Goal: Task Accomplishment & Management: Manage account settings

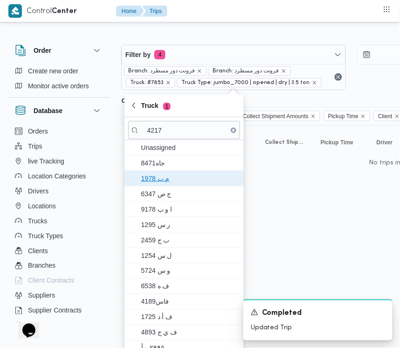
click at [163, 184] on span "م ب 1978" at bounding box center [189, 178] width 97 height 11
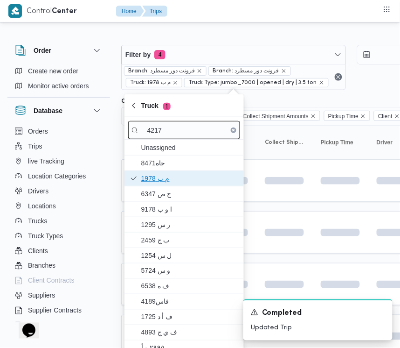
drag, startPoint x: 163, startPoint y: 184, endPoint x: 201, endPoint y: 135, distance: 61.6
click at [205, 136] on div "4217 Unassigned جاه8471 م ب 1978 ج ص 6347 ا و ب 9178 ر س 1295 ب ج 2459 ل س 1254…" at bounding box center [184, 240] width 119 height 247
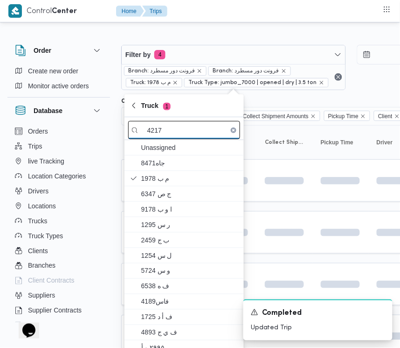
click at [203, 135] on input "4217" at bounding box center [184, 130] width 112 height 18
click at [194, 134] on input "4217" at bounding box center [184, 130] width 112 height 18
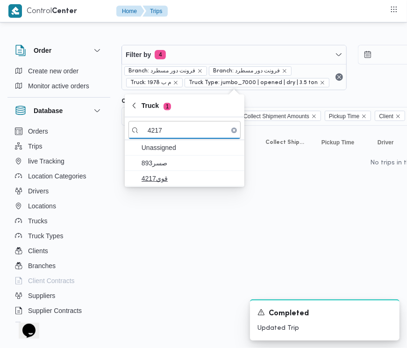
type input "4217"
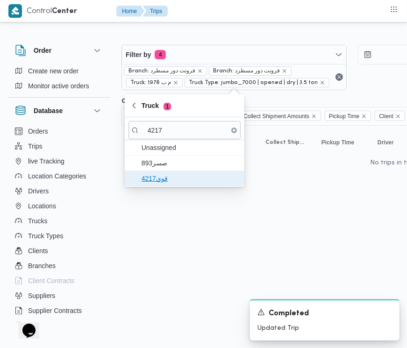
click at [159, 182] on span "قوي4217" at bounding box center [189, 178] width 97 height 11
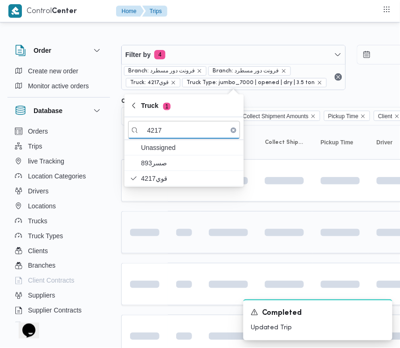
click at [169, 253] on td at bounding box center [184, 232] width 33 height 42
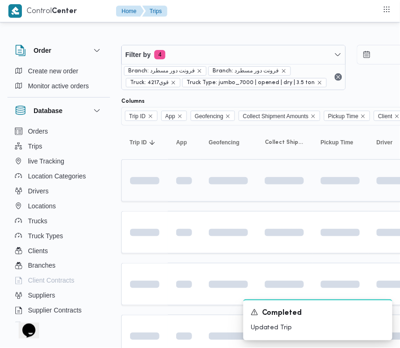
click at [150, 197] on td at bounding box center [144, 180] width 47 height 42
click at [151, 194] on td at bounding box center [144, 180] width 47 height 42
click at [146, 196] on td at bounding box center [144, 180] width 47 height 42
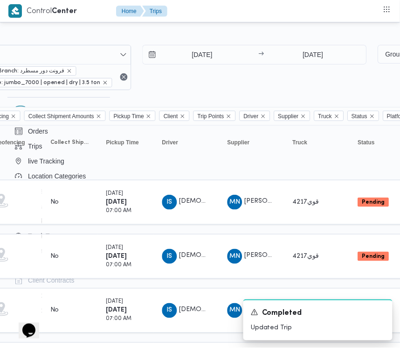
scroll to position [0, 279]
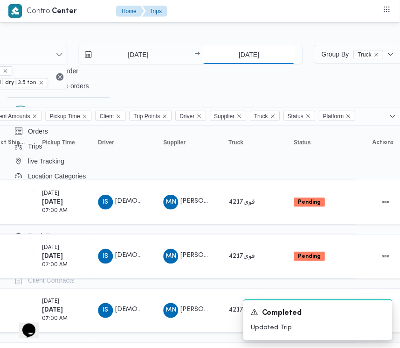
click at [246, 50] on input "[DATE]" at bounding box center [249, 54] width 93 height 19
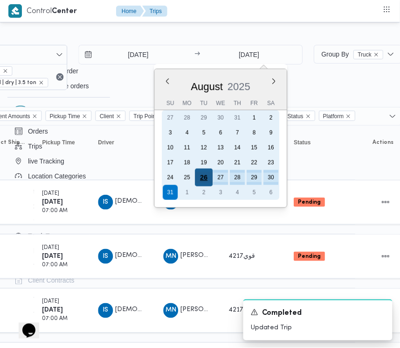
click at [203, 178] on div "26" at bounding box center [204, 177] width 18 height 18
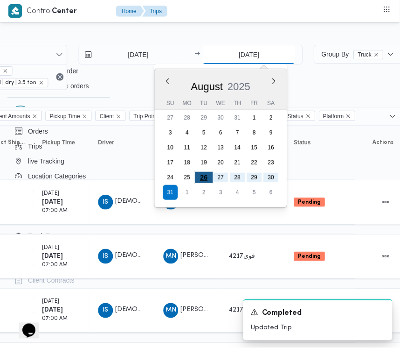
type input "[DATE]"
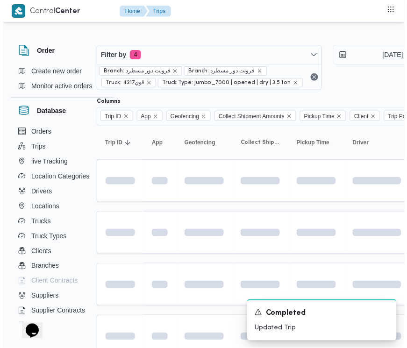
scroll to position [0, 19]
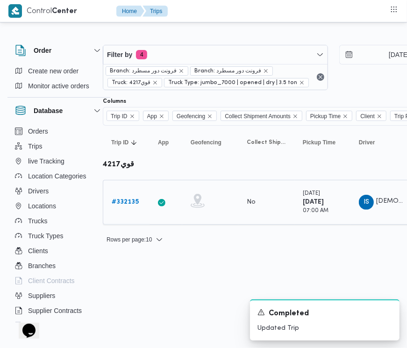
click at [131, 210] on div "# 332135" at bounding box center [126, 202] width 37 height 19
click at [127, 205] on b "# 332135" at bounding box center [125, 202] width 27 height 6
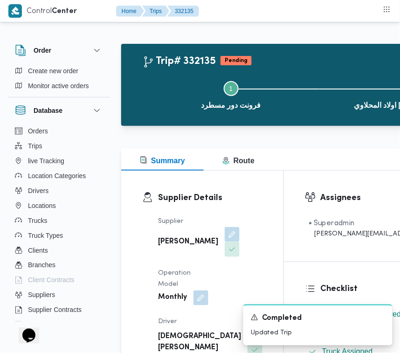
click at [185, 234] on div "[PERSON_NAME]" at bounding box center [199, 242] width 84 height 32
drag, startPoint x: 183, startPoint y: 241, endPoint x: 176, endPoint y: 266, distance: 26.6
click at [225, 239] on button "button" at bounding box center [232, 234] width 15 height 15
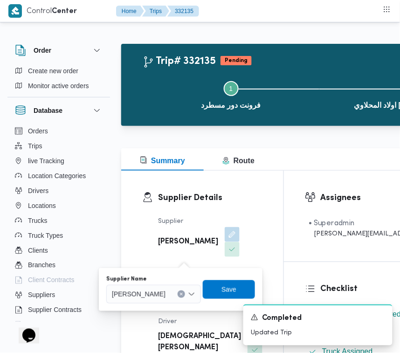
click at [164, 297] on span "[PERSON_NAME]" at bounding box center [139, 294] width 54 height 10
paste input "[PERSON_NAME][DATE]"
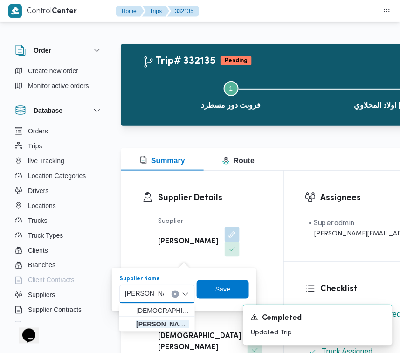
type input "[PERSON_NAME][DATE]"
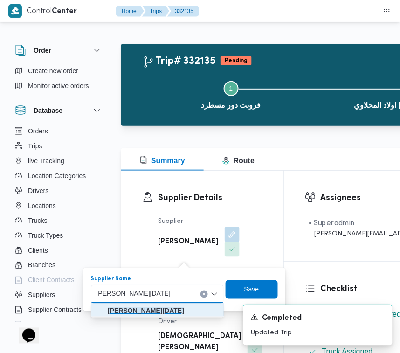
click at [134, 309] on mark "[PERSON_NAME][DATE]" at bounding box center [146, 311] width 77 height 7
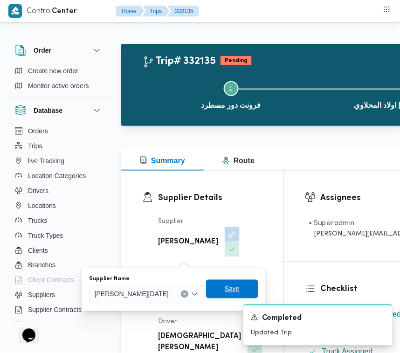
click at [240, 292] on span "Save" at bounding box center [232, 289] width 15 height 11
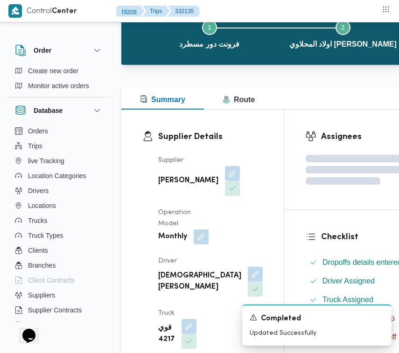
scroll to position [66, 0]
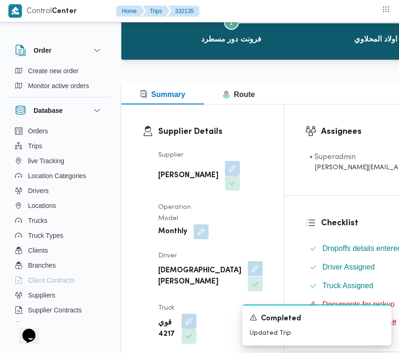
click at [248, 276] on button "button" at bounding box center [255, 268] width 15 height 15
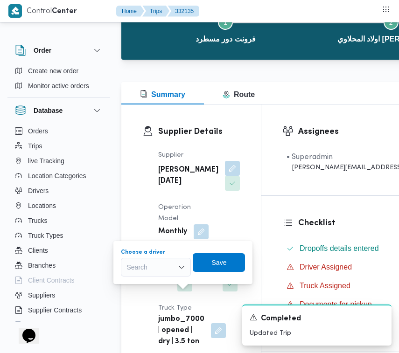
click at [152, 269] on div "Search" at bounding box center [156, 267] width 70 height 19
paste input "[PERSON_NAME]"
type input "[PERSON_NAME]"
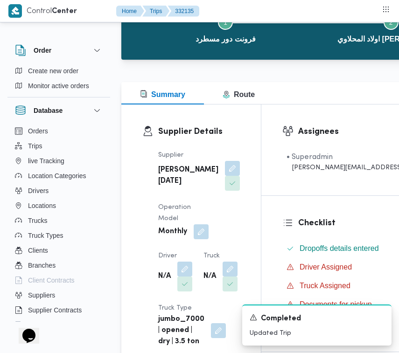
click at [118, 189] on div "Order Create new order Monitor active orders Database Orders Trips live Trackin…" at bounding box center [63, 181] width 112 height 288
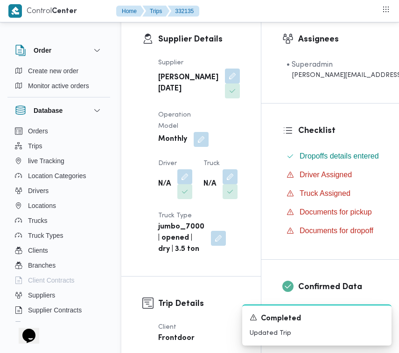
scroll to position [182, 0]
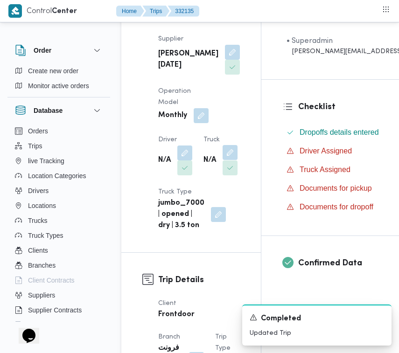
click at [223, 160] on button "button" at bounding box center [230, 152] width 15 height 15
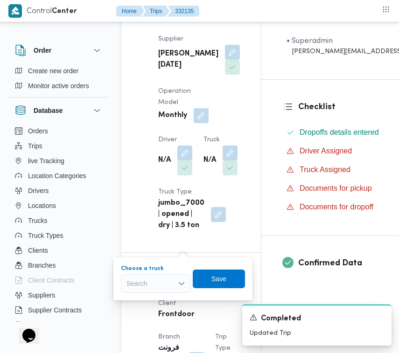
click at [153, 278] on div "Search" at bounding box center [156, 283] width 70 height 19
paste input "9346"
type input "9346"
click at [154, 299] on span "قهف9346 | null" at bounding box center [162, 300] width 48 height 11
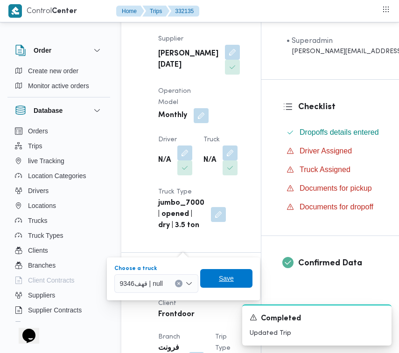
click at [236, 281] on span "Save" at bounding box center [226, 278] width 52 height 19
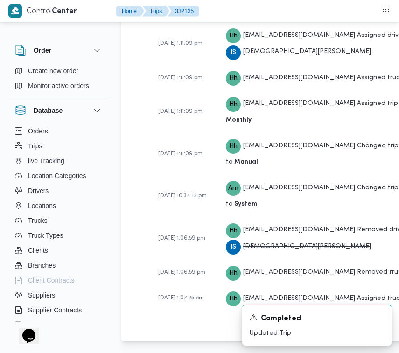
scroll to position [2030, 0]
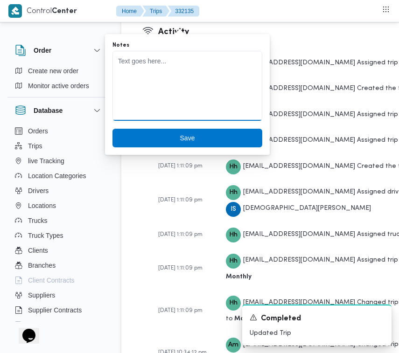
click at [166, 97] on textarea "Notes" at bounding box center [187, 86] width 150 height 70
paste textarea "[PERSON_NAME]"
type textarea "[PERSON_NAME]"
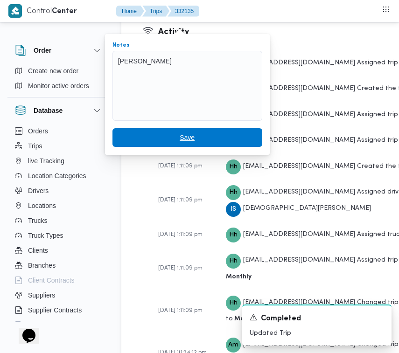
click at [168, 139] on span "Save" at bounding box center [187, 137] width 150 height 19
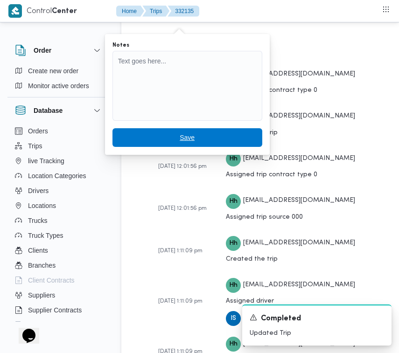
click at [209, 138] on span "Save" at bounding box center [187, 137] width 150 height 19
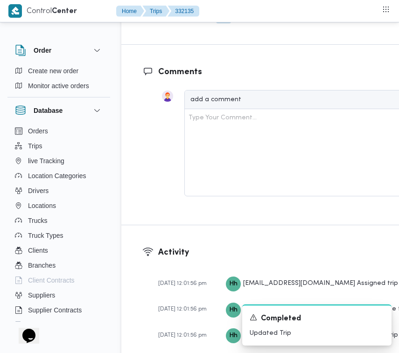
scroll to position [1774, 0]
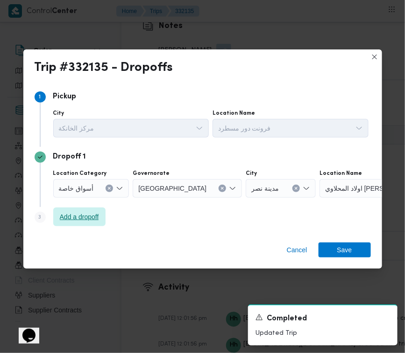
click at [69, 220] on span "Add a dropoff" at bounding box center [79, 216] width 39 height 11
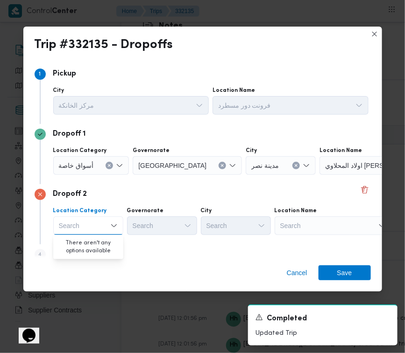
click at [334, 231] on div "Search" at bounding box center [332, 226] width 117 height 19
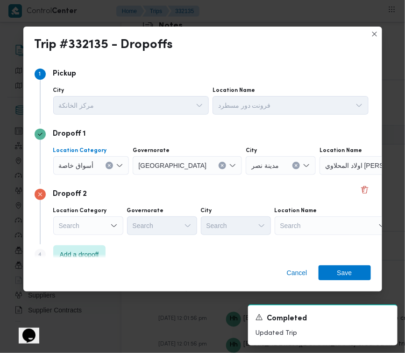
drag, startPoint x: 74, startPoint y: 157, endPoint x: 78, endPoint y: 164, distance: 8.6
click at [74, 157] on div "أسواق خاصة" at bounding box center [91, 165] width 76 height 19
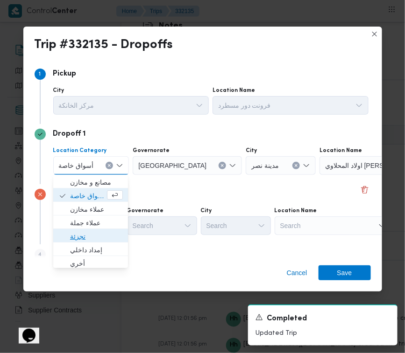
click at [95, 233] on span "تجزئة" at bounding box center [96, 236] width 53 height 11
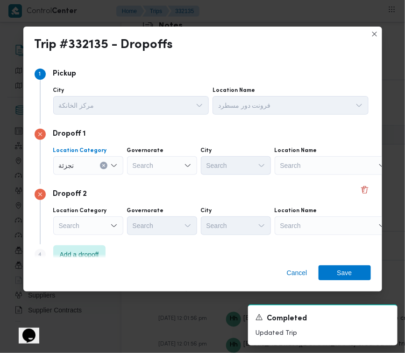
click at [299, 224] on div "Search" at bounding box center [332, 226] width 117 height 19
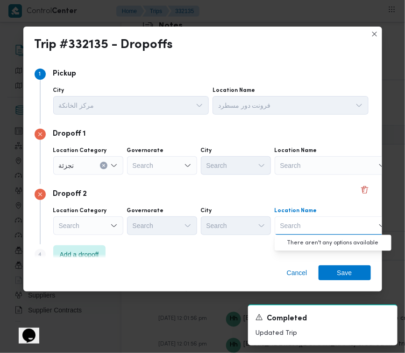
paste input "[GEOGRAPHIC_DATA]"
type input "[GEOGRAPHIC_DATA]"
click at [155, 161] on div "Search" at bounding box center [162, 165] width 70 height 19
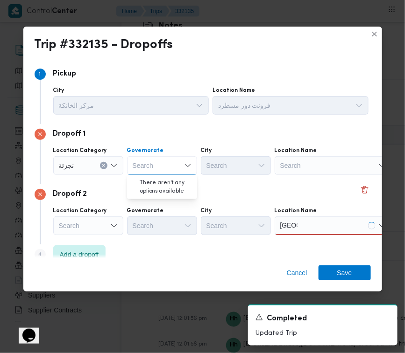
paste input "[GEOGRAPHIC_DATA]"
type input "[GEOGRAPHIC_DATA]"
click at [290, 229] on input "[GEOGRAPHIC_DATA]" at bounding box center [288, 225] width 17 height 11
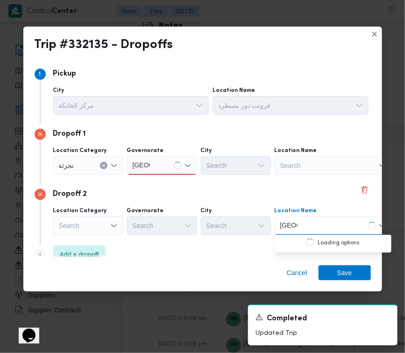
click at [290, 229] on input "[GEOGRAPHIC_DATA]" at bounding box center [288, 225] width 17 height 11
click at [104, 223] on div "Search" at bounding box center [88, 226] width 70 height 19
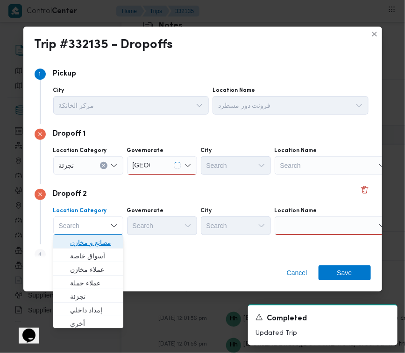
click at [102, 241] on span "مصانع و مخازن" at bounding box center [94, 242] width 48 height 11
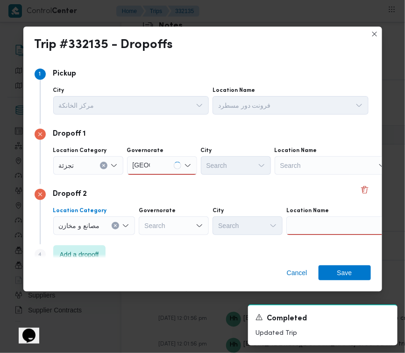
click at [311, 226] on div at bounding box center [344, 226] width 117 height 19
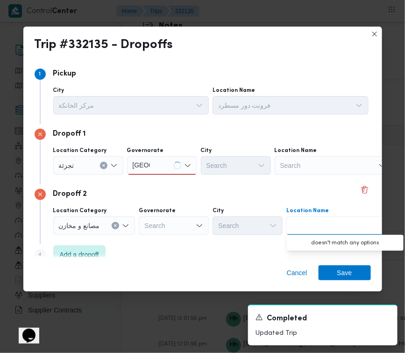
click at [168, 162] on div "[GEOGRAPHIC_DATA] [GEOGRAPHIC_DATA]" at bounding box center [162, 165] width 70 height 19
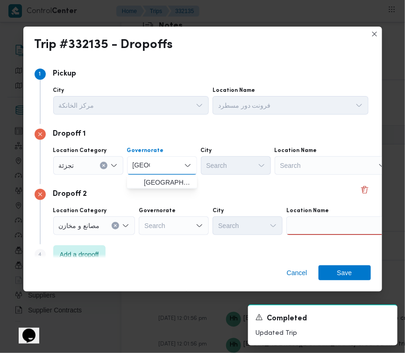
click at [162, 187] on span "[GEOGRAPHIC_DATA]" at bounding box center [168, 182] width 48 height 11
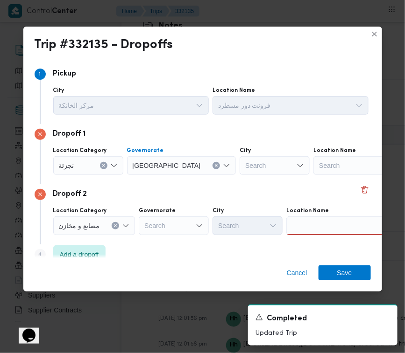
click at [239, 167] on div "Search" at bounding box center [274, 165] width 70 height 19
paste input "[GEOGRAPHIC_DATA]"
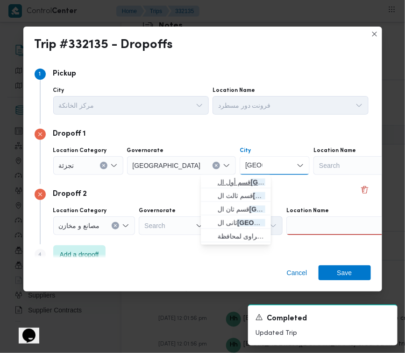
type input "[GEOGRAPHIC_DATA]"
click at [218, 181] on span "قسم أول ال قاهرة الجديدة" at bounding box center [241, 182] width 48 height 11
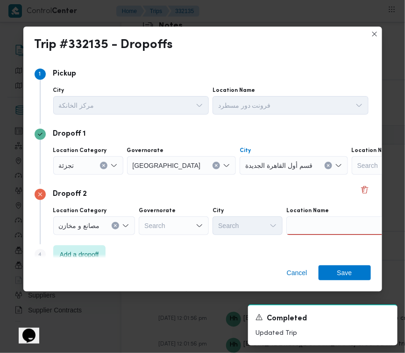
click at [333, 228] on div at bounding box center [344, 226] width 117 height 19
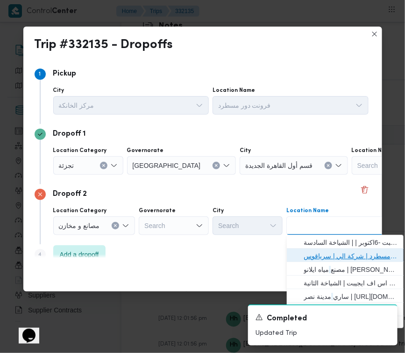
click at [334, 255] on span "فرونت دور مسطرد | شركة الي | سرياقوس" at bounding box center [350, 256] width 94 height 11
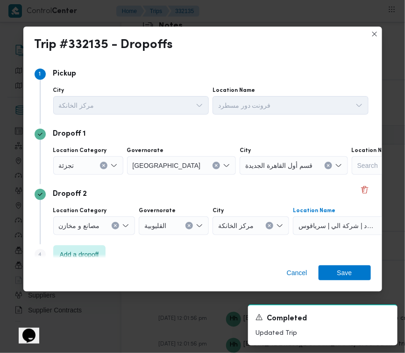
click at [352, 281] on div "Cancel Save" at bounding box center [202, 275] width 358 height 34
click at [348, 274] on span "Save" at bounding box center [344, 272] width 15 height 15
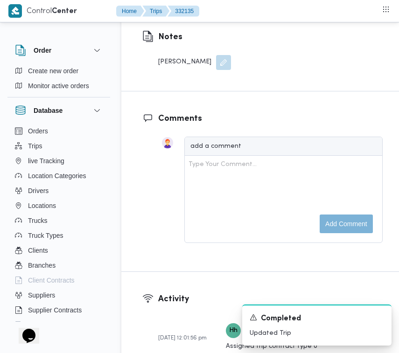
scroll to position [1785, 0]
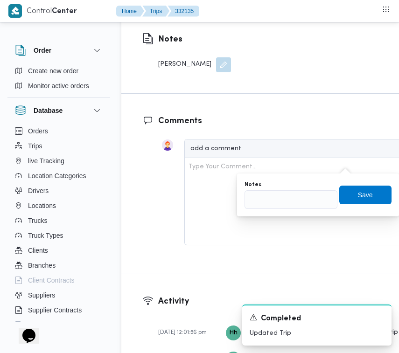
drag, startPoint x: 304, startPoint y: 188, endPoint x: 304, endPoint y: 194, distance: 6.5
click at [304, 194] on div "Notes" at bounding box center [291, 195] width 93 height 28
click at [304, 200] on input "Notes" at bounding box center [291, 199] width 93 height 19
paste input "تجمع"
type input "تجمع"
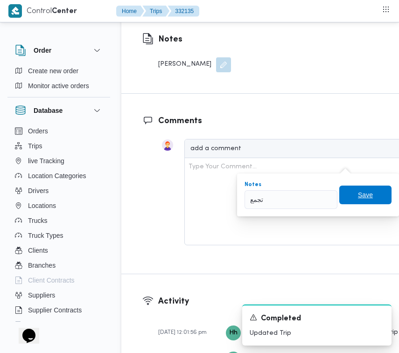
click at [358, 192] on span "Save" at bounding box center [365, 194] width 15 height 11
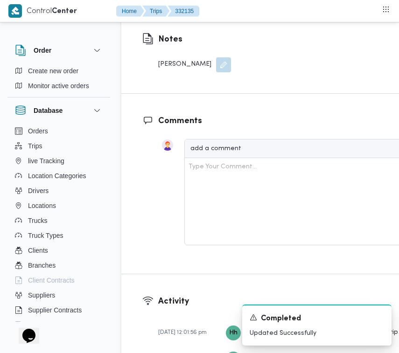
scroll to position [1476, 0]
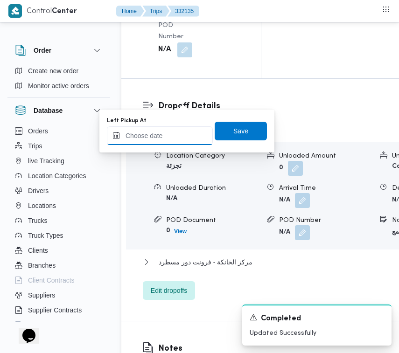
click at [178, 135] on input "Left Pickup At" at bounding box center [160, 135] width 106 height 19
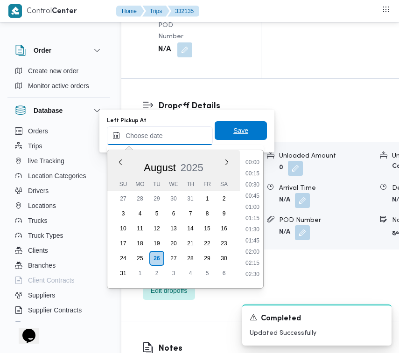
paste input "[DATE] 9:00:00 AM"
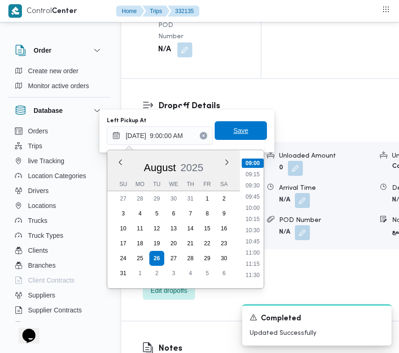
type input "[DATE] 09:00"
click at [237, 129] on span "Save" at bounding box center [240, 130] width 15 height 11
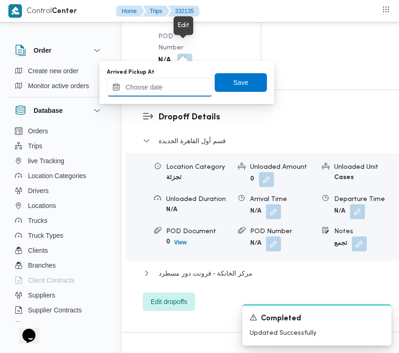
click at [182, 86] on input "Arrived Pickup At" at bounding box center [160, 87] width 106 height 19
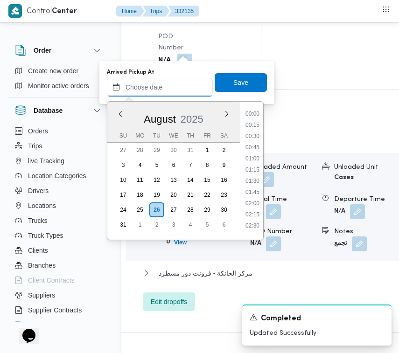
paste input "[DATE] 9:00:00 AM"
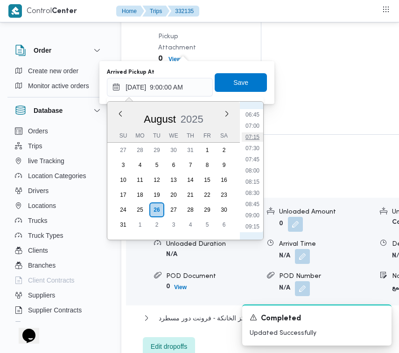
scroll to position [298, 0]
click at [256, 139] on li "07:15" at bounding box center [252, 140] width 21 height 9
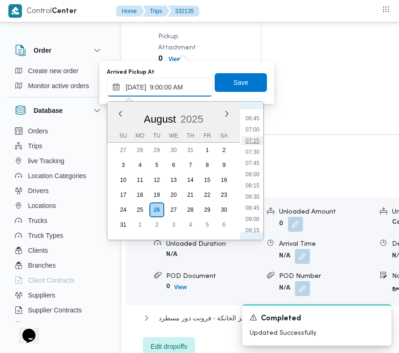
type input "[DATE] 07:15"
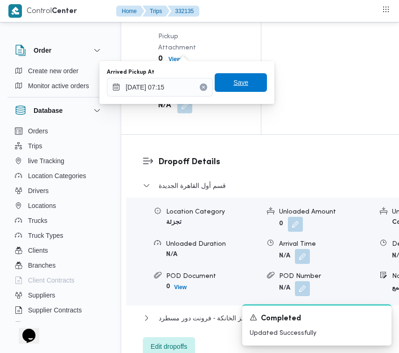
click at [237, 82] on span "Save" at bounding box center [240, 82] width 15 height 11
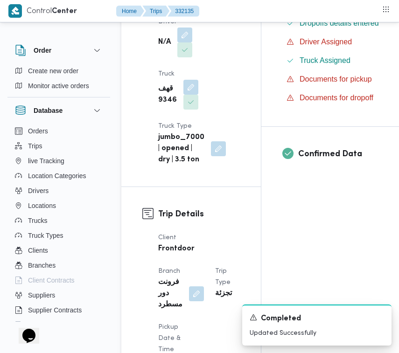
scroll to position [0, 0]
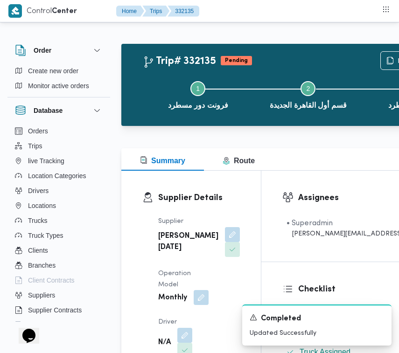
click at [196, 305] on button "button" at bounding box center [201, 297] width 15 height 15
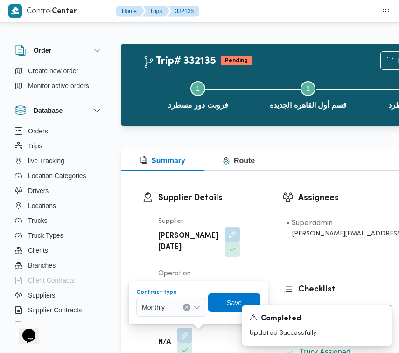
drag, startPoint x: 184, startPoint y: 307, endPoint x: 178, endPoint y: 316, distance: 11.4
click at [185, 308] on icon "Clear input" at bounding box center [187, 308] width 4 height 4
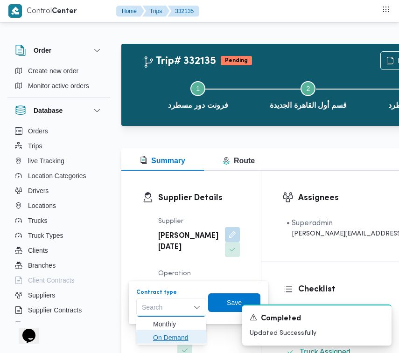
click at [169, 336] on span "On Demand" at bounding box center [177, 337] width 48 height 11
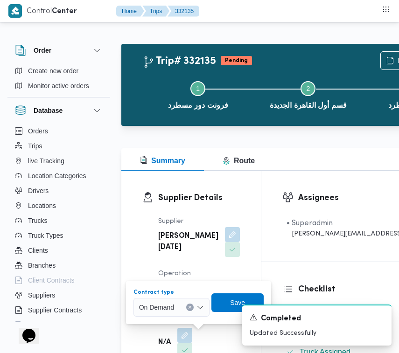
click at [224, 303] on div "A new notification appears Completed Updated Successfully" at bounding box center [305, 325] width 187 height 56
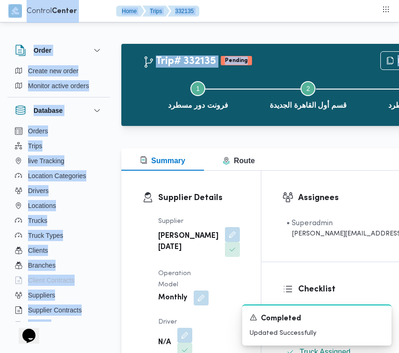
drag, startPoint x: 397, startPoint y: 29, endPoint x: 399, endPoint y: 40, distance: 11.4
click at [399, 40] on html "Control Center Home Trips 332135 Order Create new order Monitor active orders D…" at bounding box center [199, 176] width 399 height 353
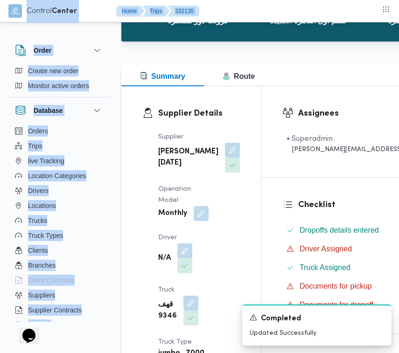
scroll to position [158, 0]
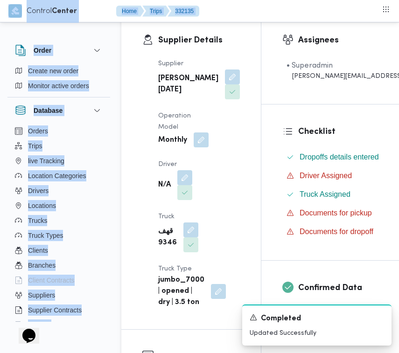
click at [197, 147] on button "button" at bounding box center [201, 140] width 15 height 15
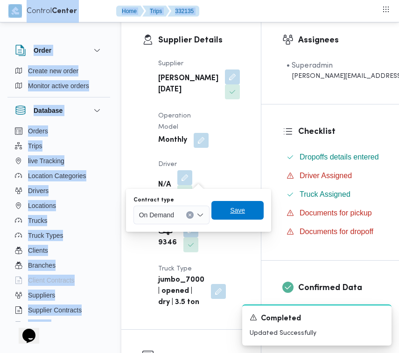
click at [228, 215] on span "Save" at bounding box center [237, 210] width 52 height 19
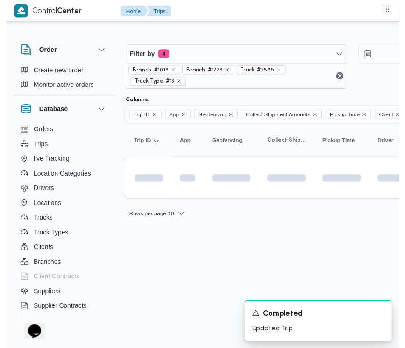
scroll to position [0, 19]
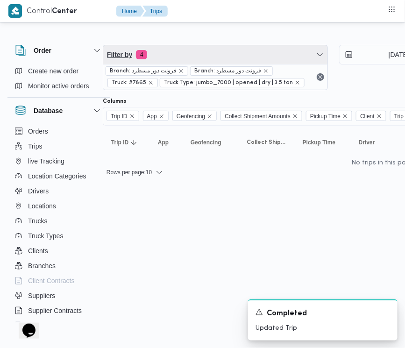
click at [188, 61] on span "Filter by 4" at bounding box center [215, 54] width 224 height 19
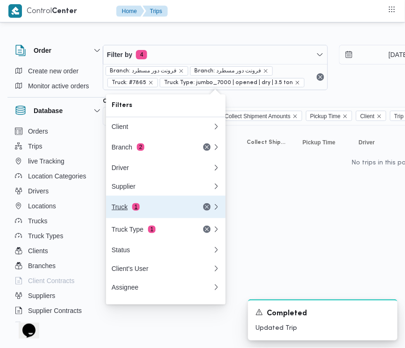
click at [181, 202] on button "Truck 1" at bounding box center [165, 207] width 119 height 22
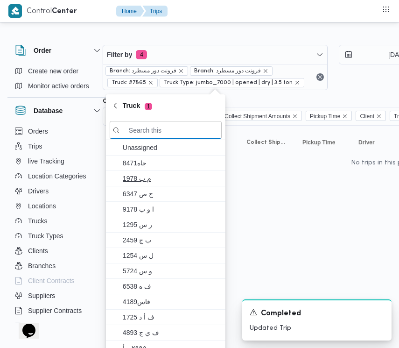
paste input "6574"
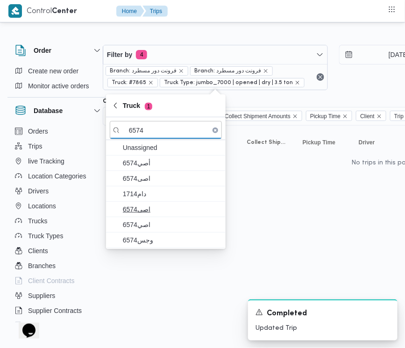
type input "6574"
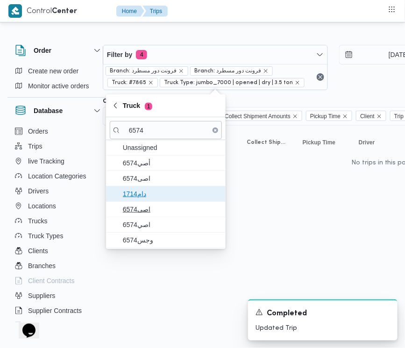
click at [150, 196] on span "دام1714" at bounding box center [171, 193] width 97 height 11
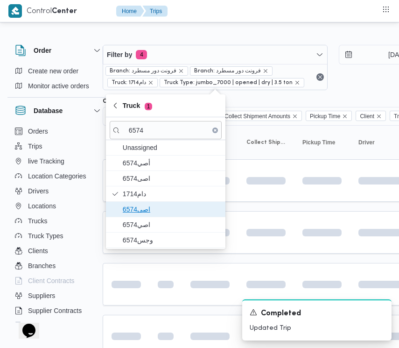
click at [153, 215] on span "اصى6574" at bounding box center [171, 208] width 97 height 11
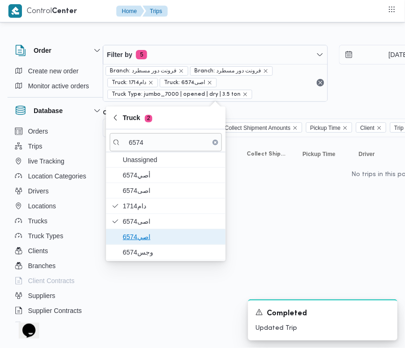
click at [146, 236] on span "اصي6574" at bounding box center [171, 236] width 97 height 11
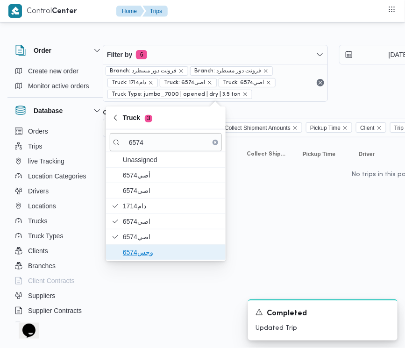
click at [144, 251] on span "وجس6574" at bounding box center [171, 251] width 97 height 11
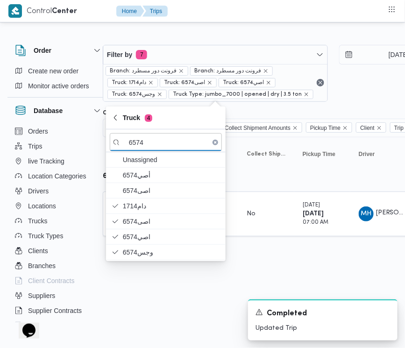
click at [152, 288] on html "Control Center Home Trips Order Create new order Monitor active orders Database…" at bounding box center [183, 174] width 405 height 348
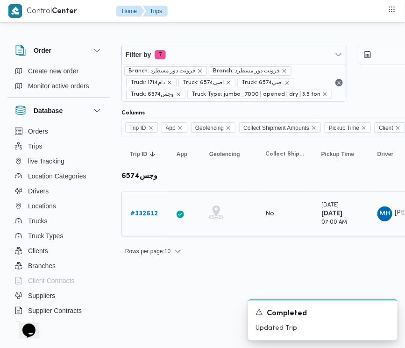
click at [141, 213] on b "# 332612" at bounding box center [144, 213] width 28 height 6
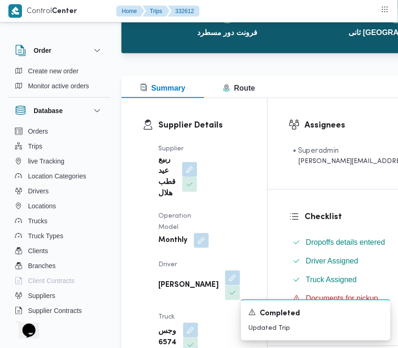
scroll to position [126, 0]
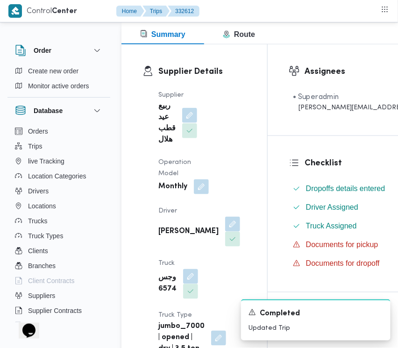
drag, startPoint x: 185, startPoint y: 126, endPoint x: 181, endPoint y: 133, distance: 7.9
click at [185, 123] on button "button" at bounding box center [189, 115] width 15 height 15
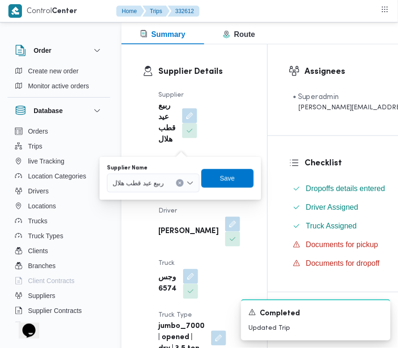
click at [174, 172] on div "Supplier Name [PERSON_NAME]" at bounding box center [153, 178] width 92 height 28
click at [170, 183] on div at bounding box center [168, 182] width 5 height 15
paste input "[PERSON_NAME]"
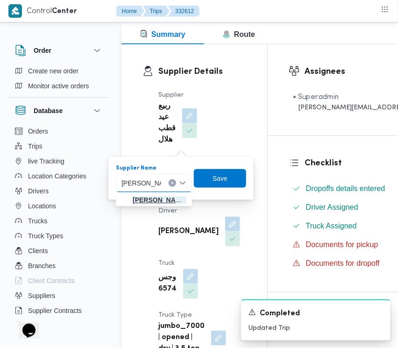
type input "[PERSON_NAME]"
click at [154, 200] on span "[PERSON_NAME]" at bounding box center [160, 199] width 54 height 11
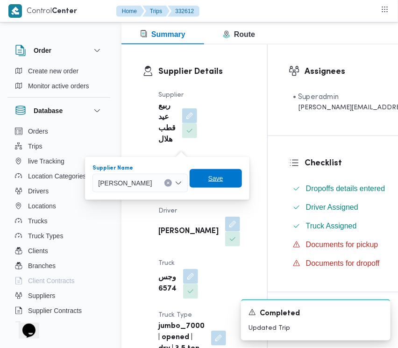
click at [234, 181] on span "Save" at bounding box center [215, 178] width 52 height 19
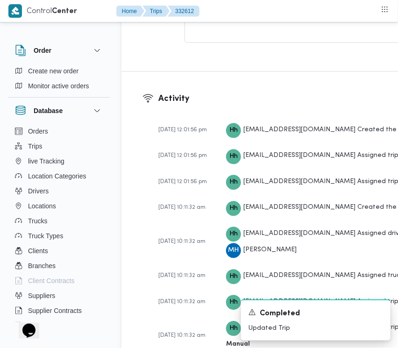
scroll to position [1604, 0]
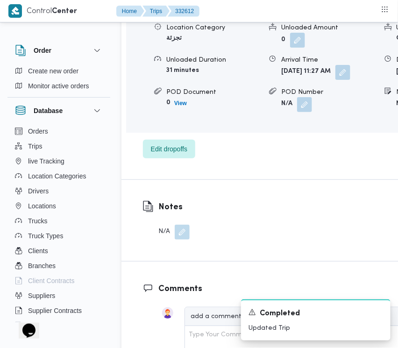
click at [187, 239] on button "button" at bounding box center [182, 231] width 15 height 15
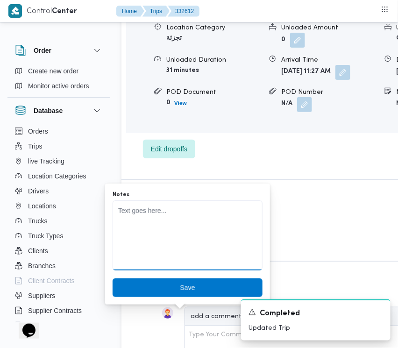
click at [168, 201] on textarea "Notes" at bounding box center [187, 235] width 150 height 70
paste textarea "[PERSON_NAME]"
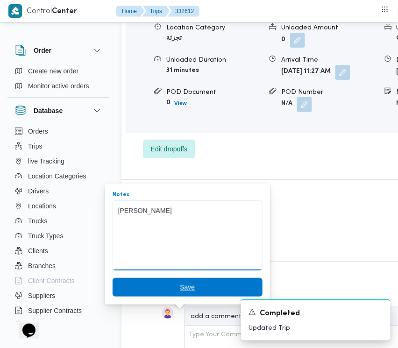
type textarea "[PERSON_NAME]"
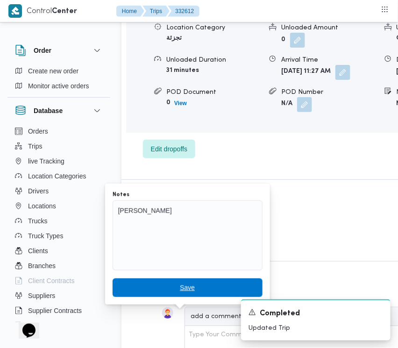
drag, startPoint x: 183, startPoint y: 290, endPoint x: 176, endPoint y: 274, distance: 17.8
click at [183, 291] on span "Save" at bounding box center [187, 287] width 15 height 11
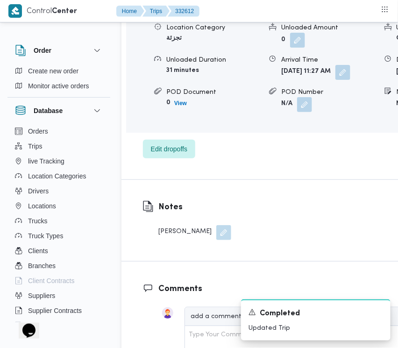
click at [239, 158] on div "ثانى [GEOGRAPHIC_DATA] الجديدة Location Category تجزئة Unloaded Amount 0 Unload…" at bounding box center [309, 77] width 333 height 162
click at [177, 154] on span "Edit dropoffs" at bounding box center [169, 148] width 36 height 11
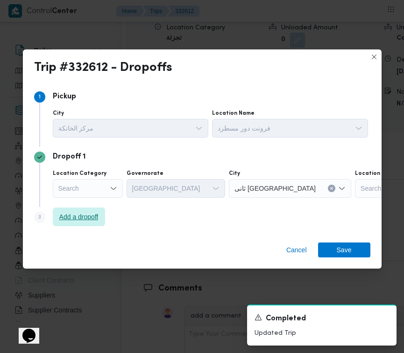
click at [70, 224] on span "Add a dropoff" at bounding box center [79, 217] width 52 height 19
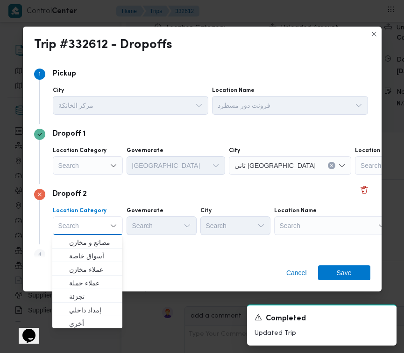
click at [311, 236] on div "Location Category Search Combo box. Selected. Combo box input. Search. Type som…" at bounding box center [210, 221] width 319 height 32
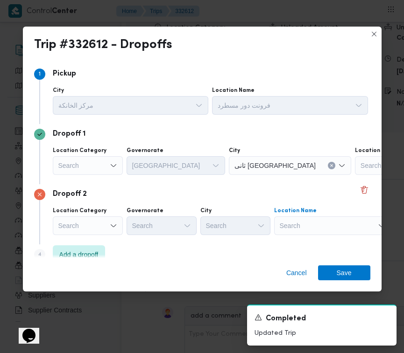
click at [328, 223] on div "Search" at bounding box center [332, 226] width 117 height 19
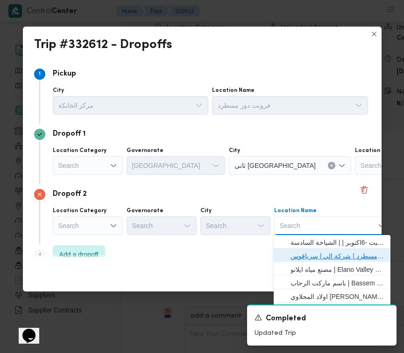
click at [337, 253] on span "فرونت دور مسطرد | شركة الي | سرياقوس" at bounding box center [337, 256] width 94 height 11
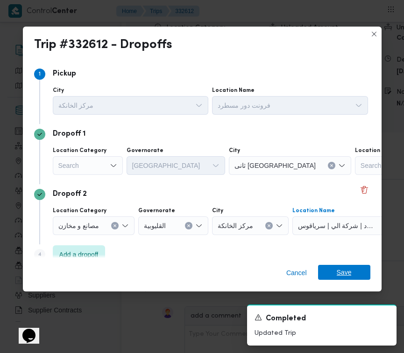
click at [354, 278] on span "Save" at bounding box center [344, 272] width 52 height 15
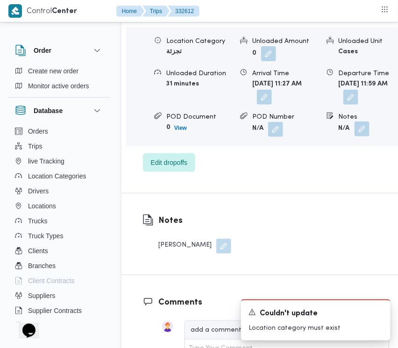
drag, startPoint x: 366, startPoint y: 203, endPoint x: 363, endPoint y: 197, distance: 7.1
click at [366, 136] on button "button" at bounding box center [361, 128] width 15 height 15
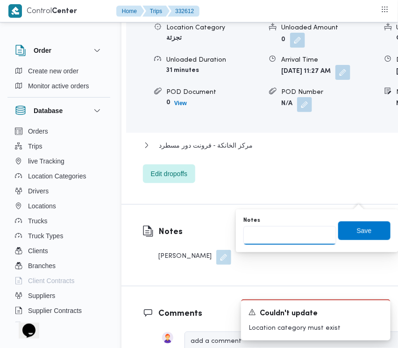
click at [304, 238] on input "Notes" at bounding box center [289, 235] width 93 height 19
paste input "تجمع"
type input "تجمع"
click at [359, 229] on span "Save" at bounding box center [364, 229] width 15 height 11
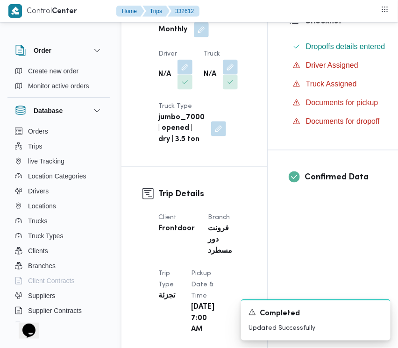
scroll to position [264, 0]
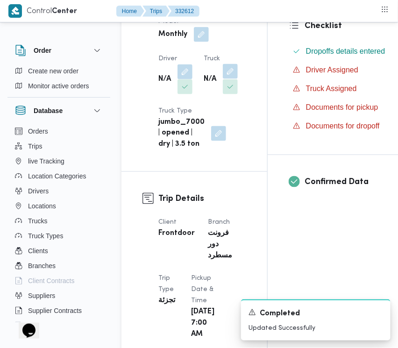
click at [238, 79] on button "button" at bounding box center [230, 71] width 15 height 15
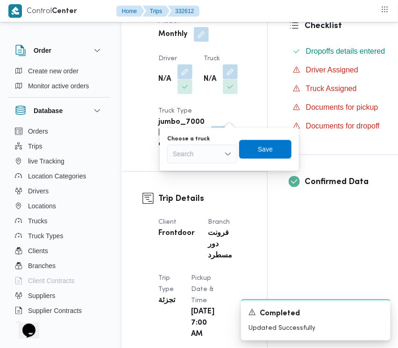
click at [210, 152] on div "Search" at bounding box center [202, 154] width 70 height 19
paste input "8597"
type input "8597"
click at [202, 174] on span "همس 8597 | null" at bounding box center [208, 170] width 48 height 11
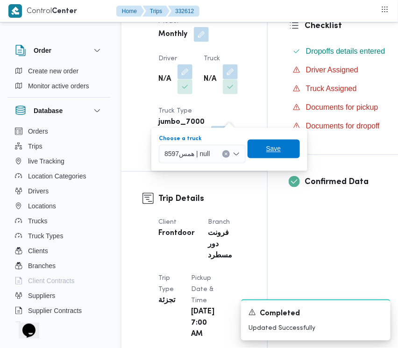
drag, startPoint x: 291, startPoint y: 150, endPoint x: 253, endPoint y: 122, distance: 47.0
click at [292, 151] on span "Save" at bounding box center [273, 149] width 52 height 19
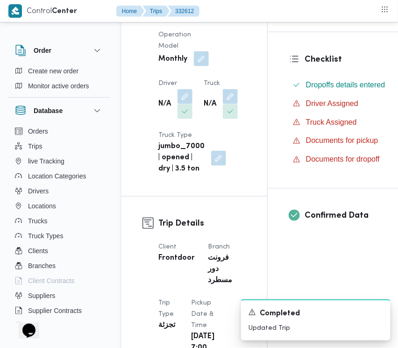
click at [206, 63] on button "button" at bounding box center [201, 58] width 15 height 15
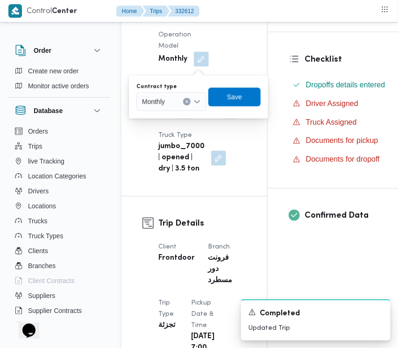
click at [174, 103] on div "Monthly" at bounding box center [171, 101] width 70 height 19
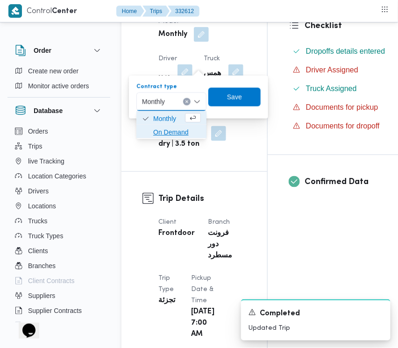
click at [171, 134] on span "On Demand" at bounding box center [177, 131] width 48 height 11
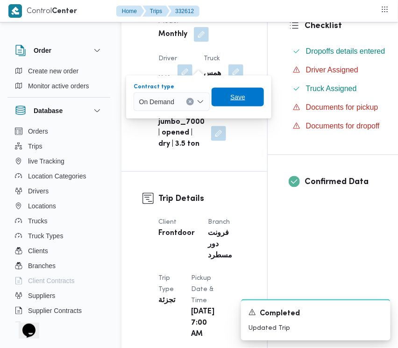
drag, startPoint x: 235, startPoint y: 96, endPoint x: 204, endPoint y: 96, distance: 30.3
click at [235, 96] on span "Save" at bounding box center [237, 96] width 15 height 11
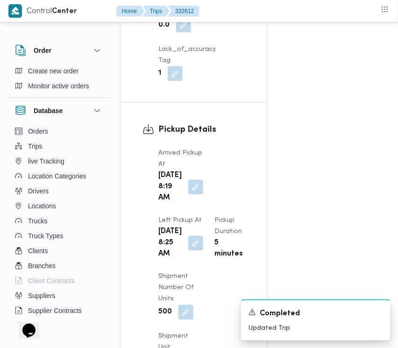
scroll to position [1002, 0]
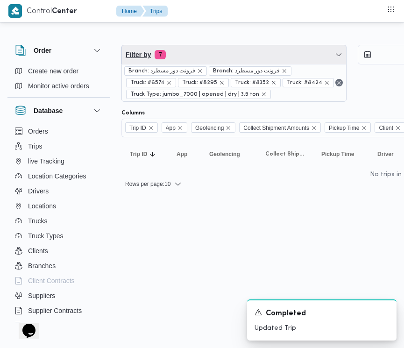
drag, startPoint x: 212, startPoint y: 59, endPoint x: 213, endPoint y: 70, distance: 11.2
click at [212, 59] on span "Filter by 7" at bounding box center [234, 54] width 224 height 19
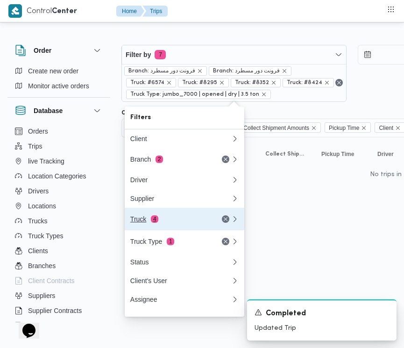
click at [181, 216] on button "Truck 4" at bounding box center [184, 219] width 119 height 22
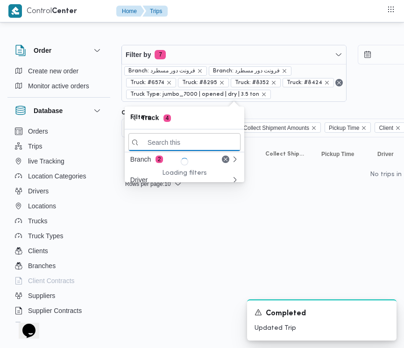
paste input "4931"
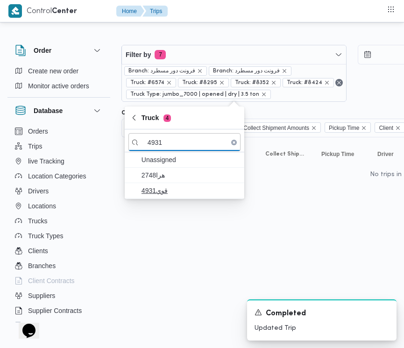
type input "4931"
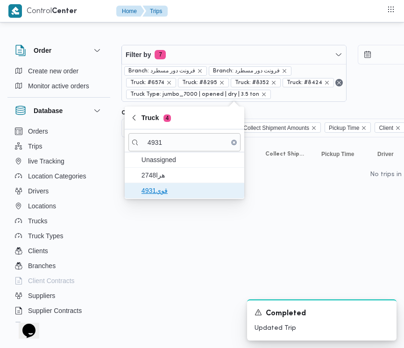
click at [156, 187] on span "قوي4931" at bounding box center [189, 190] width 97 height 11
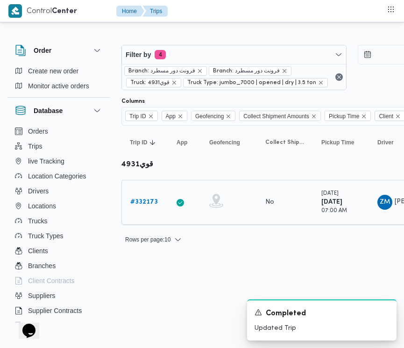
click at [141, 199] on b "# 332173" at bounding box center [144, 202] width 28 height 6
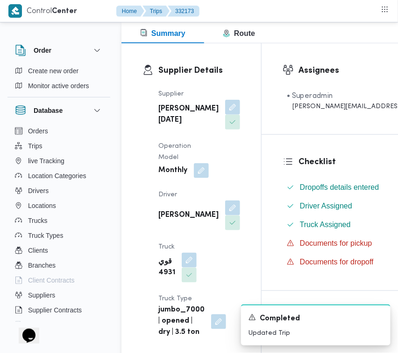
scroll to position [137, 0]
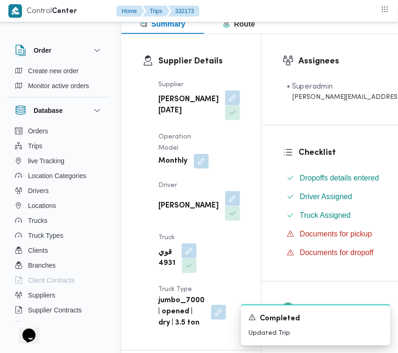
drag, startPoint x: 189, startPoint y: 226, endPoint x: 173, endPoint y: 256, distance: 33.6
click at [225, 206] on button "button" at bounding box center [232, 198] width 15 height 15
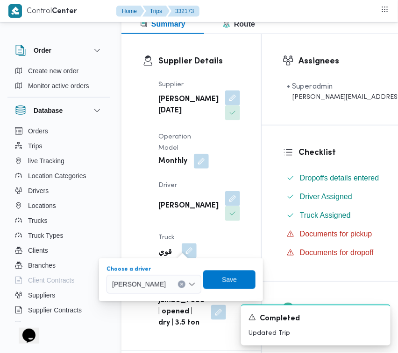
drag, startPoint x: 157, startPoint y: 287, endPoint x: 148, endPoint y: 288, distance: 9.0
click at [156, 288] on span "[PERSON_NAME]" at bounding box center [139, 284] width 54 height 10
paste input "[PERSON_NAME]"
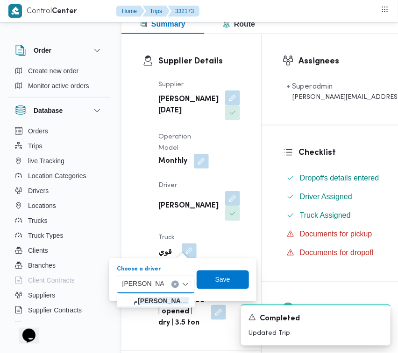
type input "[PERSON_NAME]"
click at [166, 290] on div "[PERSON_NAME]" at bounding box center [156, 284] width 78 height 19
click at [168, 302] on span "م [PERSON_NAME]" at bounding box center [161, 301] width 56 height 11
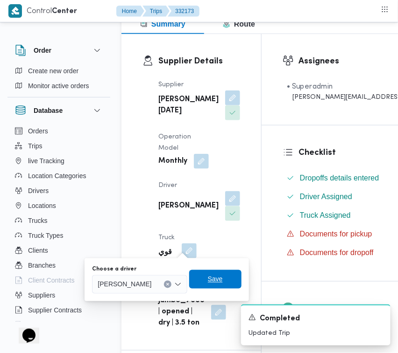
click at [234, 276] on span "Save" at bounding box center [215, 279] width 52 height 19
click at [234, 276] on div "Supplier Details Supplier [PERSON_NAME][DATE] Operation Model Monthly Driver [P…" at bounding box center [191, 192] width 140 height 316
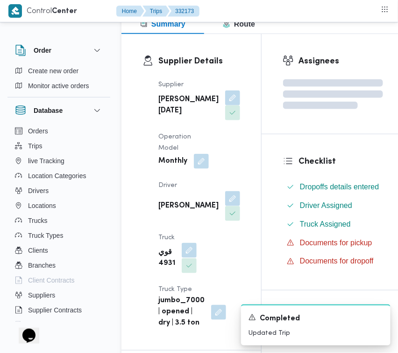
drag, startPoint x: 185, startPoint y: 294, endPoint x: 180, endPoint y: 295, distance: 4.9
click at [184, 258] on button "button" at bounding box center [189, 250] width 15 height 15
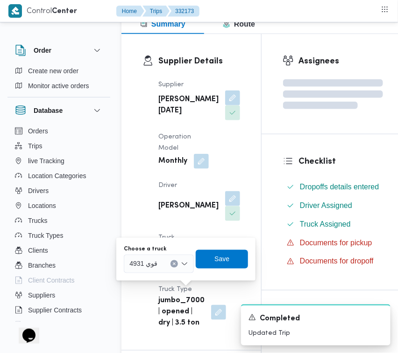
click at [146, 275] on div "You are in a dialog. To close this dialog, hit escape. Choose a truck قوي 4931 …" at bounding box center [185, 259] width 139 height 43
click at [144, 263] on span "قوي 4931" at bounding box center [143, 264] width 28 height 10
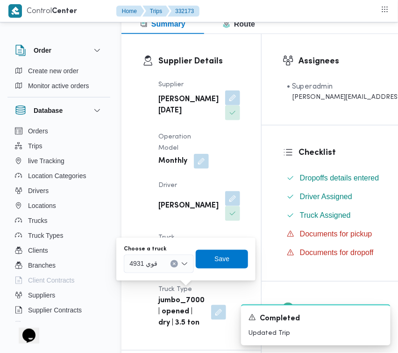
click at [151, 262] on span "قوي 4931" at bounding box center [143, 264] width 28 height 10
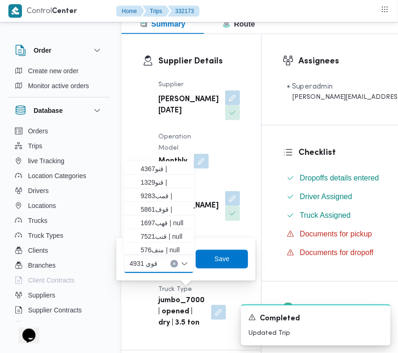
paste input "2694م"
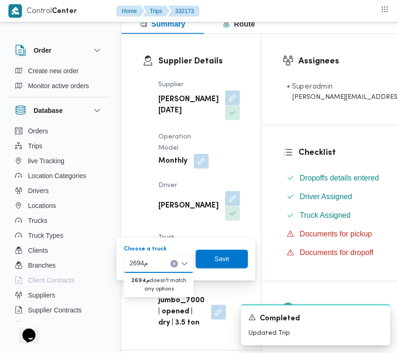
click at [144, 266] on input "2694م" at bounding box center [138, 264] width 19 height 11
type input "2694"
click at [144, 285] on span "قلب 2694 | null" at bounding box center [164, 280] width 48 height 11
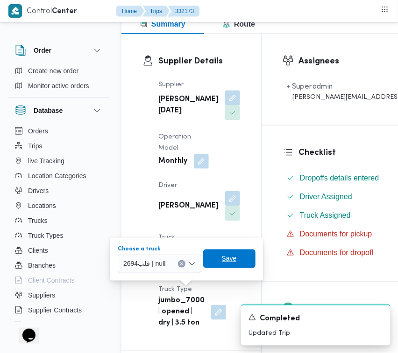
click at [239, 257] on span "Save" at bounding box center [229, 259] width 52 height 19
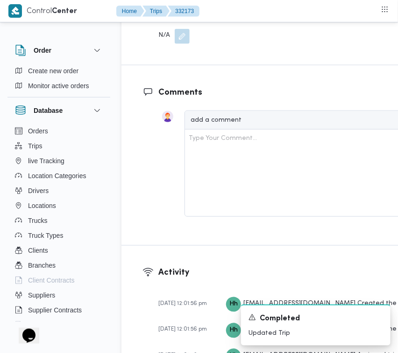
scroll to position [1854, 0]
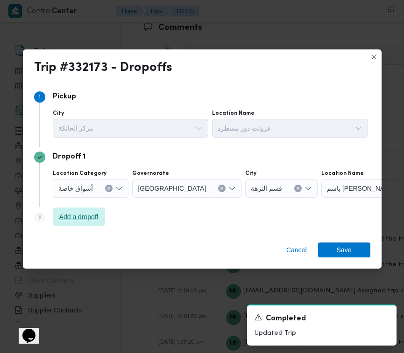
click at [80, 214] on span "Add a dropoff" at bounding box center [78, 216] width 39 height 11
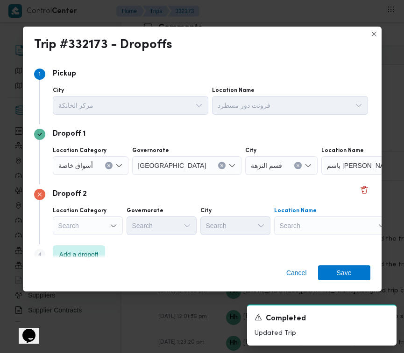
click at [348, 234] on div "Search" at bounding box center [332, 226] width 117 height 19
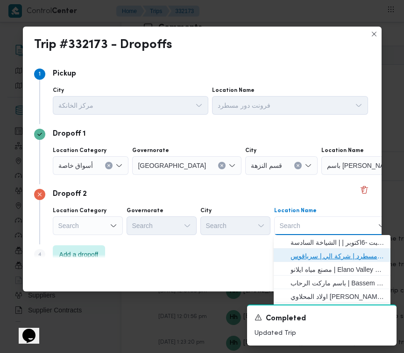
drag, startPoint x: 337, startPoint y: 252, endPoint x: 288, endPoint y: 242, distance: 50.6
click at [337, 251] on span "فرونت دور مسطرد | شركة الي | سرياقوس" at bounding box center [337, 256] width 94 height 11
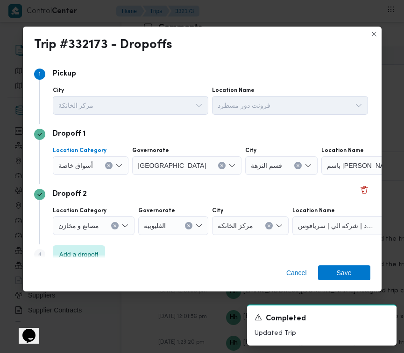
click at [101, 167] on div "أسواق خاصة" at bounding box center [91, 165] width 76 height 19
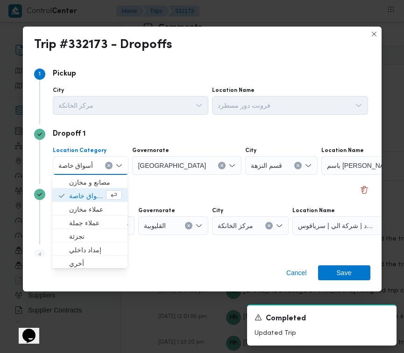
click at [220, 166] on icon "Clear input" at bounding box center [222, 166] width 4 height 4
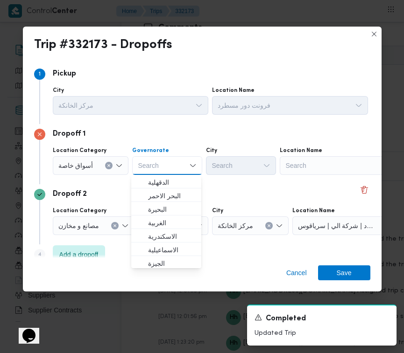
click at [294, 161] on div "Search" at bounding box center [338, 165] width 117 height 19
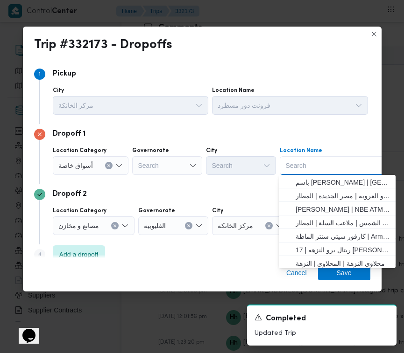
paste input "سعودي [PERSON_NAME]"
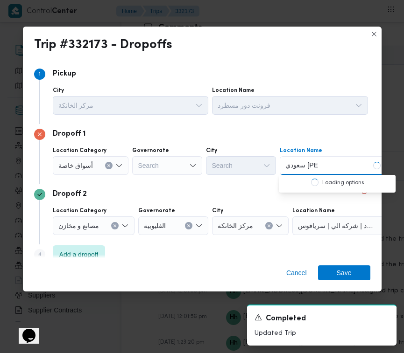
click at [297, 167] on input "سعودي [PERSON_NAME]" at bounding box center [301, 165] width 33 height 11
type input "[DEMOGRAPHIC_DATA] [PERSON_NAME]"
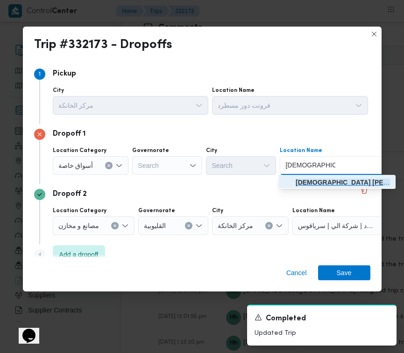
click at [335, 177] on span "[DEMOGRAPHIC_DATA] [PERSON_NAME] | [PERSON_NAME] ماركت | null" at bounding box center [342, 182] width 94 height 11
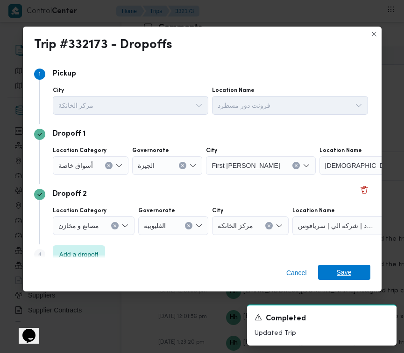
click at [343, 266] on span "Save" at bounding box center [344, 272] width 15 height 15
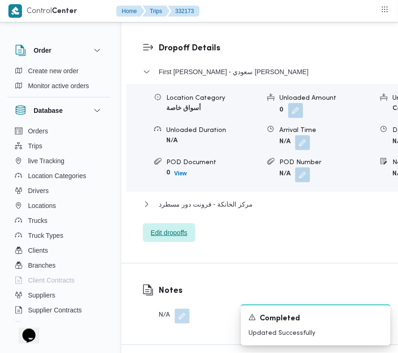
scroll to position [1235, 0]
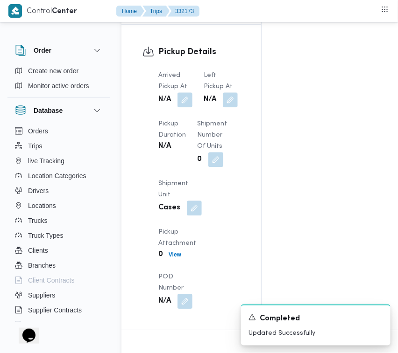
click at [203, 108] on div "N/A" at bounding box center [221, 99] width 36 height 17
click at [223, 107] on button "button" at bounding box center [230, 99] width 15 height 15
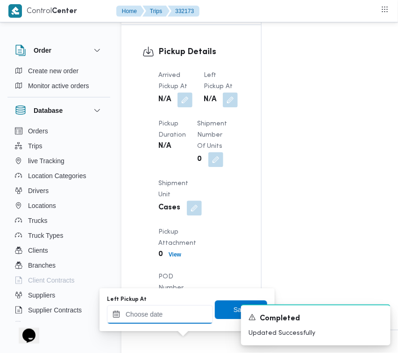
click at [161, 318] on input "Left Pickup At" at bounding box center [160, 314] width 106 height 19
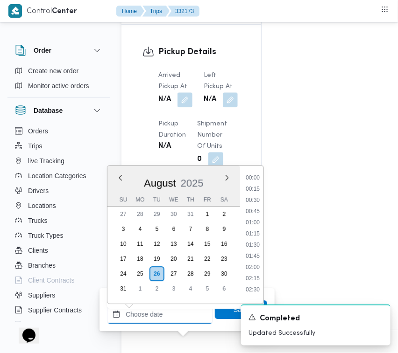
paste input "[DATE] 9:00:00 AM"
type input "[DATE] 9:00:00 AM"
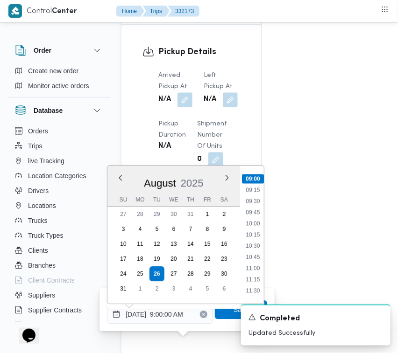
click at [222, 311] on div "A new notification appears Completed Updated Successfully" at bounding box center [304, 325] width 187 height 56
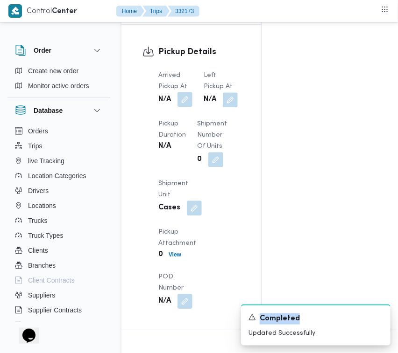
click at [182, 107] on button "button" at bounding box center [184, 99] width 15 height 15
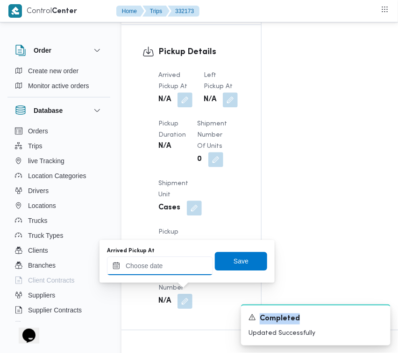
click at [166, 262] on input "Arrived Pickup At" at bounding box center [160, 266] width 106 height 19
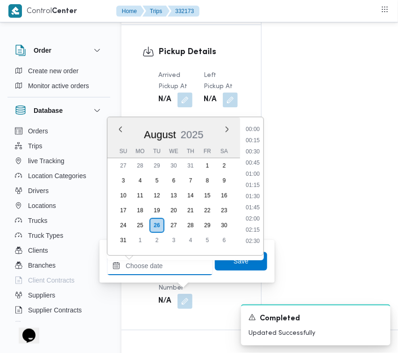
paste input "[DATE] 9:00:00 AM"
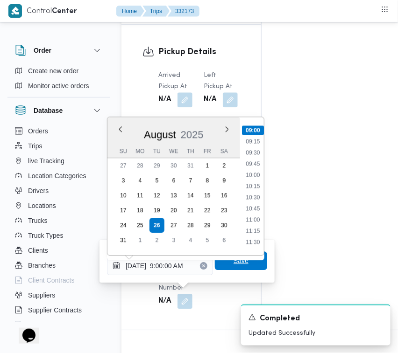
type input "[DATE] 09:00"
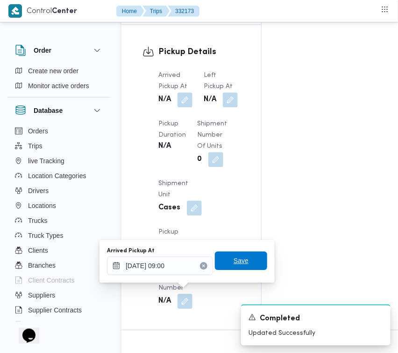
click at [221, 260] on span "Save" at bounding box center [241, 261] width 52 height 19
click at [222, 260] on div "Arrived Pickup At N/A Left Pickup At N/A Pickup Duration N/A Shipment Number of…" at bounding box center [199, 189] width 93 height 250
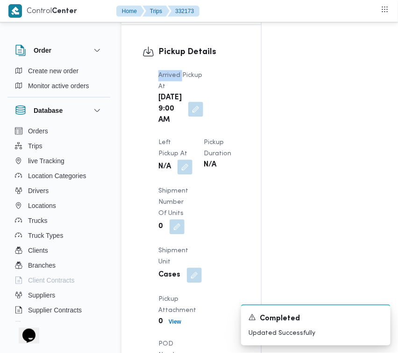
scroll to position [1396, 0]
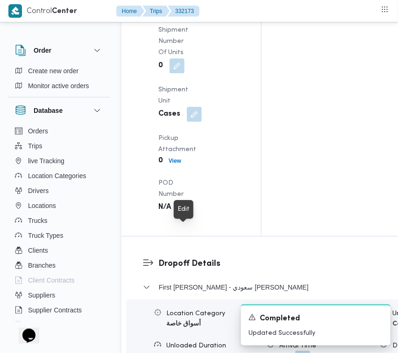
click at [187, 13] on button "button" at bounding box center [184, 5] width 15 height 15
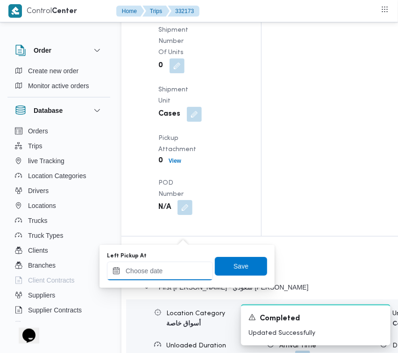
click at [162, 269] on input "Left Pickup At" at bounding box center [160, 271] width 106 height 19
paste input "[DATE] 9:00:00 AM"
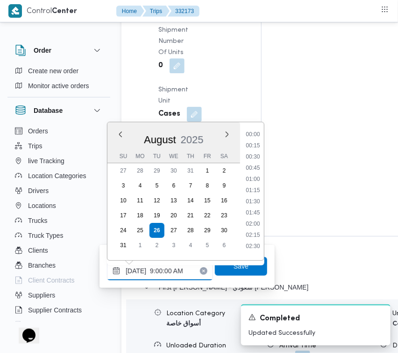
scroll to position [402, 0]
click at [254, 178] on li "10:00" at bounding box center [252, 179] width 21 height 9
type input "[DATE] 10:00"
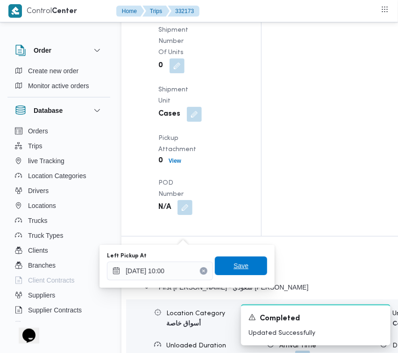
click at [236, 265] on span "Save" at bounding box center [240, 265] width 15 height 11
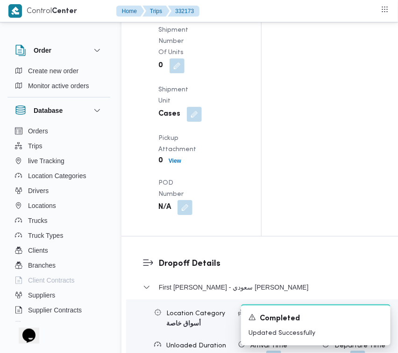
click at [244, 175] on div "Pickup Details Arrived Pickup At [DATE] 9:00 AM Left Pickup At N/A Pickup Durat…" at bounding box center [191, 50] width 140 height 372
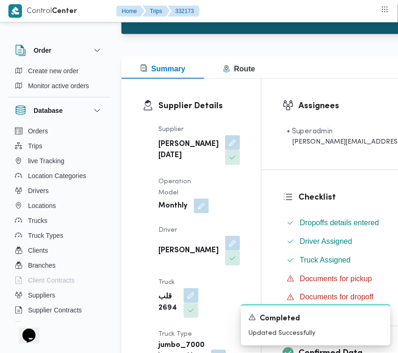
scroll to position [369, 0]
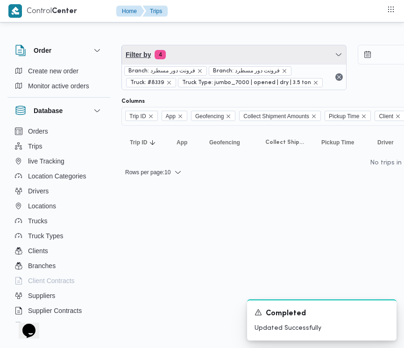
click at [216, 54] on span "Filter by 4" at bounding box center [234, 54] width 224 height 19
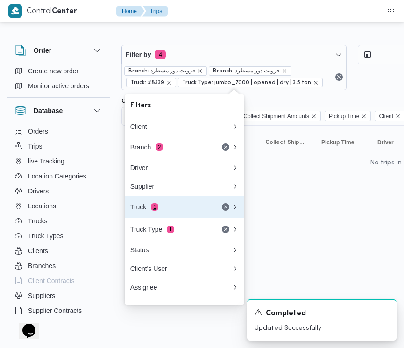
click at [174, 208] on div "Truck 1" at bounding box center [169, 206] width 78 height 7
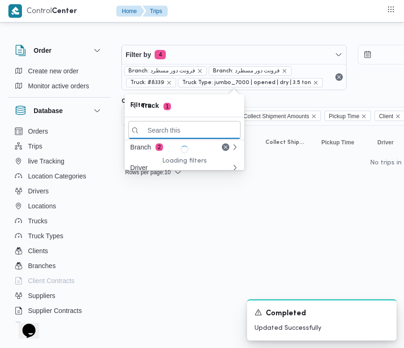
paste input "8382"
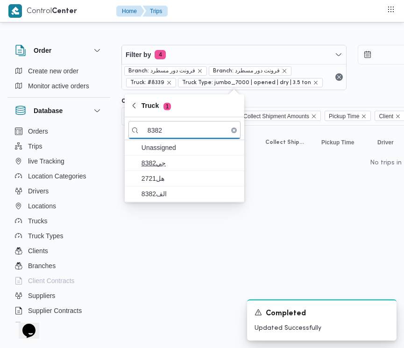
type input "8382"
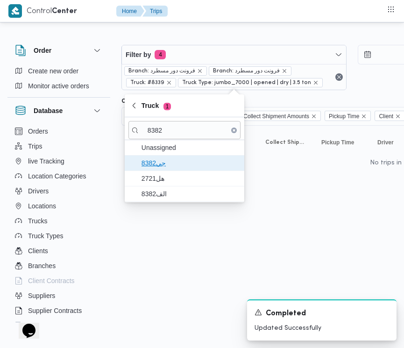
click at [180, 166] on span "جي8382" at bounding box center [189, 162] width 97 height 11
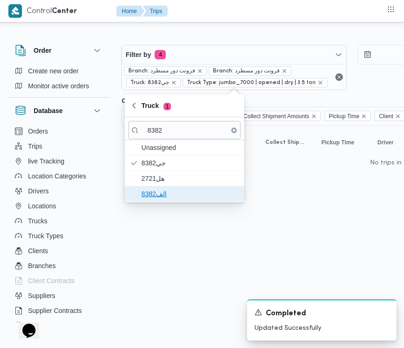
click at [161, 193] on span "الف8382" at bounding box center [189, 193] width 97 height 11
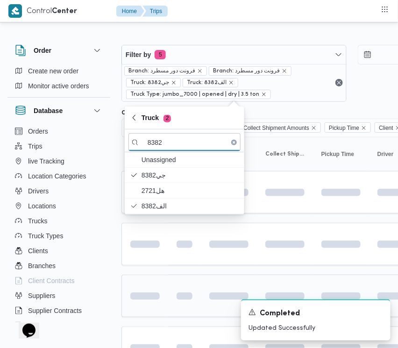
click at [173, 277] on td at bounding box center [184, 295] width 33 height 42
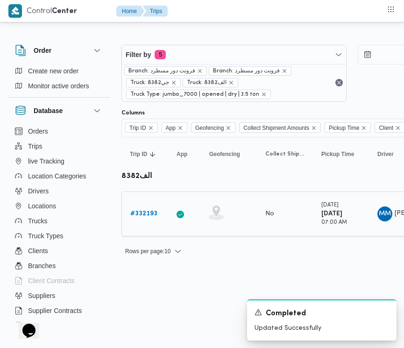
click at [138, 207] on div "# 332193" at bounding box center [144, 213] width 37 height 19
click at [138, 213] on b "# 332193" at bounding box center [143, 213] width 27 height 6
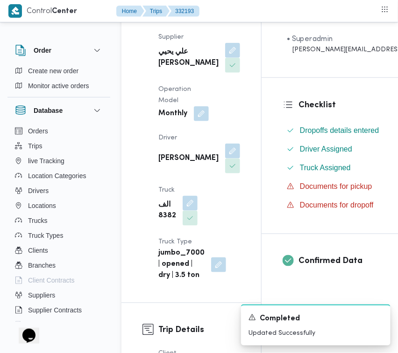
scroll to position [194, 0]
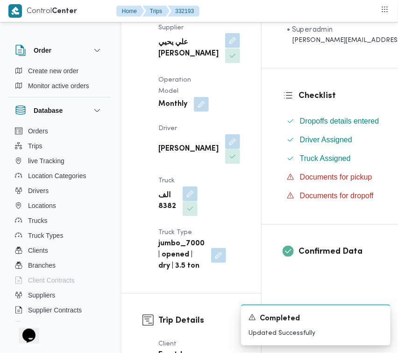
click at [225, 48] on button "button" at bounding box center [232, 40] width 15 height 15
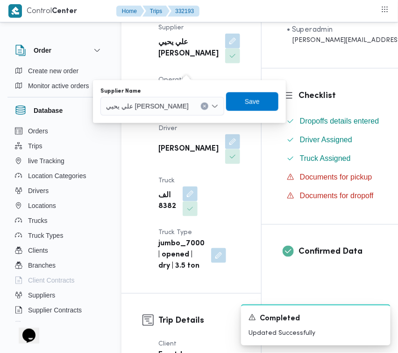
click at [167, 97] on div "علي يحيي [PERSON_NAME]" at bounding box center [162, 106] width 124 height 19
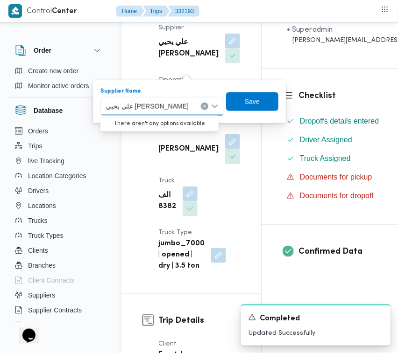
click at [167, 103] on span "علي يحيي [PERSON_NAME]" at bounding box center [147, 106] width 83 height 10
paste input "ربيع"
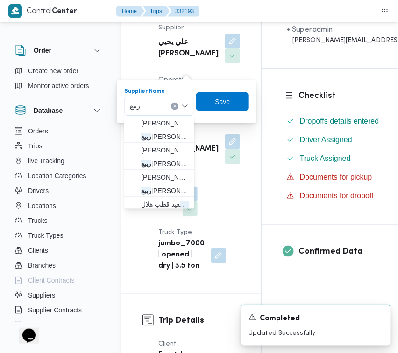
type input "[PERSON_NAME]"
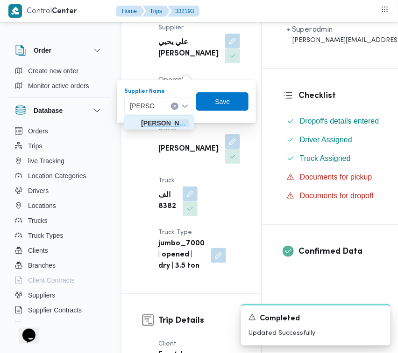
click at [168, 124] on span "ربيع عيد قطب هلال" at bounding box center [165, 123] width 48 height 11
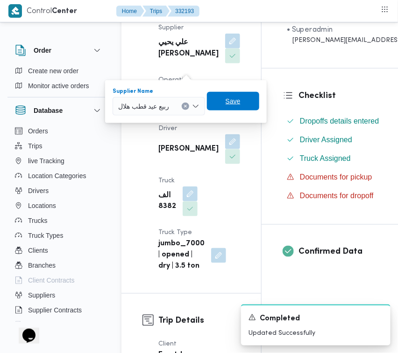
click at [227, 103] on span "Save" at bounding box center [232, 101] width 15 height 11
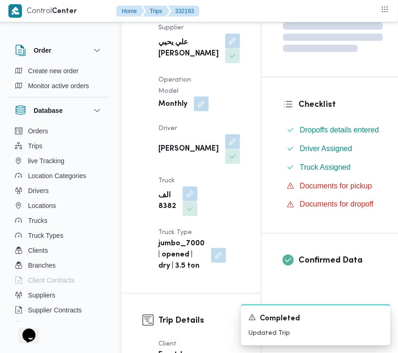
click at [199, 112] on button "button" at bounding box center [201, 104] width 15 height 15
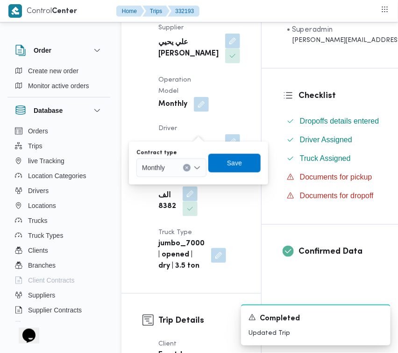
drag, startPoint x: 180, startPoint y: 159, endPoint x: 180, endPoint y: 171, distance: 12.1
click at [179, 160] on div "Monthly" at bounding box center [171, 168] width 70 height 19
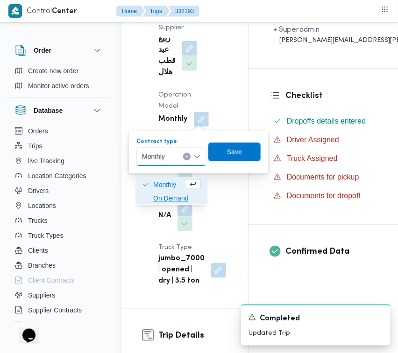
click at [179, 197] on span "On Demand" at bounding box center [177, 198] width 48 height 11
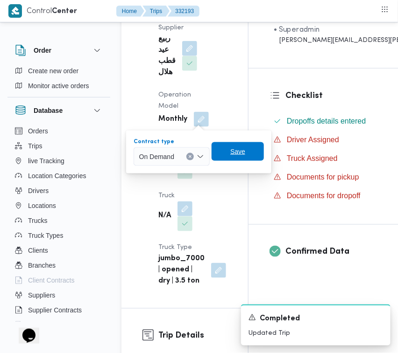
click at [229, 152] on span "Save" at bounding box center [237, 151] width 52 height 19
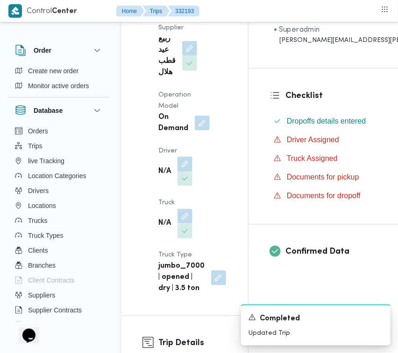
click at [185, 160] on button "button" at bounding box center [184, 164] width 15 height 15
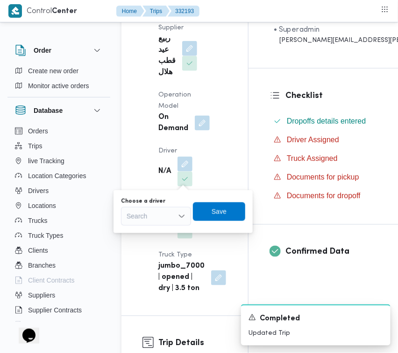
click at [164, 223] on div "Search" at bounding box center [156, 216] width 70 height 19
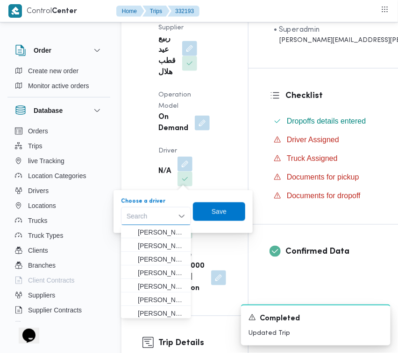
paste input "[PERSON_NAME]"
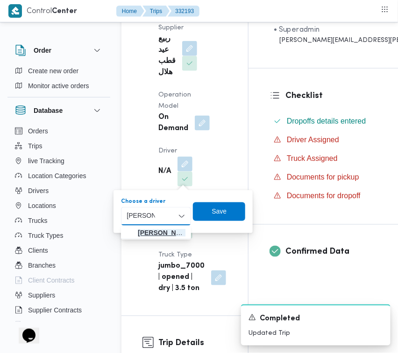
type input "[PERSON_NAME]"
click at [156, 237] on span "[PERSON_NAME]" at bounding box center [162, 233] width 48 height 11
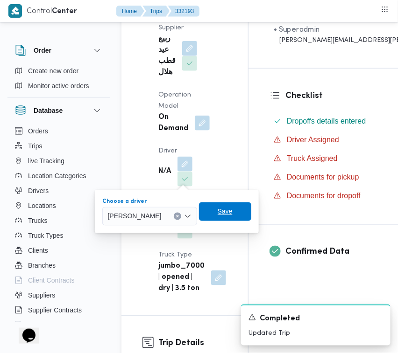
click at [232, 214] on span "Save" at bounding box center [224, 211] width 15 height 11
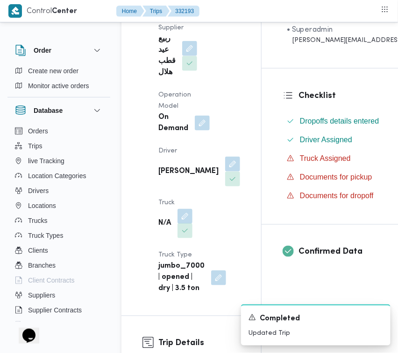
drag, startPoint x: 189, startPoint y: 244, endPoint x: 178, endPoint y: 259, distance: 19.0
click at [189, 224] on button "button" at bounding box center [184, 216] width 15 height 15
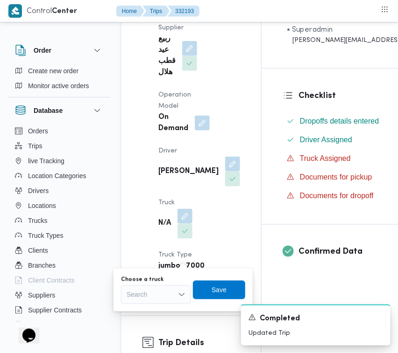
click at [169, 286] on div "Search" at bounding box center [156, 295] width 70 height 19
paste input "8584"
type input "8584"
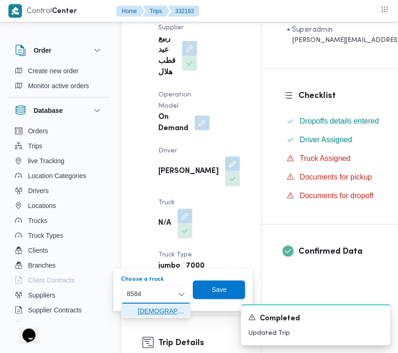
click at [132, 309] on icon "button" at bounding box center [129, 311] width 7 height 7
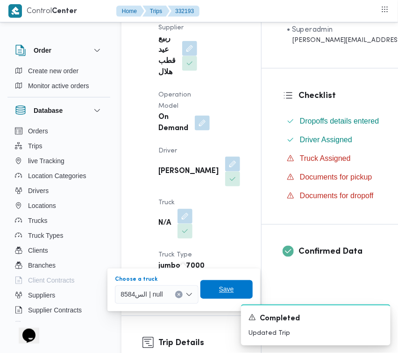
click at [219, 283] on span "Save" at bounding box center [226, 290] width 52 height 19
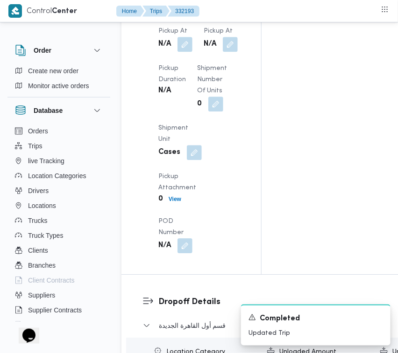
scroll to position [1672, 0]
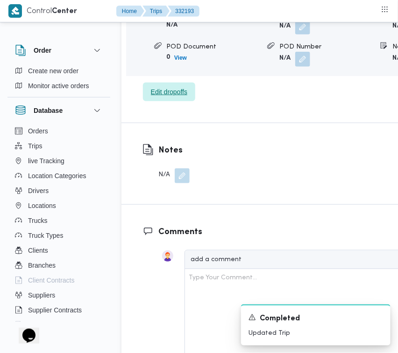
click at [178, 98] on span "Edit dropoffs" at bounding box center [169, 91] width 36 height 11
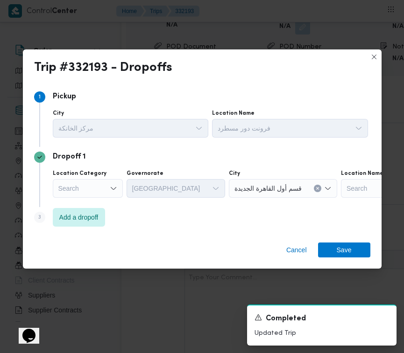
click at [63, 227] on div "Step 3 is disabled 3 Add a dropoff" at bounding box center [202, 219] width 336 height 24
click at [90, 217] on span "Add a dropoff" at bounding box center [78, 216] width 39 height 11
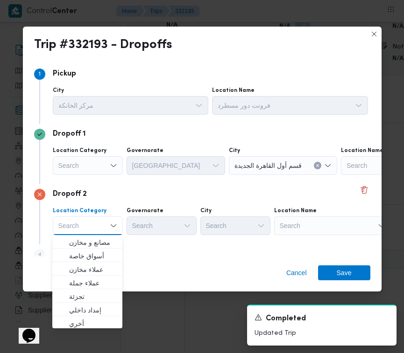
click at [321, 214] on div "Location Name" at bounding box center [332, 210] width 117 height 7
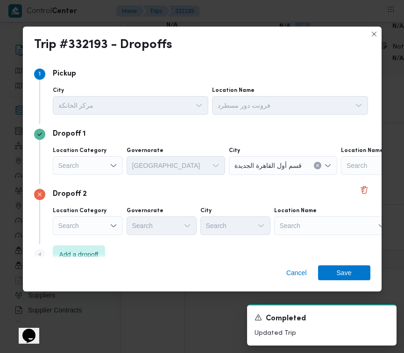
click at [324, 231] on div "Search" at bounding box center [332, 226] width 117 height 19
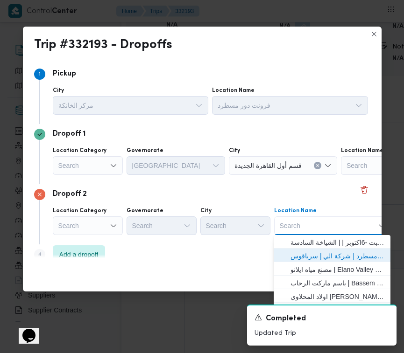
click at [328, 251] on span "فرونت دور مسطرد | شركة الي | سرياقوس" at bounding box center [337, 256] width 94 height 11
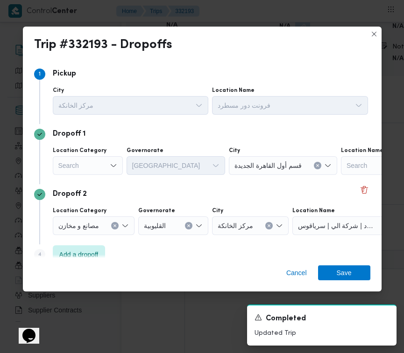
click at [83, 164] on div "Search" at bounding box center [88, 165] width 70 height 19
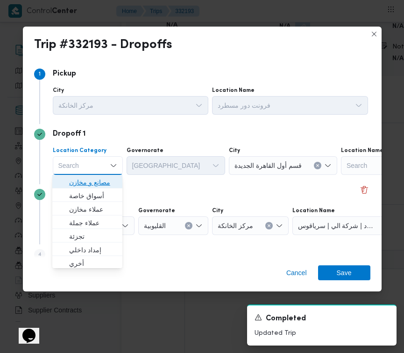
click at [87, 185] on span "مصانع و مخازن" at bounding box center [93, 182] width 48 height 11
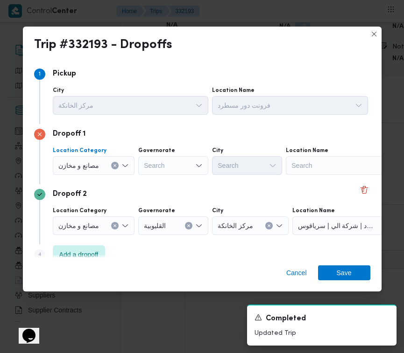
drag, startPoint x: 83, startPoint y: 166, endPoint x: 85, endPoint y: 172, distance: 6.1
click at [83, 166] on span "مصانع و مخازن" at bounding box center [78, 165] width 41 height 10
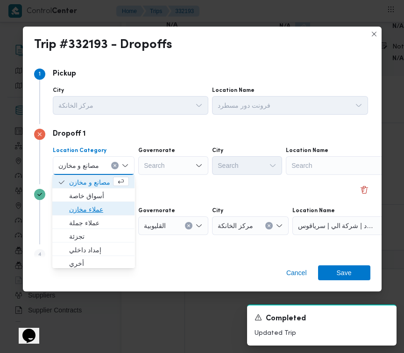
click at [89, 204] on span "عملاء مخازن" at bounding box center [99, 209] width 60 height 11
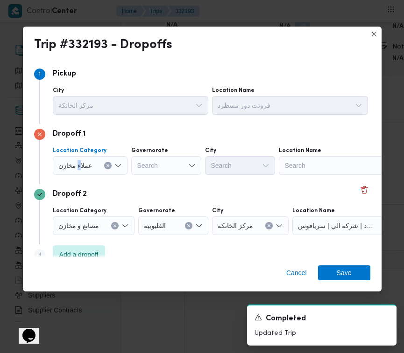
click at [78, 168] on span "عملاء مخازن" at bounding box center [75, 165] width 34 height 10
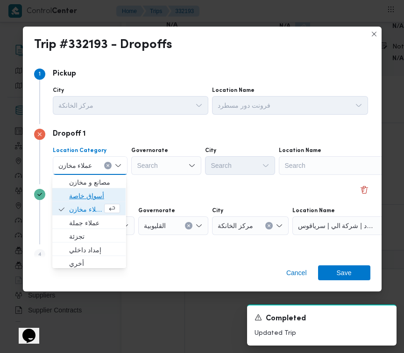
click at [80, 192] on span "أسواق خاصة" at bounding box center [94, 195] width 51 height 11
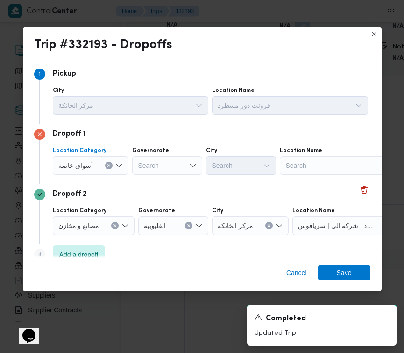
click at [306, 159] on div "Search" at bounding box center [338, 165] width 117 height 19
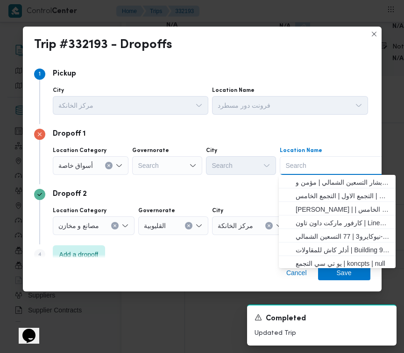
paste input "Panda October"
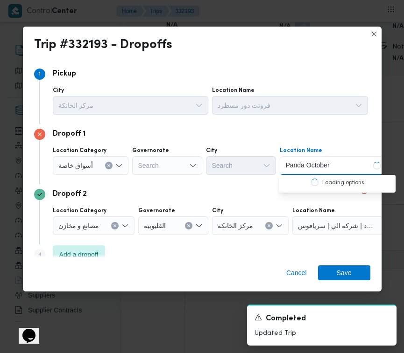
type input "Panda October"
click at [344, 164] on div "Panda October Panda October" at bounding box center [338, 165] width 117 height 19
click at [330, 167] on div "Panda October Panda October" at bounding box center [338, 165] width 117 height 19
click at [316, 180] on span "باندا اكتوبر | XW7G+2XJ | قسم أول 6 أكتوبر" at bounding box center [342, 182] width 94 height 11
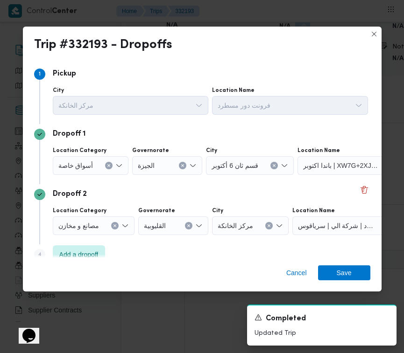
click at [270, 183] on div "Dropoff 1 Location Category أسواق خاصة Governorate [GEOGRAPHIC_DATA] قسم ثان 6 …" at bounding box center [202, 154] width 336 height 60
click at [351, 272] on span "Save" at bounding box center [344, 272] width 52 height 15
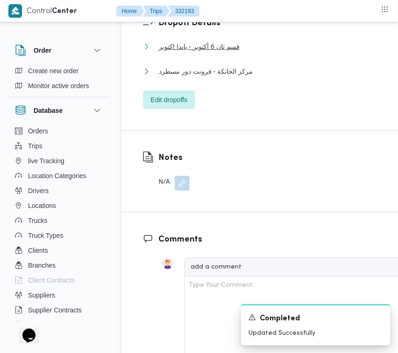
scroll to position [1363, 0]
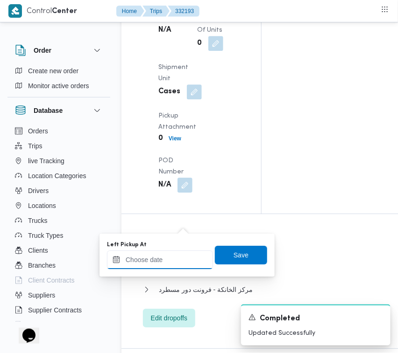
click at [178, 259] on input "Left Pickup At" at bounding box center [160, 260] width 106 height 19
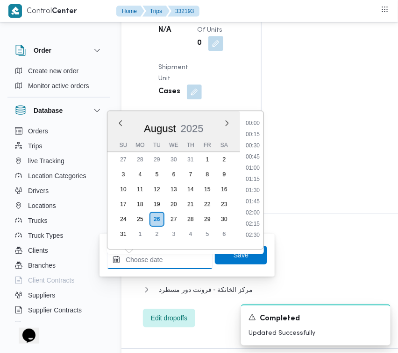
paste input "[DATE] 9:00:00 AM"
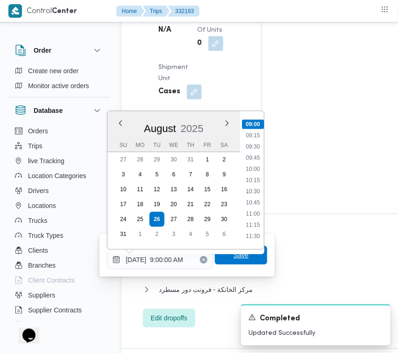
type input "[DATE] 09:00"
click at [233, 256] on span "Save" at bounding box center [240, 255] width 15 height 11
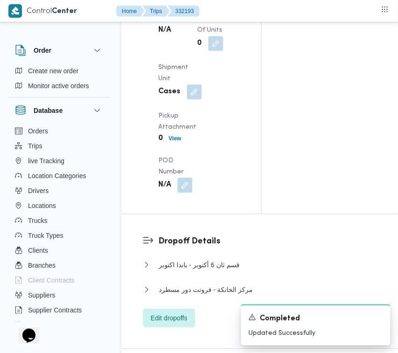
drag, startPoint x: 189, startPoint y: 169, endPoint x: 189, endPoint y: 175, distance: 6.1
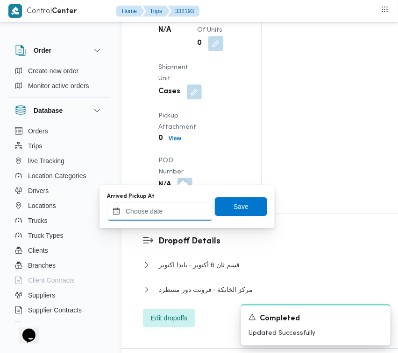
click at [179, 215] on input "Arrived Pickup At" at bounding box center [160, 211] width 106 height 19
paste input "[DATE] 9:00:00 AM"
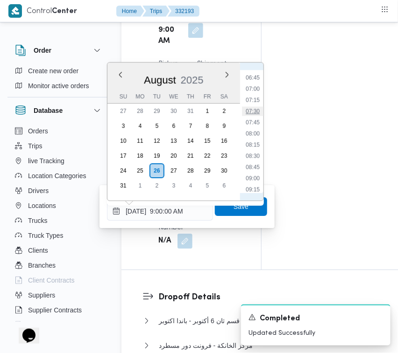
scroll to position [298, 0]
click at [253, 116] on li "07:30" at bounding box center [252, 112] width 21 height 9
type input "[DATE] 07:30"
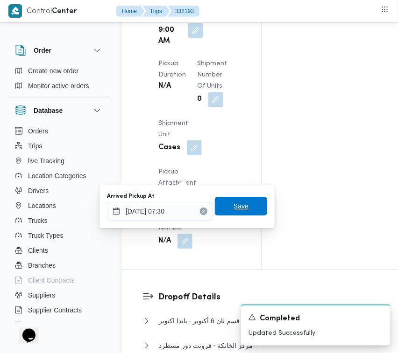
click at [230, 197] on span "Save" at bounding box center [241, 206] width 52 height 19
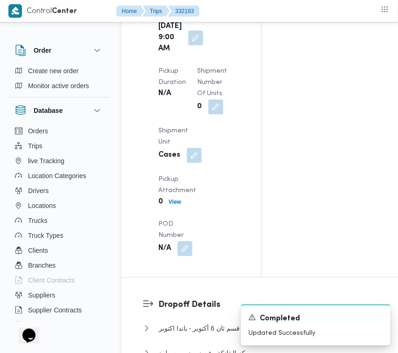
click at [225, 151] on div "Arrived Pickup At N/A Left Pickup At [DATE] 9:00 AM Pickup Duration N/A Shipmen…" at bounding box center [199, 105] width 93 height 314
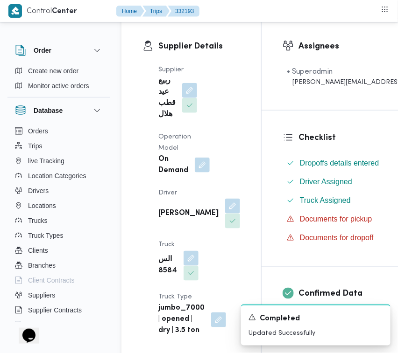
scroll to position [157, 0]
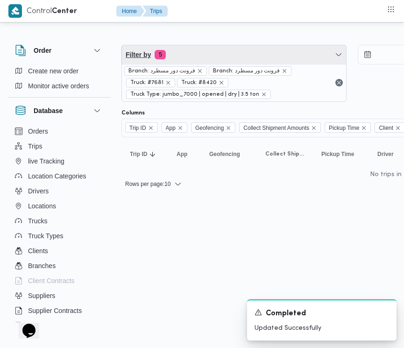
click at [236, 59] on span "Filter by 5" at bounding box center [234, 54] width 224 height 19
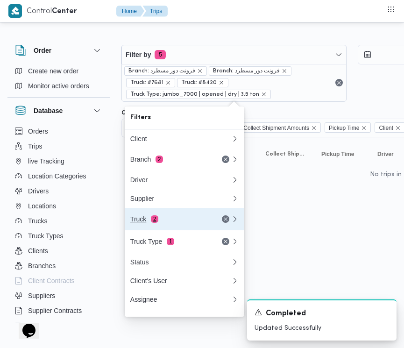
click at [166, 222] on div "Truck 2" at bounding box center [169, 218] width 78 height 7
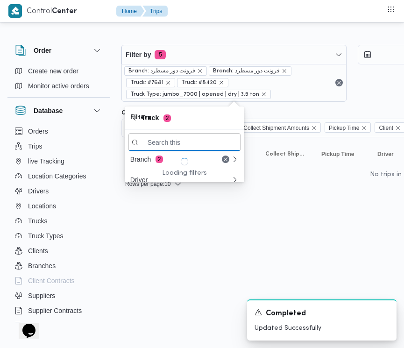
paste input "1951"
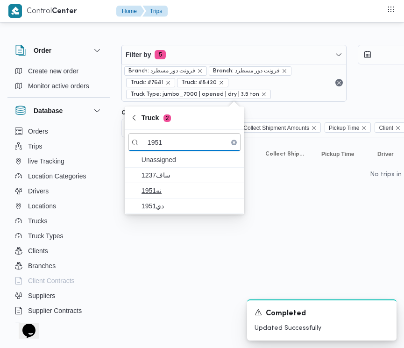
type input "1951"
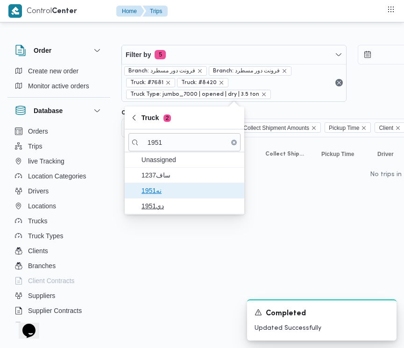
click at [158, 194] on span "نه1951" at bounding box center [189, 190] width 97 height 11
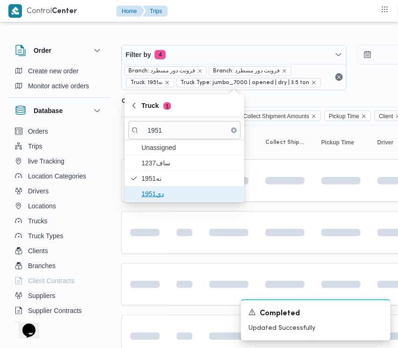
click at [158, 198] on span "دي1951" at bounding box center [189, 193] width 97 height 11
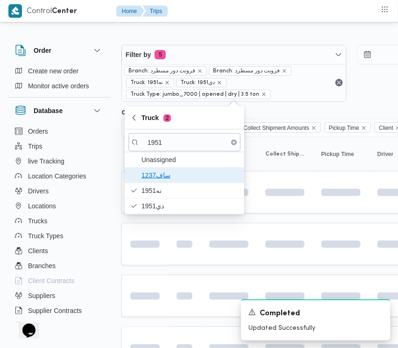
click at [160, 174] on span "1237ساف" at bounding box center [189, 174] width 97 height 11
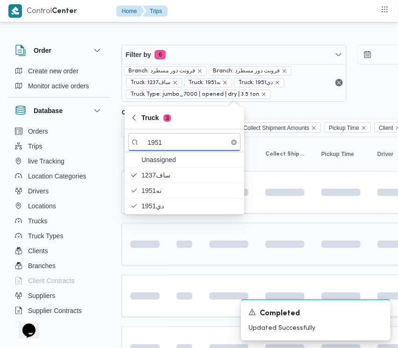
click at [162, 263] on td at bounding box center [144, 244] width 47 height 42
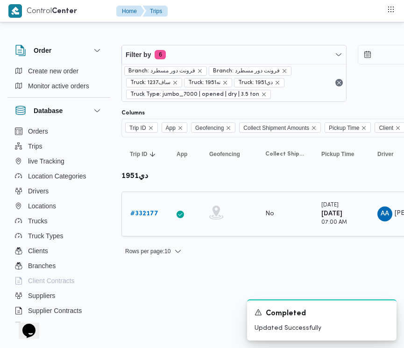
click at [139, 215] on b "# 332177" at bounding box center [144, 213] width 28 height 6
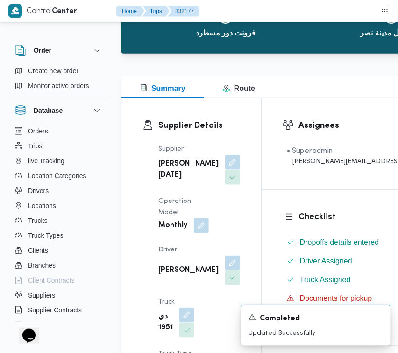
scroll to position [125, 0]
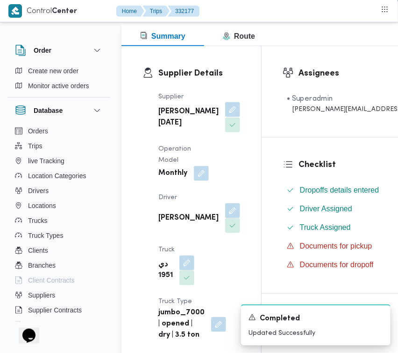
click at [225, 117] on button "button" at bounding box center [232, 109] width 15 height 15
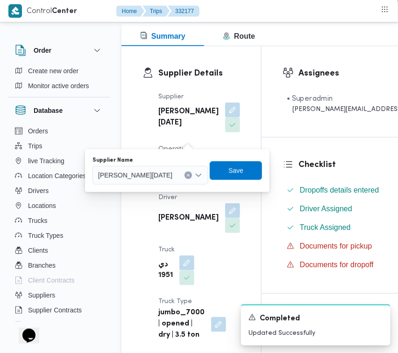
click at [159, 173] on span "[PERSON_NAME][DATE]" at bounding box center [135, 175] width 74 height 10
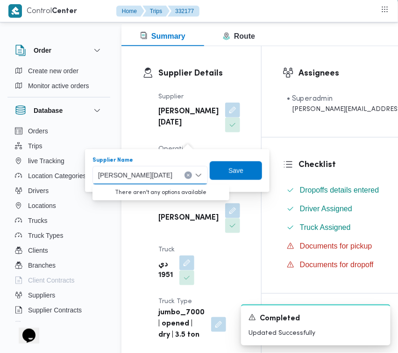
paste input "ربيع"
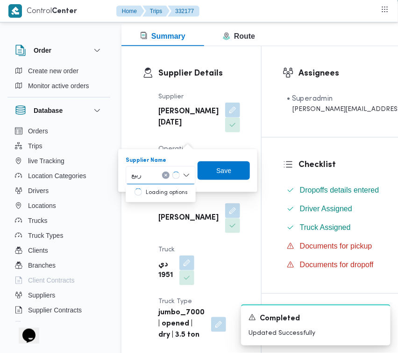
type input "ربيع عيد قطب"
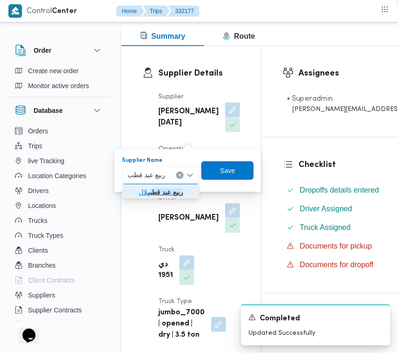
click at [131, 189] on icon "button" at bounding box center [130, 192] width 7 height 7
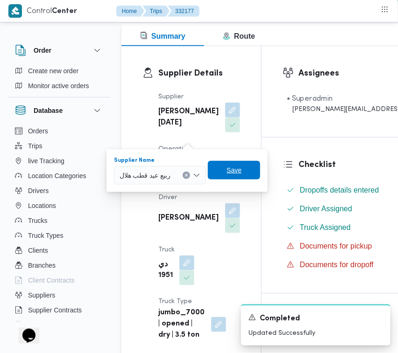
click at [243, 170] on span "Save" at bounding box center [234, 170] width 52 height 19
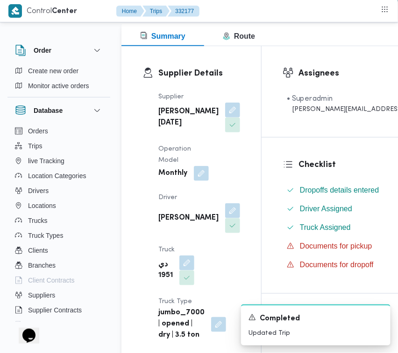
click at [187, 305] on span "Truck Type" at bounding box center [175, 302] width 34 height 6
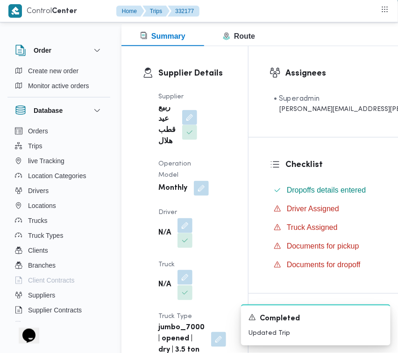
click at [185, 276] on button "button" at bounding box center [184, 277] width 15 height 15
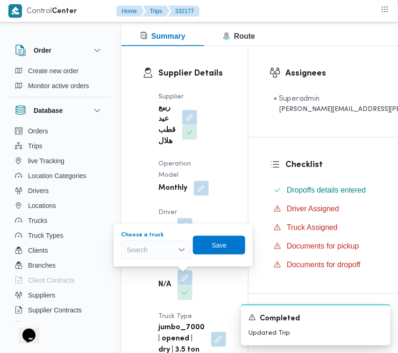
click at [148, 253] on div "Search" at bounding box center [156, 250] width 70 height 19
paste input "5481"
type input "5481"
click at [163, 248] on div "5481 5481" at bounding box center [156, 250] width 70 height 19
click at [152, 267] on mark "5481" at bounding box center [145, 266] width 14 height 7
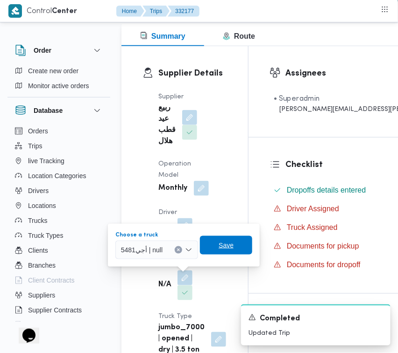
click at [225, 252] on span "Save" at bounding box center [226, 245] width 52 height 19
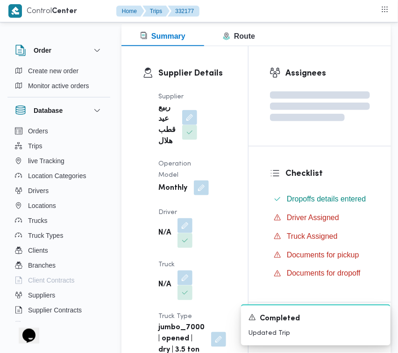
click at [202, 188] on button "button" at bounding box center [201, 188] width 15 height 15
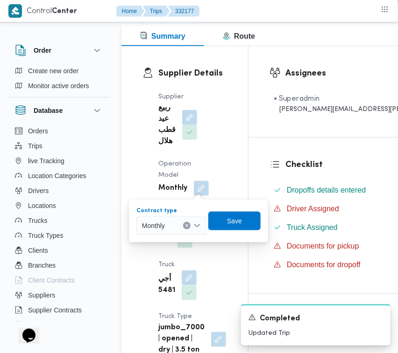
click at [168, 222] on div at bounding box center [169, 225] width 5 height 15
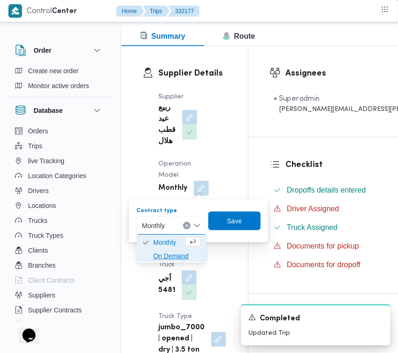
click at [171, 249] on span "On Demand" at bounding box center [171, 256] width 63 height 15
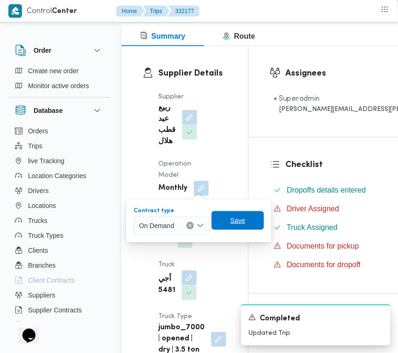
click at [218, 220] on span "Save" at bounding box center [237, 220] width 52 height 19
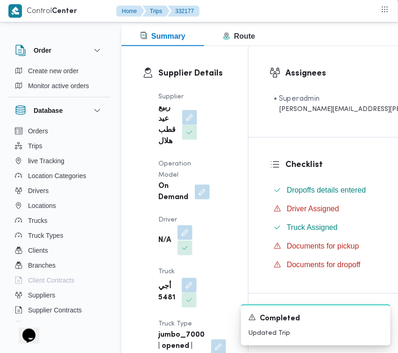
click at [187, 229] on button "button" at bounding box center [184, 232] width 15 height 15
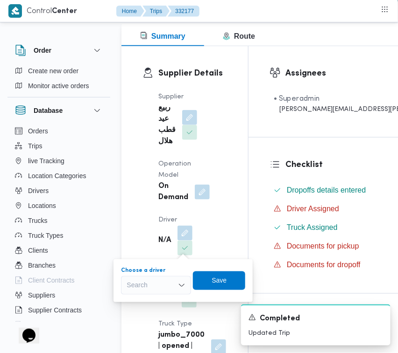
click at [167, 288] on div "Search" at bounding box center [156, 285] width 70 height 19
paste input "[PERSON_NAME]"
type input "[PERSON_NAME]"
click at [137, 298] on span "[PERSON_NAME]" at bounding box center [156, 302] width 63 height 15
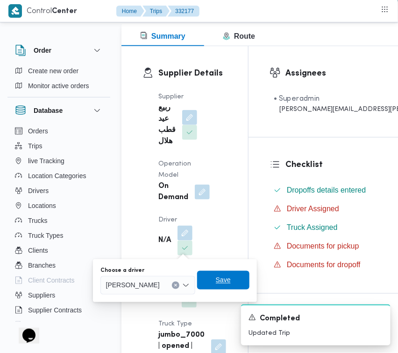
click at [231, 280] on span "Save" at bounding box center [223, 280] width 15 height 11
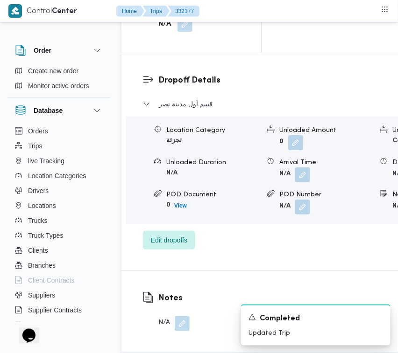
scroll to position [1529, 0]
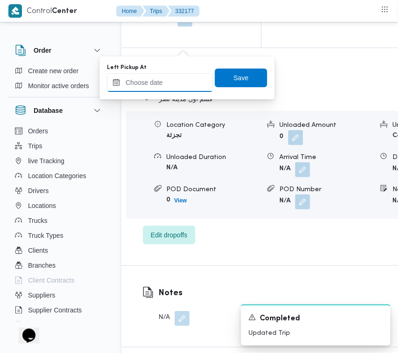
click at [183, 83] on input "Left Pickup At" at bounding box center [160, 82] width 106 height 19
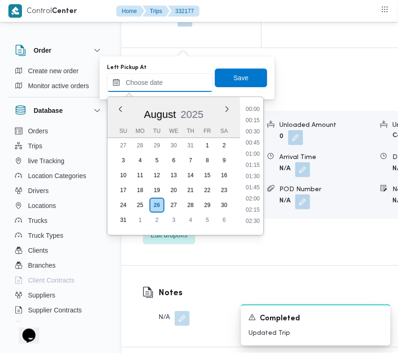
paste input "[DATE] 9:00:00 AM"
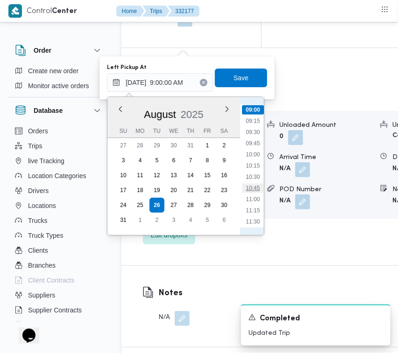
click at [253, 188] on li "10:45" at bounding box center [252, 188] width 21 height 9
type input "[DATE] 10:45"
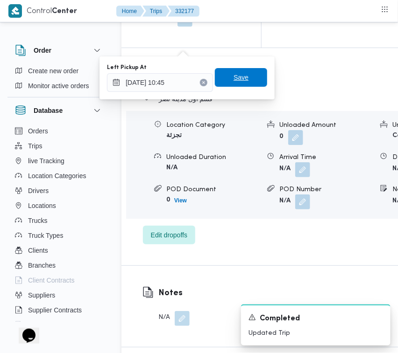
click at [238, 72] on span "Save" at bounding box center [240, 77] width 15 height 11
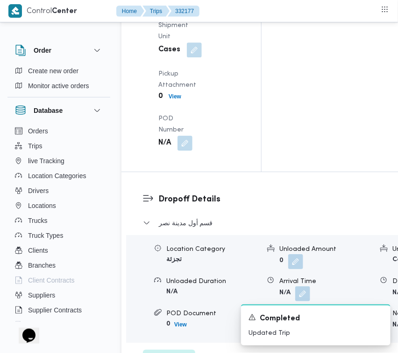
scroll to position [1402, 0]
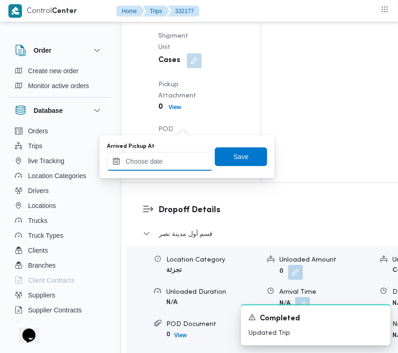
click at [179, 159] on input "Arrived Pickup At" at bounding box center [160, 161] width 106 height 19
paste input "[DATE] 9:00:00 AM"
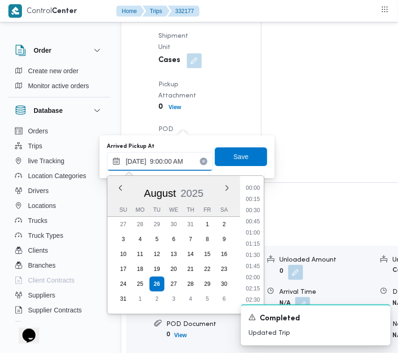
scroll to position [402, 0]
click at [259, 220] on li "09:45" at bounding box center [252, 222] width 21 height 9
type input "[DATE] 09:45"
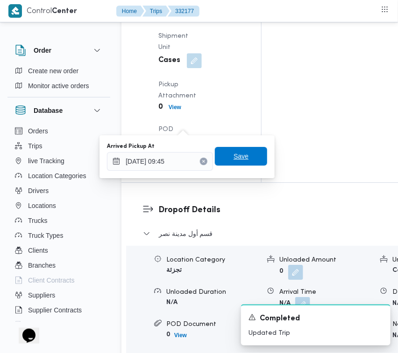
click at [237, 157] on span "Save" at bounding box center [240, 156] width 15 height 11
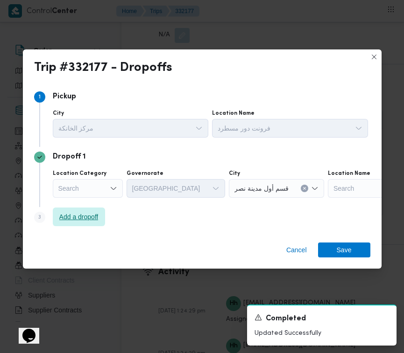
click at [96, 222] on span "Add a dropoff" at bounding box center [78, 216] width 39 height 11
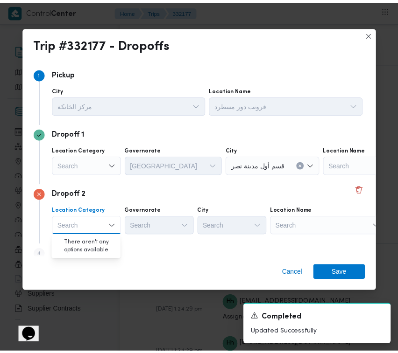
scroll to position [1917, 0]
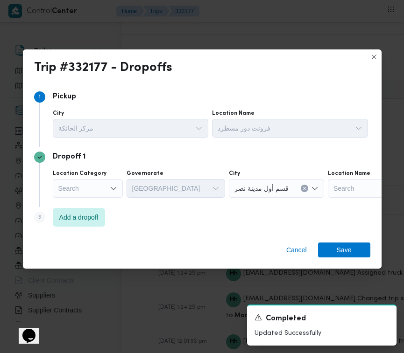
click at [302, 230] on div "Step 3 is disabled 3 Add a dropoff" at bounding box center [202, 219] width 336 height 24
click at [86, 217] on span "Add a dropoff" at bounding box center [78, 216] width 39 height 11
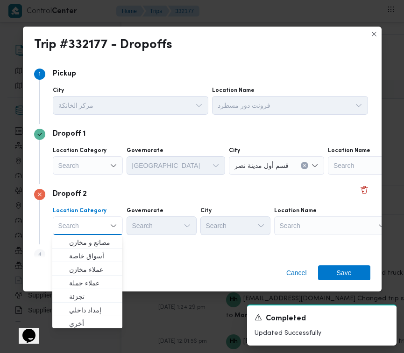
click at [304, 220] on div "Search" at bounding box center [332, 226] width 117 height 19
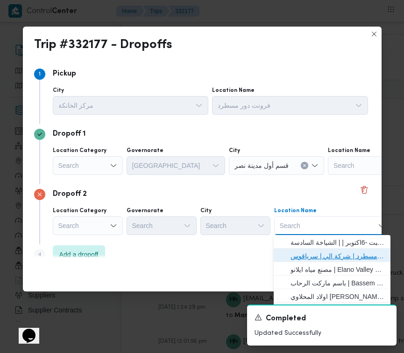
click at [311, 251] on span "فرونت دور مسطرد | شركة الي | سرياقوس" at bounding box center [337, 256] width 94 height 11
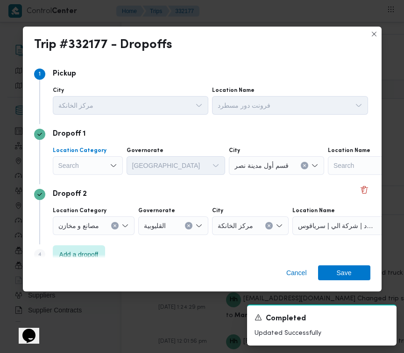
click at [92, 161] on div "Search" at bounding box center [88, 165] width 70 height 19
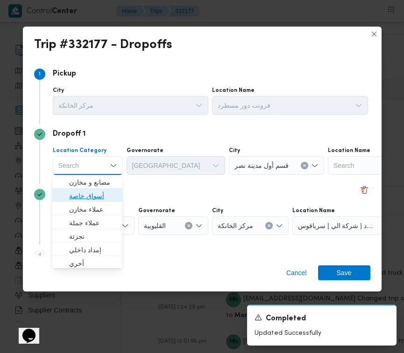
click at [101, 196] on span "أسواق خاصة" at bounding box center [93, 195] width 48 height 11
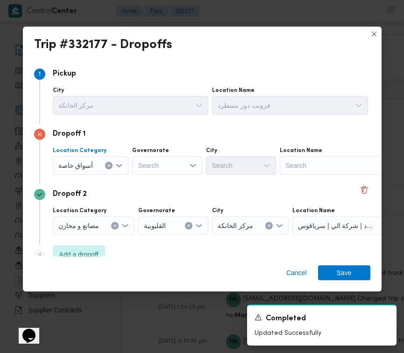
click at [291, 177] on div "Dropoff 1 Location Category أسواق خاصة Combo box. Selected. أسواق خاصة. Press B…" at bounding box center [202, 154] width 336 height 60
click at [300, 161] on div "Search" at bounding box center [338, 165] width 117 height 19
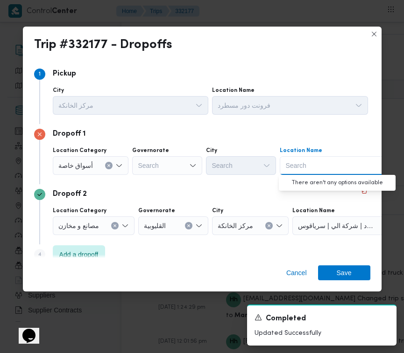
paste input "Panda October"
type input "Panda October"
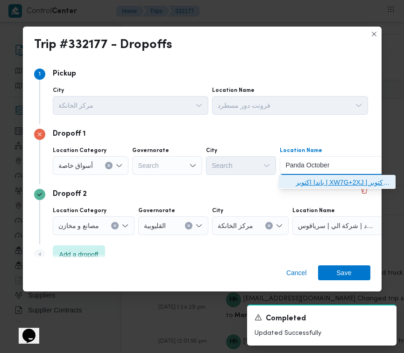
click at [299, 177] on span "باندا اكتوبر | XW7G+2XJ | قسم أول 6 أكتوبر" at bounding box center [342, 182] width 94 height 11
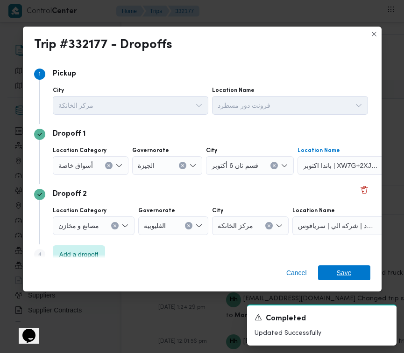
click at [349, 274] on span "Save" at bounding box center [344, 273] width 15 height 15
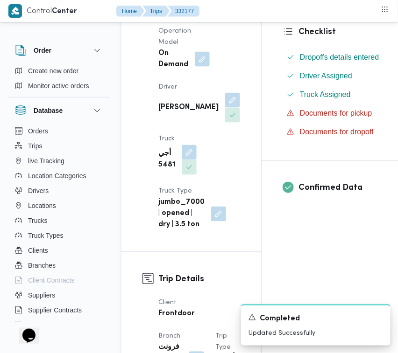
scroll to position [212, 0]
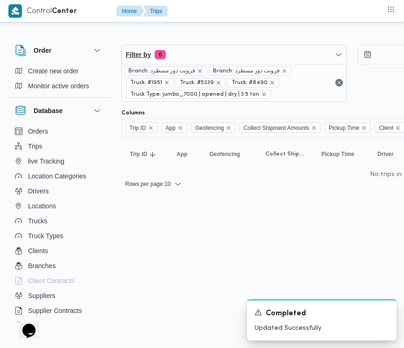
drag, startPoint x: 245, startPoint y: 66, endPoint x: 237, endPoint y: 59, distance: 10.3
click at [245, 66] on span "Branch: فرونت دور مسطرد" at bounding box center [250, 70] width 83 height 9
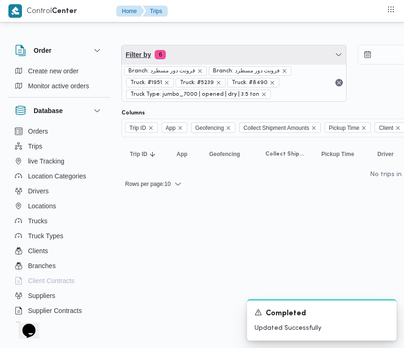
click at [228, 54] on span "Filter by 6" at bounding box center [234, 54] width 224 height 19
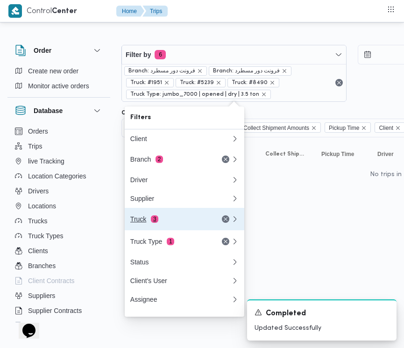
click at [175, 222] on div "Truck 3" at bounding box center [169, 218] width 78 height 7
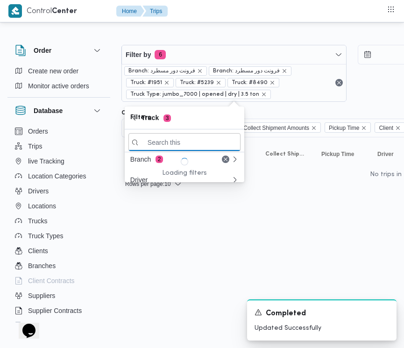
paste input "8418"
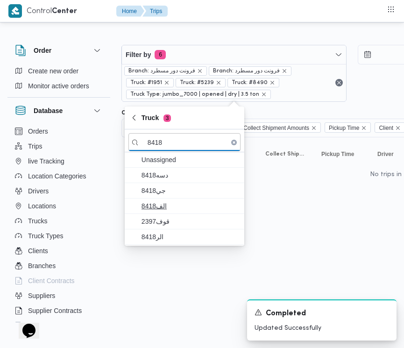
type input "8418"
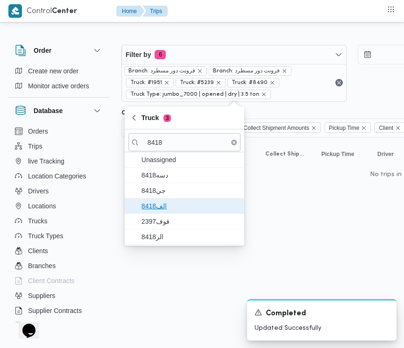
click at [168, 205] on span "الف8418" at bounding box center [189, 205] width 97 height 11
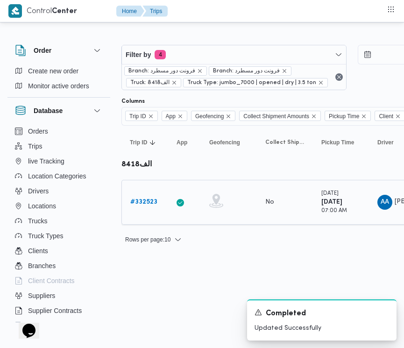
click at [140, 199] on b "# 332523" at bounding box center [143, 202] width 27 height 6
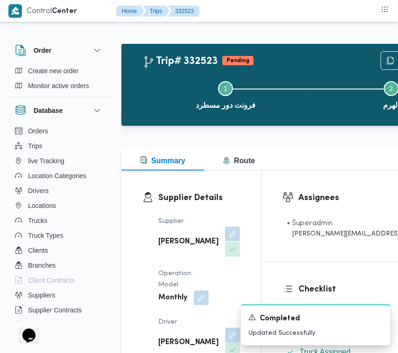
click at [220, 242] on span at bounding box center [230, 234] width 20 height 15
click at [225, 242] on button "button" at bounding box center [232, 234] width 15 height 15
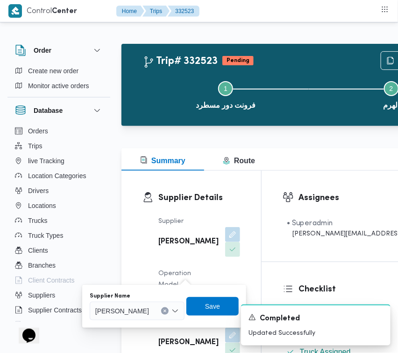
click at [164, 319] on div "[PERSON_NAME]" at bounding box center [137, 311] width 95 height 19
paste input "ربيع"
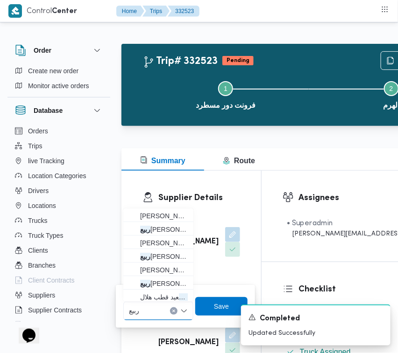
type input "[PERSON_NAME]"
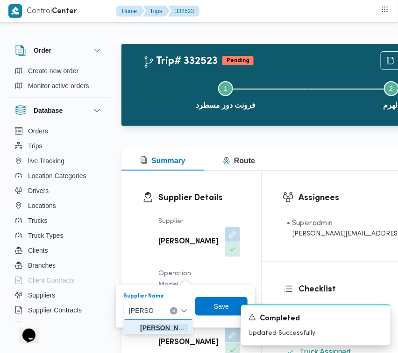
click at [155, 324] on span "ربيع عيد قطب هلال" at bounding box center [164, 328] width 48 height 11
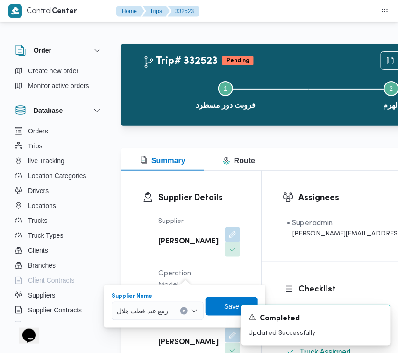
click at [220, 304] on div "A new notification appears Completed Updated Successfully" at bounding box center [304, 325] width 187 height 56
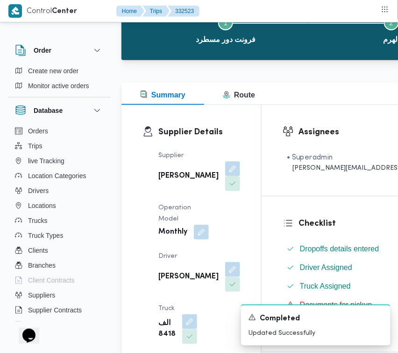
scroll to position [81, 0]
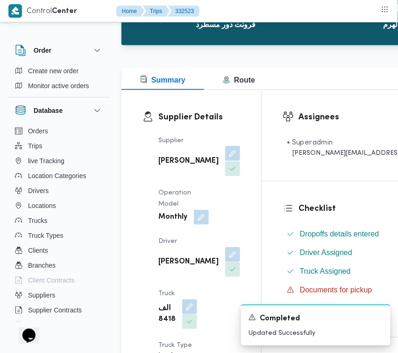
click at [225, 161] on button "button" at bounding box center [232, 153] width 15 height 15
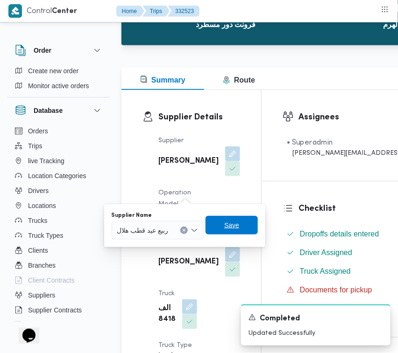
click at [243, 227] on span "Save" at bounding box center [231, 225] width 52 height 19
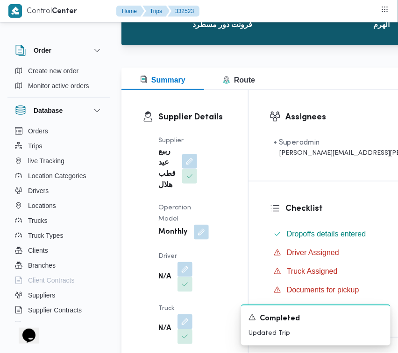
drag, startPoint x: 180, startPoint y: 269, endPoint x: 173, endPoint y: 287, distance: 18.9
click at [179, 269] on button "button" at bounding box center [184, 269] width 15 height 15
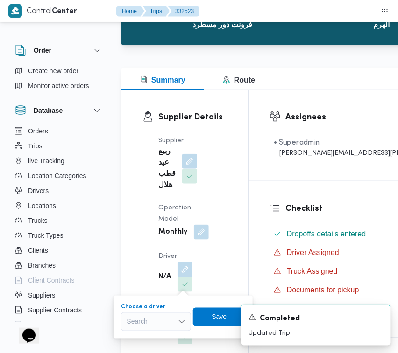
click at [161, 320] on div "Search" at bounding box center [156, 322] width 70 height 19
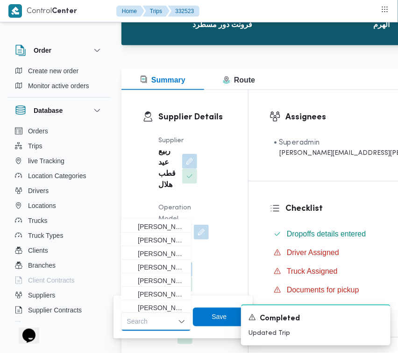
paste input "[PERSON_NAME]"
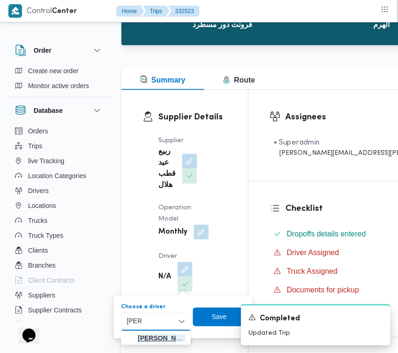
type input "[PERSON_NAME]"
click at [132, 334] on span "[PERSON_NAME]" at bounding box center [156, 338] width 63 height 15
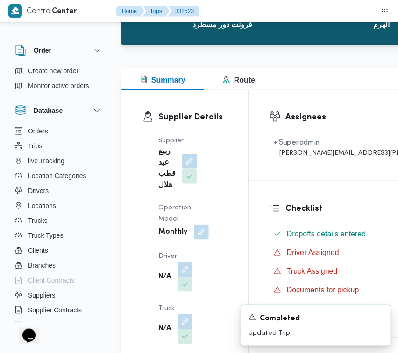
click at [218, 315] on div "A new notification appears Completed Updated Trip" at bounding box center [304, 325] width 187 height 56
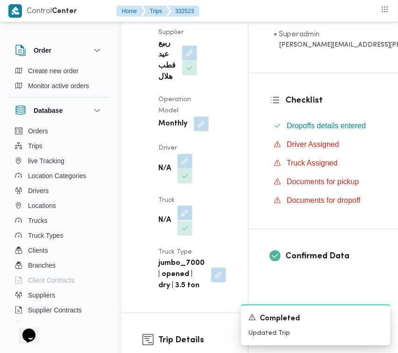
click at [188, 215] on button "button" at bounding box center [184, 213] width 15 height 15
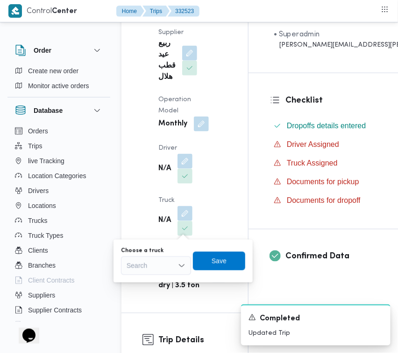
click at [159, 267] on div "Search" at bounding box center [156, 266] width 70 height 19
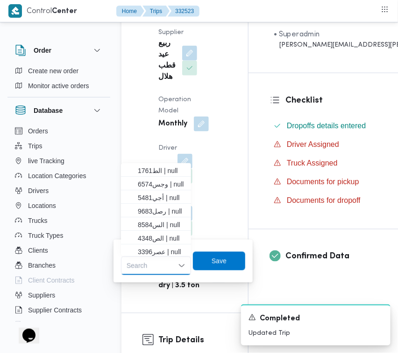
click at [196, 155] on div "Supplier ربيع عيد قطب هلال Operation Model Monthly Driver N/A Truck N/A Truck T…" at bounding box center [193, 159] width 80 height 276
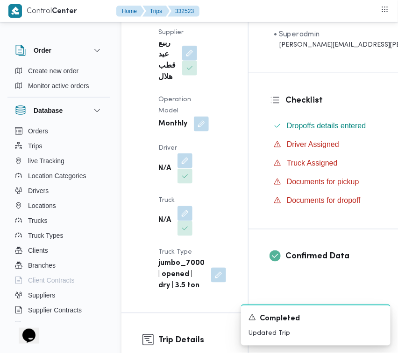
click at [178, 161] on button "button" at bounding box center [184, 161] width 15 height 15
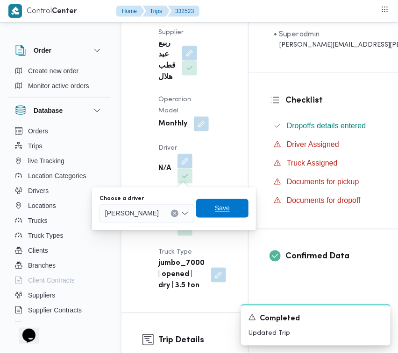
click at [230, 209] on span "Save" at bounding box center [222, 208] width 15 height 11
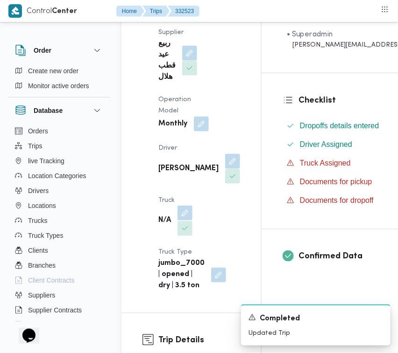
click at [180, 217] on button "button" at bounding box center [184, 213] width 15 height 15
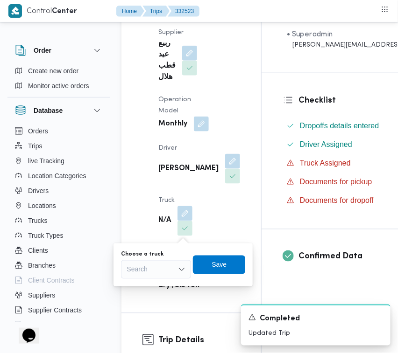
click at [164, 274] on div "Search" at bounding box center [156, 269] width 70 height 19
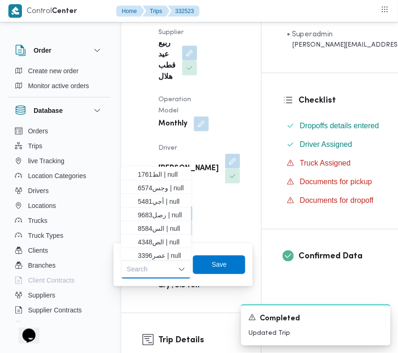
paste input "8418"
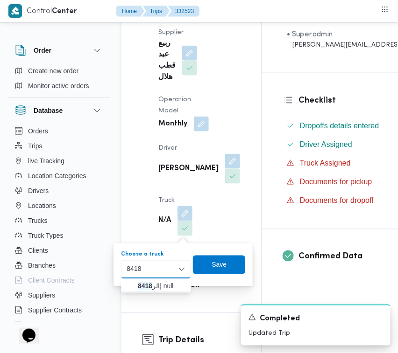
type input "8418"
click at [127, 284] on icon "button" at bounding box center [129, 286] width 7 height 7
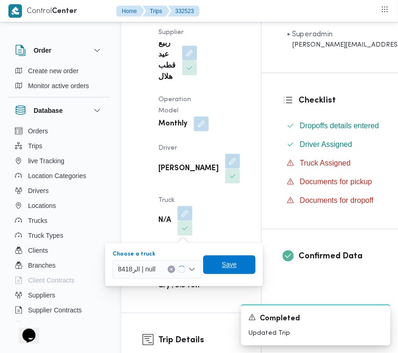
click at [219, 271] on span "Save" at bounding box center [229, 265] width 52 height 19
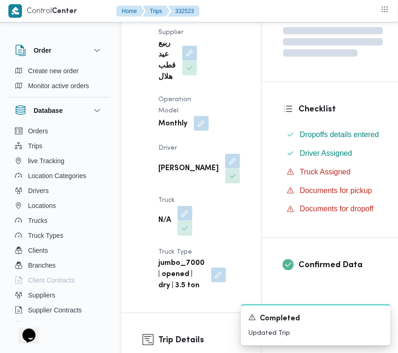
click at [201, 125] on button "button" at bounding box center [201, 123] width 15 height 15
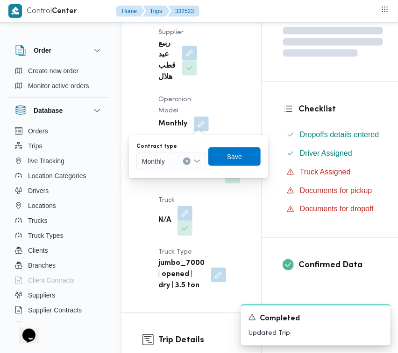
click at [179, 163] on div "Monthly" at bounding box center [171, 161] width 70 height 19
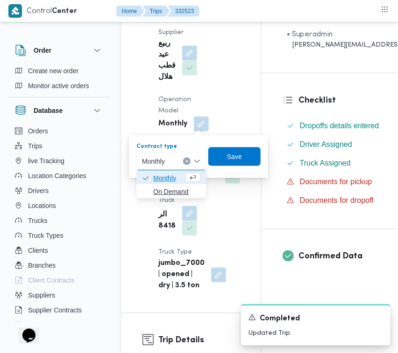
drag, startPoint x: 181, startPoint y: 182, endPoint x: 171, endPoint y: 188, distance: 11.3
click at [171, 188] on div "Monthly On Demand" at bounding box center [171, 184] width 70 height 27
click at [170, 189] on span "On Demand" at bounding box center [177, 191] width 48 height 11
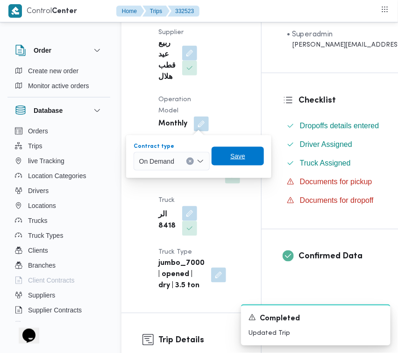
click at [248, 155] on span "Save" at bounding box center [237, 156] width 52 height 19
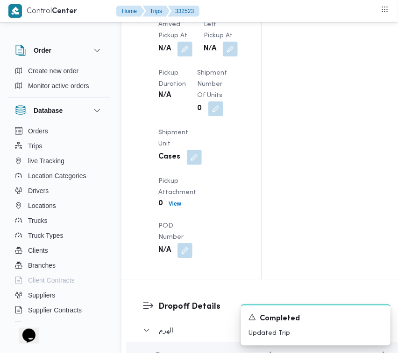
scroll to position [1667, 0]
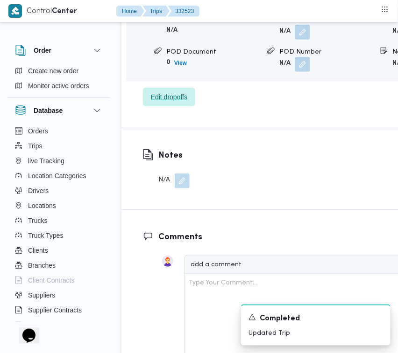
click at [143, 106] on span "Edit dropoffs" at bounding box center [169, 97] width 52 height 19
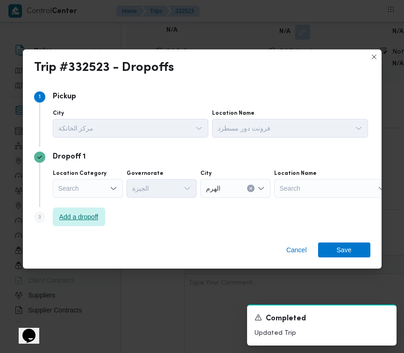
click at [60, 218] on span "Add a dropoff" at bounding box center [78, 216] width 39 height 11
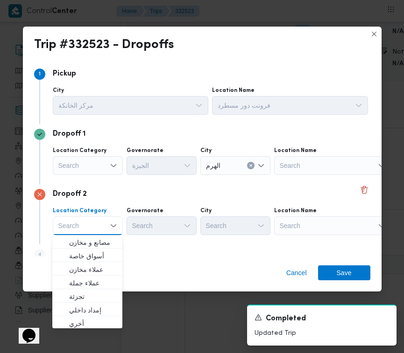
click at [302, 226] on div "Search" at bounding box center [332, 226] width 117 height 19
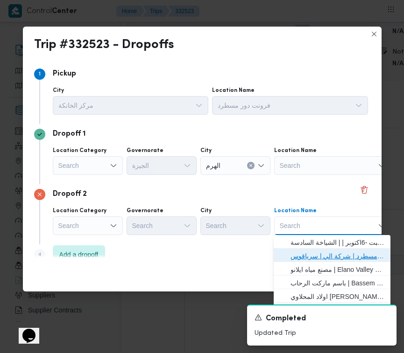
click at [311, 252] on span "فرونت دور مسطرد | شركة الي | سرياقوس" at bounding box center [337, 256] width 94 height 11
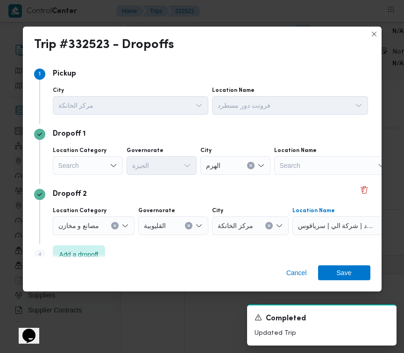
click at [69, 159] on div "Search" at bounding box center [88, 165] width 70 height 19
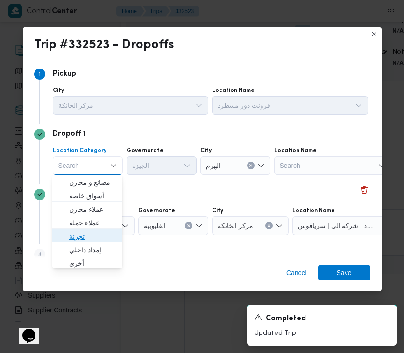
click at [88, 233] on span "تجزئة" at bounding box center [93, 236] width 48 height 11
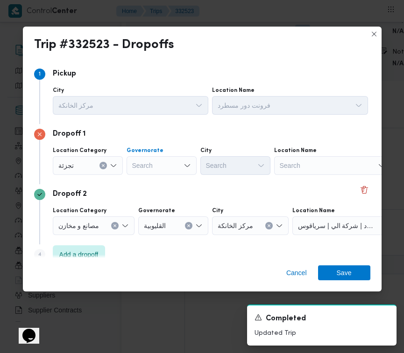
click at [141, 168] on div "Search" at bounding box center [161, 165] width 70 height 19
paste input "[GEOGRAPHIC_DATA]"
type input "[GEOGRAPHIC_DATA]"
drag, startPoint x: 160, startPoint y: 167, endPoint x: 161, endPoint y: 174, distance: 7.1
click at [160, 167] on div "[GEOGRAPHIC_DATA] [GEOGRAPHIC_DATA]" at bounding box center [161, 165] width 70 height 19
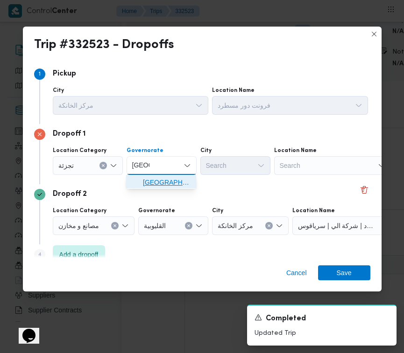
click at [160, 185] on span "[GEOGRAPHIC_DATA]" at bounding box center [167, 182] width 48 height 11
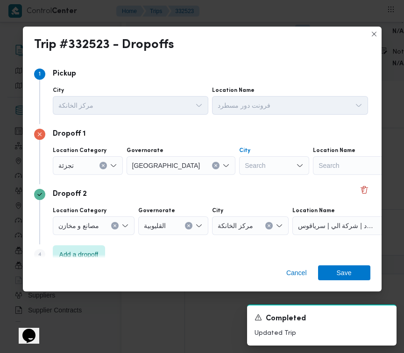
click at [239, 164] on div "Search" at bounding box center [274, 165] width 70 height 19
paste input "المعادي"
type input "المعادي"
click at [215, 186] on span "قسم المعادي" at bounding box center [234, 182] width 63 height 15
click at [349, 286] on div "Cancel Save" at bounding box center [202, 275] width 358 height 34
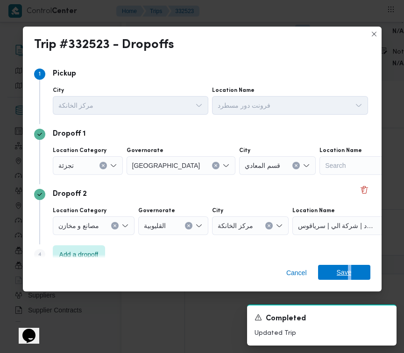
click at [344, 275] on span "Save" at bounding box center [344, 272] width 15 height 15
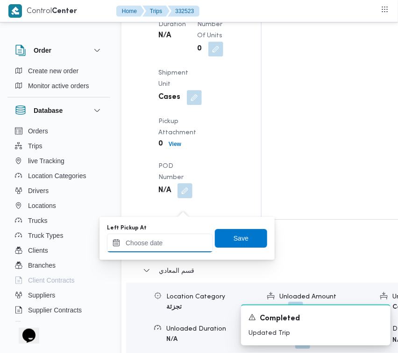
click at [176, 249] on input "Left Pickup At" at bounding box center [160, 243] width 106 height 19
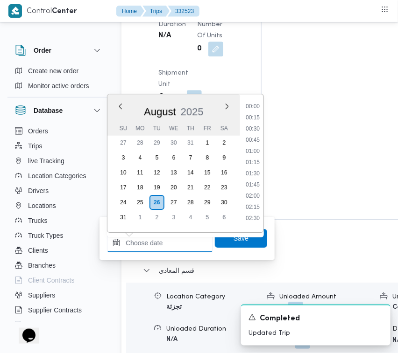
paste input "[DATE] 9:00:00 AM"
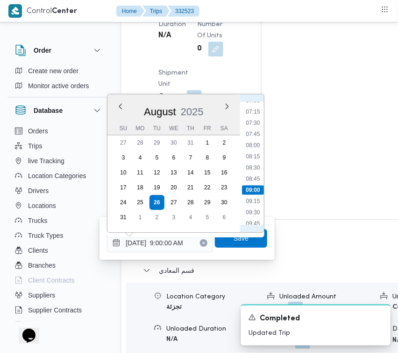
scroll to position [297, 0]
click at [255, 175] on li "08:15" at bounding box center [252, 178] width 21 height 9
type input "[DATE] 08:15"
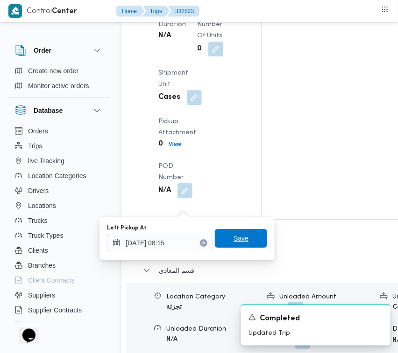
drag, startPoint x: 226, startPoint y: 240, endPoint x: 218, endPoint y: 234, distance: 10.3
click at [233, 241] on span "Save" at bounding box center [240, 238] width 15 height 11
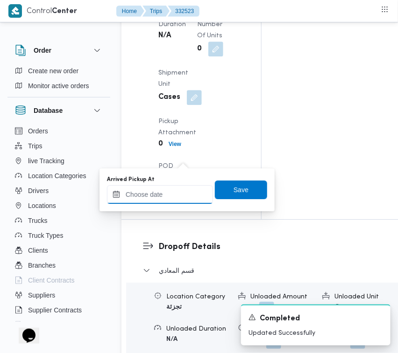
click at [185, 195] on input "Arrived Pickup At" at bounding box center [160, 194] width 106 height 19
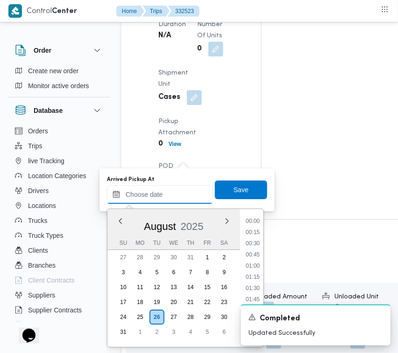
paste input "[DATE] 9:00:00 AM"
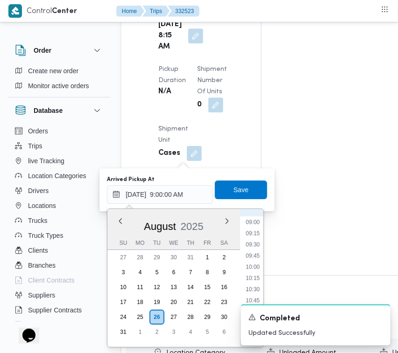
scroll to position [298, 0]
click at [254, 232] on li "07:00" at bounding box center [252, 236] width 21 height 9
type input "[DATE] 07:00"
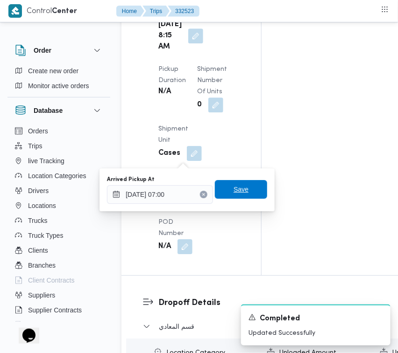
click at [242, 193] on span "Save" at bounding box center [241, 189] width 52 height 19
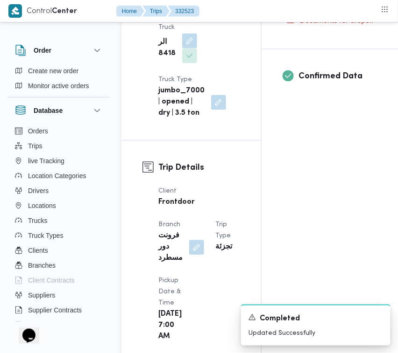
scroll to position [0, 0]
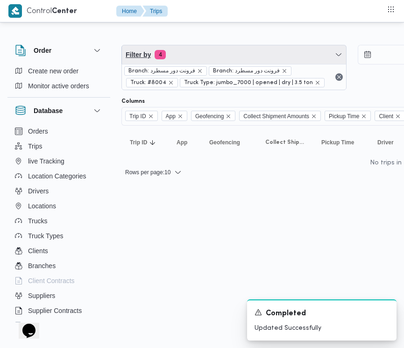
drag, startPoint x: 188, startPoint y: 50, endPoint x: 192, endPoint y: 58, distance: 9.2
click at [188, 50] on span "Filter by 4" at bounding box center [234, 54] width 224 height 19
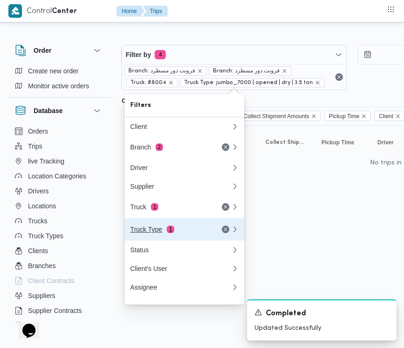
click at [173, 223] on button "Truck Type 1" at bounding box center [184, 229] width 119 height 22
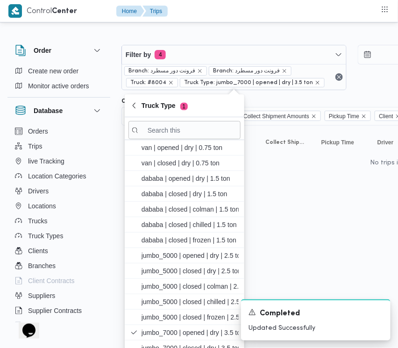
click at [195, 64] on div "Branch: فرونت دور مسطرد Branch: فرونت دور مسطرد Truck: #8004 Truck Type: jumbo_…" at bounding box center [234, 77] width 224 height 26
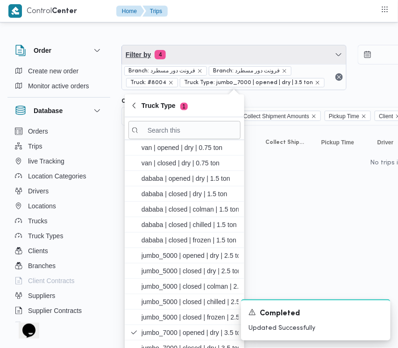
click at [189, 62] on span "Filter by 4" at bounding box center [234, 54] width 224 height 19
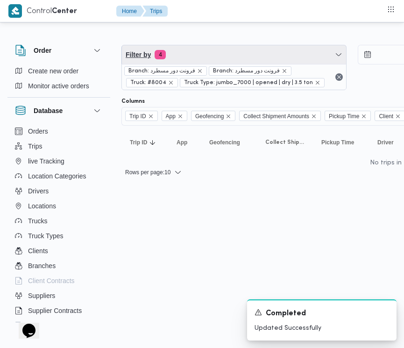
click at [194, 55] on span "Filter by 4" at bounding box center [234, 54] width 224 height 19
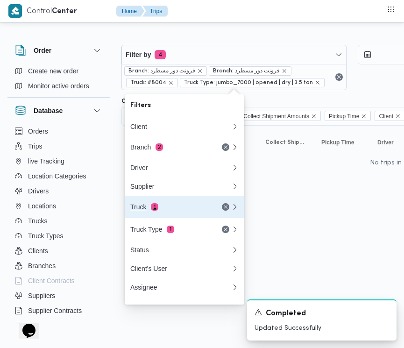
click at [154, 207] on span "1" at bounding box center [154, 206] width 7 height 7
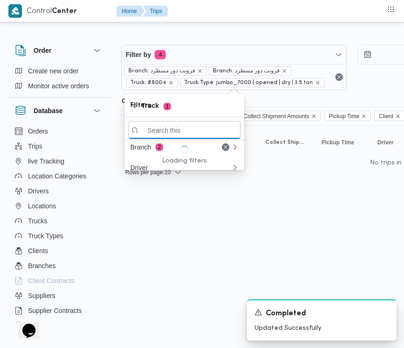
paste input "رمط497"
type input "رمط497"
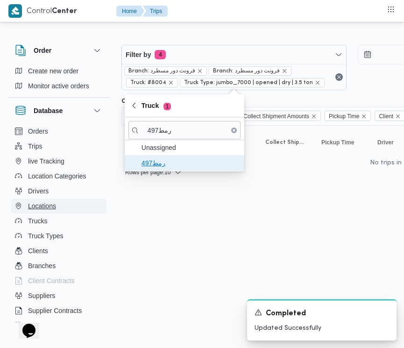
drag, startPoint x: 161, startPoint y: 165, endPoint x: 31, endPoint y: 201, distance: 135.2
click at [159, 169] on span "رمط497" at bounding box center [184, 162] width 112 height 15
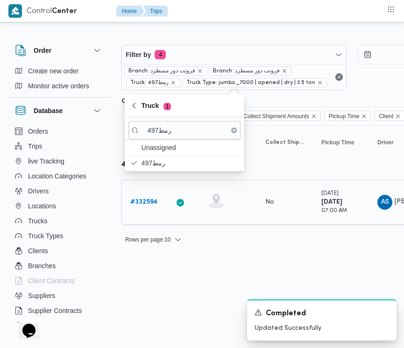
click at [147, 208] on div "# 332594" at bounding box center [144, 202] width 37 height 19
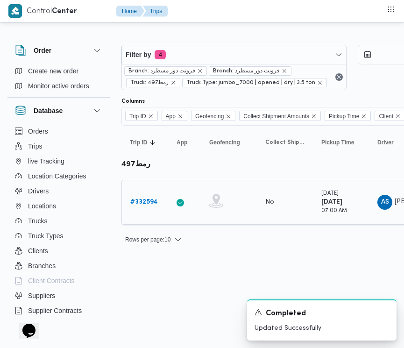
click at [146, 208] on link "# 332594" at bounding box center [144, 201] width 28 height 11
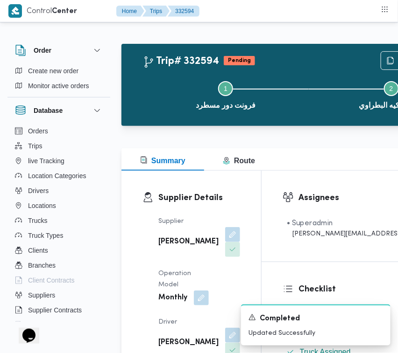
scroll to position [71, 0]
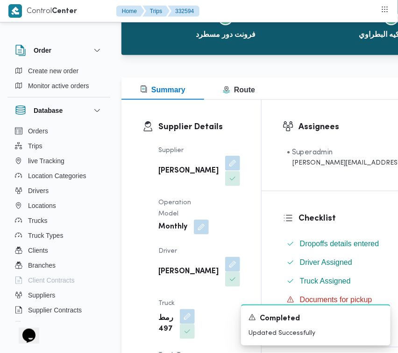
click at [225, 165] on button "button" at bounding box center [232, 163] width 15 height 15
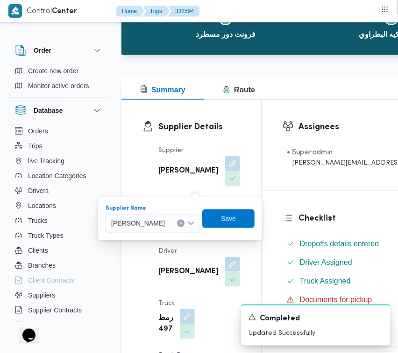
click at [165, 218] on span "[PERSON_NAME]" at bounding box center [138, 223] width 54 height 10
paste input "ربيع"
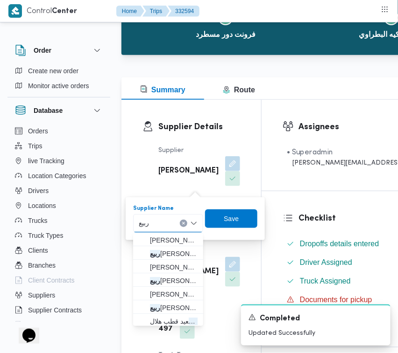
type input "[PERSON_NAME]"
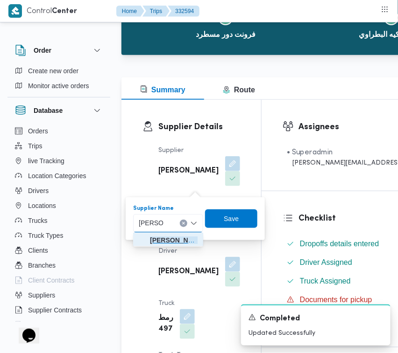
click at [141, 243] on icon "button" at bounding box center [142, 240] width 7 height 7
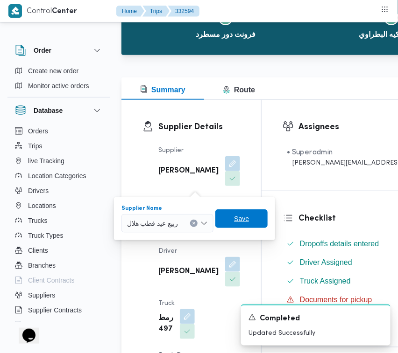
click at [252, 220] on span "Save" at bounding box center [241, 219] width 52 height 19
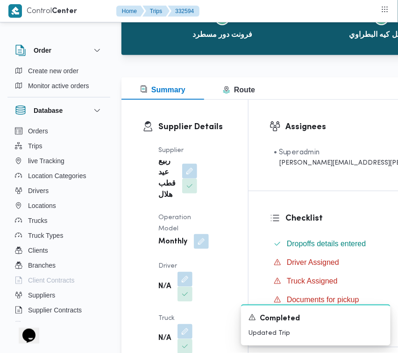
click at [195, 248] on button "button" at bounding box center [201, 241] width 15 height 15
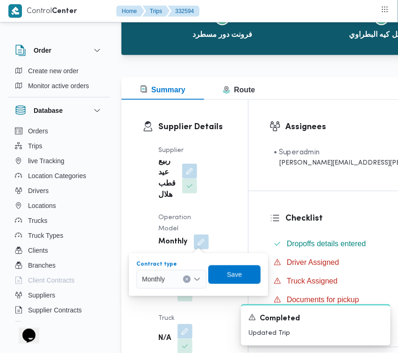
click at [183, 278] on button "Clear input" at bounding box center [186, 279] width 7 height 7
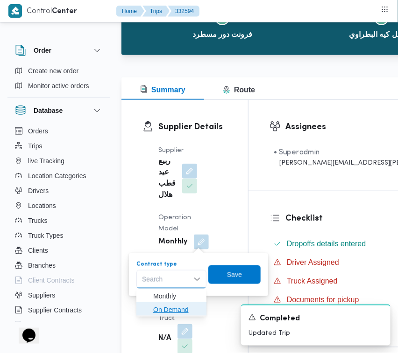
click at [174, 306] on span "On Demand" at bounding box center [177, 309] width 48 height 11
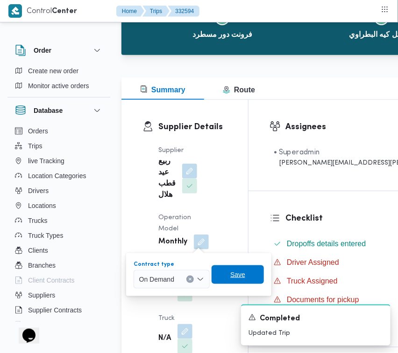
click at [233, 275] on span "Save" at bounding box center [237, 274] width 15 height 11
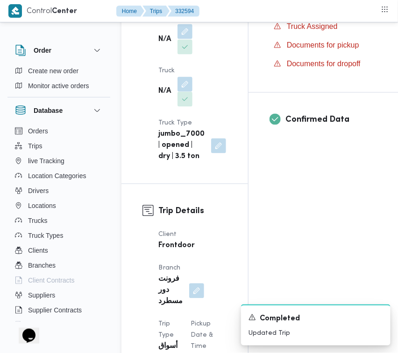
click at [189, 33] on button "button" at bounding box center [184, 31] width 15 height 15
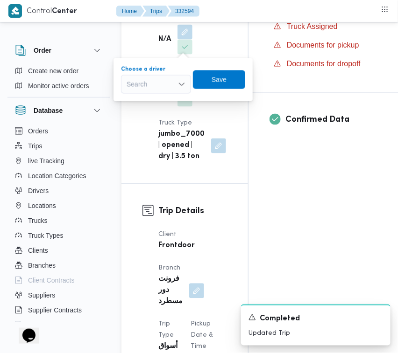
click at [159, 87] on div "Search" at bounding box center [156, 84] width 70 height 19
paste input "[PERSON_NAME]"
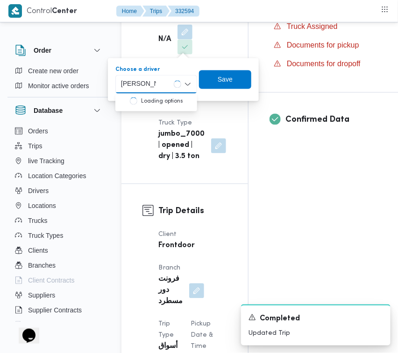
type input "[PERSON_NAME]"
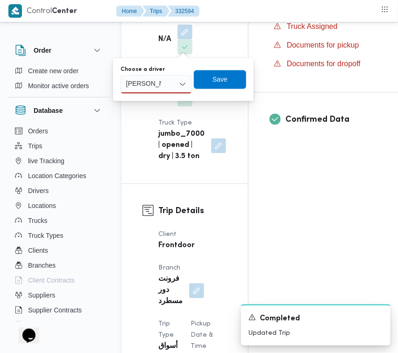
click at [167, 84] on div "[PERSON_NAME]" at bounding box center [155, 84] width 71 height 19
click at [167, 106] on span "[PERSON_NAME]" at bounding box center [161, 101] width 49 height 11
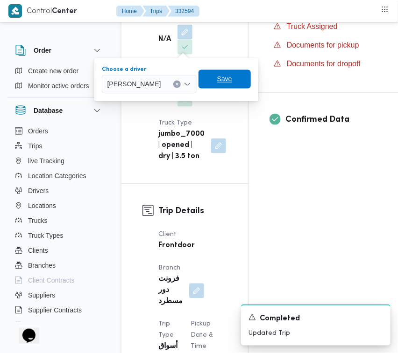
click at [232, 78] on span "Save" at bounding box center [224, 79] width 15 height 11
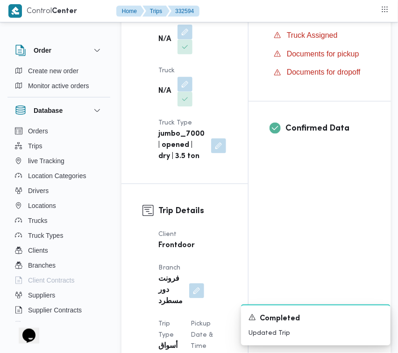
click at [182, 70] on dt "Truck" at bounding box center [175, 71] width 34 height 11
click at [180, 85] on button "button" at bounding box center [184, 84] width 15 height 15
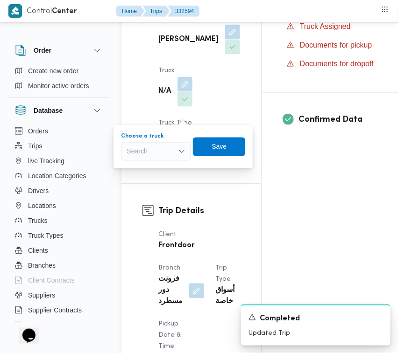
drag, startPoint x: 152, startPoint y: 139, endPoint x: 147, endPoint y: 137, distance: 5.0
click at [151, 138] on div "Choose a truck Search" at bounding box center [156, 147] width 70 height 28
click at [148, 157] on div "Search" at bounding box center [156, 151] width 70 height 19
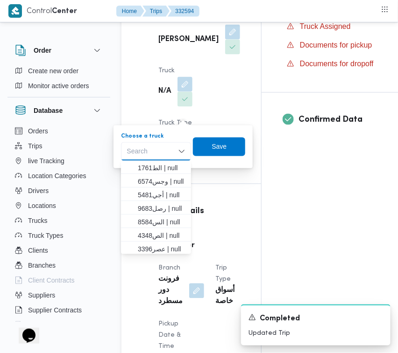
paste input "789"
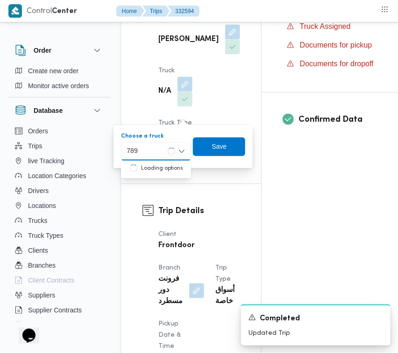
type input "789"
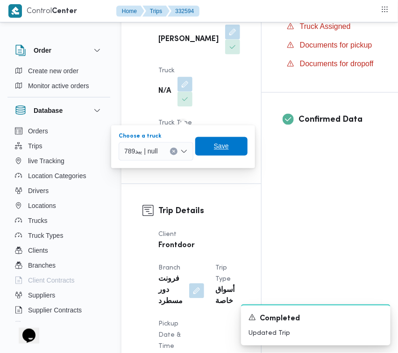
click at [223, 143] on span "Save" at bounding box center [221, 146] width 15 height 11
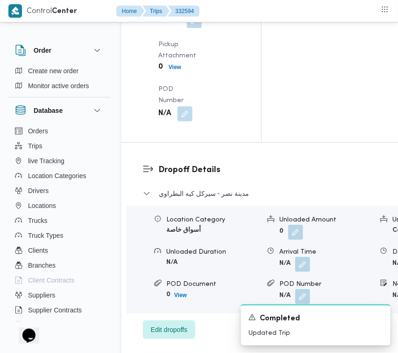
scroll to position [1804, 0]
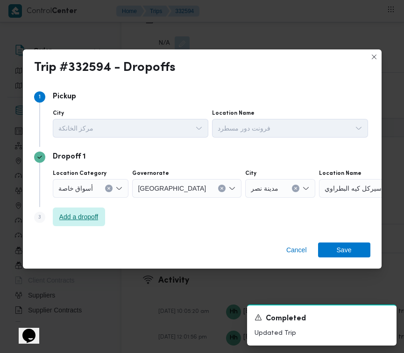
click at [83, 212] on span "Add a dropoff" at bounding box center [78, 216] width 39 height 11
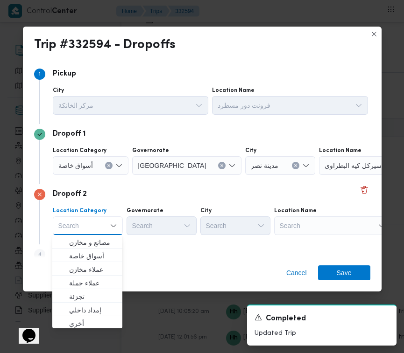
click at [346, 225] on div "Search" at bounding box center [332, 226] width 117 height 19
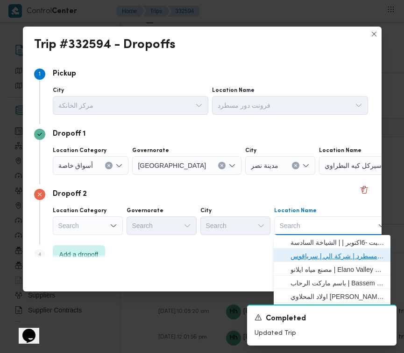
drag, startPoint x: 349, startPoint y: 251, endPoint x: 343, endPoint y: 252, distance: 6.2
click at [349, 252] on span "فرونت دور مسطرد | شركة الي | سرياقوس" at bounding box center [337, 256] width 94 height 11
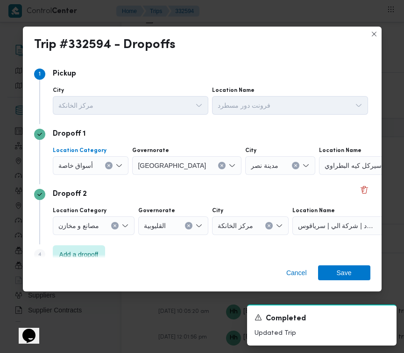
click at [87, 162] on span "أسواق خاصة" at bounding box center [75, 165] width 35 height 10
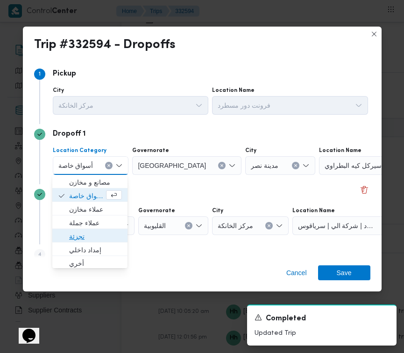
click at [105, 239] on span "تجزئة" at bounding box center [95, 236] width 53 height 11
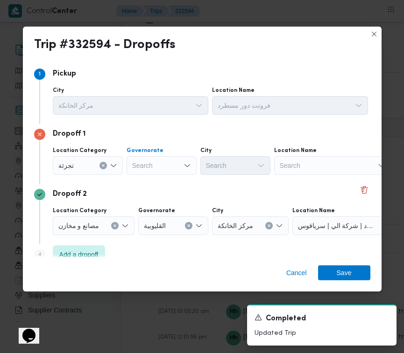
click at [160, 160] on div "Search" at bounding box center [161, 165] width 70 height 19
paste input "جيزة"
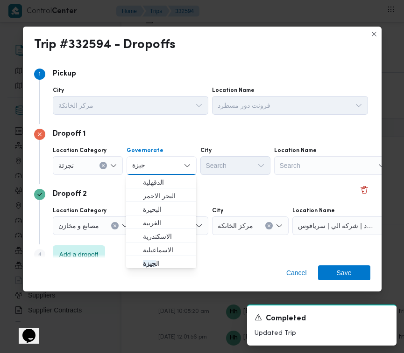
type input "جيزة"
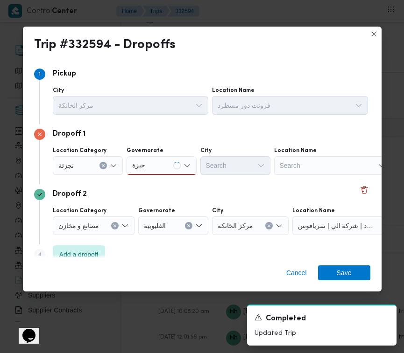
click at [151, 157] on div "جيزة جيزة" at bounding box center [161, 165] width 70 height 19
click at [154, 182] on span "ال جيزة" at bounding box center [167, 182] width 48 height 11
click at [251, 149] on div "City" at bounding box center [235, 150] width 70 height 7
click at [245, 168] on div "Search" at bounding box center [235, 165] width 70 height 19
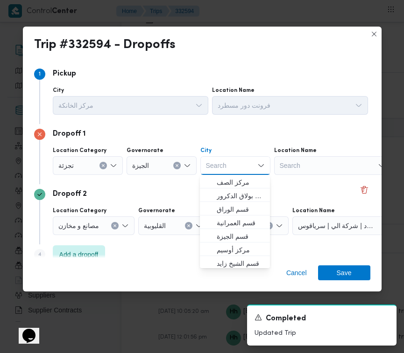
paste input "دقي"
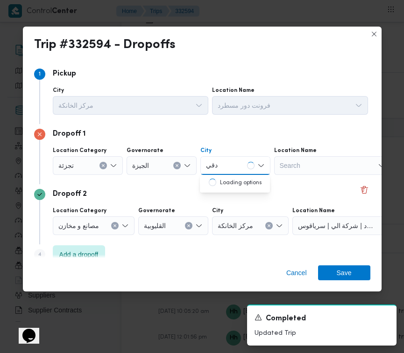
type input "دقي"
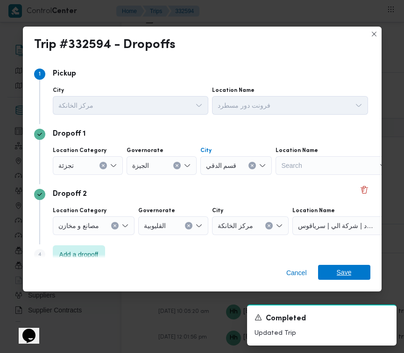
click at [344, 271] on span "Save" at bounding box center [344, 272] width 15 height 15
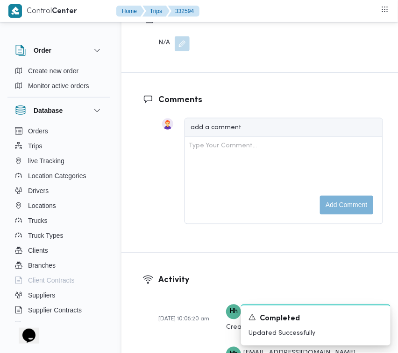
scroll to position [1494, 0]
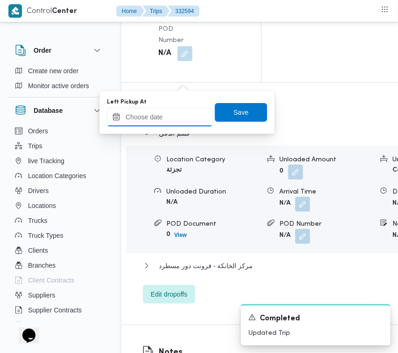
click at [176, 120] on input "Left Pickup At" at bounding box center [160, 117] width 106 height 19
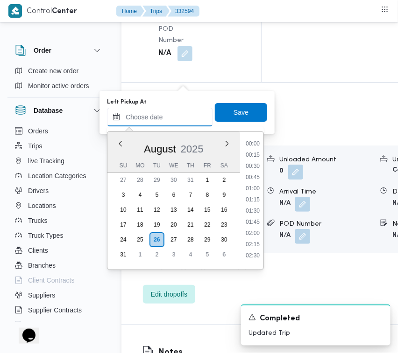
paste input "[DATE] 9:00:00 AM"
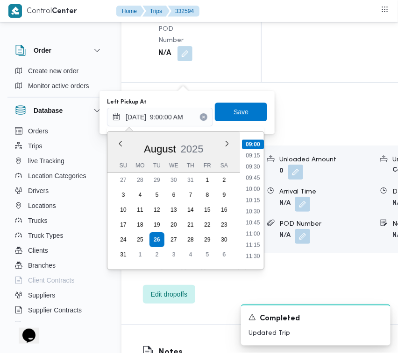
type input "[DATE] 09:00"
click at [234, 110] on span "Save" at bounding box center [240, 111] width 15 height 11
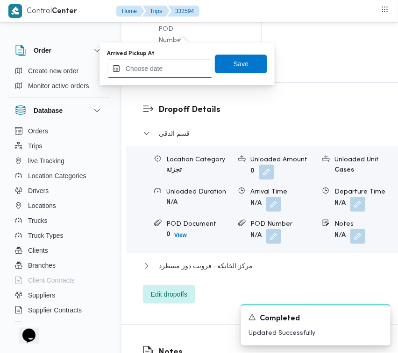
click at [182, 73] on input "Arrived Pickup At" at bounding box center [160, 68] width 106 height 19
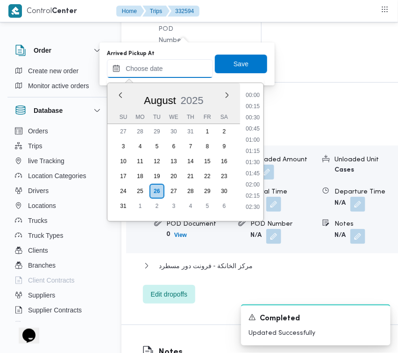
paste input "[DATE] 9:00:00 AM"
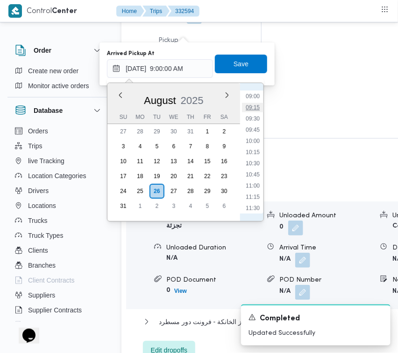
click at [260, 105] on li "09:15" at bounding box center [252, 107] width 21 height 9
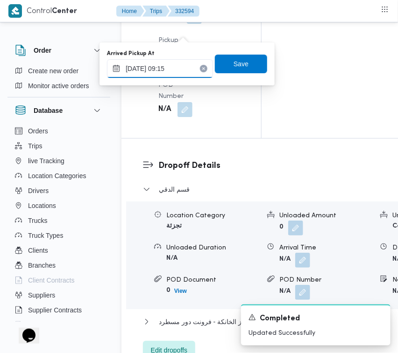
drag, startPoint x: 176, startPoint y: 73, endPoint x: 190, endPoint y: 70, distance: 14.2
click at [176, 70] on input "[DATE] 09:15" at bounding box center [160, 68] width 106 height 19
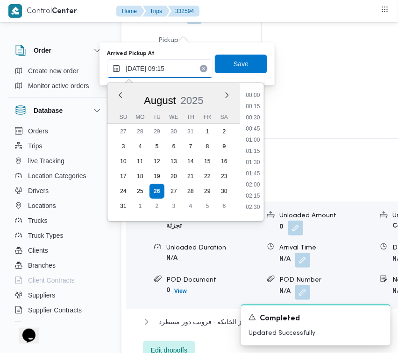
scroll to position [351, 0]
click at [254, 98] on li "08:00" at bounding box center [252, 102] width 21 height 9
type input "[DATE] 08:00"
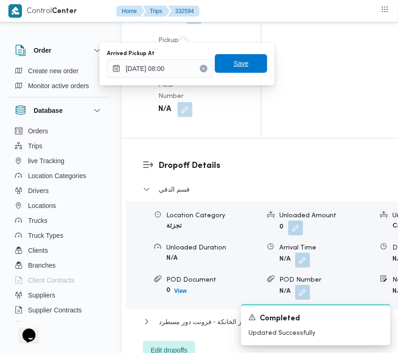
click at [245, 68] on span "Save" at bounding box center [241, 63] width 52 height 19
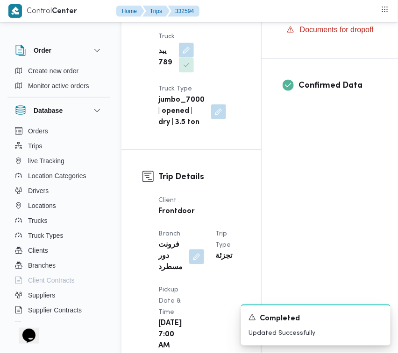
scroll to position [17, 0]
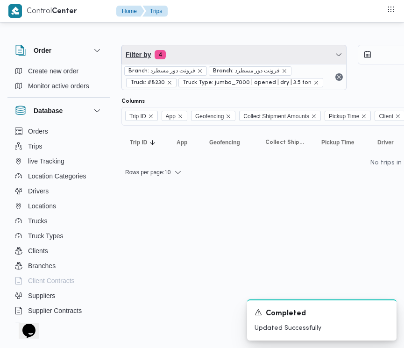
click at [189, 59] on span "Filter by 4" at bounding box center [234, 54] width 224 height 19
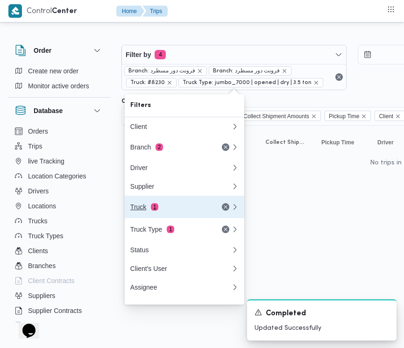
click at [171, 210] on div "Truck 1" at bounding box center [169, 206] width 78 height 7
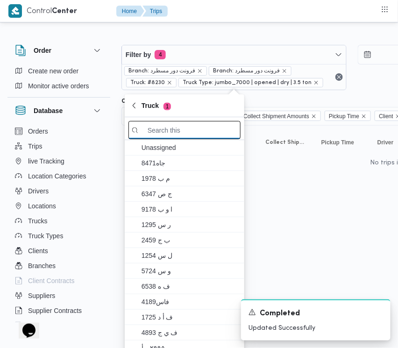
click at [174, 126] on input "search filters" at bounding box center [184, 130] width 112 height 18
paste input "3287"
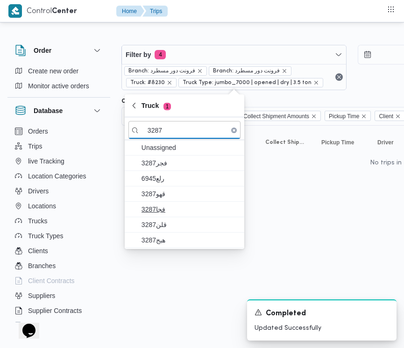
type input "3287"
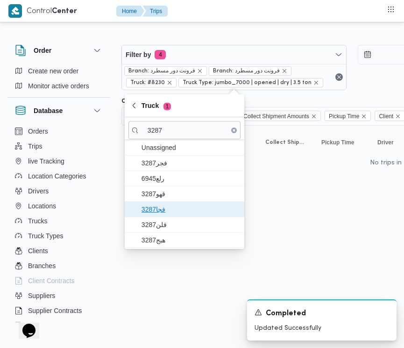
click at [160, 204] on span "فجا3287" at bounding box center [189, 208] width 97 height 11
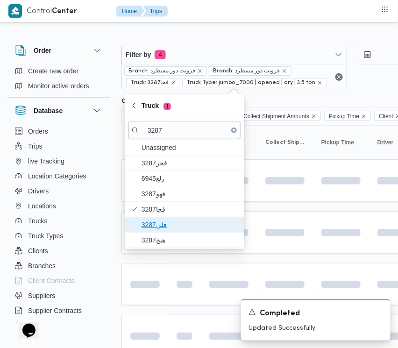
click at [161, 218] on span "قلن3287" at bounding box center [184, 224] width 112 height 15
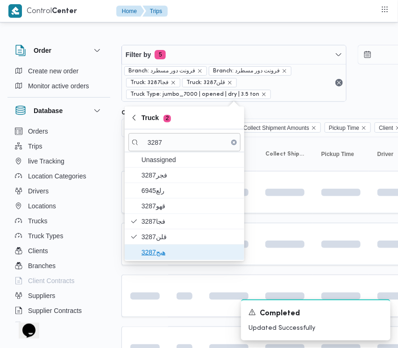
click at [156, 252] on span "هبج3287" at bounding box center [189, 251] width 97 height 11
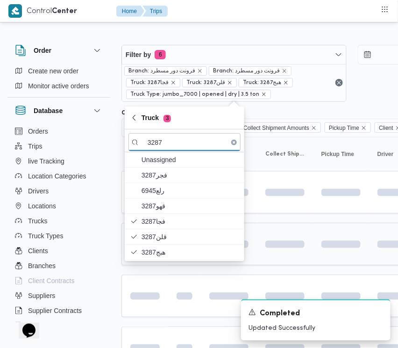
click at [253, 232] on td at bounding box center [229, 244] width 56 height 42
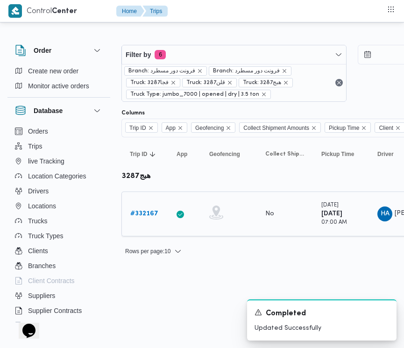
click at [141, 208] on div "# 332167" at bounding box center [144, 213] width 37 height 19
click at [143, 213] on b "# 332167" at bounding box center [144, 213] width 28 height 6
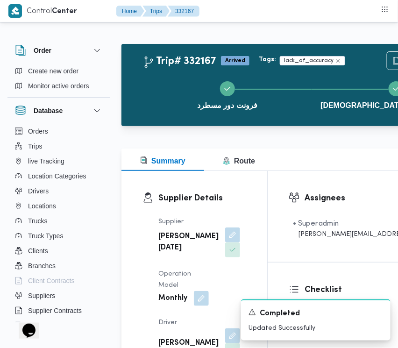
drag, startPoint x: 397, startPoint y: 40, endPoint x: 393, endPoint y: 68, distance: 28.3
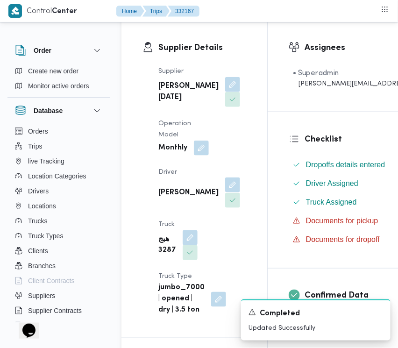
click at [225, 192] on button "button" at bounding box center [232, 184] width 15 height 15
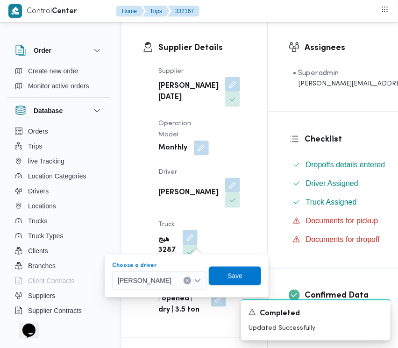
click at [171, 280] on span "[PERSON_NAME]" at bounding box center [145, 280] width 54 height 10
paste input "وائل"
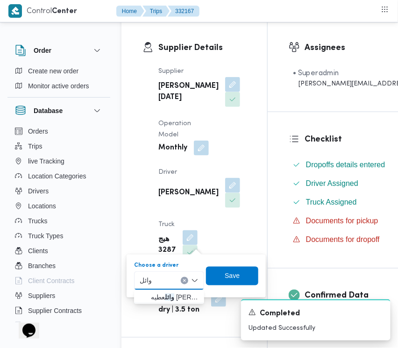
type input "وائل"
click at [162, 281] on div "وائل وائل" at bounding box center [169, 280] width 70 height 19
click at [169, 297] on span "وائل عطيه [PERSON_NAME]" at bounding box center [175, 297] width 48 height 11
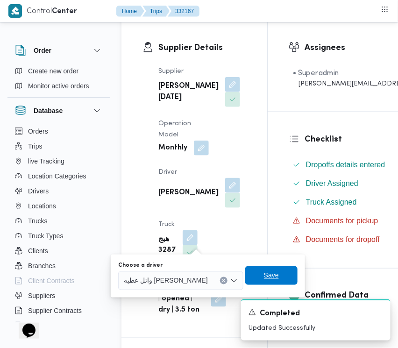
click at [245, 281] on span "Save" at bounding box center [271, 275] width 52 height 19
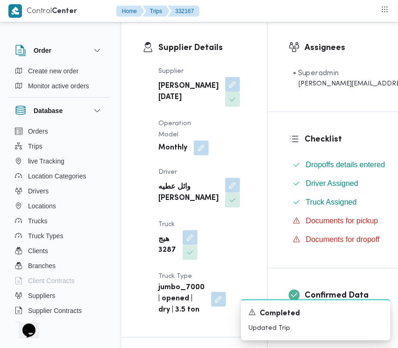
drag, startPoint x: 397, startPoint y: 53, endPoint x: 396, endPoint y: 62, distance: 8.9
click at [396, 62] on div "Assignees • Superadmin [PERSON_NAME][EMAIL_ADDRESS][PERSON_NAME][DOMAIN_NAME]" at bounding box center [381, 66] width 229 height 91
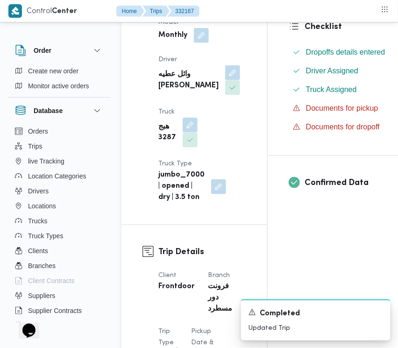
scroll to position [267, 0]
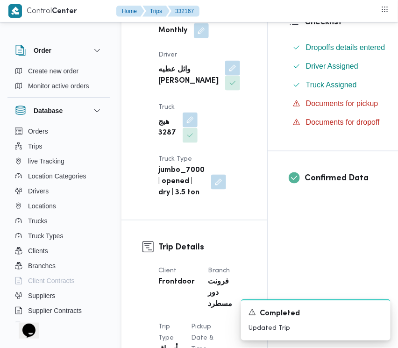
click at [197, 112] on button "button" at bounding box center [189, 119] width 15 height 15
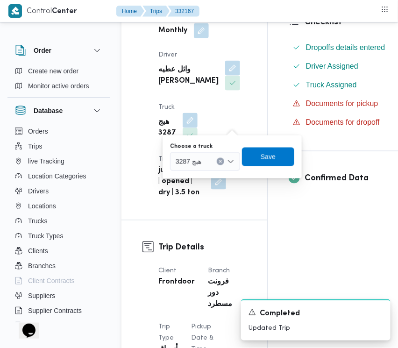
drag, startPoint x: 202, startPoint y: 173, endPoint x: 190, endPoint y: 157, distance: 20.0
click at [197, 168] on div "You are in a dialog. To close this dialog, hit escape. Choose a truck هبج 3287 …" at bounding box center [231, 156] width 139 height 43
click at [190, 157] on span "هبج 3287" at bounding box center [188, 161] width 26 height 10
paste input "6721"
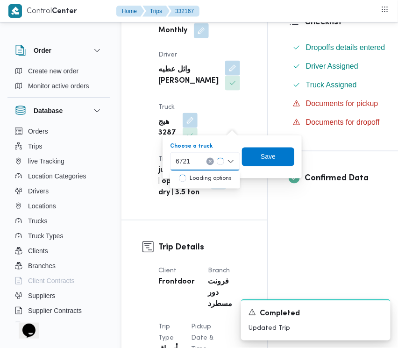
type input "6721"
click at [198, 159] on div "6721 6721" at bounding box center [205, 161] width 70 height 19
click at [197, 177] on mark "6721" at bounding box center [194, 178] width 14 height 7
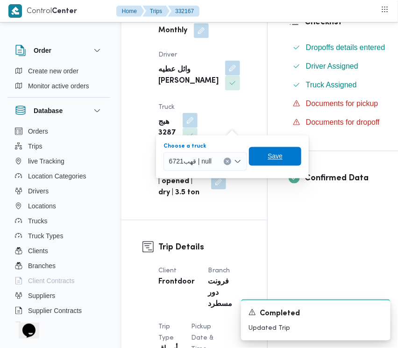
click at [263, 157] on span "Save" at bounding box center [275, 156] width 52 height 19
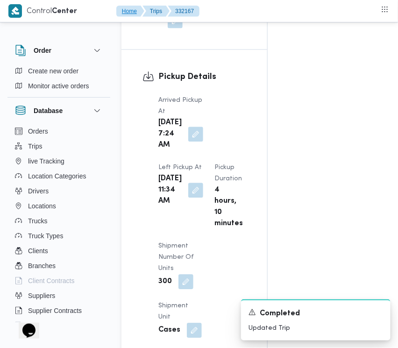
scroll to position [1217, 0]
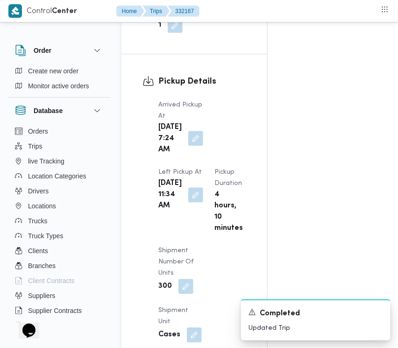
click at [192, 139] on button "button" at bounding box center [195, 138] width 15 height 15
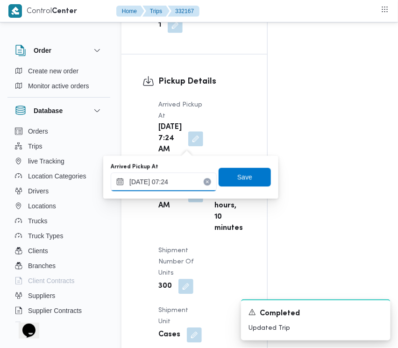
click at [190, 190] on div "[DATE] 07:24" at bounding box center [164, 181] width 106 height 19
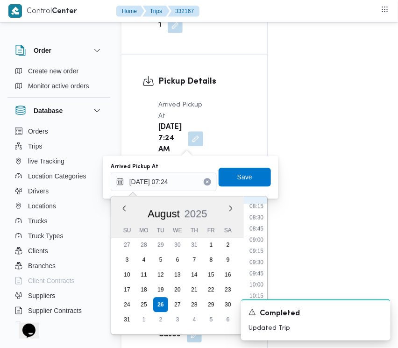
scroll to position [477, 0]
click at [257, 221] on li "11:00" at bounding box center [255, 223] width 21 height 9
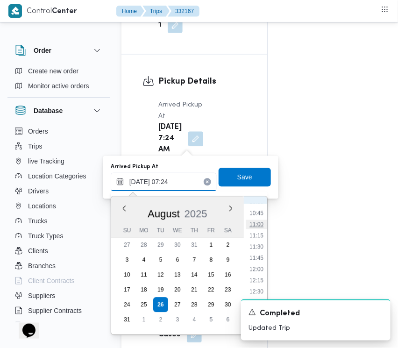
type input "[DATE] 11:00"
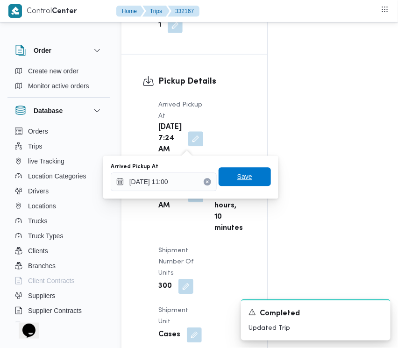
click at [248, 181] on span "Save" at bounding box center [244, 176] width 52 height 19
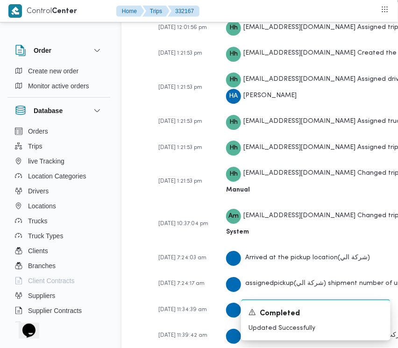
scroll to position [1811, 0]
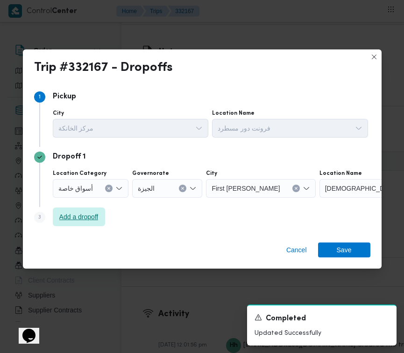
drag, startPoint x: 103, startPoint y: 206, endPoint x: 102, endPoint y: 211, distance: 5.3
click at [103, 209] on div "Step 1 1 Pickup City مركز الخانكة Location Name [GEOGRAPHIC_DATA] دور مسطرد Dro…" at bounding box center [202, 159] width 336 height 145
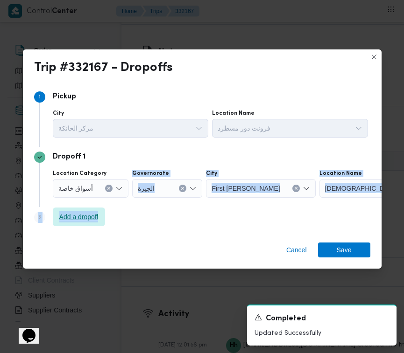
click at [67, 215] on span "Add a dropoff" at bounding box center [78, 216] width 39 height 11
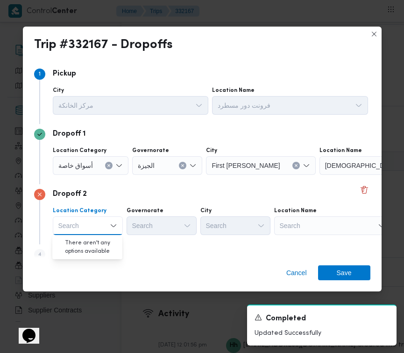
click at [330, 211] on div "Location Name" at bounding box center [332, 210] width 117 height 7
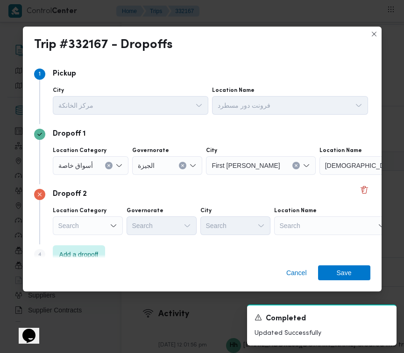
click at [330, 211] on div "Location Name" at bounding box center [332, 210] width 117 height 7
click at [339, 227] on div "Search" at bounding box center [332, 226] width 117 height 19
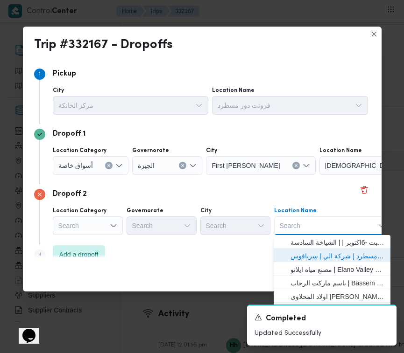
click at [344, 253] on span "فرونت دور مسطرد | شركة الي | سرياقوس" at bounding box center [337, 256] width 94 height 11
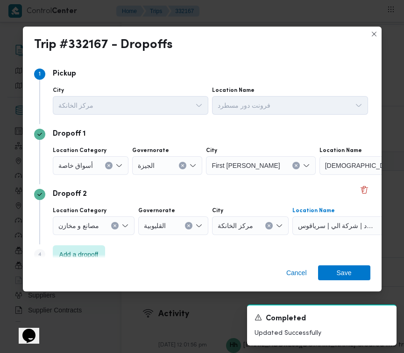
click at [182, 165] on icon "Clear input" at bounding box center [183, 165] width 2 height 2
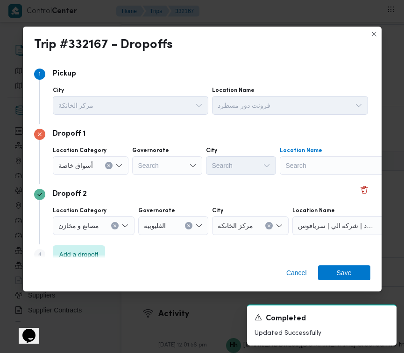
click at [362, 171] on div "Search" at bounding box center [338, 165] width 117 height 19
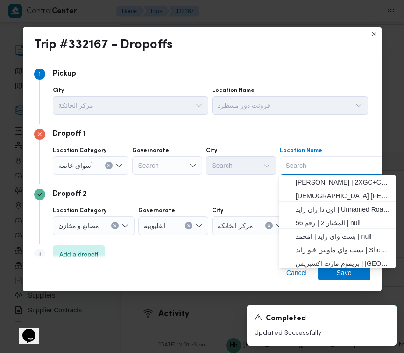
paste input "فندرو"
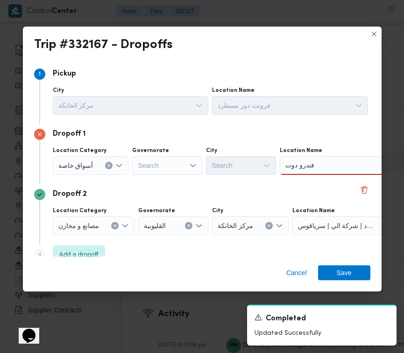
click at [295, 163] on input "فندرو دوت" at bounding box center [301, 165] width 33 height 11
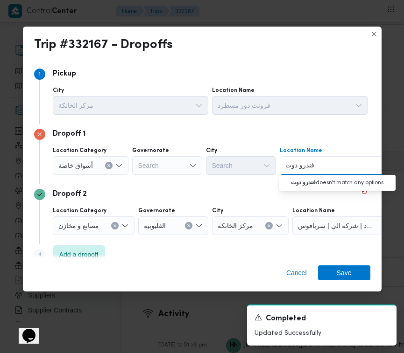
drag, startPoint x: 297, startPoint y: 167, endPoint x: 256, endPoint y: 167, distance: 41.1
click at [256, 167] on div "Location Category أسواق خاصة Governorate Search City Search Location Name فندرو…" at bounding box center [210, 161] width 319 height 32
click at [107, 164] on icon "Clear input" at bounding box center [109, 166] width 4 height 4
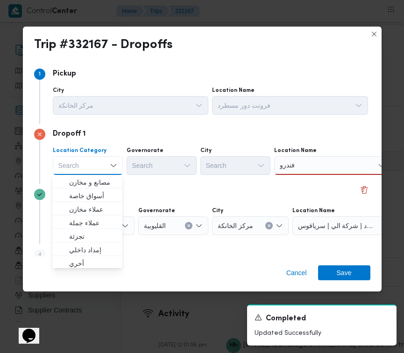
click at [315, 164] on div "فندرو فندرو" at bounding box center [332, 165] width 117 height 19
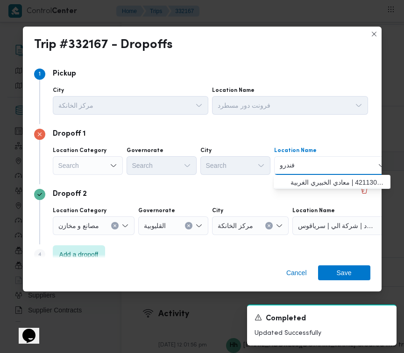
type input "فندرو"
click at [310, 178] on span "فندرو دوت كوم | 4211303 | معادي الخبيري الغربية" at bounding box center [337, 182] width 94 height 11
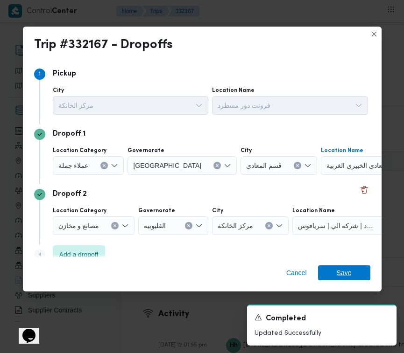
click at [355, 270] on span "Save" at bounding box center [344, 273] width 52 height 15
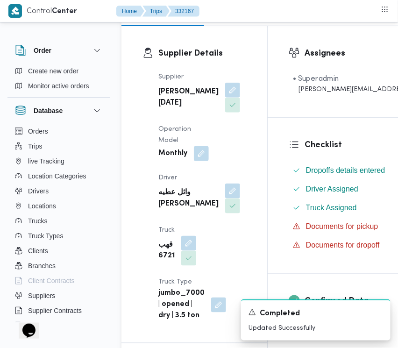
scroll to position [0, 0]
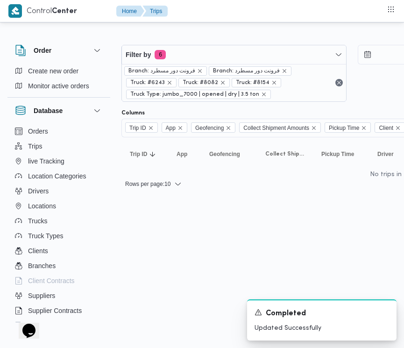
click at [214, 42] on div "Filter by 6 Branch: فرونت دور مسطرد Branch: فرونت دور مسطرد Truck: #6243 Truck:…" at bounding box center [352, 73] width 472 height 68
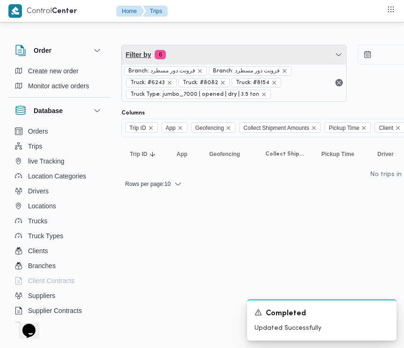
click at [215, 55] on span "Filter by 6" at bounding box center [234, 54] width 224 height 19
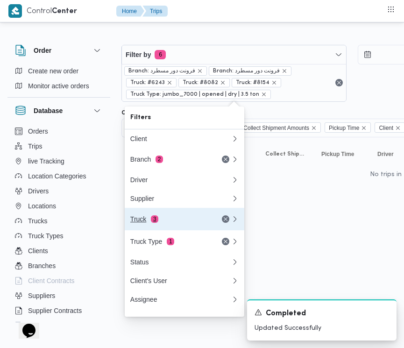
click at [178, 223] on div "Truck 3" at bounding box center [169, 218] width 78 height 7
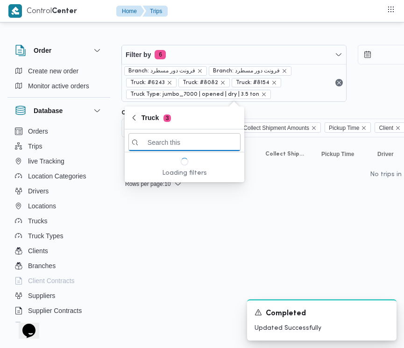
paste input "6941"
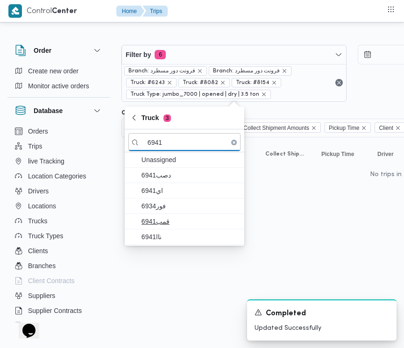
type input "6941"
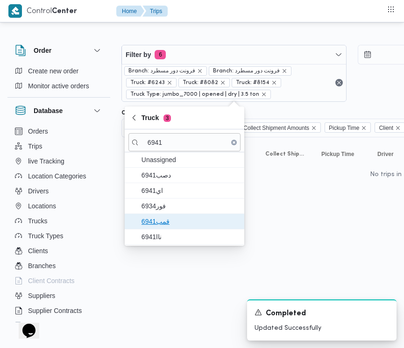
click at [177, 215] on span "قمب6941" at bounding box center [184, 221] width 112 height 15
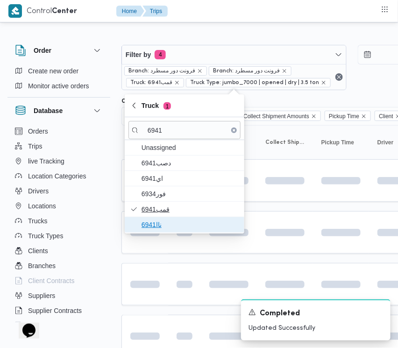
drag, startPoint x: 163, startPoint y: 232, endPoint x: 163, endPoint y: 226, distance: 5.6
click at [163, 232] on span "ناا6941" at bounding box center [184, 224] width 112 height 15
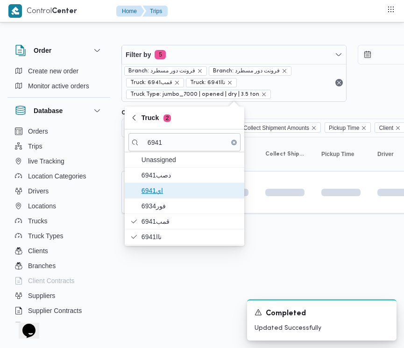
click at [168, 196] on span "اي6941" at bounding box center [189, 190] width 97 height 11
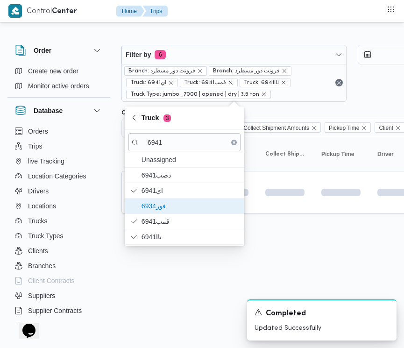
click at [167, 209] on span "فور6934" at bounding box center [189, 205] width 97 height 11
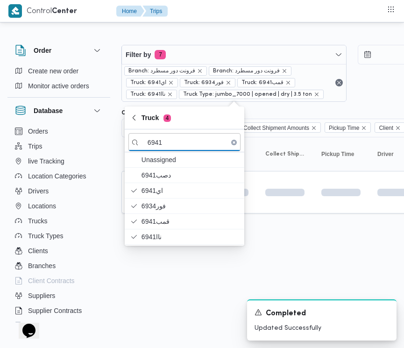
click at [170, 288] on html "Control Center Home Trips Order Create new order Monitor active orders Database…" at bounding box center [202, 174] width 404 height 348
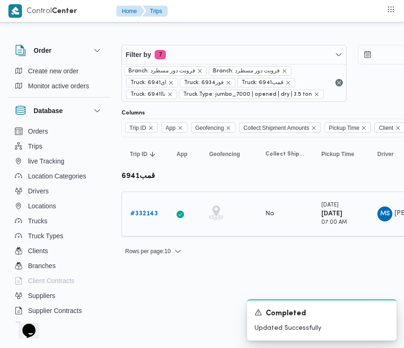
click at [150, 208] on div "# 332143" at bounding box center [144, 213] width 37 height 19
click at [154, 217] on b "# 332143" at bounding box center [144, 213] width 28 height 6
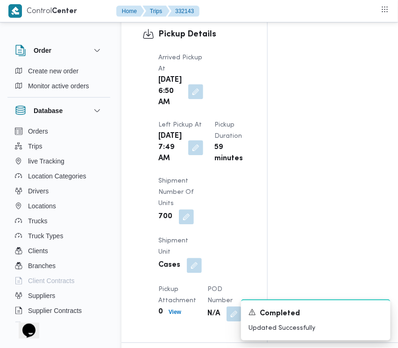
scroll to position [1520, 0]
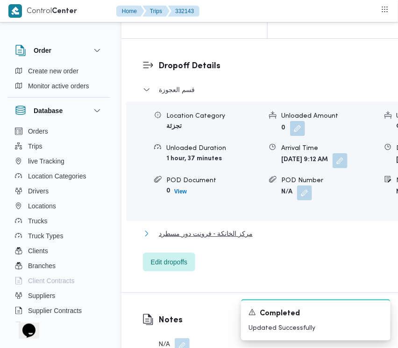
click at [231, 239] on span "مركز الخانكة - فرونت دور مسطرد" at bounding box center [206, 233] width 94 height 11
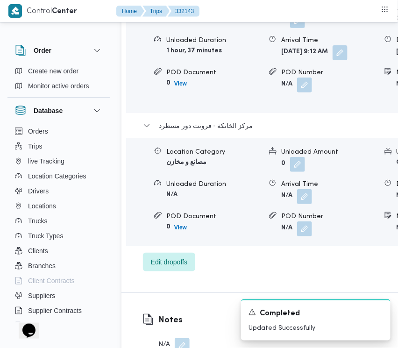
scroll to position [1637, 0]
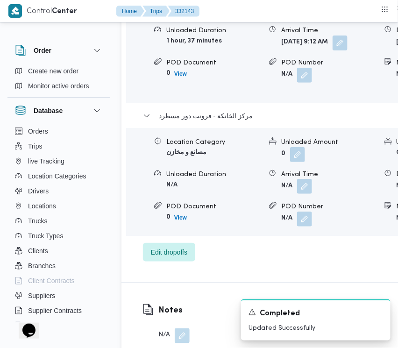
click at [297, 194] on button "button" at bounding box center [304, 186] width 15 height 15
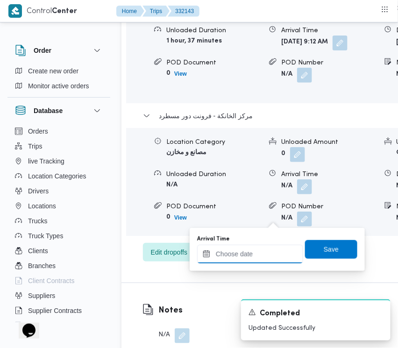
click at [257, 257] on input "Arrival Time" at bounding box center [250, 254] width 106 height 19
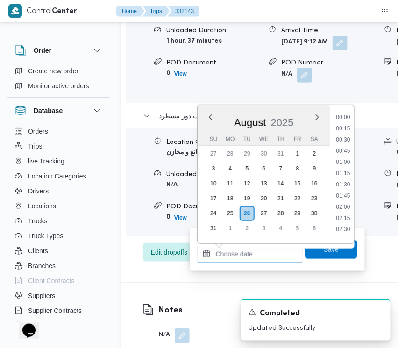
click at [257, 257] on input "Arrival Time" at bounding box center [250, 254] width 106 height 19
click at [347, 188] on li "13:45" at bounding box center [342, 192] width 21 height 9
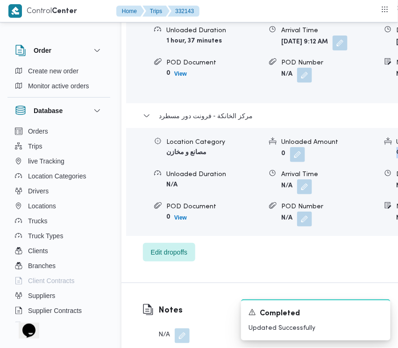
click at [284, 194] on form "N/A" at bounding box center [328, 186] width 95 height 15
click at [297, 194] on button "button" at bounding box center [304, 186] width 15 height 15
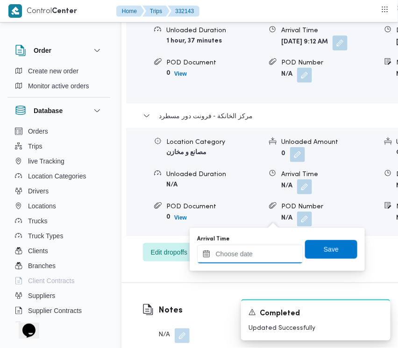
click at [264, 246] on div at bounding box center [250, 254] width 106 height 19
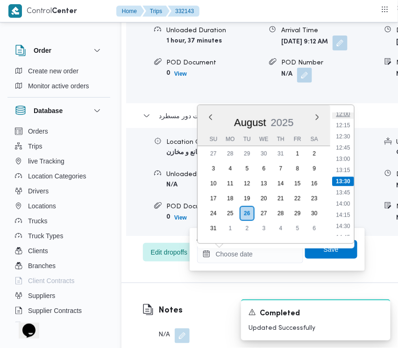
click at [346, 114] on li "12:00" at bounding box center [342, 114] width 21 height 9
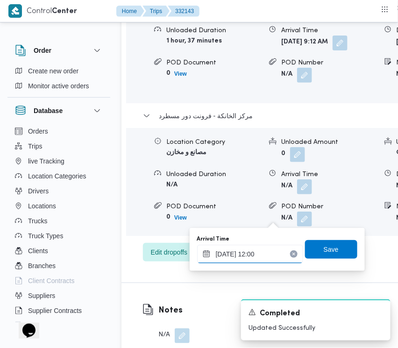
click at [274, 260] on input "[DATE] 12:00" at bounding box center [250, 254] width 106 height 19
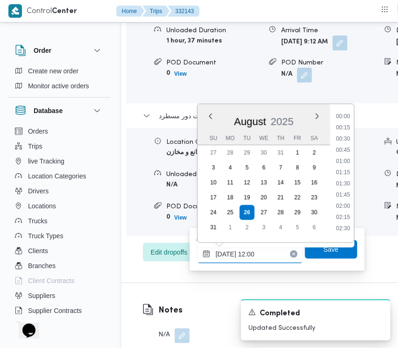
scroll to position [474, 0]
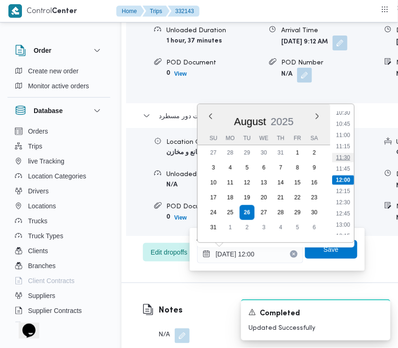
click at [342, 154] on li "11:30" at bounding box center [342, 157] width 21 height 9
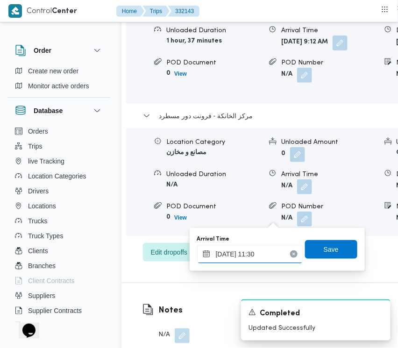
click at [269, 253] on input "[DATE] 11:30" at bounding box center [250, 254] width 106 height 19
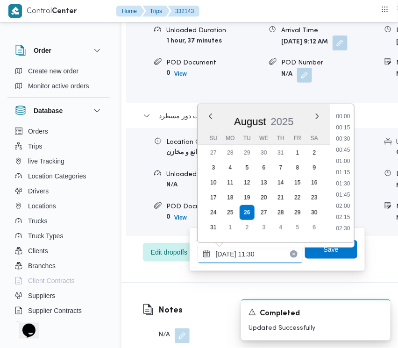
scroll to position [451, 0]
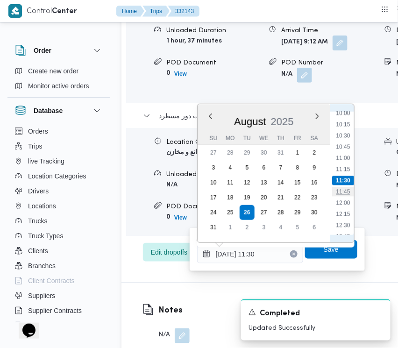
click at [346, 189] on li "11:45" at bounding box center [342, 191] width 21 height 9
type input "[DATE] 11:45"
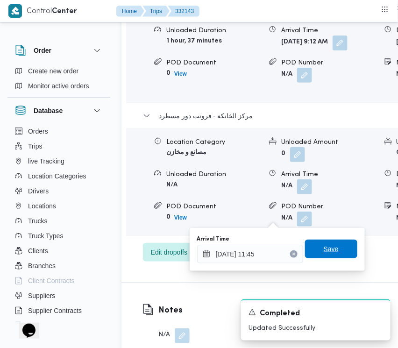
click at [326, 245] on span "Save" at bounding box center [330, 248] width 15 height 11
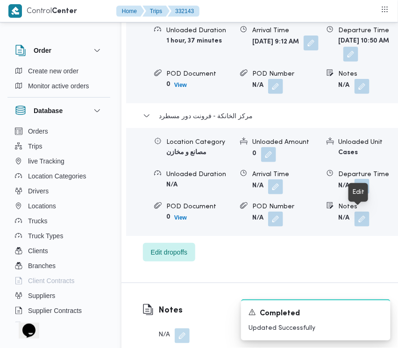
click at [360, 194] on button "button" at bounding box center [361, 186] width 15 height 15
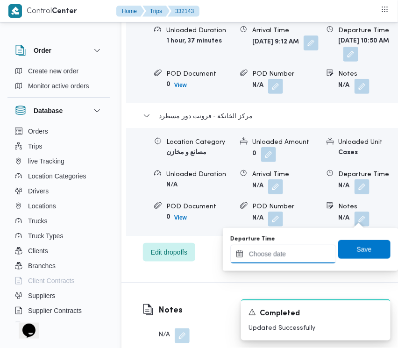
click at [311, 257] on input "Departure Time" at bounding box center [283, 254] width 106 height 19
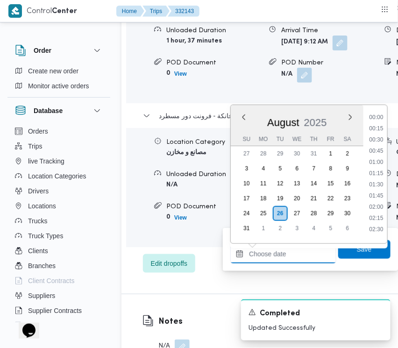
scroll to position [540, 0]
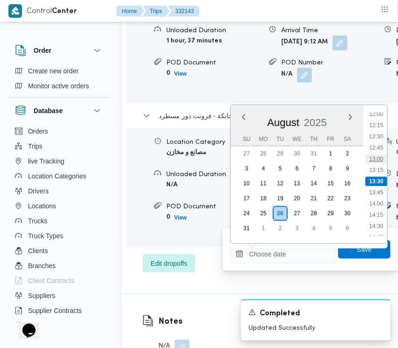
click at [381, 155] on li "13:00" at bounding box center [375, 158] width 21 height 9
type input "[DATE] 13:00"
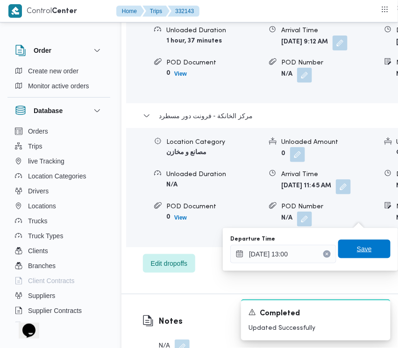
click at [347, 250] on span "Save" at bounding box center [364, 248] width 52 height 19
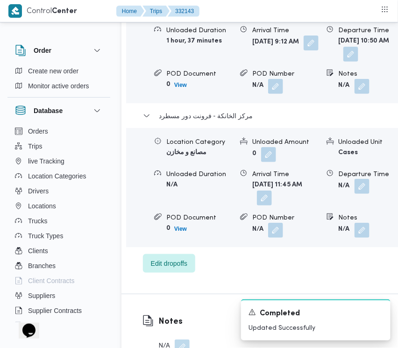
click at [362, 194] on button "button" at bounding box center [361, 186] width 15 height 15
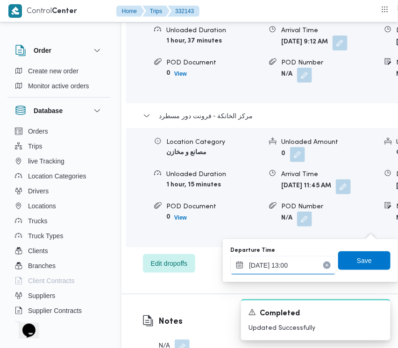
click at [302, 265] on input "[DATE] 13:00" at bounding box center [283, 265] width 106 height 19
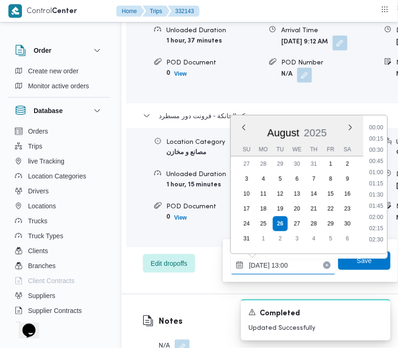
scroll to position [518, 0]
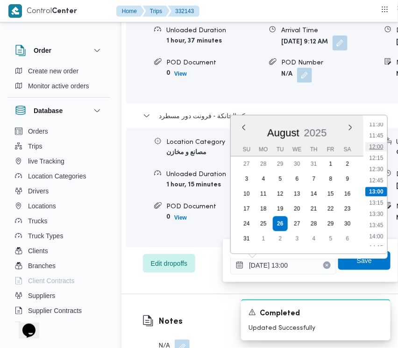
click at [381, 149] on li "12:00" at bounding box center [375, 146] width 21 height 9
type input "[DATE] 12:00"
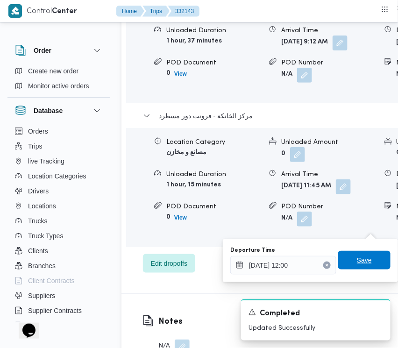
click at [367, 259] on span "Save" at bounding box center [364, 260] width 52 height 19
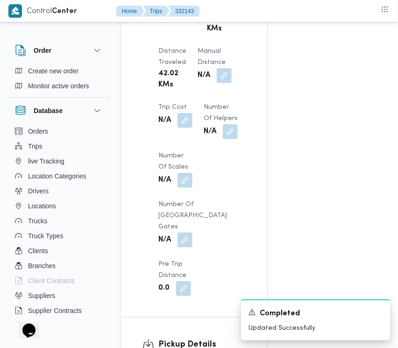
scroll to position [884, 0]
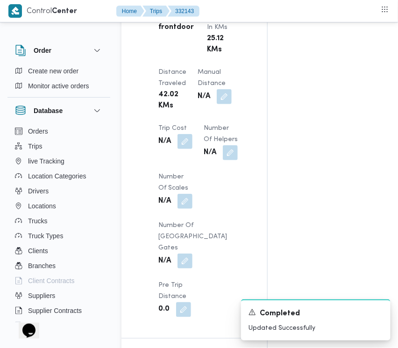
click at [227, 105] on div "N/A" at bounding box center [214, 96] width 36 height 17
drag, startPoint x: 227, startPoint y: 115, endPoint x: 225, endPoint y: 108, distance: 7.6
click at [227, 105] on div "N/A" at bounding box center [214, 96] width 36 height 17
click at [225, 104] on button "button" at bounding box center [224, 96] width 15 height 15
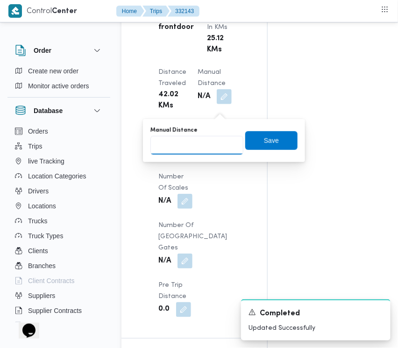
click at [207, 143] on input "Manual Distance" at bounding box center [196, 145] width 93 height 19
type input "100"
click at [267, 136] on span "Save" at bounding box center [271, 139] width 15 height 11
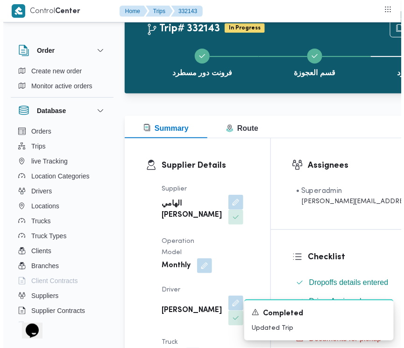
scroll to position [0, 0]
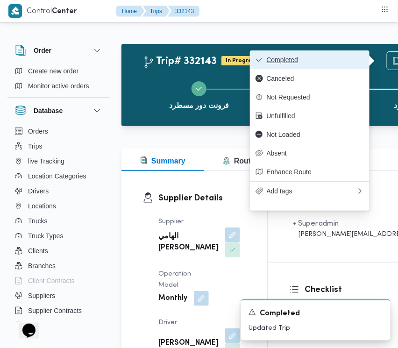
click at [321, 62] on span "Completed" at bounding box center [314, 59] width 97 height 7
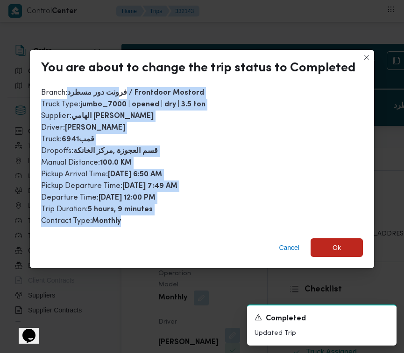
drag, startPoint x: 126, startPoint y: 92, endPoint x: 128, endPoint y: 225, distance: 133.0
click at [128, 225] on div "Branch : فرونت دور مسطرد / Frontdoor Mostord Truck Type : jumbo_7000 | opened |…" at bounding box center [202, 157] width 344 height 147
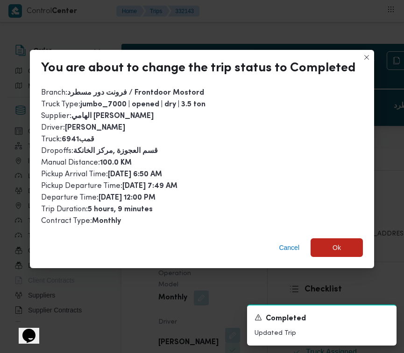
click at [154, 236] on div "Cancel Ok" at bounding box center [202, 249] width 344 height 37
click at [343, 245] on span "Ok" at bounding box center [336, 247] width 52 height 19
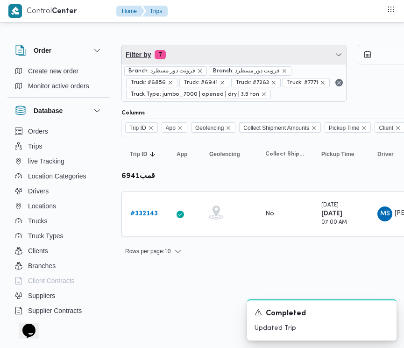
click at [198, 49] on span "Filter by 7" at bounding box center [234, 54] width 224 height 19
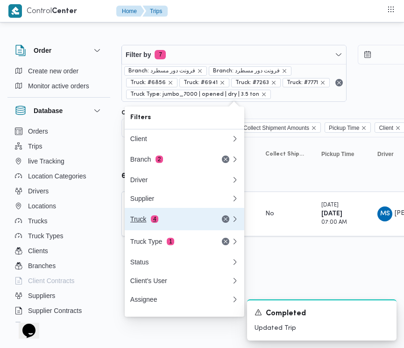
click at [155, 228] on div "Truck 4" at bounding box center [181, 219] width 112 height 22
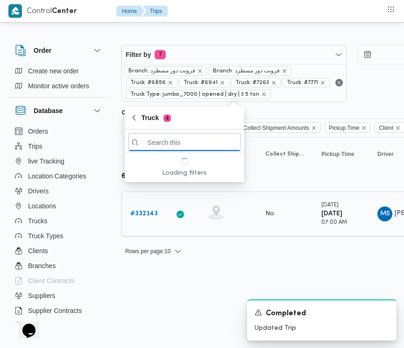
paste input "4843"
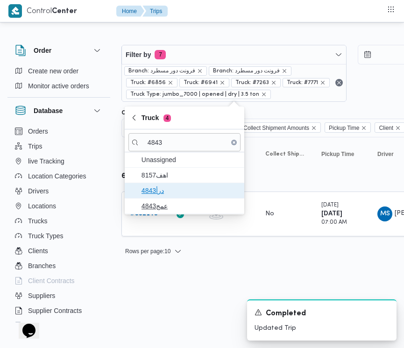
click at [161, 193] on span "درأ4843" at bounding box center [189, 190] width 97 height 11
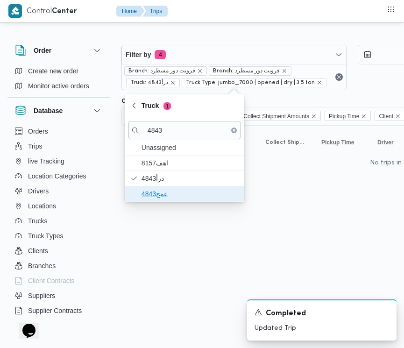
click at [158, 201] on span "عمج4843" at bounding box center [184, 193] width 112 height 15
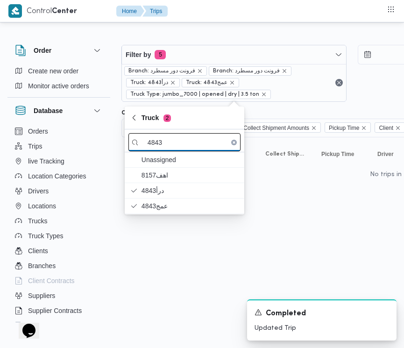
click at [175, 143] on input "4843" at bounding box center [184, 142] width 112 height 18
click at [159, 142] on input "4843" at bounding box center [184, 142] width 112 height 18
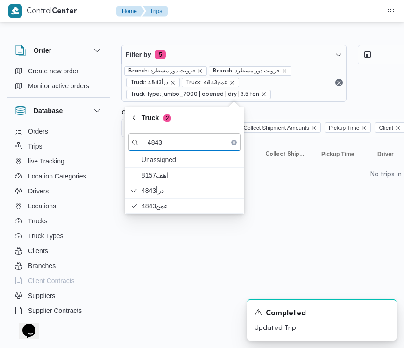
drag, startPoint x: 170, startPoint y: 146, endPoint x: 113, endPoint y: 147, distance: 57.0
click at [113, 147] on body "Control Center Home Trips Order Create new order Monitor active orders Database…" at bounding box center [202, 98] width 404 height 196
paste input "9412"
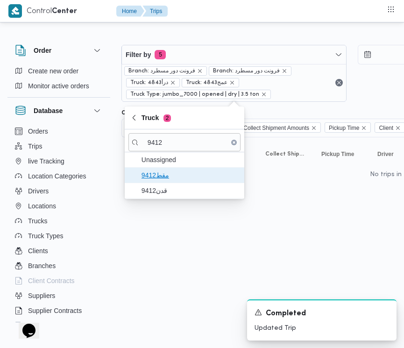
click at [160, 174] on span "مقط9412" at bounding box center [189, 174] width 97 height 11
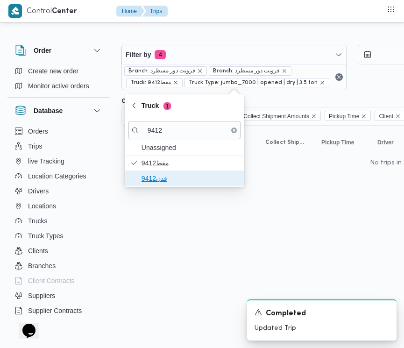
click at [161, 183] on span "قدن9412" at bounding box center [189, 178] width 97 height 11
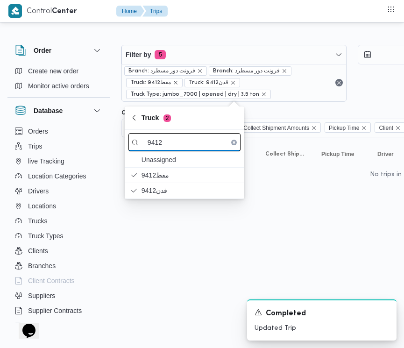
click at [195, 137] on input "9412" at bounding box center [184, 142] width 112 height 18
paste input "5138"
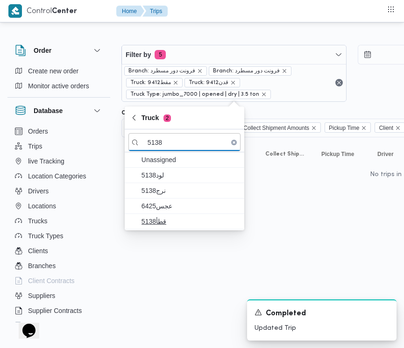
type input "5138"
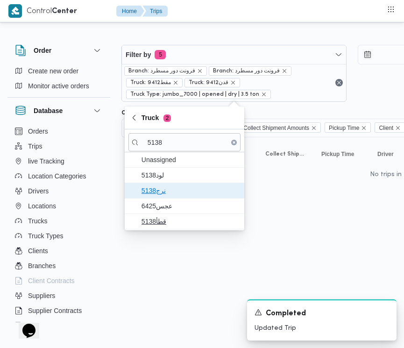
click at [165, 187] on span "نرج5138" at bounding box center [189, 190] width 97 height 11
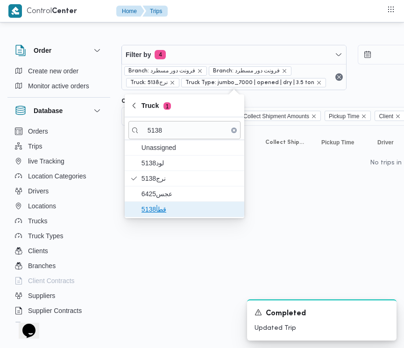
click at [160, 213] on span "قطأ5138" at bounding box center [189, 208] width 97 height 11
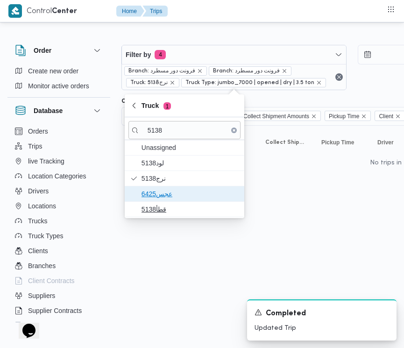
click at [160, 201] on span "عجس6425" at bounding box center [184, 193] width 112 height 15
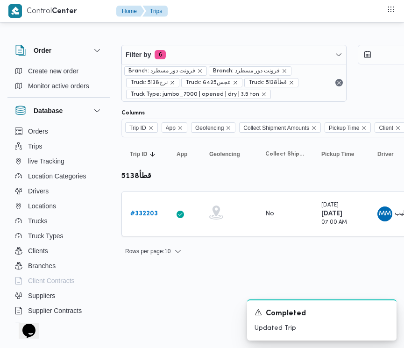
click at [154, 300] on html "Control Center Home Trips Order Create new order Monitor active orders Database…" at bounding box center [202, 174] width 404 height 348
click at [143, 211] on b "# 332203" at bounding box center [144, 213] width 28 height 6
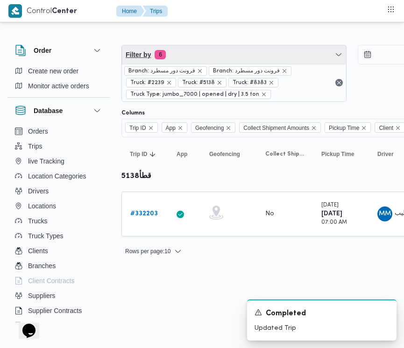
drag, startPoint x: 218, startPoint y: 53, endPoint x: 218, endPoint y: 69, distance: 15.9
click at [218, 52] on span "Filter by 6" at bounding box center [234, 54] width 224 height 19
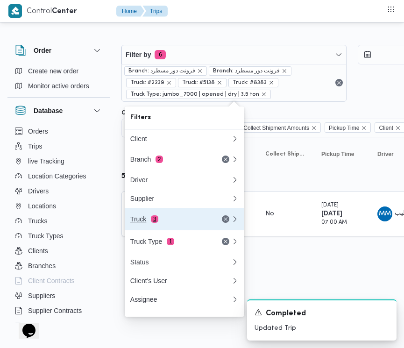
click at [164, 223] on div "Truck 3" at bounding box center [169, 218] width 78 height 7
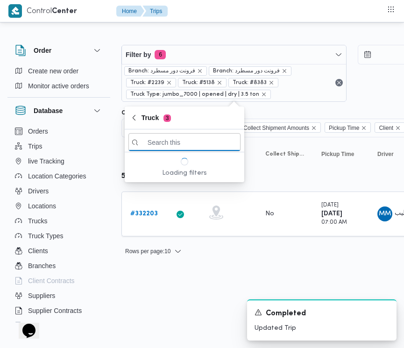
paste input "9412"
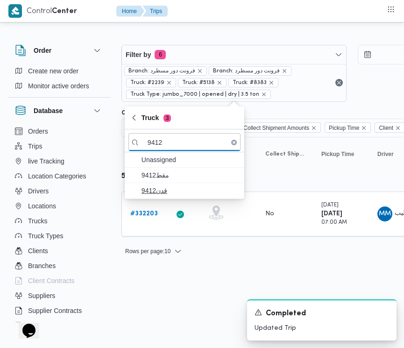
type input "9412"
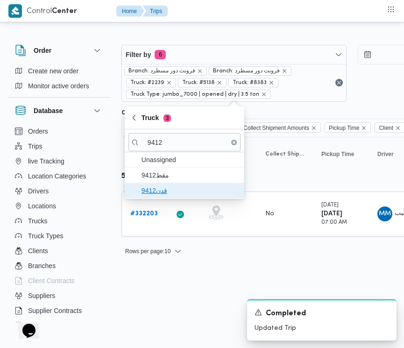
click at [160, 183] on span "قدن9412" at bounding box center [184, 190] width 112 height 15
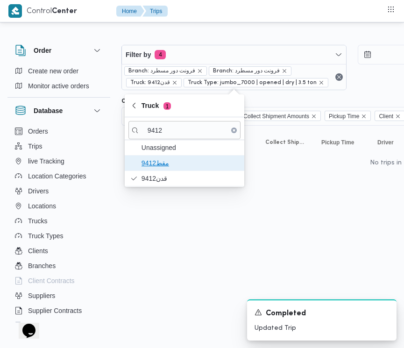
click at [155, 166] on span "مقط9412" at bounding box center [189, 162] width 97 height 11
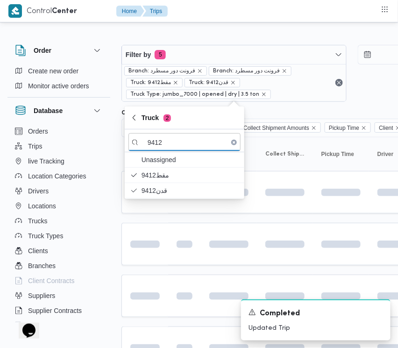
click at [169, 281] on html "Control Center Home Trips Order Create new order Monitor active orders Database…" at bounding box center [199, 174] width 398 height 348
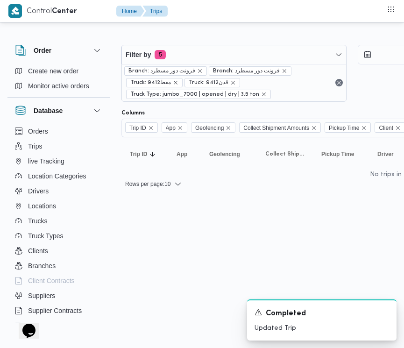
click at [246, 216] on html "Control Center Home Trips Order Create new order Monitor active orders Database…" at bounding box center [202, 174] width 404 height 348
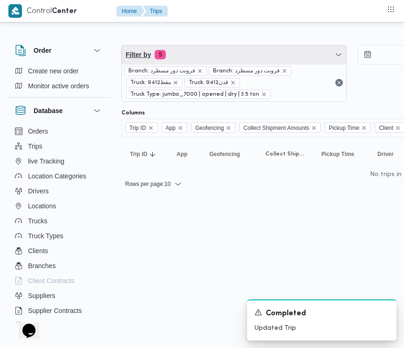
click at [188, 49] on span "Filter by 5" at bounding box center [234, 54] width 224 height 19
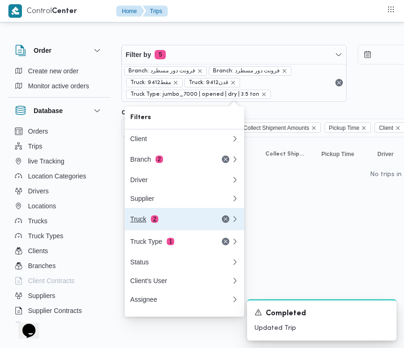
click at [161, 216] on button "Truck 2" at bounding box center [184, 219] width 119 height 22
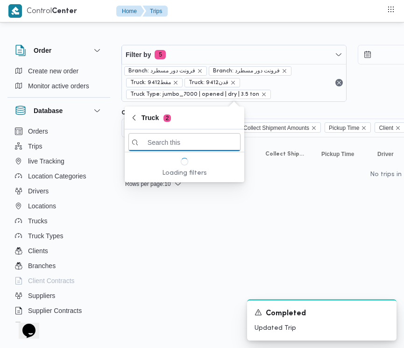
paste input "1497"
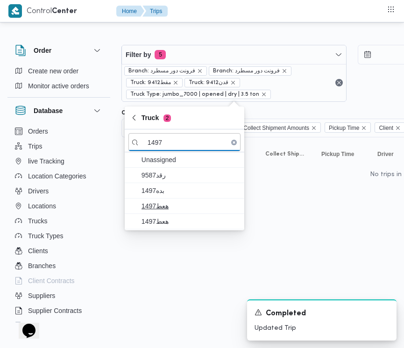
type input "1497"
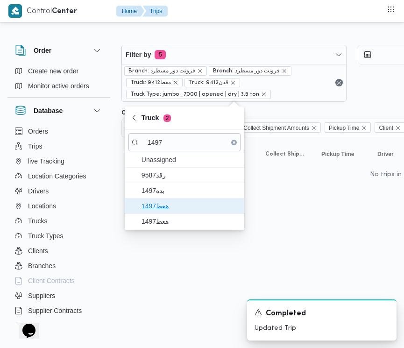
click at [165, 209] on span "هعط1497" at bounding box center [189, 205] width 97 height 11
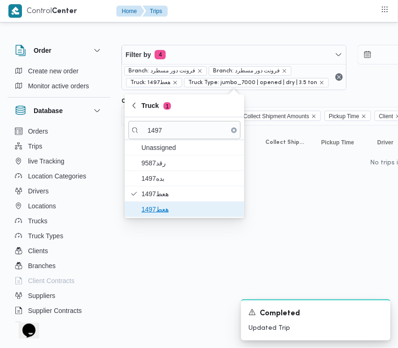
click at [165, 217] on button "هعط1497" at bounding box center [184, 209] width 119 height 15
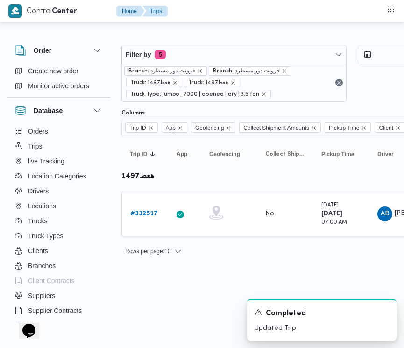
click at [159, 274] on html "Control Center Home Trips Order Create new order Monitor active orders Database…" at bounding box center [202, 174] width 404 height 348
click at [150, 215] on b "# 332517" at bounding box center [144, 213] width 28 height 6
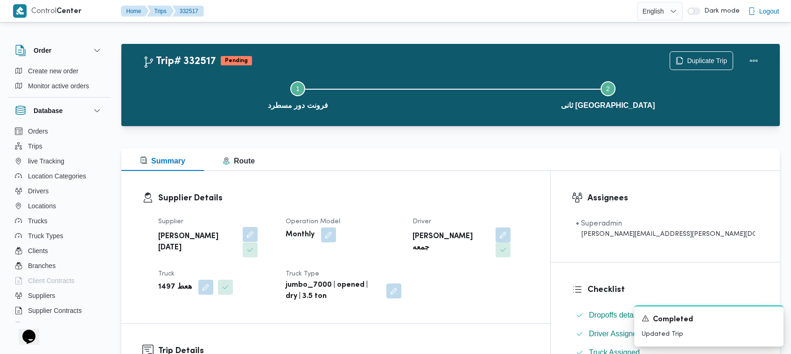
click at [258, 234] on button "button" at bounding box center [250, 234] width 15 height 15
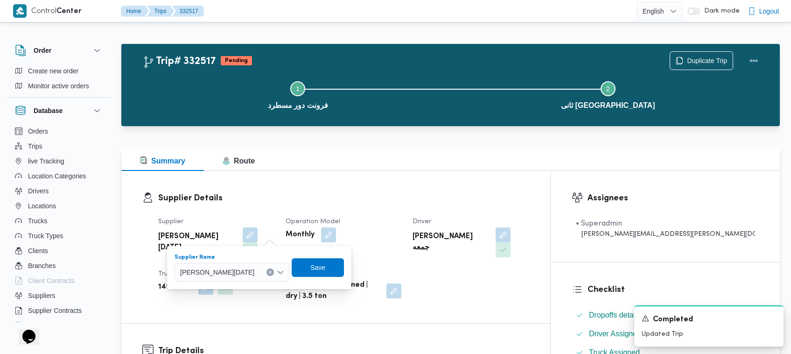
click at [252, 275] on span "[PERSON_NAME][DATE]" at bounding box center [217, 271] width 74 height 10
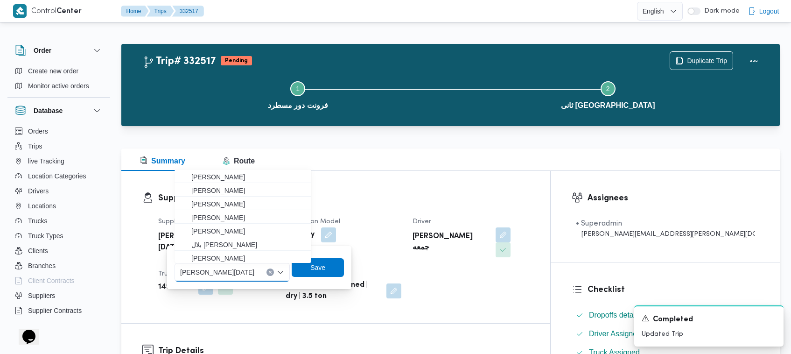
type input "ك"
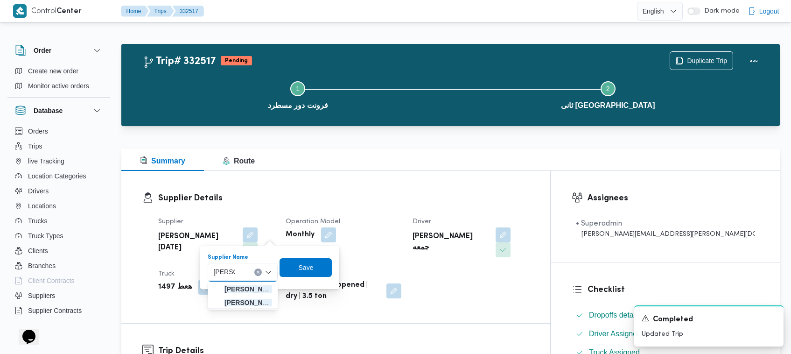
type input "[PERSON_NAME]"
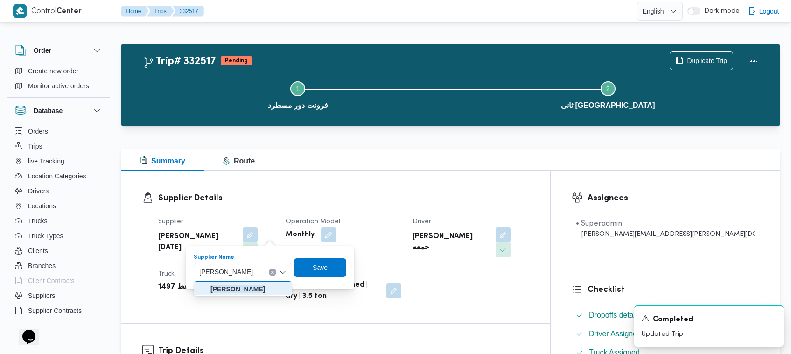
click at [233, 289] on mark "[PERSON_NAME]" at bounding box center [237, 288] width 55 height 7
click at [333, 265] on span "Save" at bounding box center [314, 267] width 52 height 19
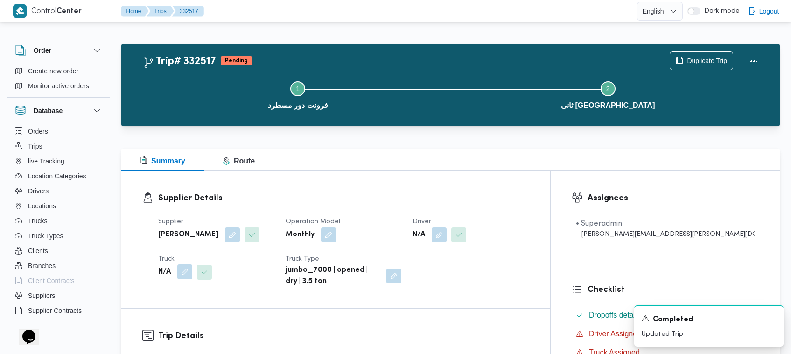
click at [203, 269] on button "button" at bounding box center [204, 272] width 15 height 15
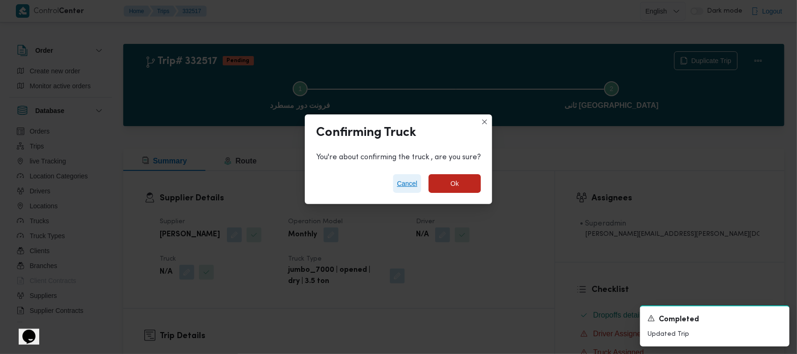
click at [403, 182] on span "Cancel" at bounding box center [407, 183] width 21 height 11
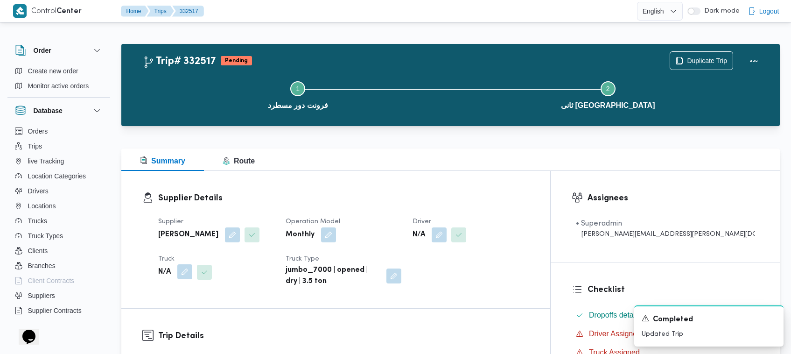
click at [183, 272] on button "button" at bounding box center [184, 271] width 15 height 15
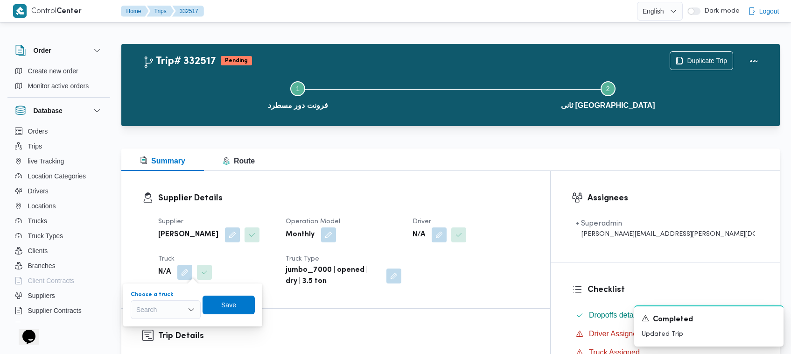
click at [172, 303] on div "Search" at bounding box center [166, 309] width 70 height 19
paste input "9412"
type input "9412"
click at [156, 326] on mark "9412" at bounding box center [154, 326] width 14 height 7
click at [237, 302] on span "Save" at bounding box center [235, 304] width 15 height 11
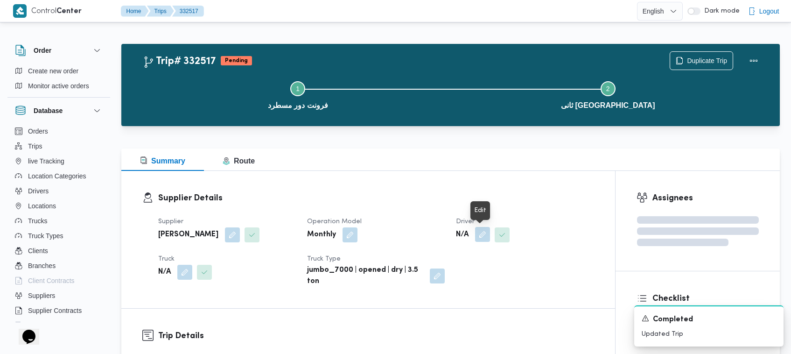
click at [406, 233] on button "button" at bounding box center [482, 234] width 15 height 15
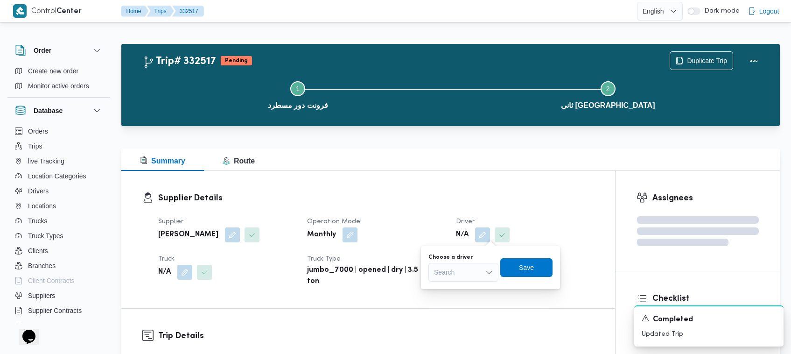
click at [406, 268] on div "Search" at bounding box center [463, 272] width 70 height 19
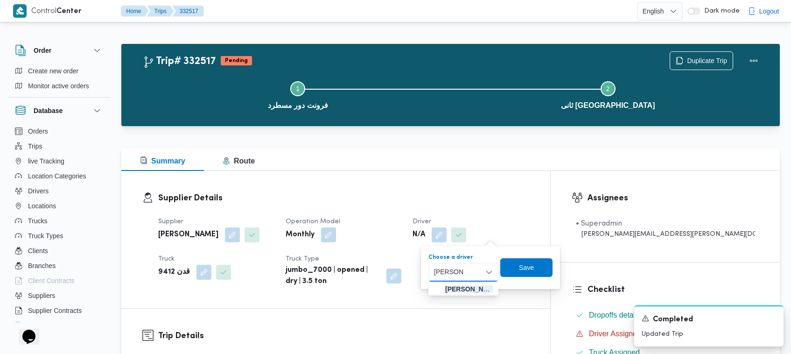
type input "[PERSON_NAME]"
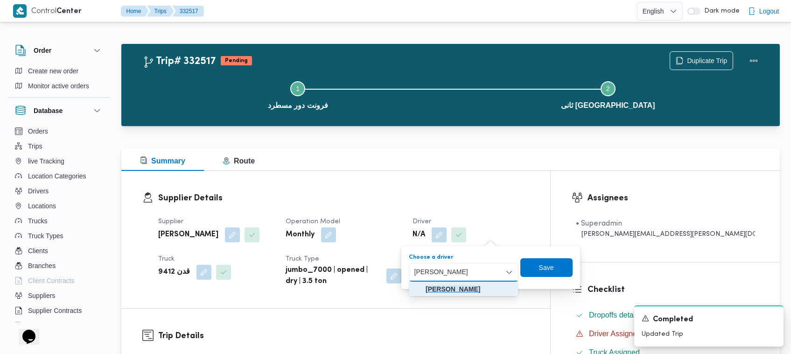
click at [406, 285] on mark "[PERSON_NAME]" at bounding box center [453, 288] width 55 height 7
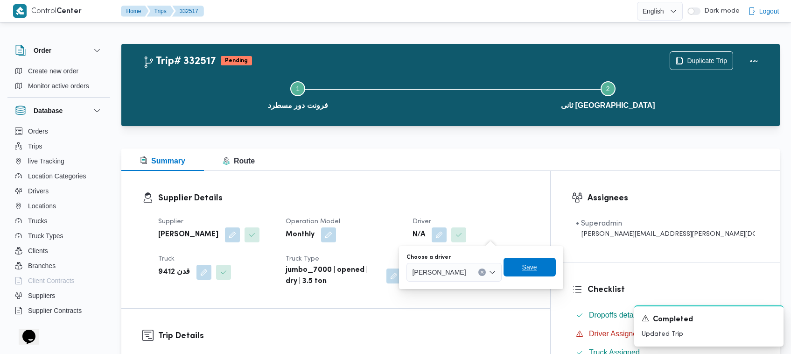
click at [406, 269] on span "Save" at bounding box center [529, 266] width 15 height 11
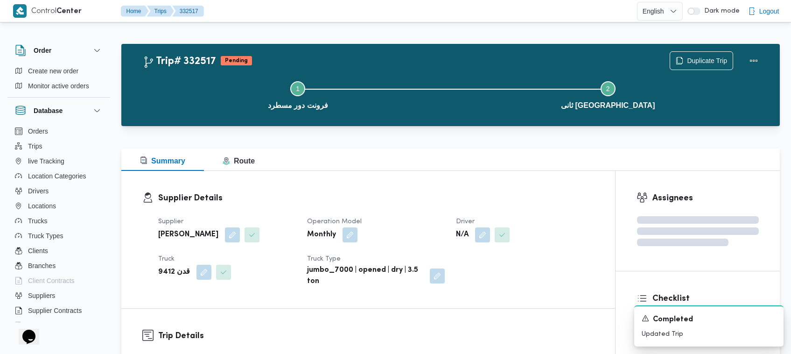
click at [406, 209] on dl "Supplier Details Supplier [PERSON_NAME] Operation Model Monthly Driver N/A Truc…" at bounding box center [376, 239] width 436 height 95
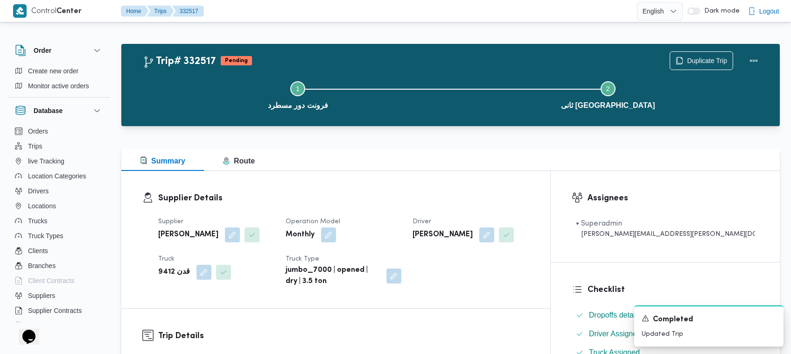
click at [406, 209] on dl "Supplier Details Supplier [PERSON_NAME] Operation Model Monthly Driver [PERSON_…" at bounding box center [343, 239] width 371 height 95
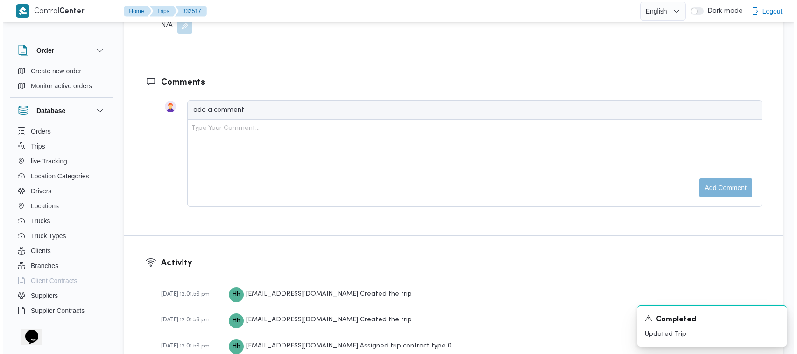
scroll to position [679, 0]
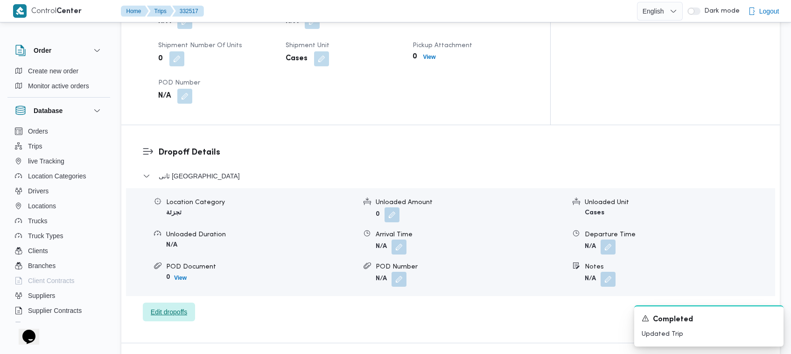
click at [184, 302] on span "Edit dropoffs" at bounding box center [169, 311] width 52 height 19
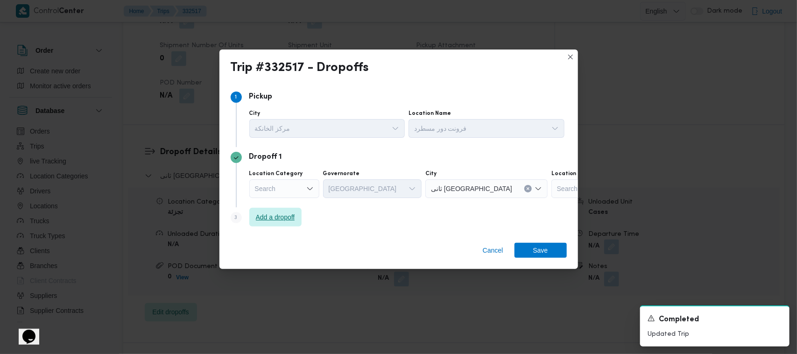
click at [295, 212] on span "Add a dropoff" at bounding box center [275, 216] width 39 height 11
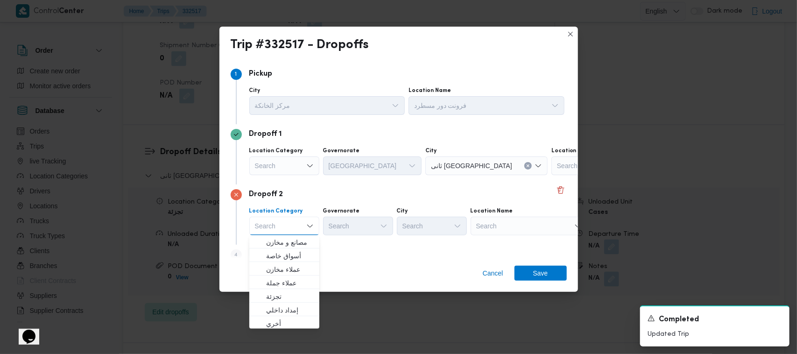
click at [296, 161] on div "Search" at bounding box center [284, 165] width 70 height 19
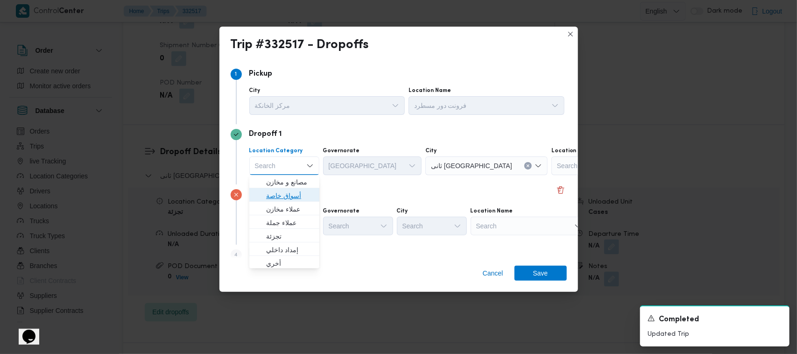
click at [297, 198] on span "أسواق خاصة" at bounding box center [290, 195] width 48 height 11
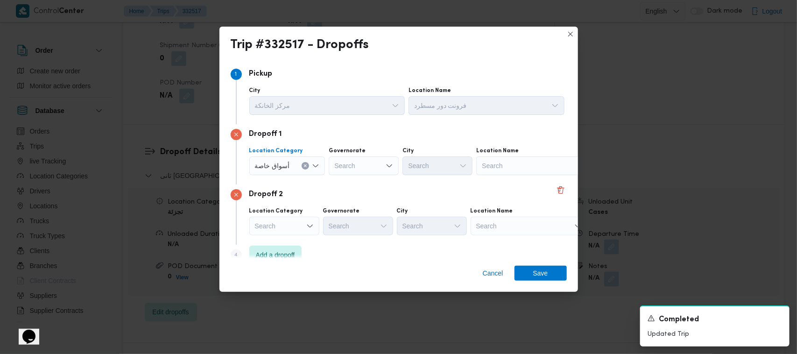
click at [406, 161] on div "Search" at bounding box center [534, 165] width 117 height 19
paste input "Carrefour Obour"
type input "Carrefour Obour"
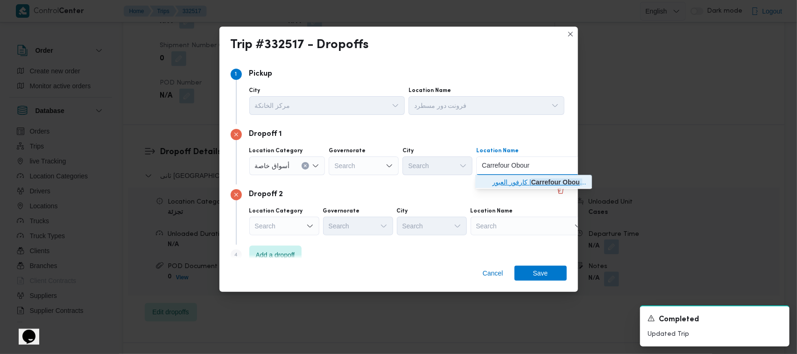
click at [406, 182] on span "كارفور العبور | Carrefour Obour | null" at bounding box center [539, 182] width 94 height 11
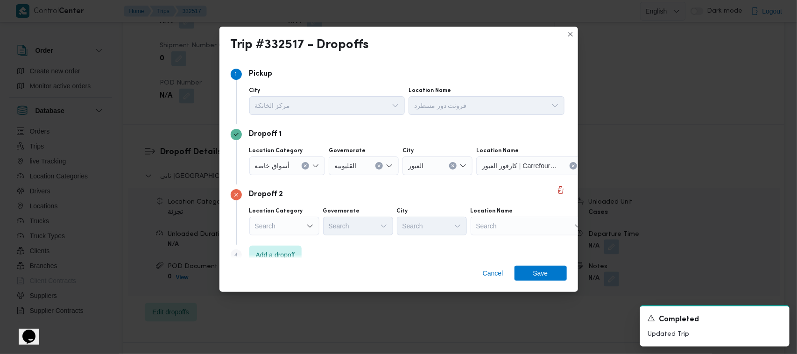
click at [406, 215] on div "Location Name Search" at bounding box center [528, 221] width 117 height 28
click at [406, 216] on div "Location Name Search" at bounding box center [528, 221] width 117 height 28
click at [406, 229] on div "Search" at bounding box center [528, 226] width 117 height 19
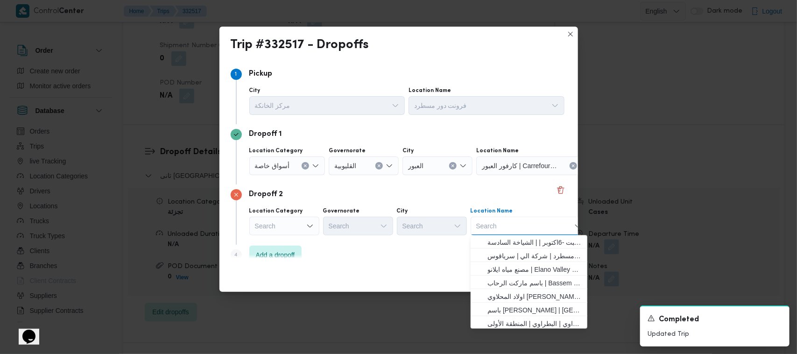
paste input "سبينس النزهه"
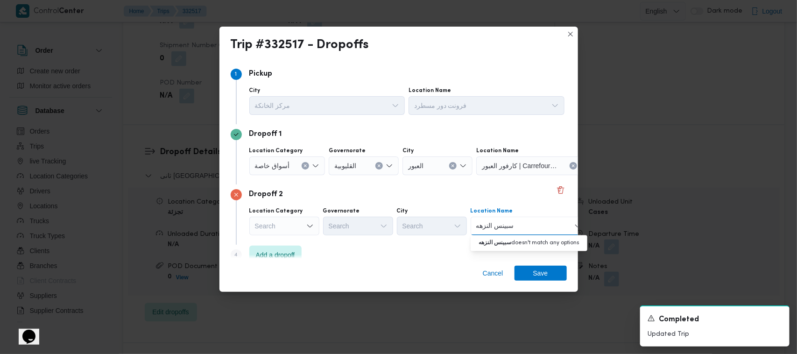
drag, startPoint x: 481, startPoint y: 225, endPoint x: 475, endPoint y: 225, distance: 5.6
click at [406, 225] on input "سبينس النزهه" at bounding box center [495, 225] width 38 height 11
click at [406, 226] on input "سبينس النزه" at bounding box center [493, 225] width 35 height 11
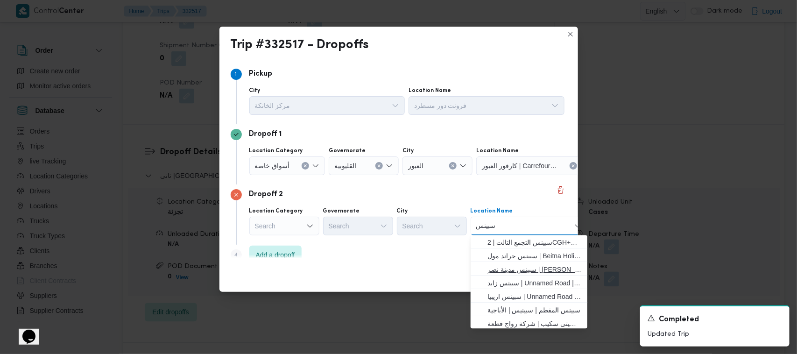
type input "سبينس"
click at [406, 272] on span "سبينس مدينة نصر | [PERSON_NAME] | منطقة السينما" at bounding box center [534, 269] width 94 height 11
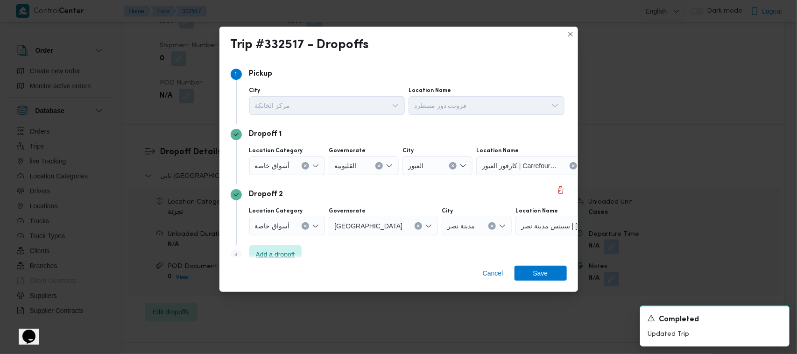
click at [290, 255] on span "Add a dropoff" at bounding box center [275, 254] width 39 height 11
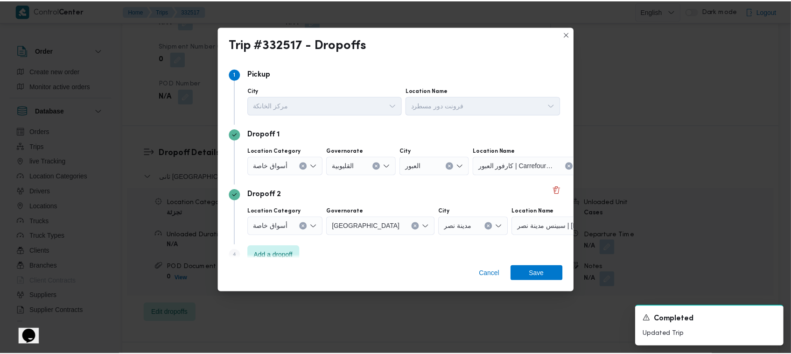
scroll to position [74, 0]
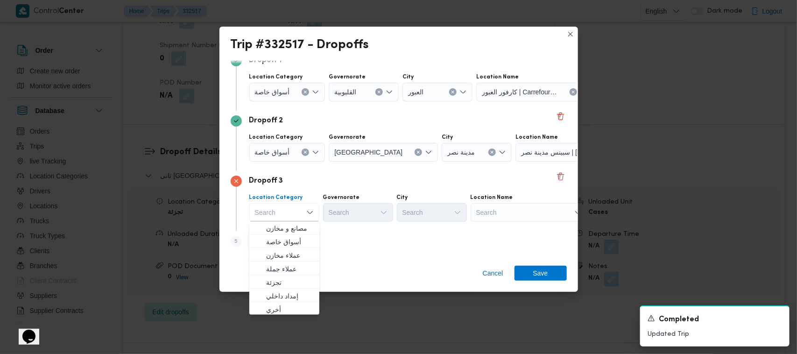
click at [406, 206] on div "Search" at bounding box center [528, 212] width 117 height 19
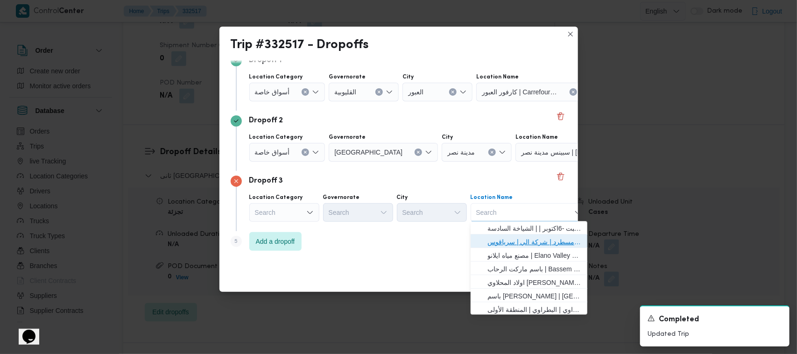
click at [406, 241] on span "فرونت دور مسطرد | شركة الي | سرياقوس" at bounding box center [534, 242] width 94 height 11
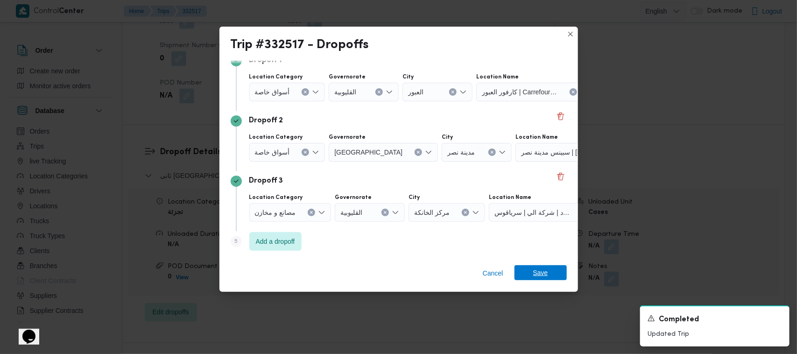
click at [406, 272] on span "Save" at bounding box center [540, 272] width 52 height 15
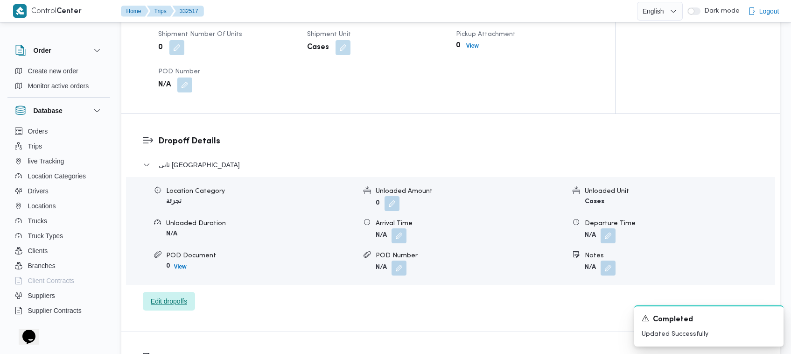
scroll to position [369, 0]
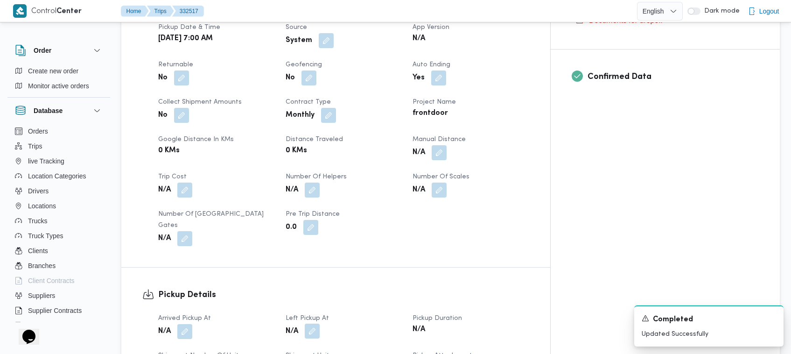
click at [320, 323] on button "button" at bounding box center [312, 330] width 15 height 15
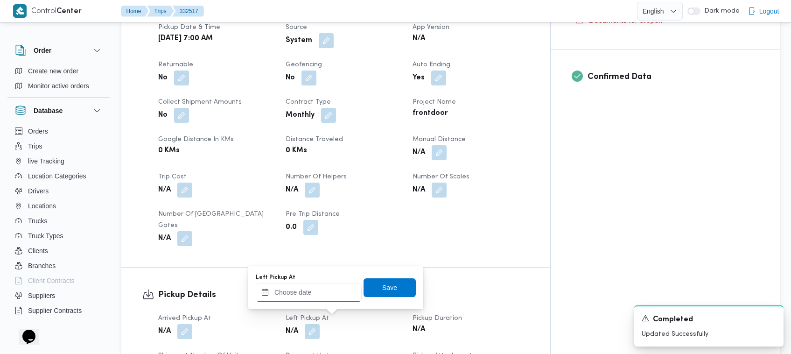
click at [342, 295] on input "Left Pickup At" at bounding box center [309, 292] width 106 height 19
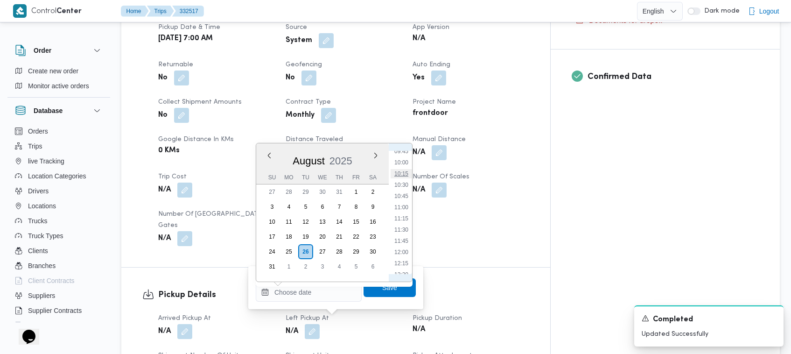
scroll to position [436, 0]
click at [406, 154] on li "09:45" at bounding box center [401, 155] width 21 height 9
type input "[DATE] 09:45"
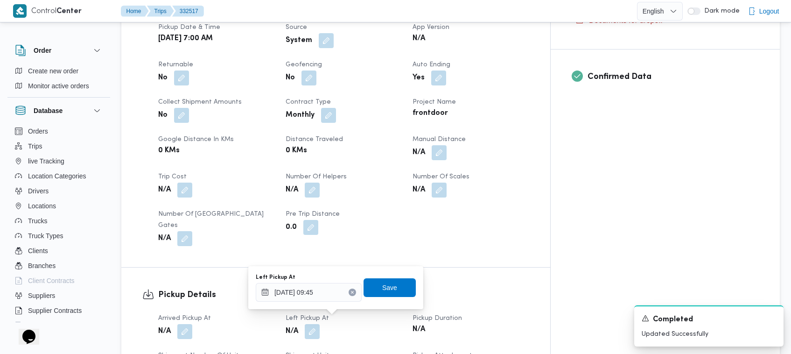
click at [377, 298] on div "Left Pickup At [DATE] 09:45 Save" at bounding box center [336, 288] width 162 height 30
click at [382, 287] on span "Save" at bounding box center [389, 287] width 15 height 11
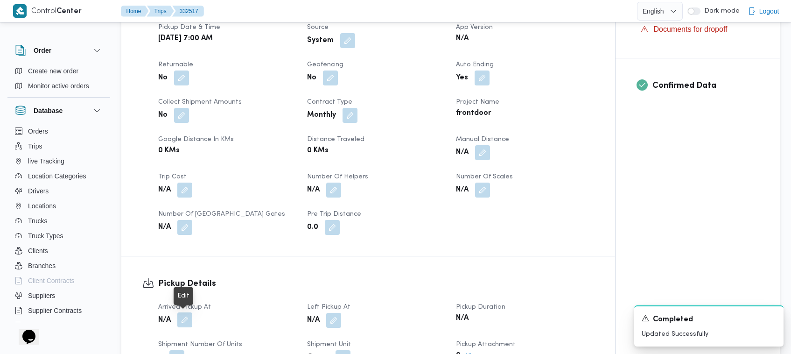
click at [190, 320] on button "button" at bounding box center [184, 319] width 15 height 15
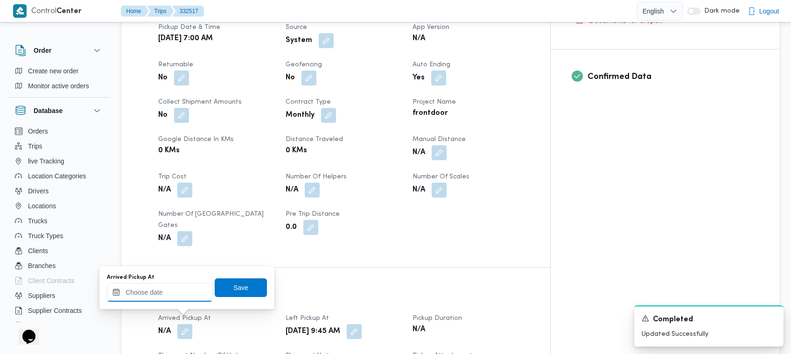
click at [191, 291] on input "Arrived Pickup At" at bounding box center [160, 292] width 106 height 19
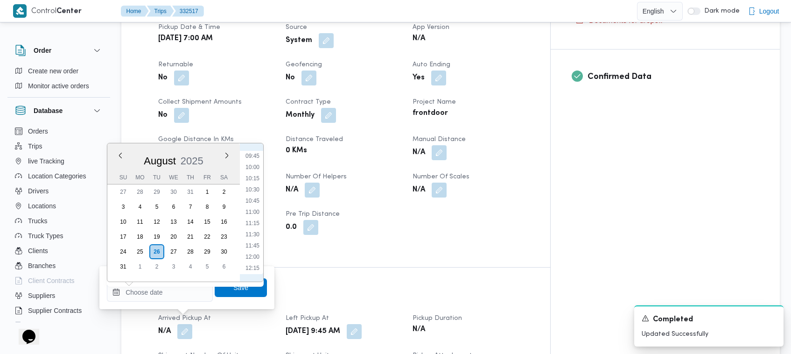
scroll to position [332, 0]
click at [256, 166] on li "07:45" at bounding box center [252, 170] width 21 height 9
type input "[DATE] 07:45"
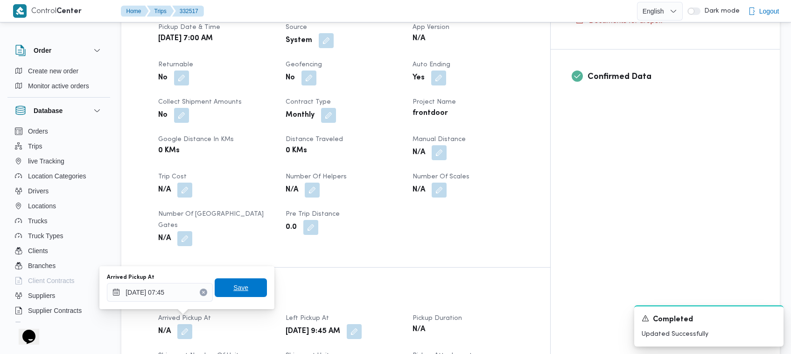
click at [241, 288] on span "Save" at bounding box center [241, 287] width 52 height 19
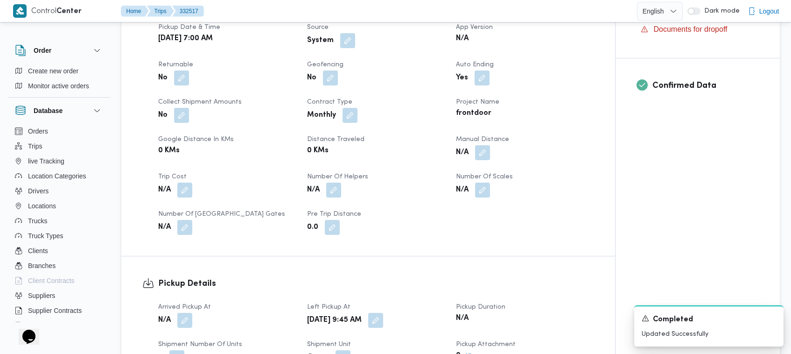
click at [271, 261] on div "Pickup Details Arrived Pickup At N/A Left Pickup At [GEOGRAPHIC_DATA][DATE] 9:4…" at bounding box center [368, 339] width 494 height 167
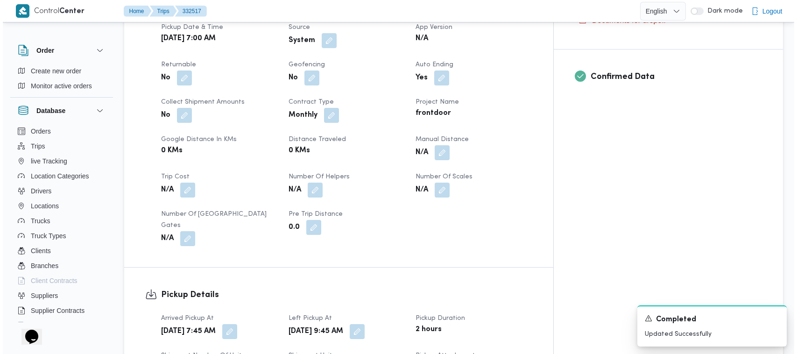
scroll to position [0, 0]
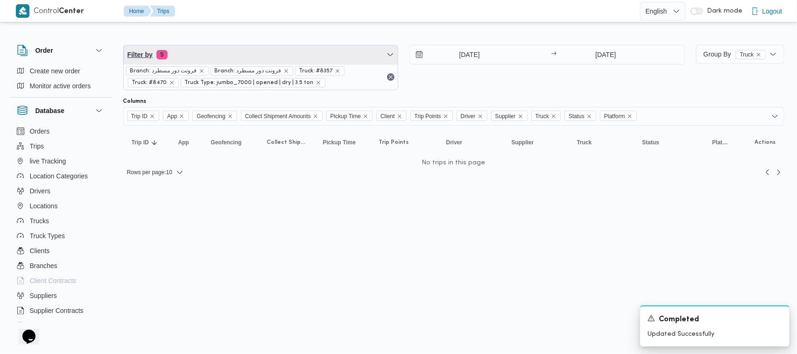
click at [285, 47] on span "Filter by 5" at bounding box center [261, 54] width 274 height 19
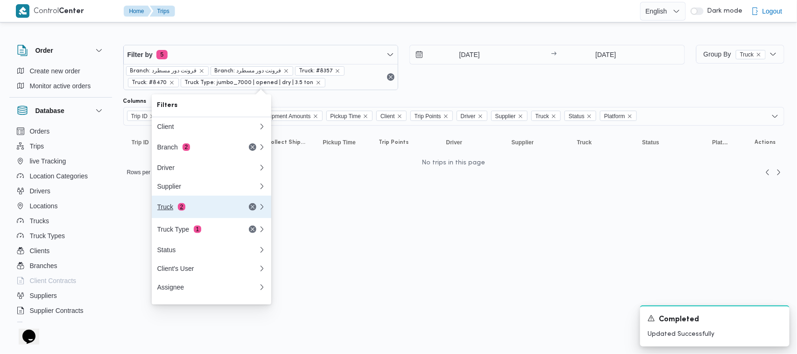
click at [223, 210] on div "Truck 2" at bounding box center [196, 206] width 78 height 7
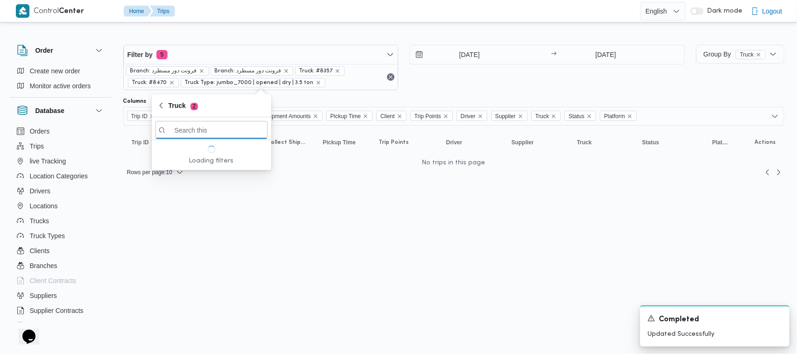
paste input "4931"
type input "4931"
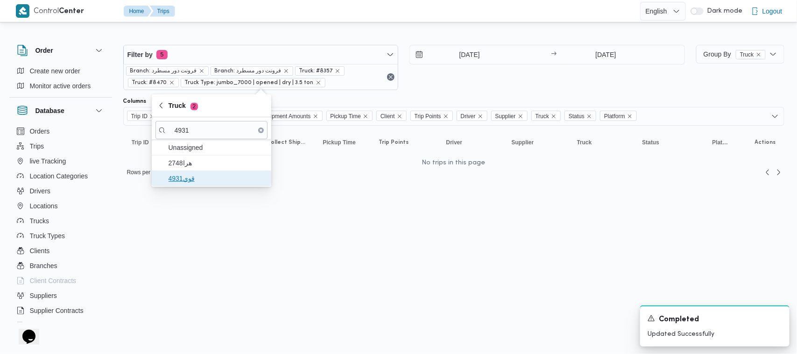
click at [195, 177] on span "قوي4931" at bounding box center [216, 178] width 97 height 11
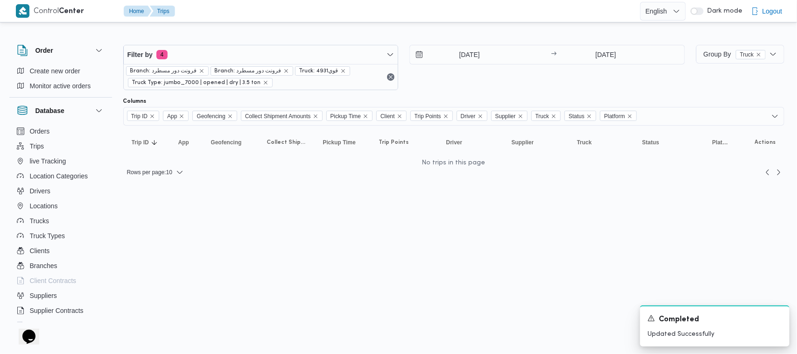
click at [313, 269] on html "Control Center Home Trips English عربي Dark mode Logout Order Create new order …" at bounding box center [398, 177] width 797 height 354
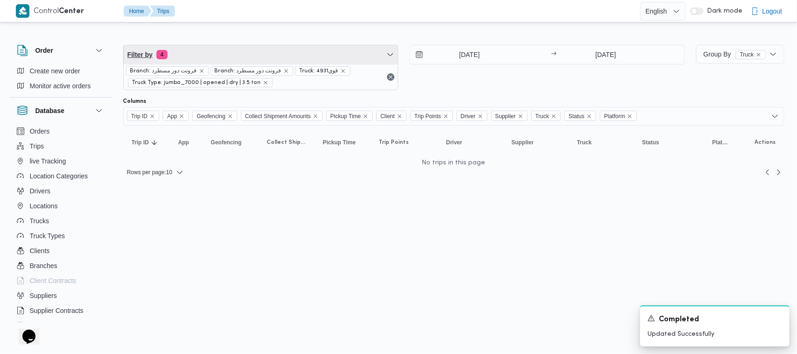
click at [277, 59] on span "Filter by 4" at bounding box center [261, 54] width 274 height 19
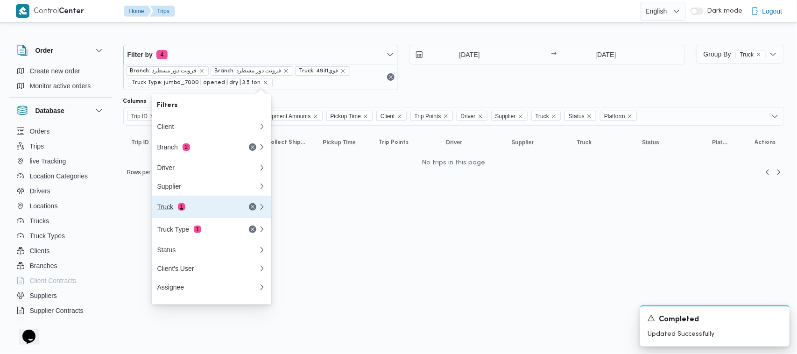
click at [220, 207] on div "Truck 1" at bounding box center [196, 206] width 78 height 7
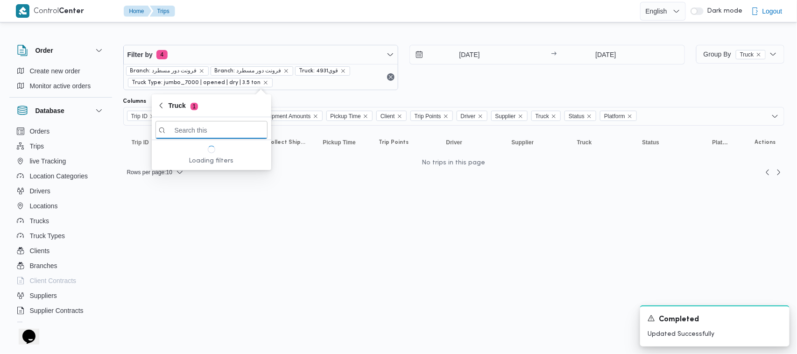
paste input "3287"
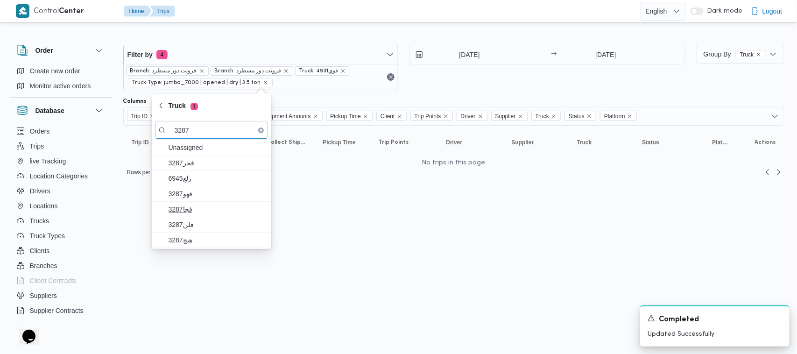
type input "3287"
click at [220, 203] on span "فجا3287" at bounding box center [211, 209] width 112 height 15
click at [223, 215] on span "فجا3287" at bounding box center [214, 208] width 97 height 11
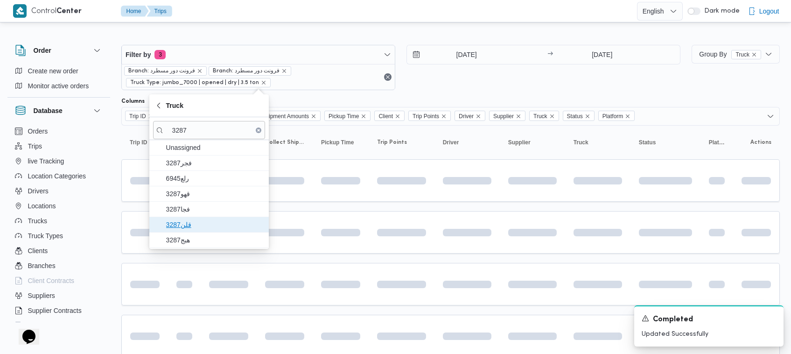
click at [213, 224] on span "قلن3287" at bounding box center [214, 224] width 97 height 11
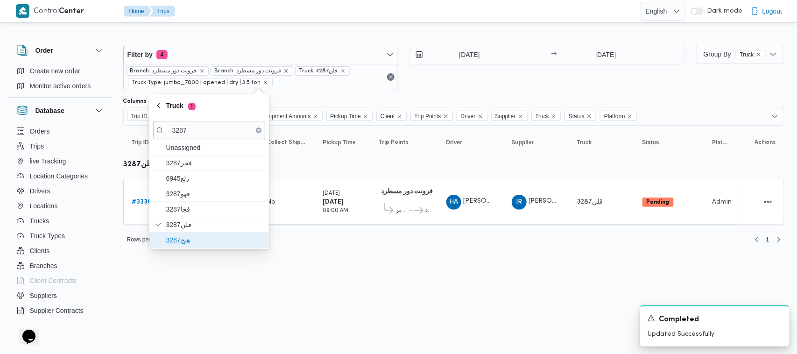
click at [194, 240] on span "هبج3287" at bounding box center [214, 239] width 97 height 11
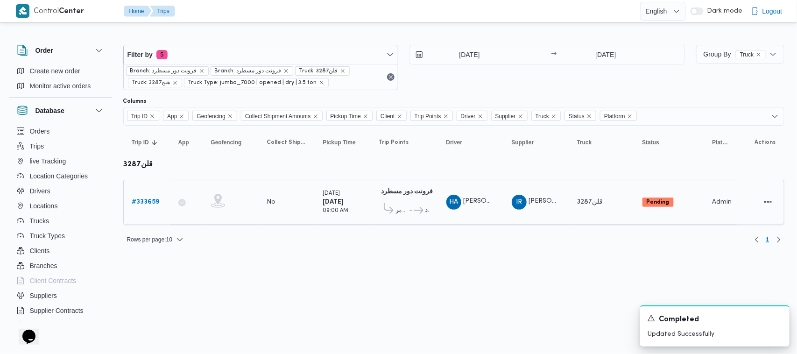
click at [404, 211] on span "قسم أول 6 أكتوبر" at bounding box center [402, 210] width 13 height 11
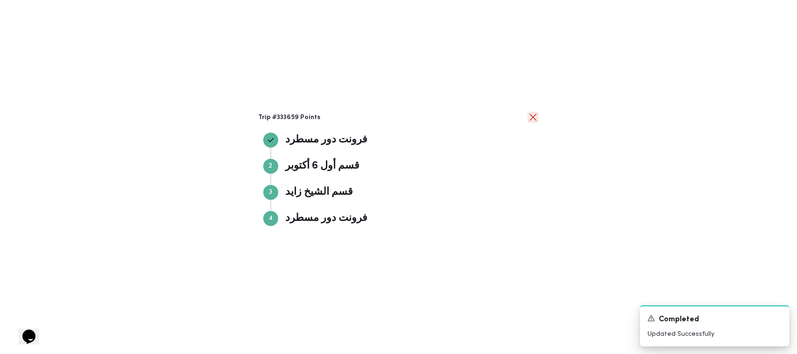
click at [406, 119] on button "close" at bounding box center [532, 117] width 11 height 11
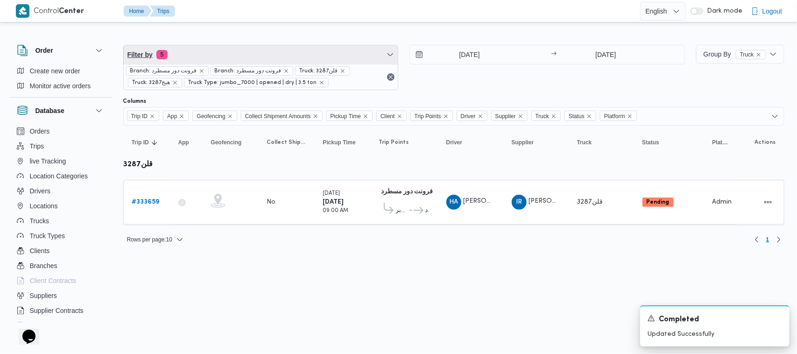
click at [244, 57] on span "Filter by 5" at bounding box center [261, 54] width 274 height 19
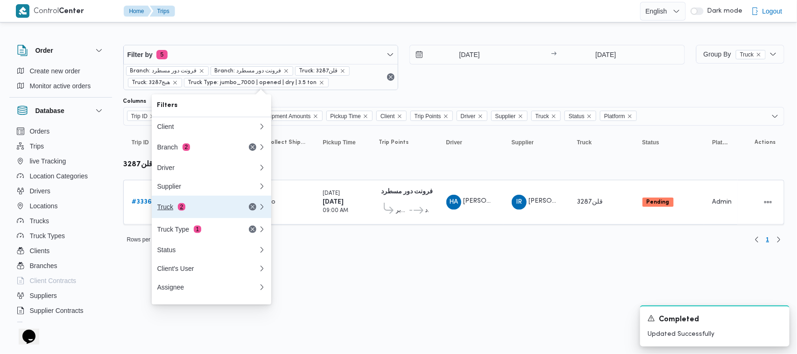
click at [209, 209] on div "Truck 2" at bounding box center [196, 206] width 78 height 7
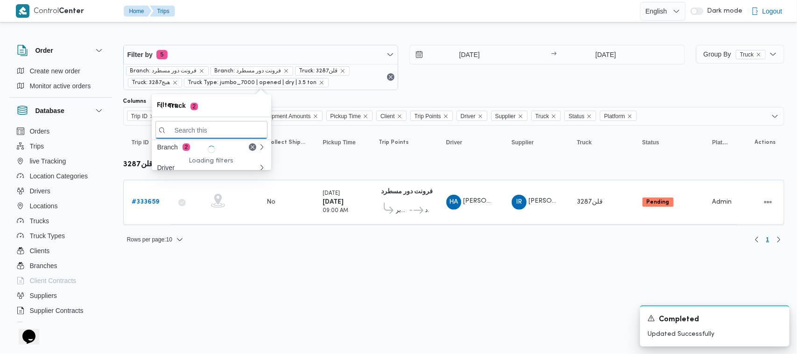
paste input "4931"
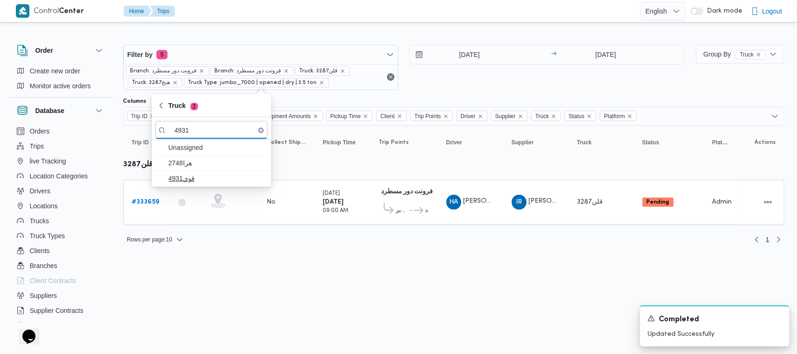
type input "4931"
click at [194, 174] on span "قوي4931" at bounding box center [216, 178] width 97 height 11
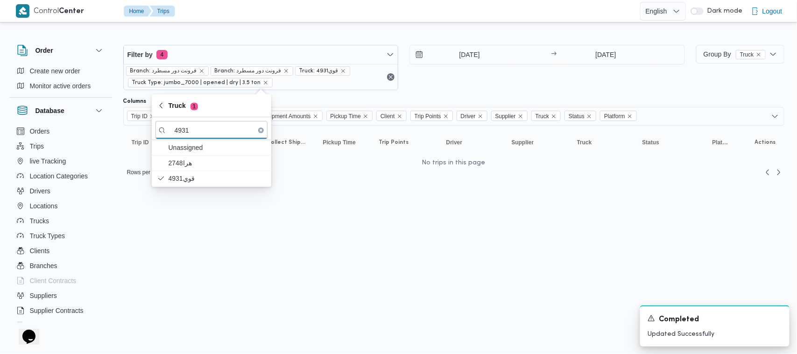
click at [268, 277] on html "Control Center Home Trips English عربي Dark mode Logout Order Create new order …" at bounding box center [398, 177] width 797 height 354
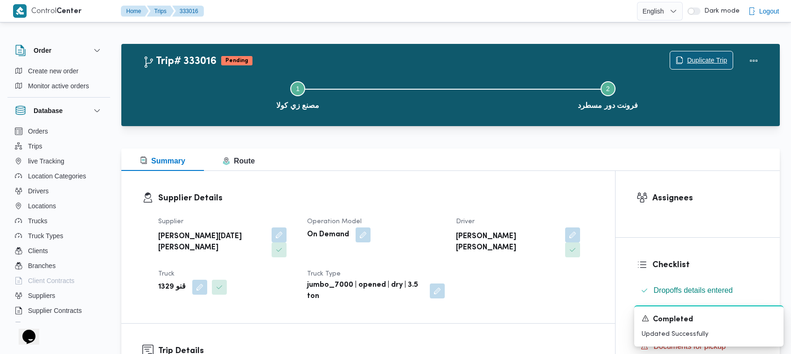
click at [715, 56] on span "Duplicate Trip" at bounding box center [707, 60] width 40 height 11
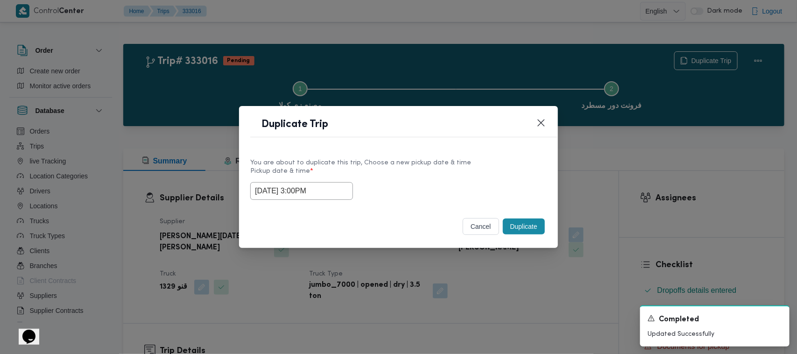
click at [337, 194] on input "23/08/2025 3:00PM" at bounding box center [301, 191] width 103 height 18
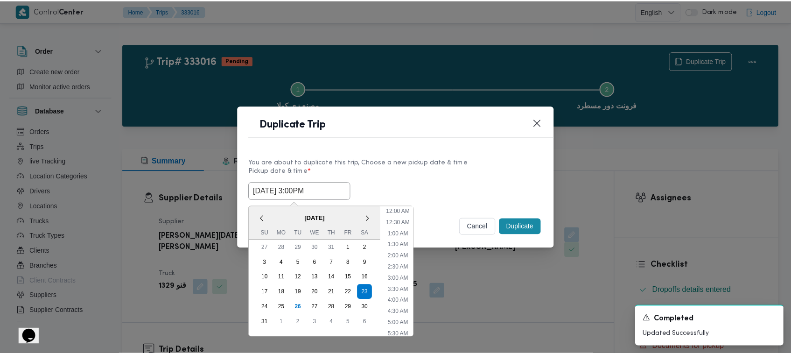
scroll to position [276, 0]
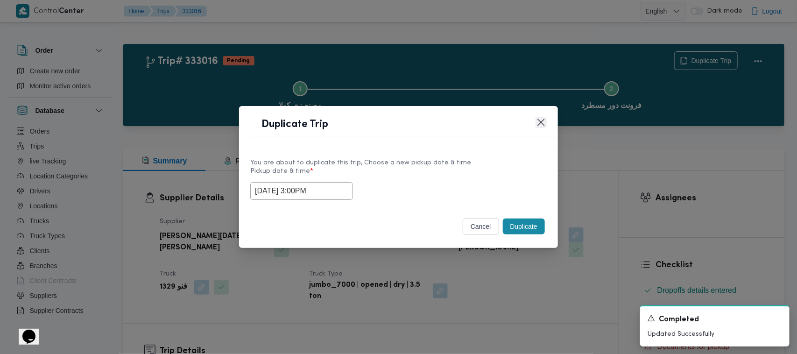
click at [544, 124] on button "Closes this modal window" at bounding box center [540, 122] width 11 height 11
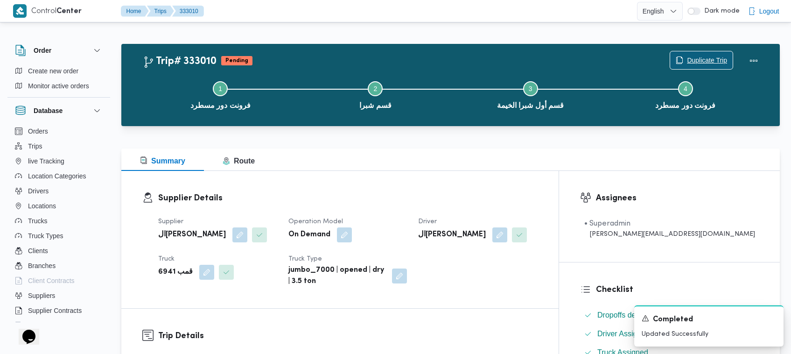
click at [699, 54] on span "Duplicate Trip" at bounding box center [701, 60] width 63 height 18
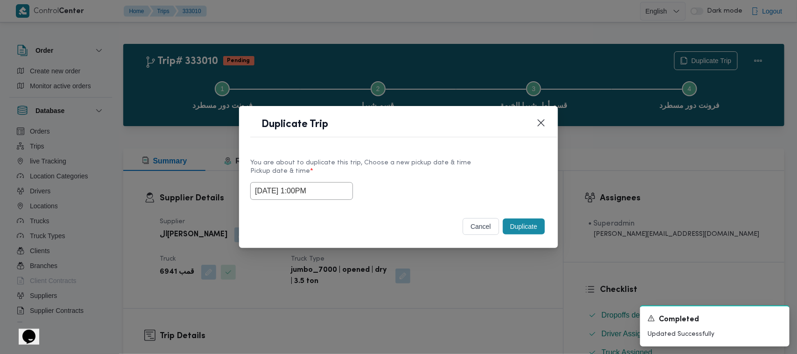
click at [367, 195] on div "23/08/2025 1:00PM" at bounding box center [398, 191] width 296 height 18
click at [337, 194] on input "23/08/2025 1:00PM" at bounding box center [301, 191] width 103 height 18
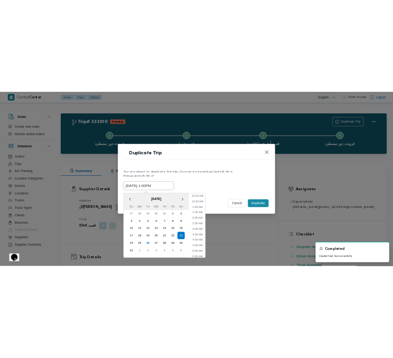
scroll to position [231, 0]
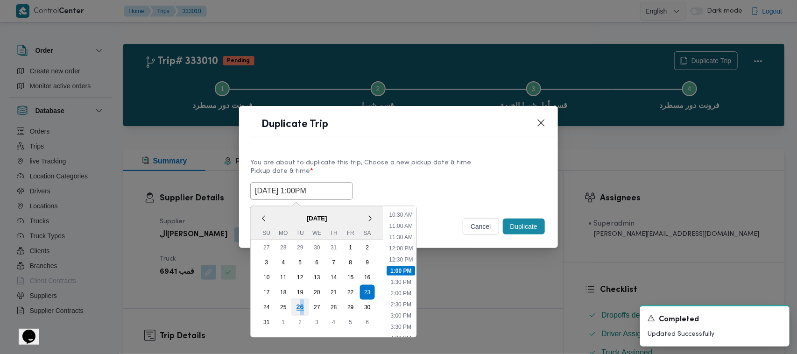
click at [302, 306] on div "26" at bounding box center [300, 307] width 18 height 18
click at [409, 244] on li "12:00 PM" at bounding box center [400, 248] width 31 height 9
type input "26/08/2025 12:00PM"
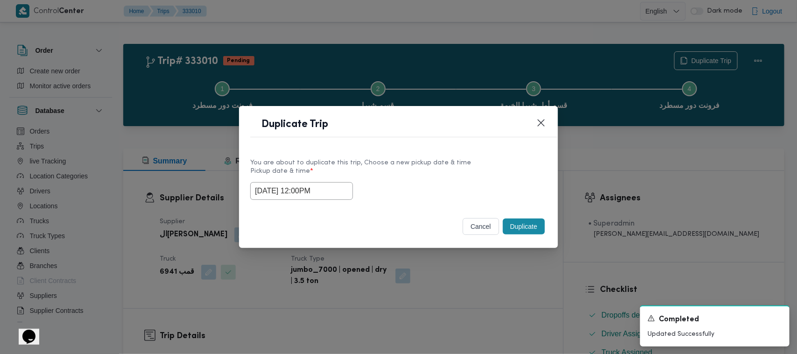
click at [428, 173] on label "Pickup date & time *" at bounding box center [398, 175] width 296 height 14
click at [519, 224] on button "Duplicate" at bounding box center [524, 226] width 42 height 16
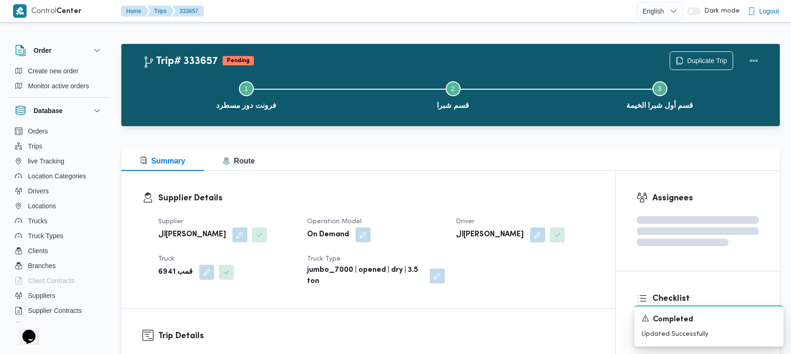
click at [419, 199] on h3 "Supplier Details" at bounding box center [376, 198] width 436 height 13
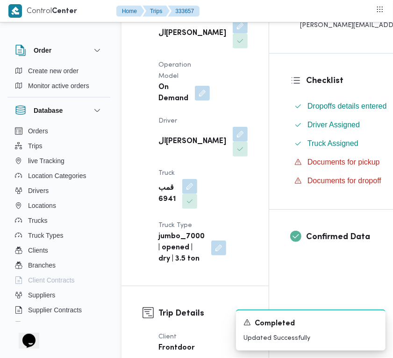
scroll to position [243, 0]
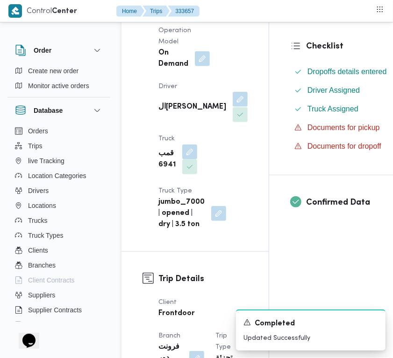
click at [232, 107] on button "button" at bounding box center [239, 99] width 15 height 15
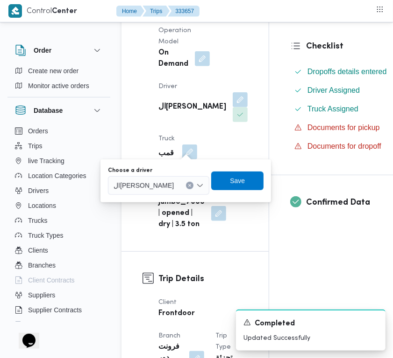
click at [157, 198] on div "You are in a dialog. To close this dialog, hit escape. Choose a driver الهامي م…" at bounding box center [185, 181] width 170 height 43
click at [160, 189] on span "الهامي [PERSON_NAME]" at bounding box center [143, 185] width 60 height 10
paste input "محمد سيد"
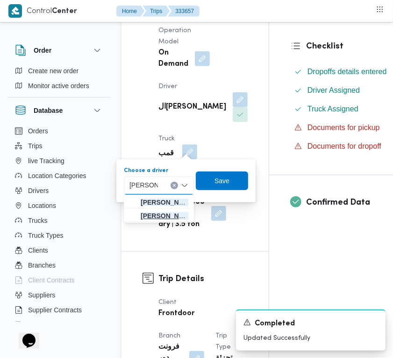
type input "محمد سيد"
click at [147, 209] on span "محمد سيد محمد عبدالعزيز" at bounding box center [158, 216] width 63 height 15
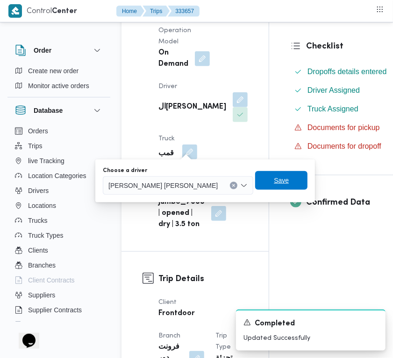
click at [274, 182] on span "Save" at bounding box center [281, 180] width 15 height 11
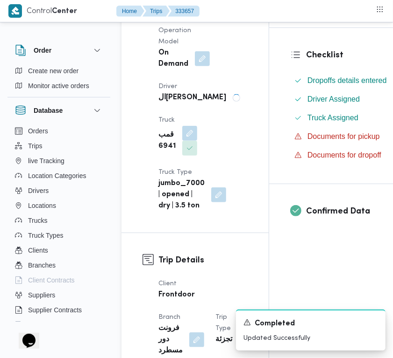
click at [217, 155] on div "Supplier الهامي محمد خالد علي Operation Model On Demand Driver الهامي محمد خالد…" at bounding box center [203, 92] width 100 height 250
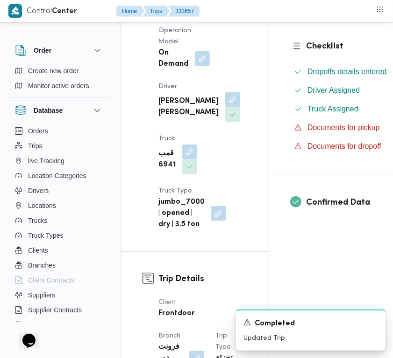
click at [217, 155] on div "Supplier الهامي محمد خالد علي Operation Model On Demand Driver محمد سيد محمد عب…" at bounding box center [203, 101] width 100 height 269
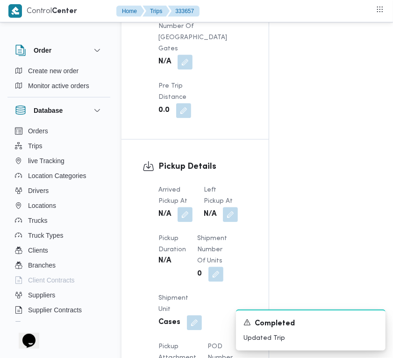
scroll to position [1352, 0]
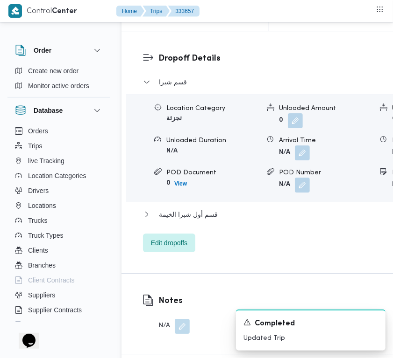
drag, startPoint x: 189, startPoint y: 139, endPoint x: 185, endPoint y: 145, distance: 7.8
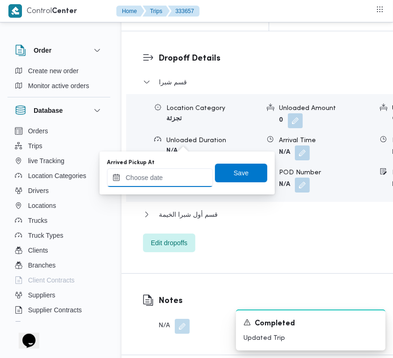
click at [176, 175] on input "Arrived Pickup At" at bounding box center [160, 177] width 106 height 19
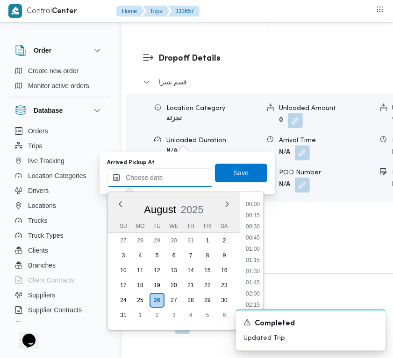
scroll to position [552, 0]
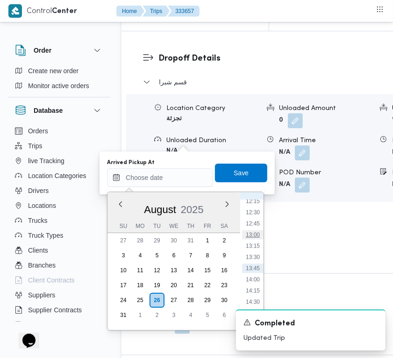
click at [259, 235] on li "13:00" at bounding box center [252, 235] width 21 height 9
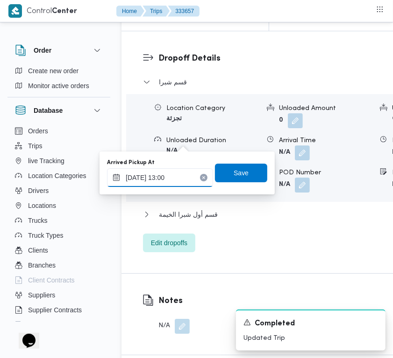
click at [188, 182] on input "[DATE] 13:00" at bounding box center [160, 177] width 106 height 19
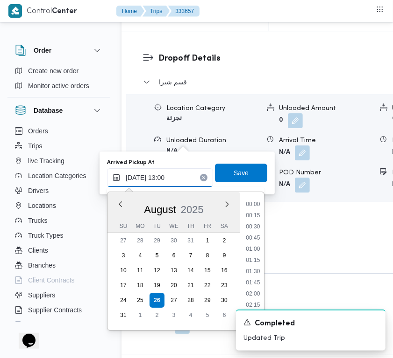
scroll to position [518, 0]
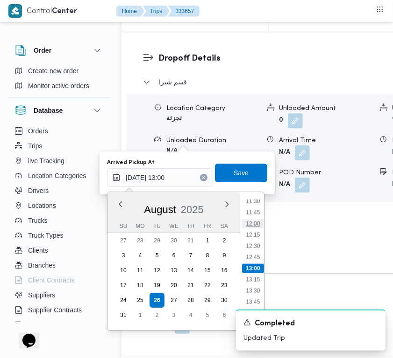
click at [254, 225] on li "12:00" at bounding box center [252, 223] width 21 height 9
type input "[DATE] 12:00"
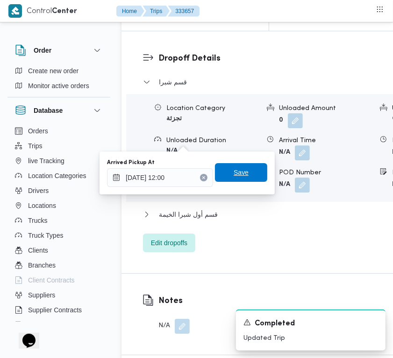
click at [237, 176] on span "Save" at bounding box center [240, 172] width 15 height 11
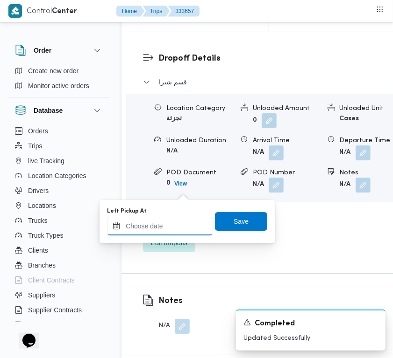
click at [185, 232] on input "Left Pickup At" at bounding box center [160, 226] width 106 height 19
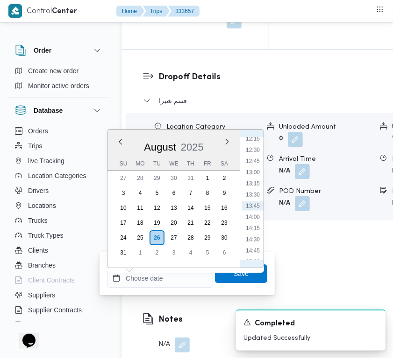
scroll to position [447, 0]
click at [259, 244] on li "12:15" at bounding box center [252, 243] width 21 height 9
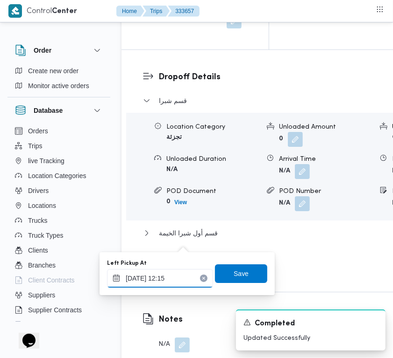
click at [185, 274] on input "26/08/2025 12:15" at bounding box center [160, 278] width 106 height 19
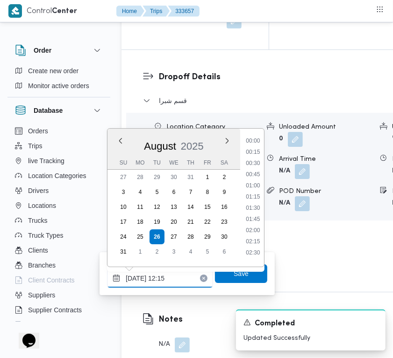
scroll to position [484, 0]
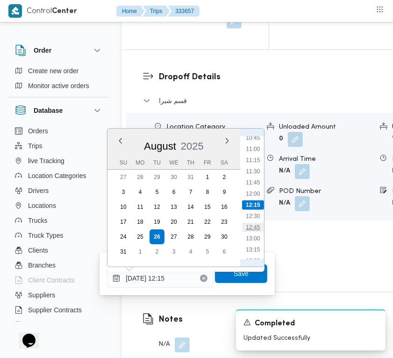
click at [257, 223] on li "12:45" at bounding box center [252, 227] width 21 height 9
type input "26/08/2025 12:45"
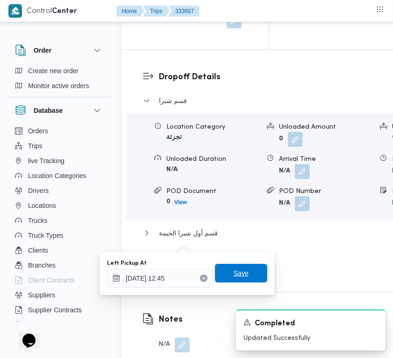
click at [245, 265] on span "Save" at bounding box center [241, 273] width 52 height 19
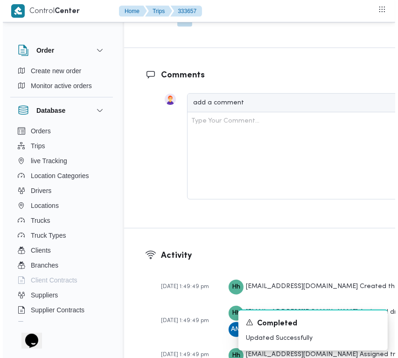
scroll to position [1979, 0]
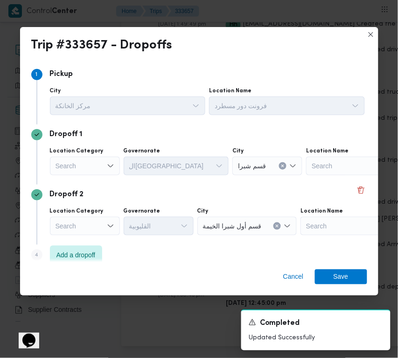
click at [97, 167] on div "Search" at bounding box center [85, 166] width 70 height 19
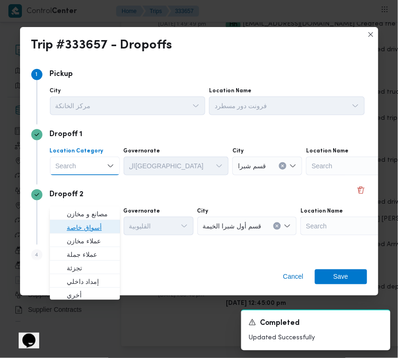
click at [82, 220] on span "أسواق خاصة" at bounding box center [85, 227] width 63 height 15
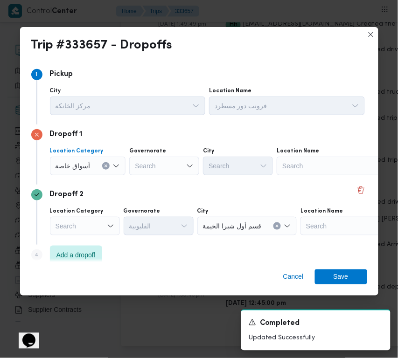
click at [282, 169] on input "Location Name" at bounding box center [282, 166] width 1 height 11
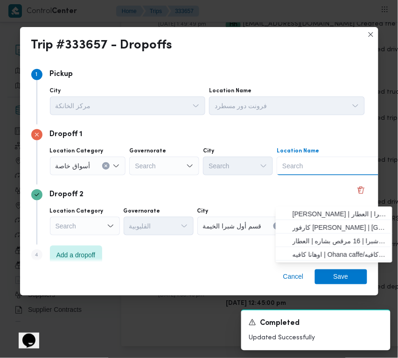
paste input "Spinneys Geziret El Arab"
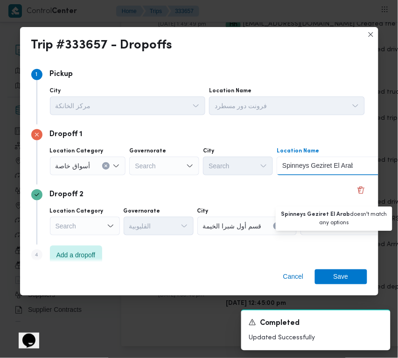
drag, startPoint x: 307, startPoint y: 169, endPoint x: 377, endPoint y: 162, distance: 69.9
click at [377, 162] on div "Step 1 1 Pickup City مركز الخانكة Location Name فرونت دور مسطرد Dropoff 1 Locat…" at bounding box center [199, 162] width 358 height 202
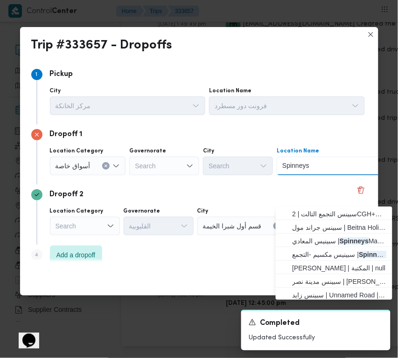
drag, startPoint x: 308, startPoint y: 169, endPoint x: 316, endPoint y: 169, distance: 8.4
click at [316, 169] on div "Spinneys Spinneys Combo box. Selected. Spinneys . Selected. Combo box input. Se…" at bounding box center [335, 166] width 117 height 19
type input "Spinneys"
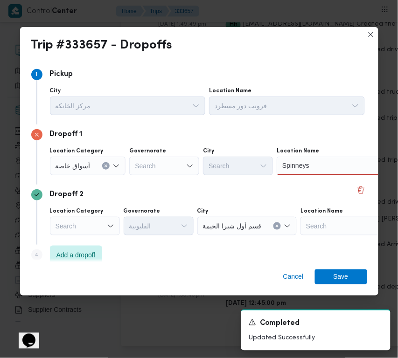
click at [127, 156] on div "Location Category أسواق خاصة Governorate Search City Search Location Name Spinn…" at bounding box center [207, 162] width 319 height 32
click at [141, 164] on div "Search" at bounding box center [164, 166] width 70 height 19
type input "جي"
click at [126, 175] on div "Location Category أسواق خاصة Governorate جي جي Combo box. Selected. جي. Selecte…" at bounding box center [207, 162] width 319 height 32
click at [155, 169] on div "جي جي" at bounding box center [164, 166] width 70 height 19
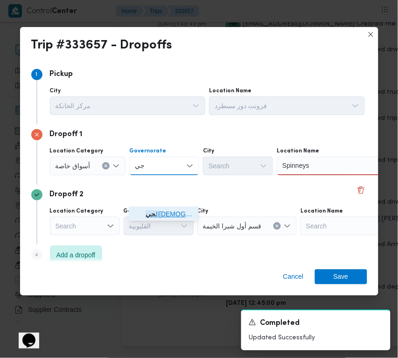
drag, startPoint x: 156, startPoint y: 178, endPoint x: 162, endPoint y: 180, distance: 5.9
click at [157, 209] on span "ال جي زة" at bounding box center [170, 214] width 48 height 11
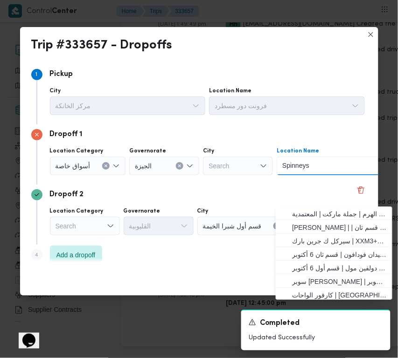
drag, startPoint x: 304, startPoint y: 167, endPoint x: 314, endPoint y: 167, distance: 9.8
click at [314, 167] on div "Spinneys Spinneys Combo box. Selected. Spinneys . Selected. Combo box input. Se…" at bounding box center [335, 166] width 117 height 19
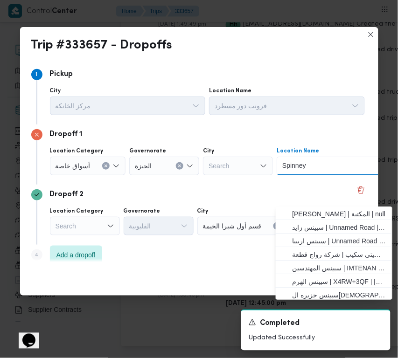
drag, startPoint x: 298, startPoint y: 166, endPoint x: 309, endPoint y: 166, distance: 10.7
click at [309, 166] on div "Spinney Spinney" at bounding box center [295, 166] width 29 height 15
type input "Spinn"
click at [342, 290] on span "سبينس جزيره العرب | 21 جزيرة العرب | st" at bounding box center [340, 295] width 94 height 11
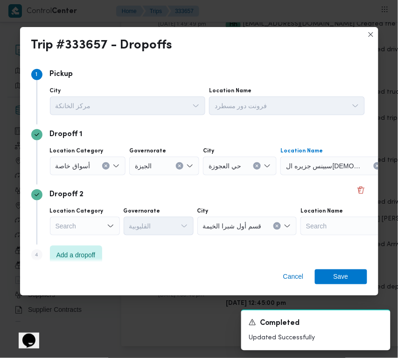
click at [302, 193] on div "Dropoff 2" at bounding box center [199, 194] width 336 height 11
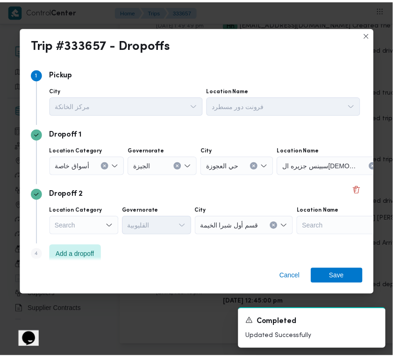
scroll to position [10, 0]
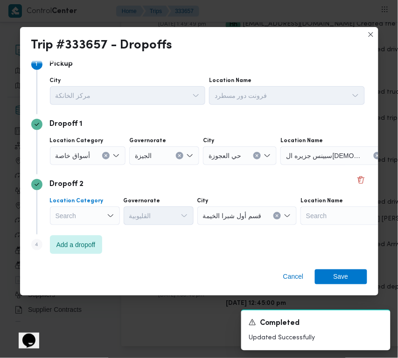
click at [108, 215] on icon "Open list of options" at bounding box center [110, 215] width 7 height 7
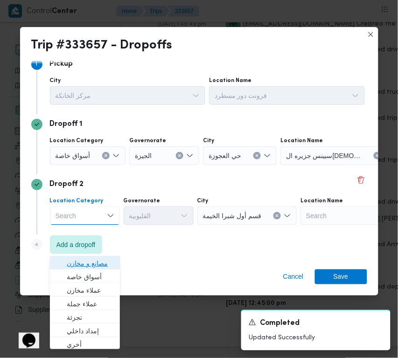
click at [110, 256] on span "مصانع و مخازن" at bounding box center [85, 263] width 63 height 15
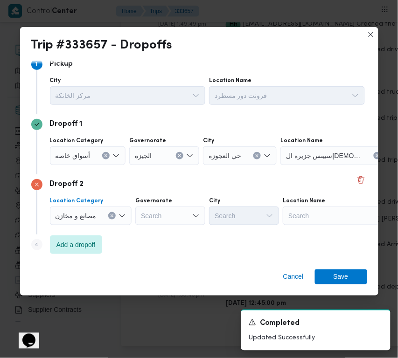
click at [309, 209] on div "Search" at bounding box center [341, 216] width 117 height 19
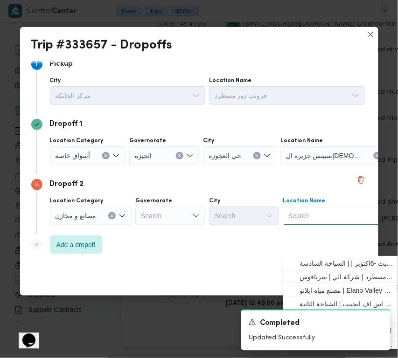
click at [316, 270] on span "فرونت دور مسطرد | شركة الي | سرياقوس" at bounding box center [341, 277] width 109 height 15
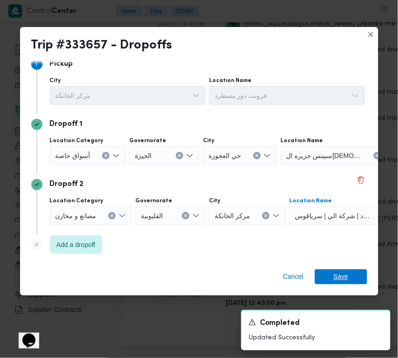
click at [341, 274] on span "Save" at bounding box center [341, 277] width 15 height 15
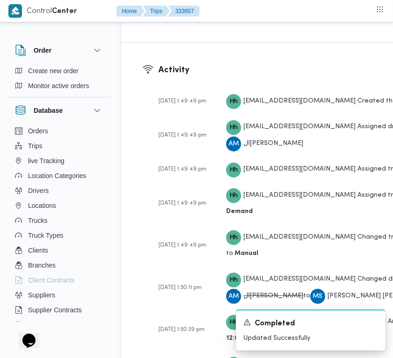
scroll to position [1867, 0]
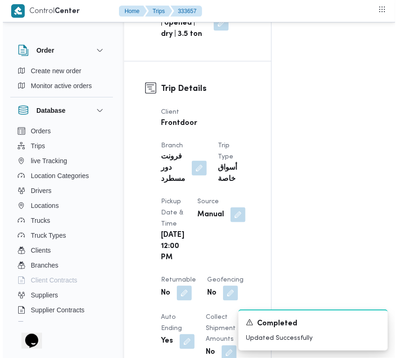
scroll to position [0, 0]
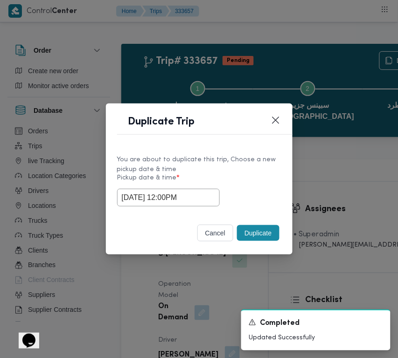
click at [194, 199] on input "26/08/2025 12:00PM" at bounding box center [168, 198] width 103 height 18
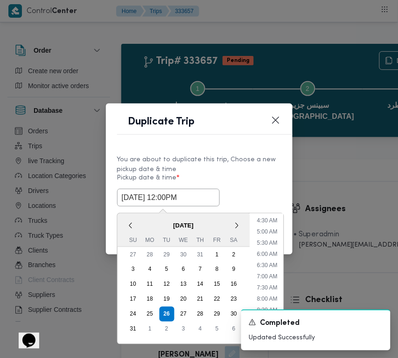
scroll to position [209, 0]
click at [284, 217] on div "< August 2025 > Su Mo Tu We Th Fr Sa 27 28 29 30 31 1 2 3 4 5 6 7 8 9 10 11 12 …" at bounding box center [200, 279] width 167 height 132
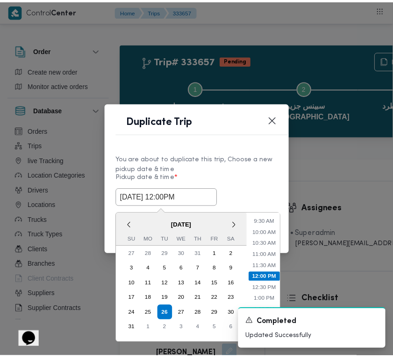
scroll to position [186, 0]
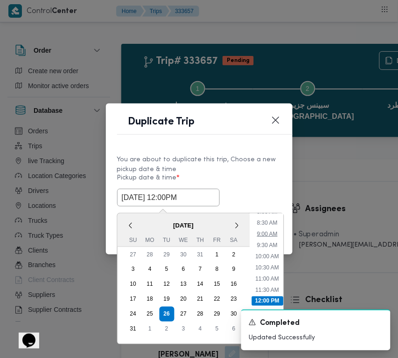
click at [271, 230] on li "9:00 AM" at bounding box center [267, 234] width 28 height 9
type input "26/08/2025 9:00AM"
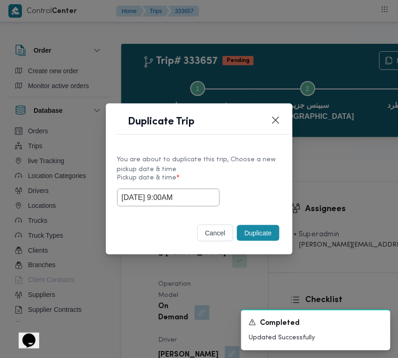
click at [258, 227] on button "Duplicate" at bounding box center [258, 233] width 42 height 16
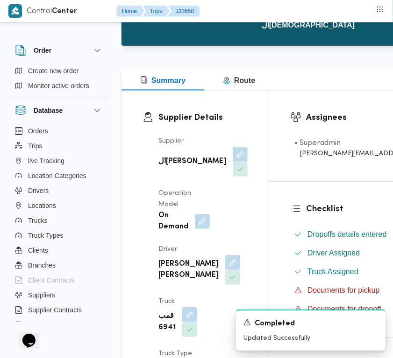
scroll to position [161, 0]
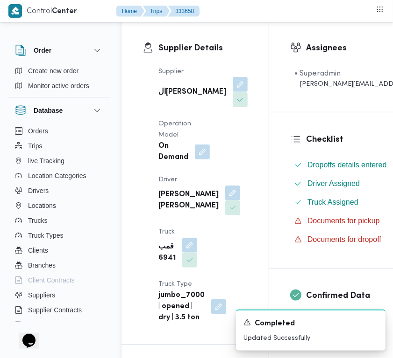
click at [232, 89] on button "button" at bounding box center [239, 84] width 15 height 15
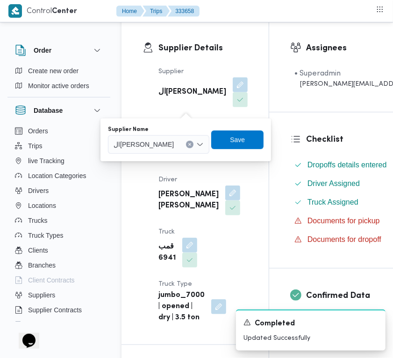
click at [165, 162] on b "On Demand" at bounding box center [173, 152] width 30 height 22
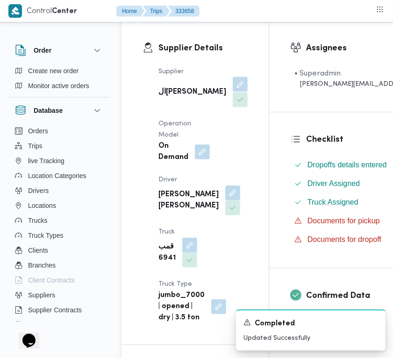
click at [232, 91] on button "button" at bounding box center [239, 84] width 15 height 15
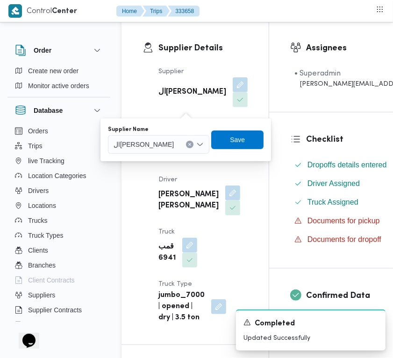
click at [163, 155] on div "You are in a dialog. To close this dialog, hit escape. Supplier Name الهامي محم…" at bounding box center [185, 140] width 170 height 43
click at [161, 149] on div "الهامي [PERSON_NAME]" at bounding box center [158, 144] width 101 height 19
paste input "شريف بدر"
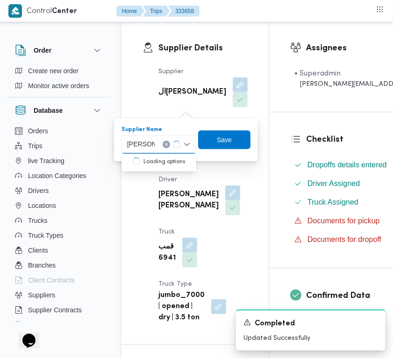
type input "شريف بدر"
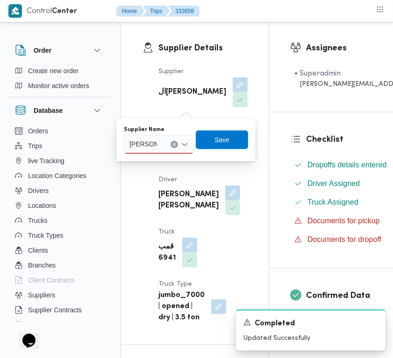
click at [162, 143] on div "شريف بدر شريف بدر" at bounding box center [159, 144] width 70 height 19
click at [152, 162] on span "شريف بدر عبد الحميد عبد المجيد بدر" at bounding box center [164, 161] width 48 height 11
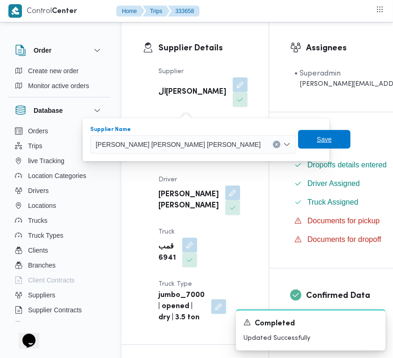
click at [316, 141] on span "Save" at bounding box center [323, 139] width 15 height 11
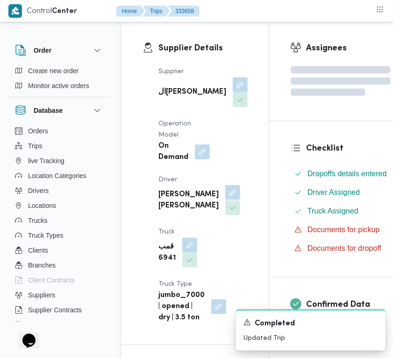
click at [225, 200] on button "button" at bounding box center [232, 192] width 15 height 15
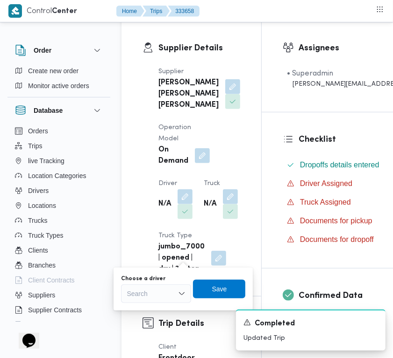
click at [160, 272] on div "You are in a dialog. To close this dialog, hit escape. Choose a driver Search S…" at bounding box center [182, 289] width 139 height 43
click at [157, 295] on div "Search" at bounding box center [156, 294] width 70 height 19
paste input "رضا"
type input "رضا"
click at [131, 309] on icon "button" at bounding box center [129, 310] width 7 height 7
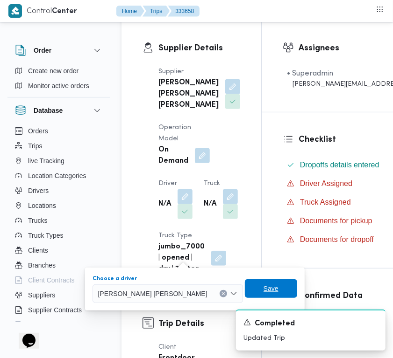
click at [245, 283] on span "Save" at bounding box center [271, 289] width 52 height 19
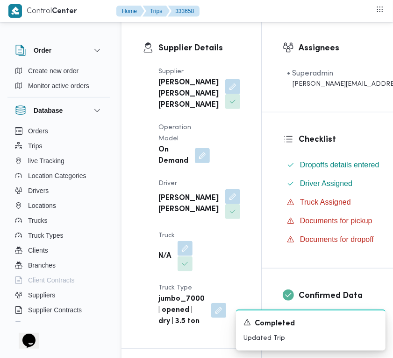
click at [185, 256] on button "button" at bounding box center [184, 248] width 15 height 15
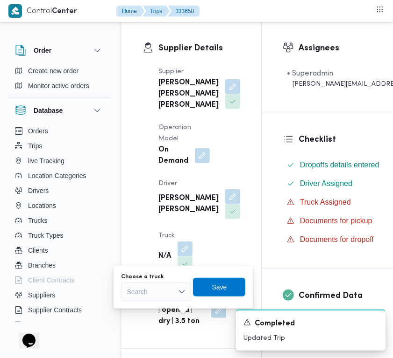
click at [157, 290] on div "Search" at bounding box center [156, 292] width 70 height 19
paste input "4843"
type input "4843"
click at [146, 307] on mark "4843" at bounding box center [145, 308] width 14 height 7
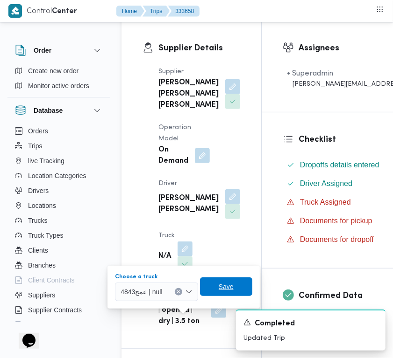
click at [231, 281] on span "Save" at bounding box center [225, 286] width 15 height 11
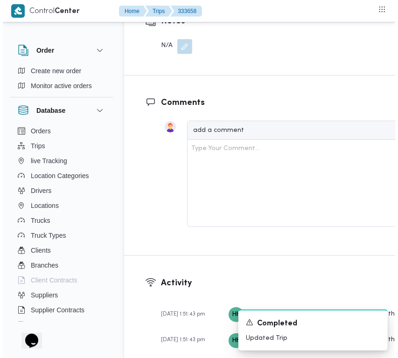
scroll to position [1792, 0]
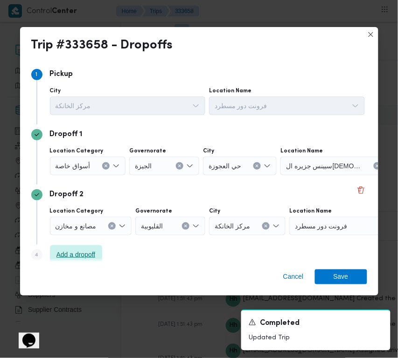
click at [94, 250] on span "Add a dropoff" at bounding box center [75, 254] width 39 height 11
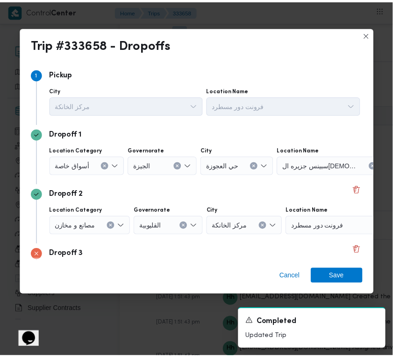
scroll to position [70, 0]
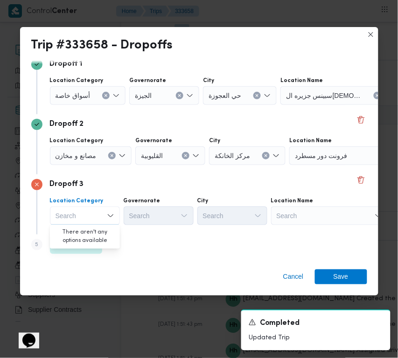
click at [169, 275] on div "Cancel Save" at bounding box center [199, 279] width 358 height 34
click at [302, 222] on div "Search" at bounding box center [329, 216] width 117 height 19
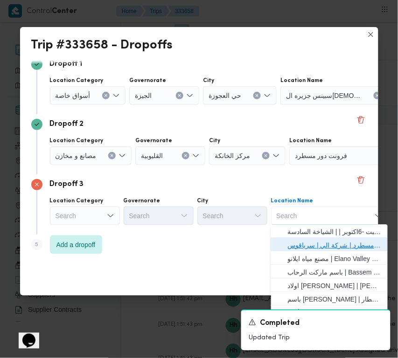
click at [318, 240] on span "فرونت دور مسطرد | شركة الي | سرياقوس" at bounding box center [335, 245] width 94 height 11
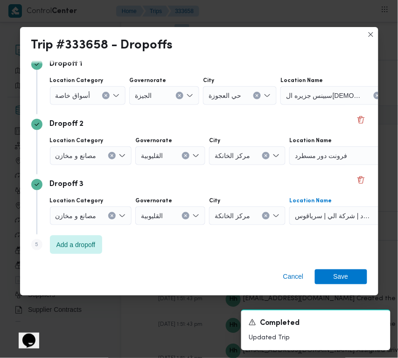
click at [87, 159] on span "مصانع و مخازن" at bounding box center [76, 155] width 41 height 10
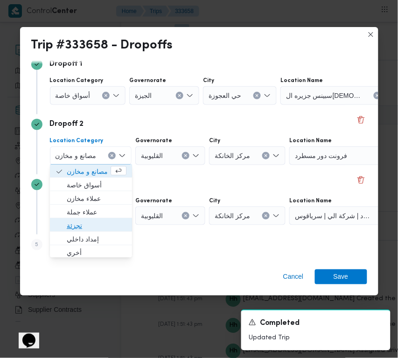
click at [86, 225] on span "تجزئة" at bounding box center [97, 226] width 60 height 11
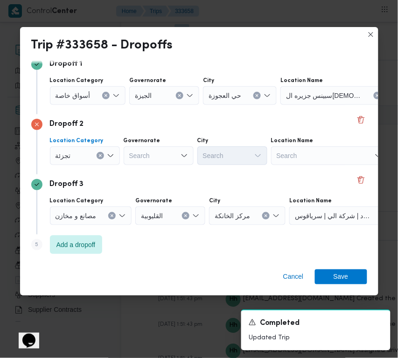
click at [76, 84] on div "Location Category أسواق خاصة" at bounding box center [88, 91] width 76 height 28
click at [71, 90] on span "أسواق خاصة" at bounding box center [73, 95] width 35 height 10
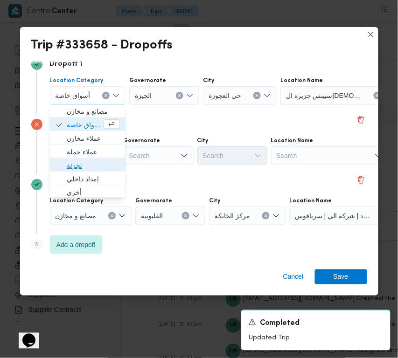
click at [70, 168] on span "تجزئة" at bounding box center [93, 166] width 53 height 11
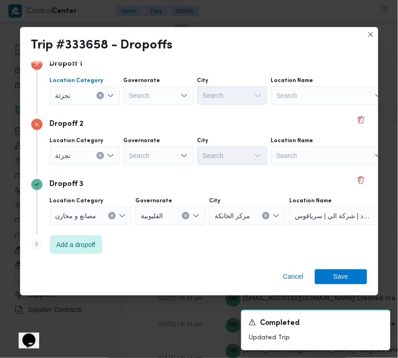
click at [154, 155] on div "Search" at bounding box center [159, 156] width 70 height 19
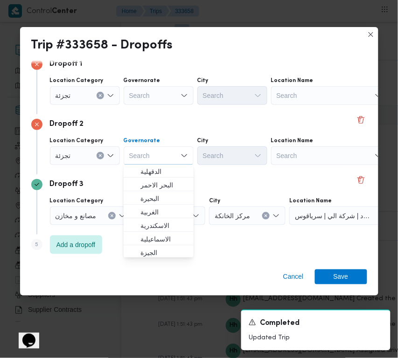
paste input "جيزة"
type input "جيزة"
click at [145, 104] on div "Search" at bounding box center [159, 95] width 70 height 19
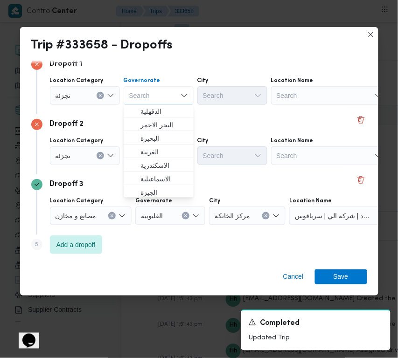
paste input "جيزة"
type input "جيزة"
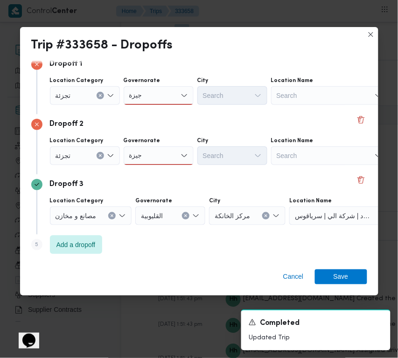
click at [159, 154] on div "جيزة جيزة" at bounding box center [159, 156] width 70 height 19
click at [158, 169] on span "ال جيزة" at bounding box center [164, 172] width 48 height 11
click at [152, 96] on div "جيزة جيزة" at bounding box center [159, 95] width 70 height 19
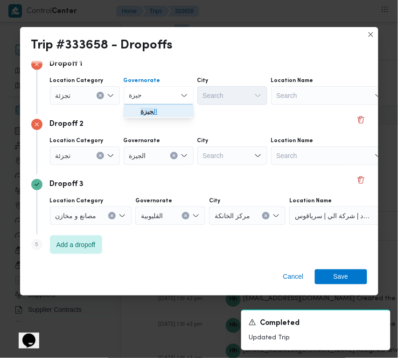
click at [157, 117] on span "ال جيزة" at bounding box center [164, 111] width 48 height 11
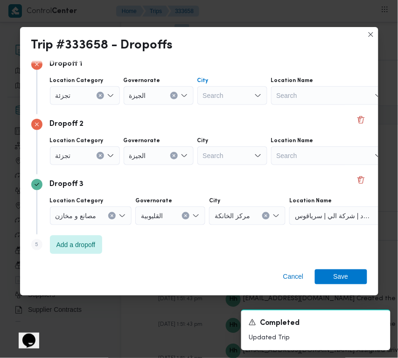
click at [219, 100] on div "Search" at bounding box center [232, 95] width 70 height 19
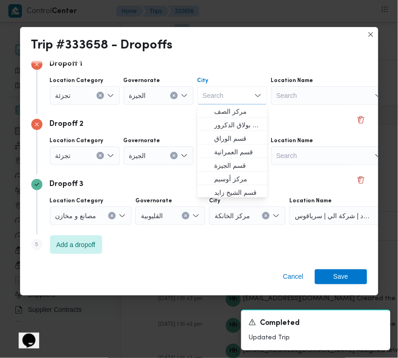
paste input "أكتوبر"
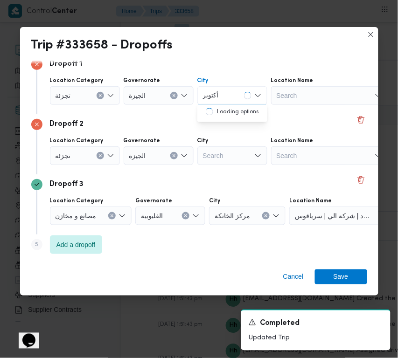
type input "أكتوبر"
click at [170, 124] on div "Dropoff 2" at bounding box center [199, 124] width 336 height 11
click at [230, 89] on div "أكتوبر أكتوبر" at bounding box center [232, 95] width 70 height 19
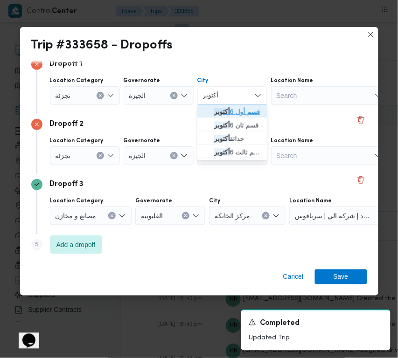
click at [231, 111] on span "قسم أول 6 أكتوبر" at bounding box center [238, 111] width 48 height 11
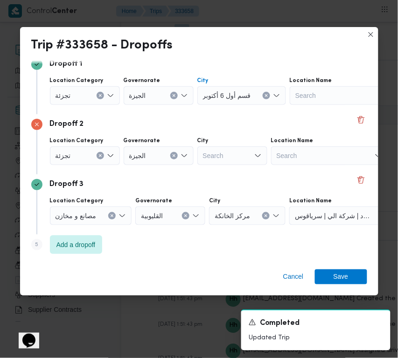
click at [234, 160] on div "Search" at bounding box center [232, 156] width 70 height 19
type input "زاي"
click at [224, 152] on div "زاي زاي" at bounding box center [232, 156] width 70 height 19
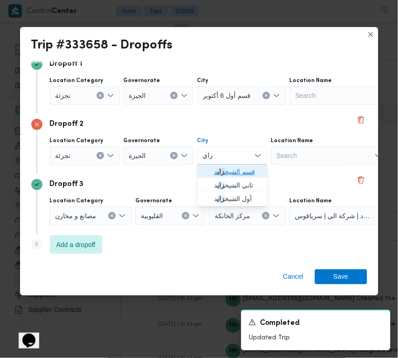
click at [222, 167] on span "قسم الشيخ زاي د" at bounding box center [238, 172] width 48 height 11
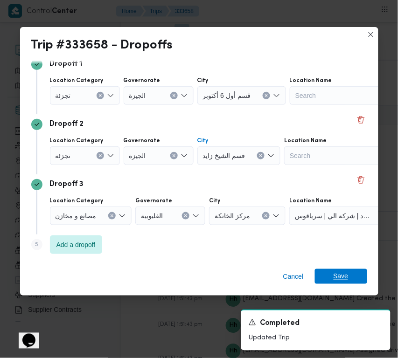
click at [344, 281] on span "Save" at bounding box center [341, 276] width 15 height 15
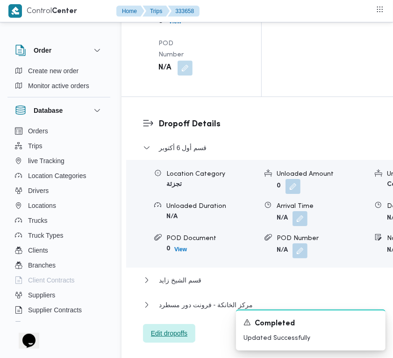
scroll to position [1416, 0]
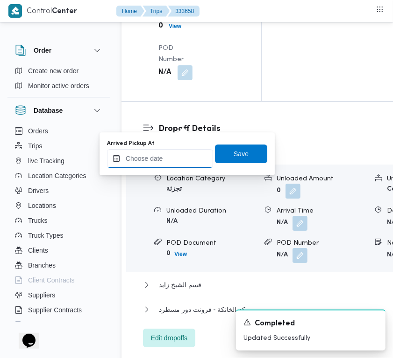
click at [178, 161] on input "Arrived Pickup At" at bounding box center [160, 158] width 106 height 19
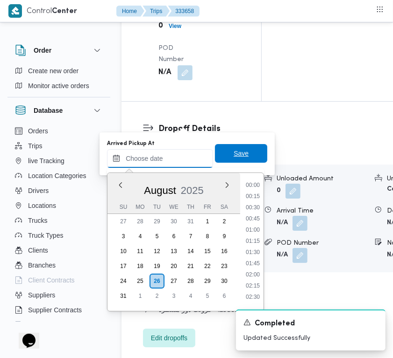
paste input "[DATE] 9:00:00 AM"
type input "[DATE] 9:00:00 AM"
click at [236, 150] on span "Save" at bounding box center [240, 153] width 15 height 11
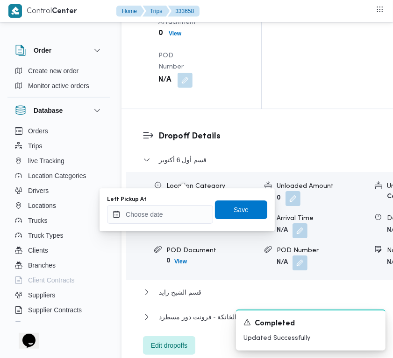
click at [181, 201] on div "Left Pickup At" at bounding box center [160, 199] width 106 height 7
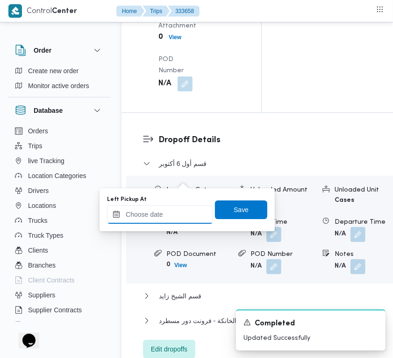
click at [185, 215] on input "Left Pickup At" at bounding box center [160, 214] width 106 height 19
paste input "[DATE] 9:00:00 AM"
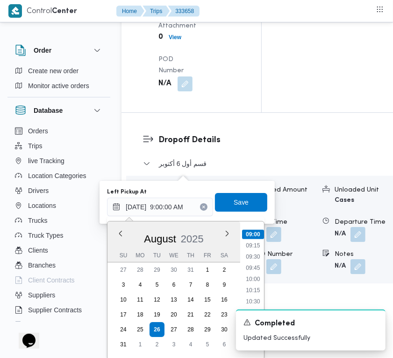
click at [244, 261] on ul "00:00 00:15 00:30 00:45 01:00 01:15 01:30 01:45 02:00 02:15 02:30 02:45 03:00 0…" at bounding box center [253, 290] width 22 height 123
click at [257, 271] on li "09:45" at bounding box center [252, 268] width 21 height 9
type input "[DATE] 09:45"
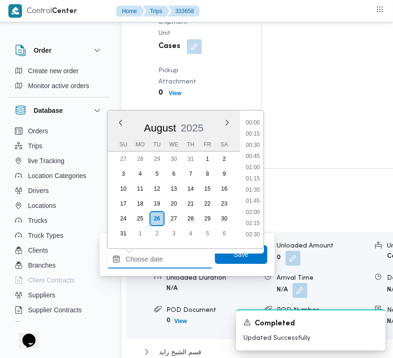
drag, startPoint x: 179, startPoint y: 251, endPoint x: 178, endPoint y: 255, distance: 4.7
click at [178, 252] on input "Left Pickup At" at bounding box center [160, 259] width 106 height 19
paste input "[DATE] 9:00:00 AM"
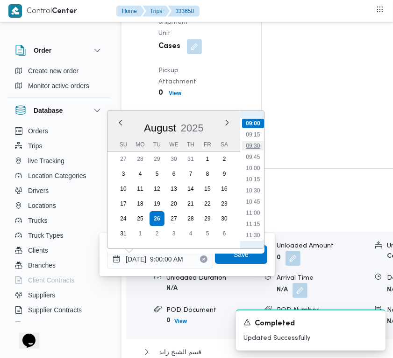
click at [255, 146] on li "09:30" at bounding box center [252, 145] width 21 height 9
type input "26/08/2025 09:30"
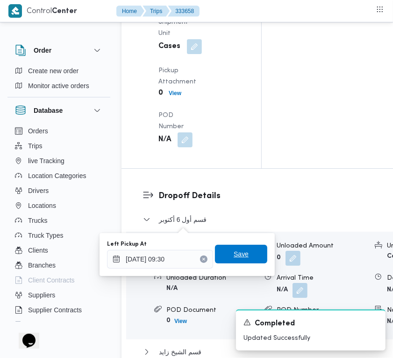
click at [244, 257] on span "Save" at bounding box center [241, 254] width 52 height 19
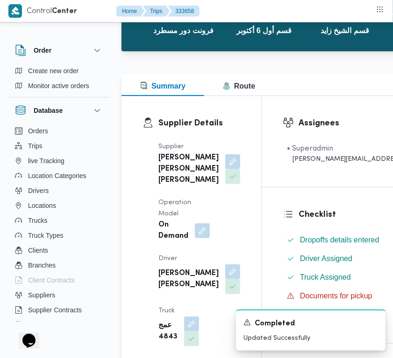
scroll to position [0, 0]
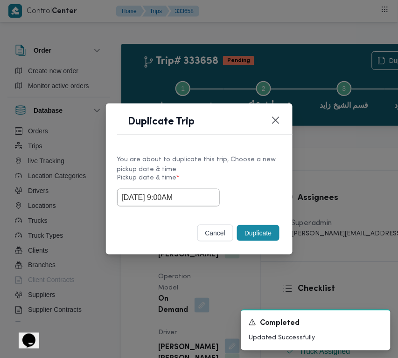
click at [253, 228] on button "Duplicate" at bounding box center [258, 233] width 42 height 16
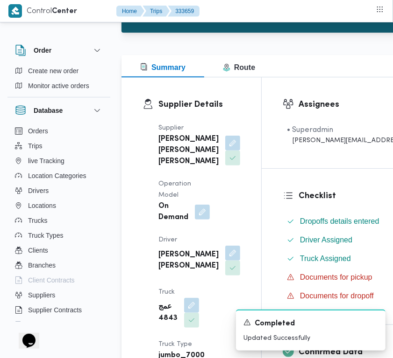
scroll to position [111, 0]
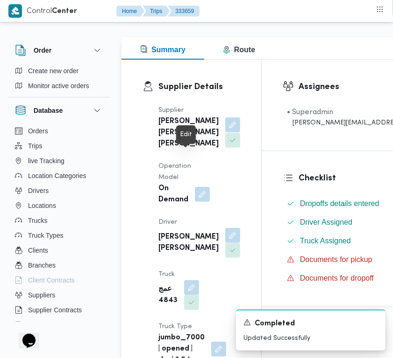
click at [225, 133] on button "button" at bounding box center [232, 125] width 15 height 15
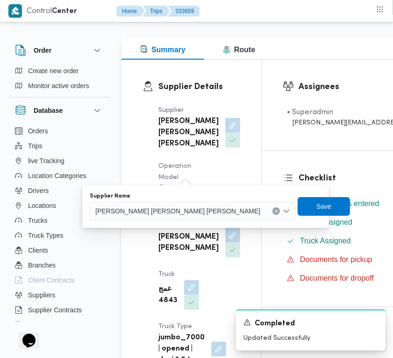
click at [176, 200] on div "Supplier Name شريف بدر عبد الحميد عبد المجيد بدر" at bounding box center [193, 207] width 206 height 28
click at [168, 208] on span "[PERSON_NAME]" at bounding box center [177, 211] width 165 height 10
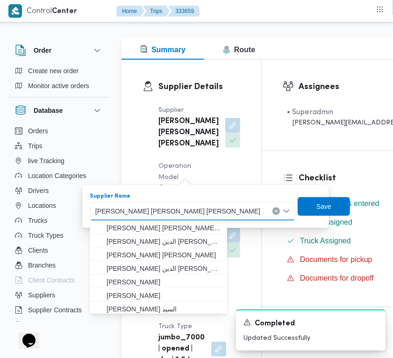
paste input "[PERSON_NAME][DATE]"
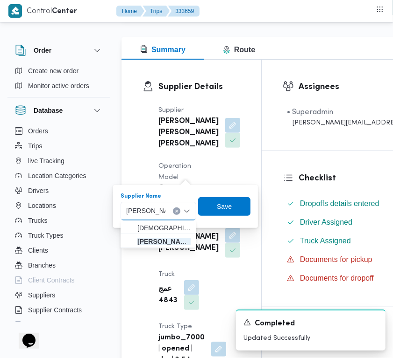
type input "[PERSON_NAME][DATE]"
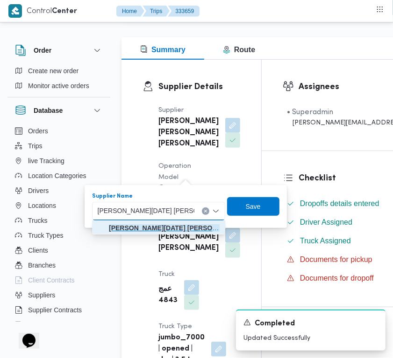
click at [126, 230] on mark "[PERSON_NAME][DATE]" at bounding box center [175, 227] width 133 height 7
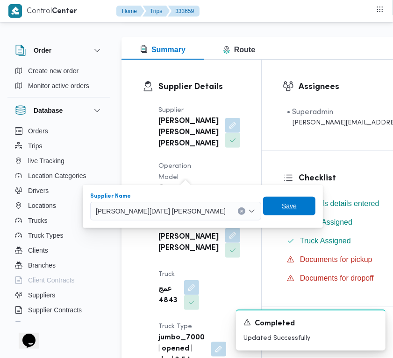
click at [281, 208] on span "Save" at bounding box center [288, 206] width 15 height 11
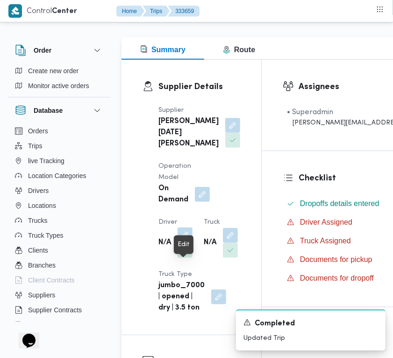
click at [185, 243] on button "button" at bounding box center [184, 235] width 15 height 15
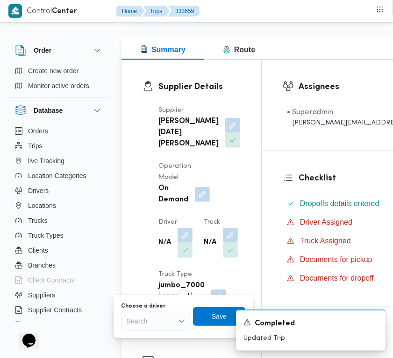
click at [173, 304] on div "Choose a driver" at bounding box center [156, 306] width 70 height 7
click at [168, 320] on div "Search" at bounding box center [156, 321] width 70 height 19
paste input "حسن علي"
type input "حسن علي"
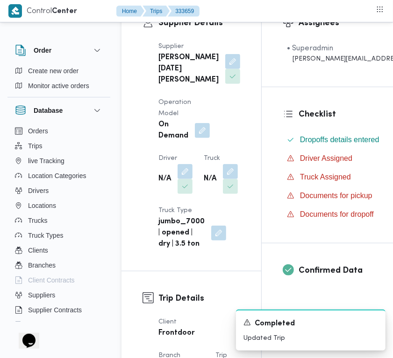
scroll to position [179, 0]
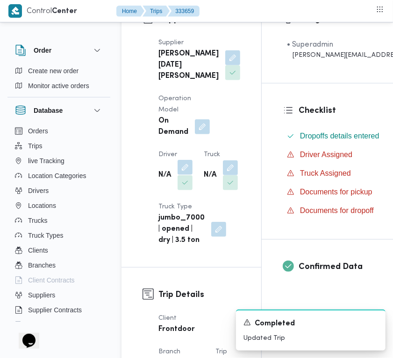
click at [188, 175] on button "button" at bounding box center [184, 167] width 15 height 15
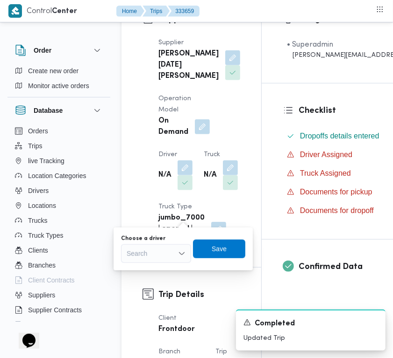
click at [159, 255] on div "Search" at bounding box center [156, 254] width 70 height 19
paste input "حسن علي"
click at [168, 252] on div "حسن علي السيد حسن علي السيد" at bounding box center [156, 254] width 81 height 19
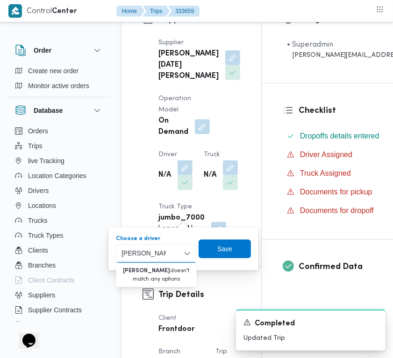
click at [134, 253] on input "حسن علي السيد" at bounding box center [143, 253] width 44 height 11
drag, startPoint x: 138, startPoint y: 254, endPoint x: 96, endPoint y: 247, distance: 42.1
click at [160, 248] on div "حسن علي حسن علي" at bounding box center [156, 254] width 70 height 19
drag, startPoint x: 130, startPoint y: 253, endPoint x: 117, endPoint y: 253, distance: 13.1
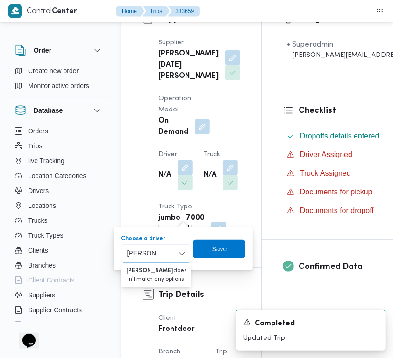
click at [117, 253] on div "You are in a dialog. To close this dialog, hit escape. Choose a driver حسن علي …" at bounding box center [182, 249] width 139 height 43
type input "حسن عل"
click at [148, 265] on span "[PERSON_NAME]" at bounding box center [162, 270] width 48 height 11
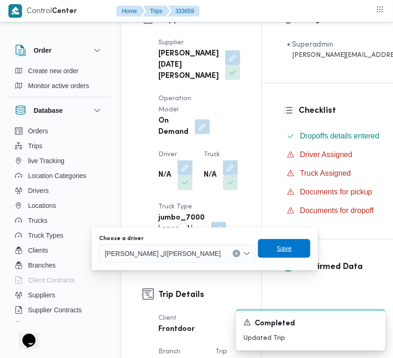
click at [277, 246] on span "Save" at bounding box center [284, 248] width 15 height 11
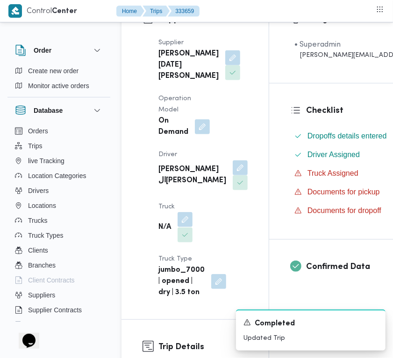
click at [190, 227] on button "button" at bounding box center [184, 219] width 15 height 15
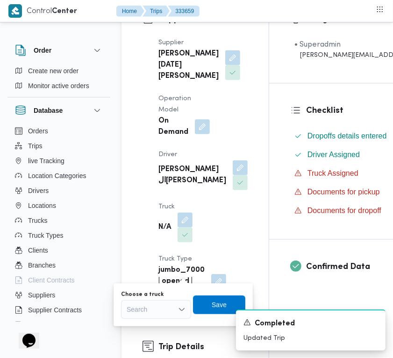
click at [157, 310] on div "Search" at bounding box center [156, 310] width 70 height 19
paste input "3287"
type input "3287"
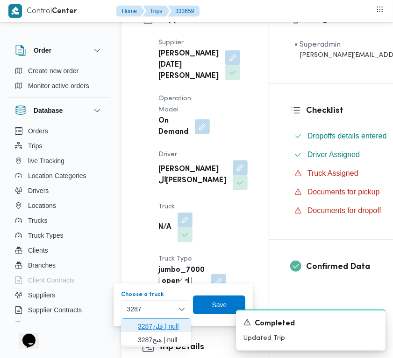
click at [172, 327] on span "قلن3287 | null" at bounding box center [162, 326] width 48 height 11
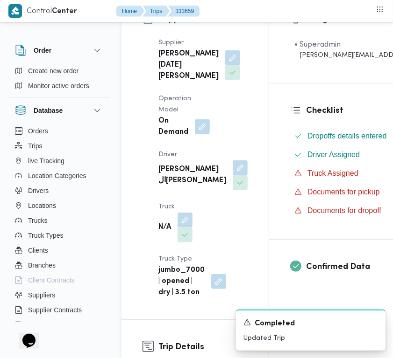
scroll to position [234, 0]
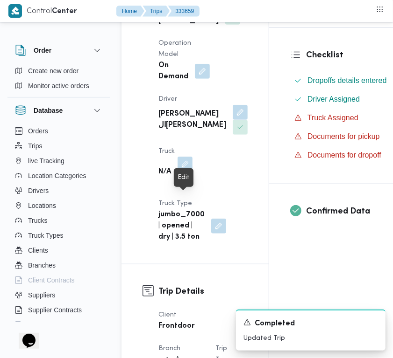
click at [187, 172] on button "button" at bounding box center [184, 164] width 15 height 15
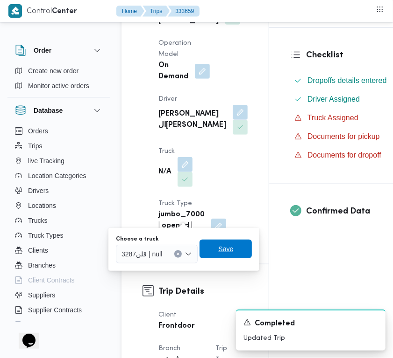
click at [215, 252] on span "Save" at bounding box center [225, 249] width 52 height 19
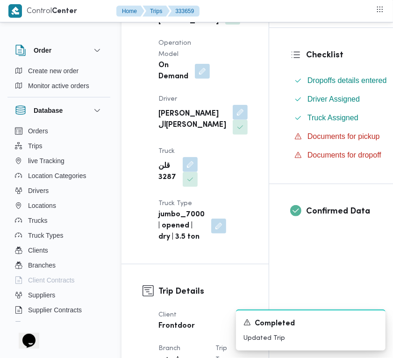
click at [161, 183] on b "قلن 3287" at bounding box center [167, 172] width 18 height 22
copy b "3287"
click at [189, 172] on button "button" at bounding box center [189, 164] width 15 height 15
click at [140, 168] on div "Supplier Details Supplier ابراهيم رمضان ابراهيم عثمان ابوباشا Operation Model O…" at bounding box center [194, 101] width 147 height 328
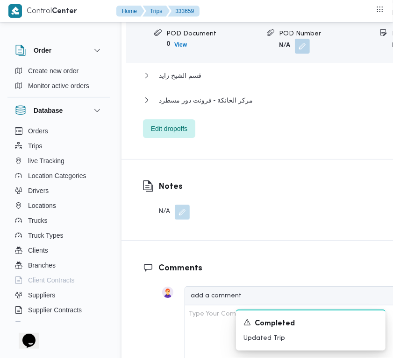
scroll to position [1713, 0]
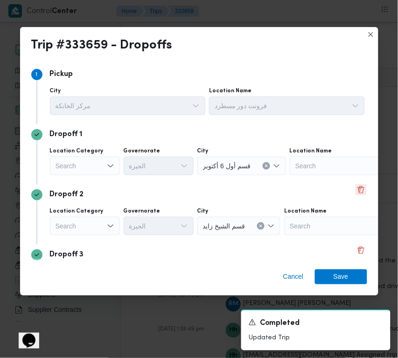
click at [356, 190] on button "Delete" at bounding box center [361, 189] width 11 height 11
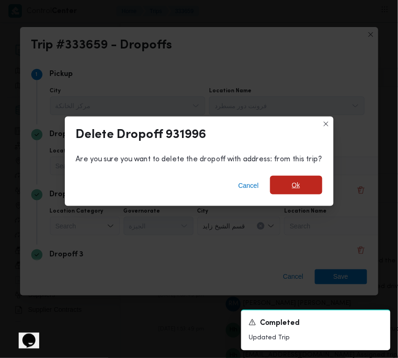
click at [302, 185] on span "Ok" at bounding box center [296, 185] width 52 height 19
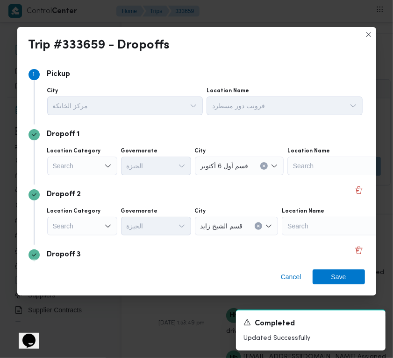
click at [82, 166] on div "Search" at bounding box center [82, 166] width 70 height 19
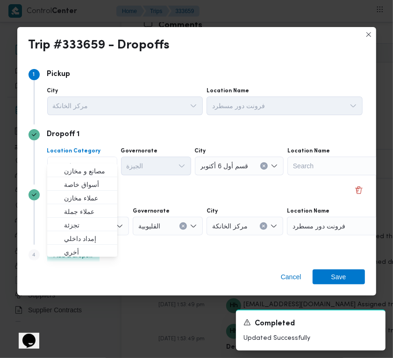
scroll to position [1701, 0]
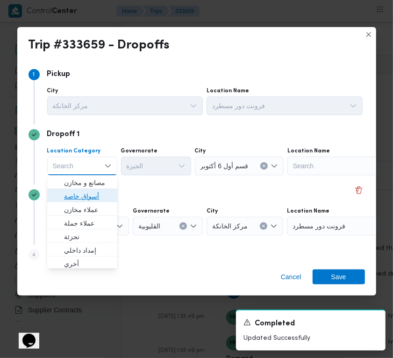
click at [82, 191] on span "أسواق خاصة" at bounding box center [88, 196] width 48 height 11
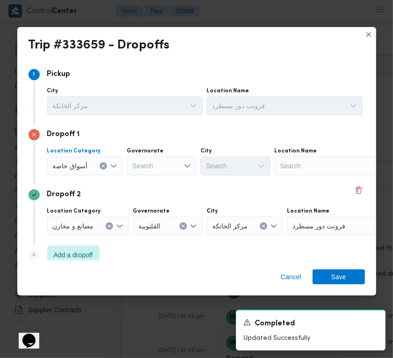
click at [329, 159] on div "Search" at bounding box center [332, 166] width 117 height 19
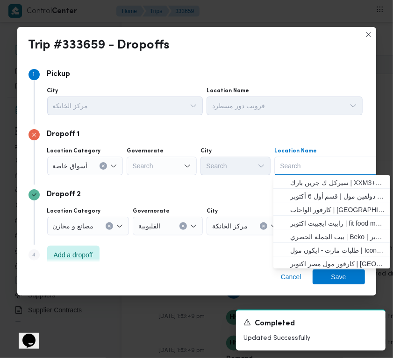
paste input "باندا"
type input "باندا"
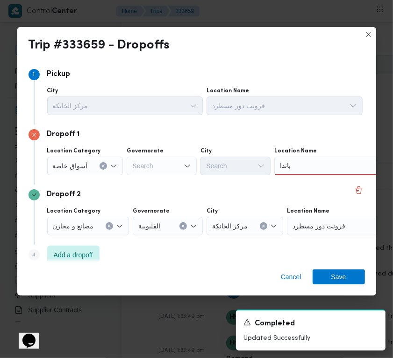
click at [306, 168] on div "باندا باندا" at bounding box center [332, 166] width 117 height 19
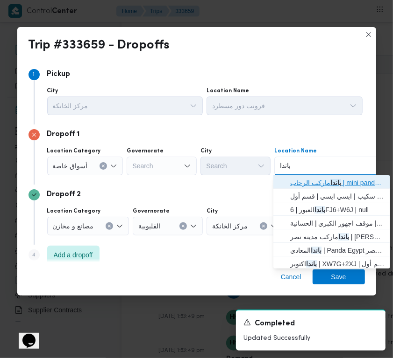
click at [307, 180] on span "باندا ماركت الرحاب | mini panda market | null" at bounding box center [337, 182] width 94 height 11
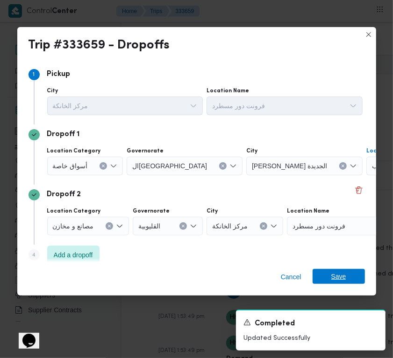
click at [354, 278] on span "Save" at bounding box center [338, 276] width 52 height 15
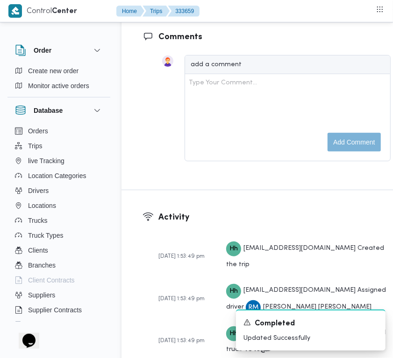
scroll to position [1387, 0]
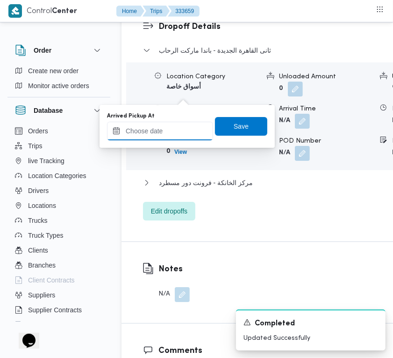
click at [167, 132] on input "Arrived Pickup At" at bounding box center [160, 131] width 106 height 19
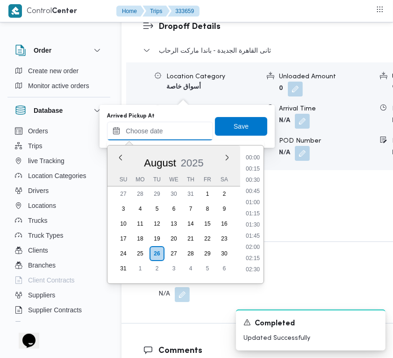
paste input "[DATE] 9:00:00 AM"
click at [246, 171] on li "09:15" at bounding box center [252, 169] width 21 height 9
type input "[DATE] 09:15"
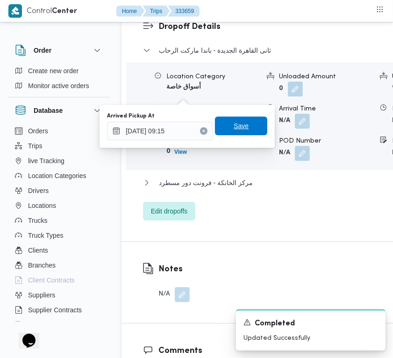
click at [237, 121] on span "Save" at bounding box center [240, 125] width 15 height 11
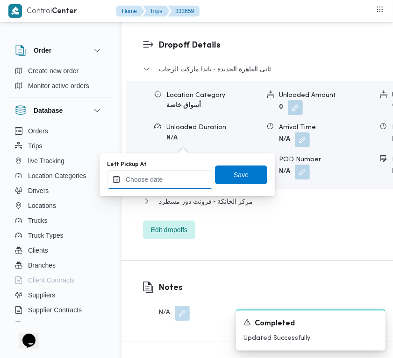
paste input "[DATE] 9:00:00 AM"
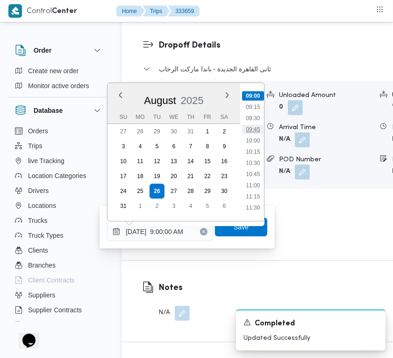
click at [252, 132] on li "09:45" at bounding box center [252, 129] width 21 height 9
type input "[DATE] 09:45"
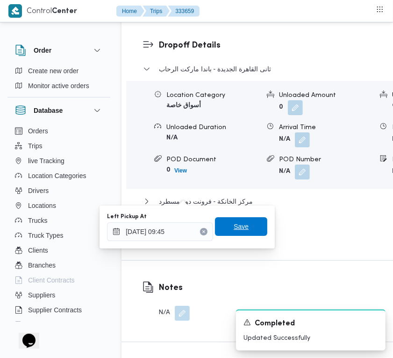
click at [238, 227] on span "Save" at bounding box center [240, 226] width 15 height 11
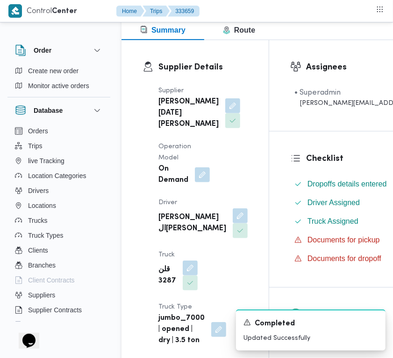
scroll to position [0, 0]
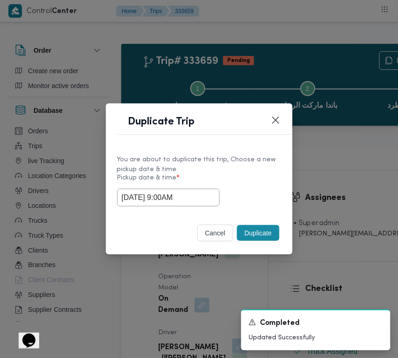
click at [222, 160] on div "You are about to duplicate this trip, Choose a new pickup date & time" at bounding box center [199, 165] width 164 height 20
click at [276, 121] on button "Closes this modal window" at bounding box center [275, 119] width 11 height 11
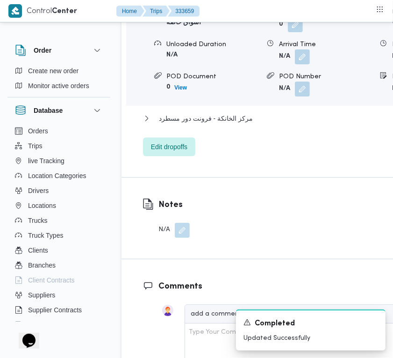
scroll to position [1847, 0]
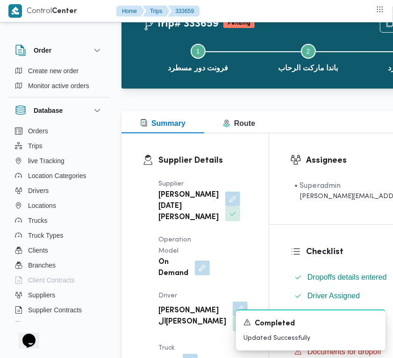
scroll to position [0, 0]
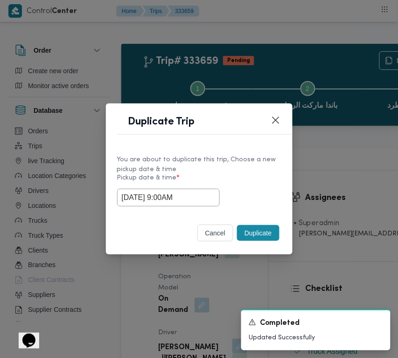
click at [262, 231] on button "Duplicate" at bounding box center [258, 233] width 42 height 16
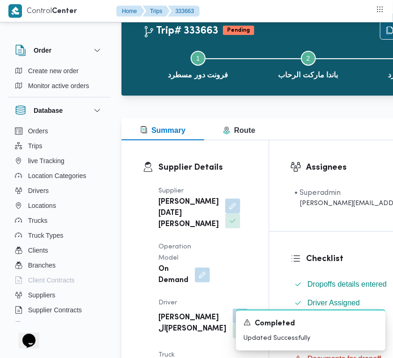
scroll to position [177, 0]
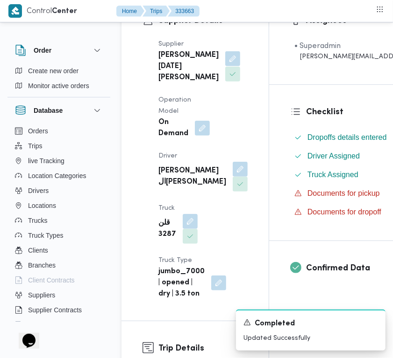
click at [225, 66] on button "button" at bounding box center [232, 58] width 15 height 15
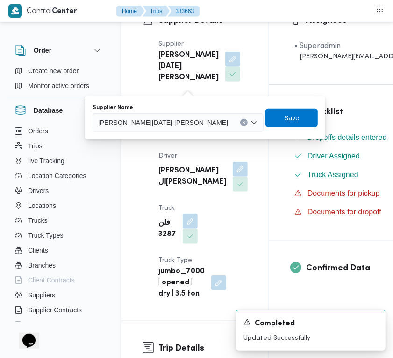
click at [128, 174] on div "Supplier Details Supplier ابراهيم رمضان ابراهيم عثمان ابوباشا Operation Model O…" at bounding box center [194, 157] width 147 height 328
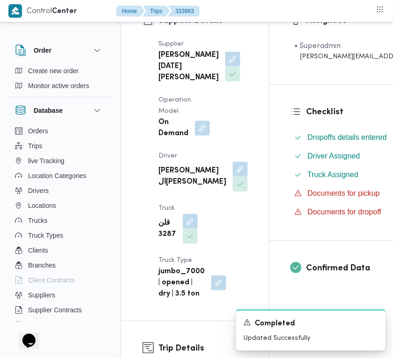
drag, startPoint x: 204, startPoint y: 190, endPoint x: 187, endPoint y: 205, distance: 23.1
click at [232, 177] on button "button" at bounding box center [239, 169] width 15 height 15
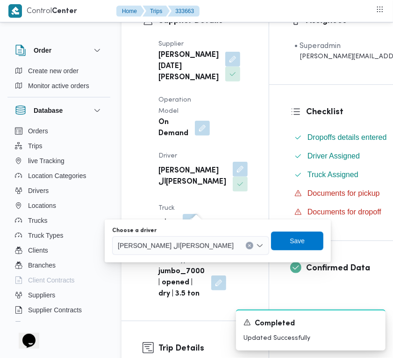
click at [172, 248] on span "[PERSON_NAME]" at bounding box center [176, 245] width 116 height 10
paste input "زياد"
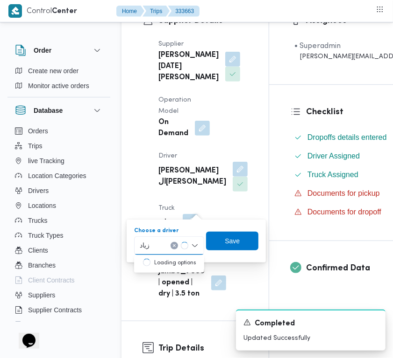
type input "زياد"
click at [155, 245] on div "زياد زياد" at bounding box center [169, 246] width 70 height 19
click at [159, 259] on span "زياد محمد عواد محمد" at bounding box center [175, 262] width 48 height 11
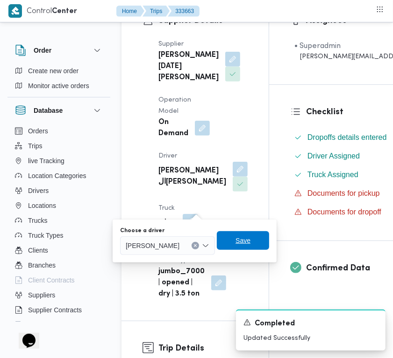
click at [236, 241] on span "Save" at bounding box center [243, 240] width 52 height 19
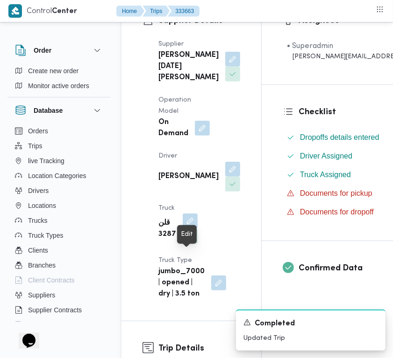
click at [186, 229] on button "button" at bounding box center [189, 221] width 15 height 15
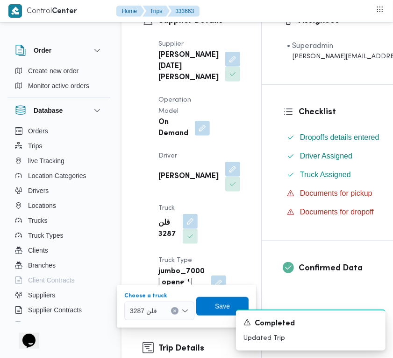
drag, startPoint x: 152, startPoint y: 306, endPoint x: 156, endPoint y: 303, distance: 4.8
click at [152, 306] on span "قلن 3287" at bounding box center [143, 311] width 27 height 10
paste input "4931"
type input "4931"
click at [145, 323] on span "قوي 4931 | null" at bounding box center [165, 328] width 48 height 11
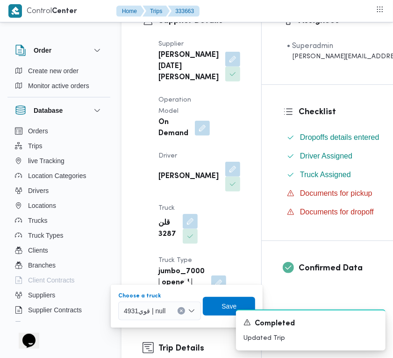
click at [218, 307] on div "A new notification appears Completed Updated Trip" at bounding box center [299, 330] width 187 height 56
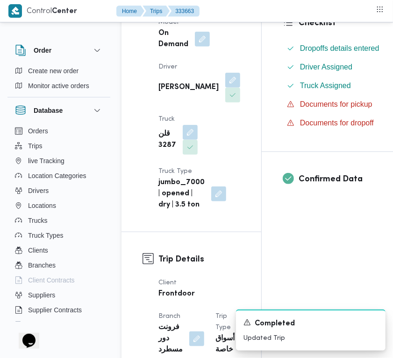
scroll to position [288, 0]
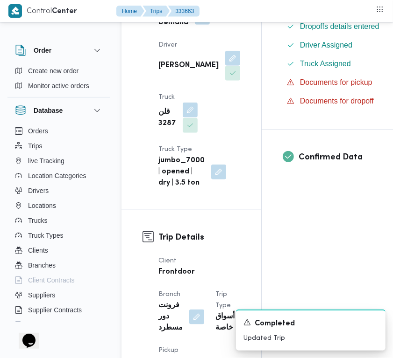
click at [187, 118] on button "button" at bounding box center [189, 110] width 15 height 15
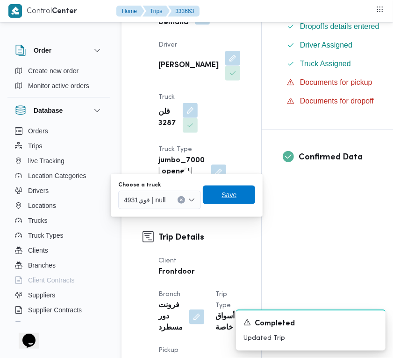
click at [230, 195] on span "Save" at bounding box center [228, 194] width 15 height 11
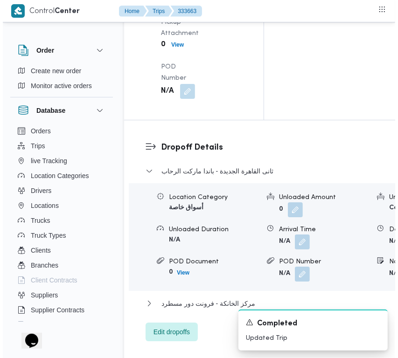
scroll to position [1767, 0]
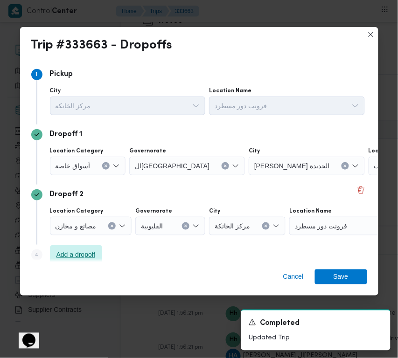
click at [90, 255] on span "Add a dropoff" at bounding box center [75, 254] width 39 height 11
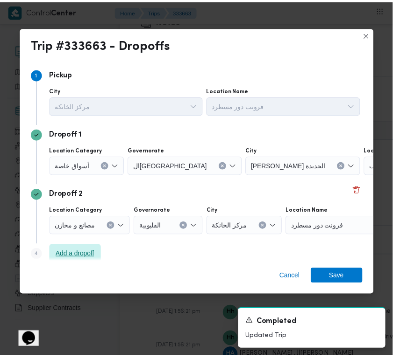
scroll to position [70, 0]
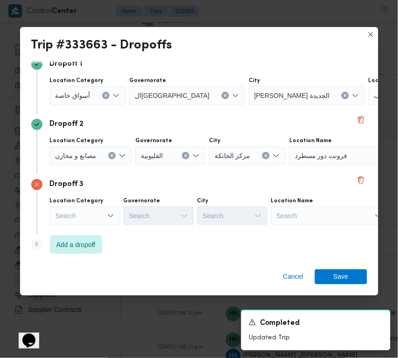
click at [168, 262] on div "Cancel Save" at bounding box center [199, 279] width 358 height 34
click at [320, 213] on div "Search" at bounding box center [329, 216] width 117 height 19
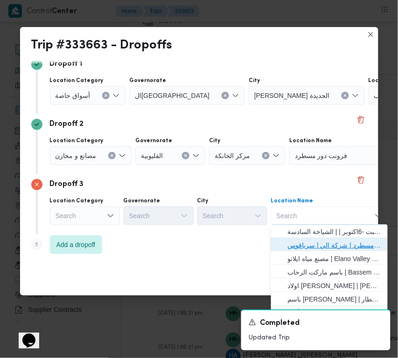
click at [323, 243] on span "فرونت دور مسطرد | شركة الي | سرياقوس" at bounding box center [335, 245] width 94 height 11
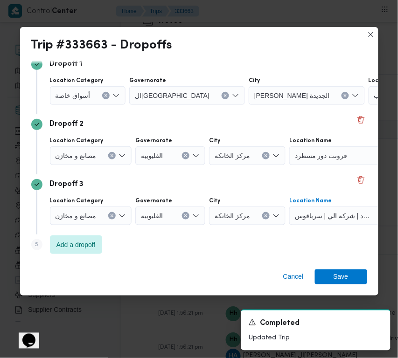
click at [87, 155] on span "مصانع و مخازن" at bounding box center [76, 155] width 41 height 10
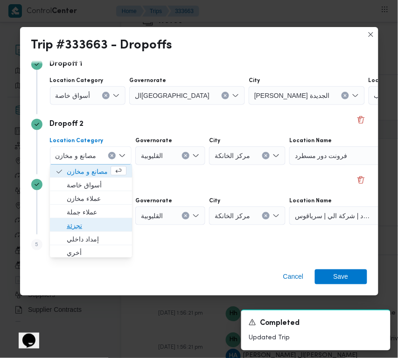
click at [81, 230] on span "تجزئة" at bounding box center [97, 226] width 60 height 11
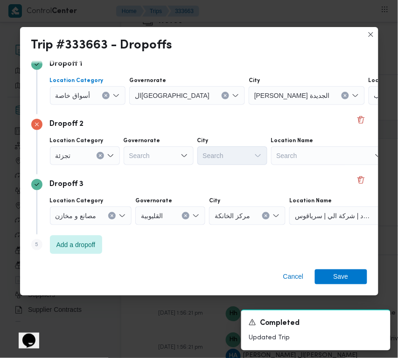
click at [70, 90] on span "أسواق خاصة" at bounding box center [73, 95] width 35 height 10
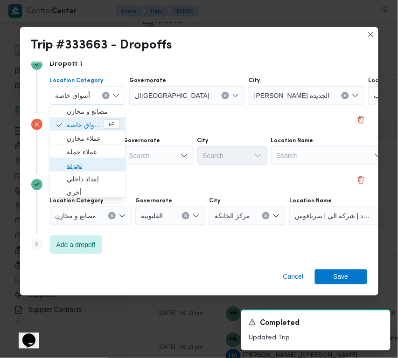
click at [86, 164] on span "تجزئة" at bounding box center [93, 166] width 53 height 11
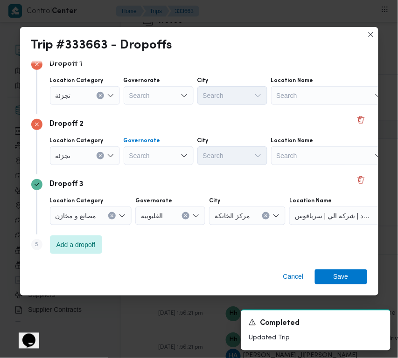
click at [159, 150] on div "Search" at bounding box center [159, 156] width 70 height 19
paste input "[GEOGRAPHIC_DATA]"
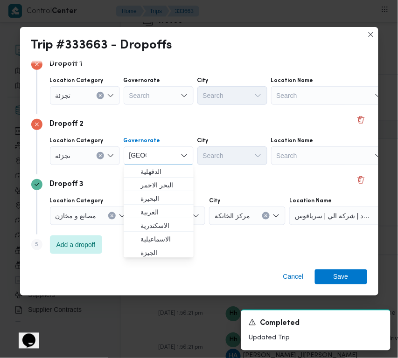
type input "[GEOGRAPHIC_DATA]"
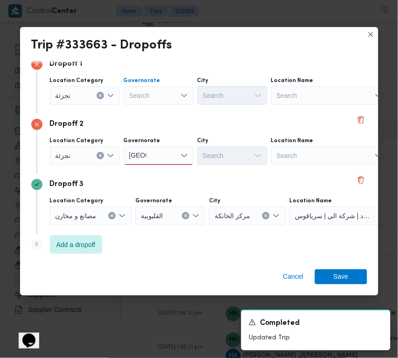
click at [154, 97] on div "Search" at bounding box center [159, 95] width 70 height 19
paste input "[GEOGRAPHIC_DATA]"
type input "[GEOGRAPHIC_DATA]"
click at [161, 94] on div "[GEOGRAPHIC_DATA] [GEOGRAPHIC_DATA]" at bounding box center [159, 95] width 70 height 19
click at [163, 106] on span "[GEOGRAPHIC_DATA]" at bounding box center [164, 111] width 48 height 11
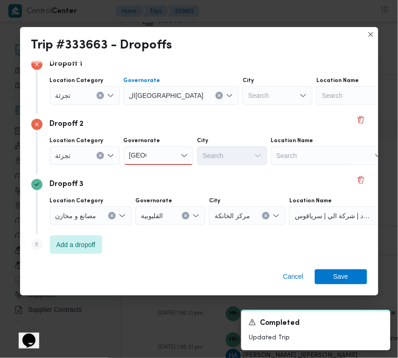
click at [164, 155] on div "[GEOGRAPHIC_DATA] [GEOGRAPHIC_DATA]" at bounding box center [159, 156] width 70 height 19
click at [163, 171] on span "[GEOGRAPHIC_DATA]" at bounding box center [164, 172] width 48 height 11
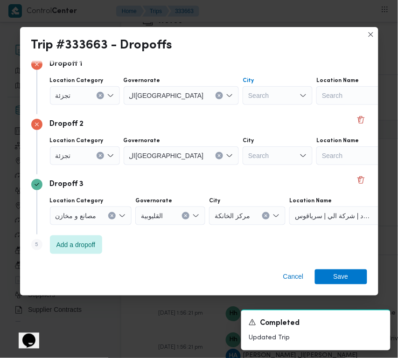
click at [243, 98] on div "Search" at bounding box center [278, 95] width 70 height 19
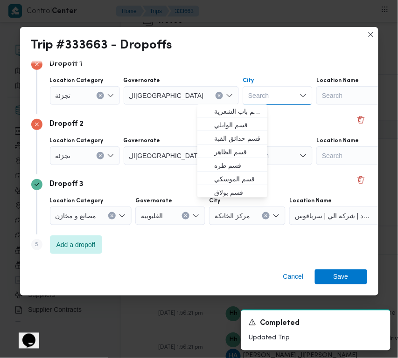
paste input "شبرا"
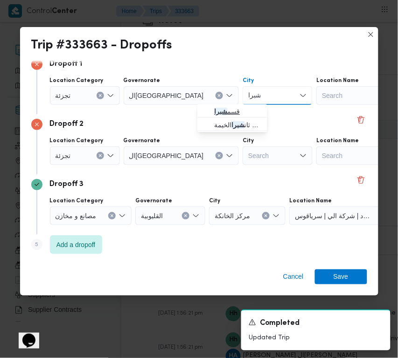
type input "شبرا"
click at [208, 113] on icon "button" at bounding box center [206, 111] width 7 height 7
click at [243, 154] on div "Search" at bounding box center [278, 156] width 70 height 19
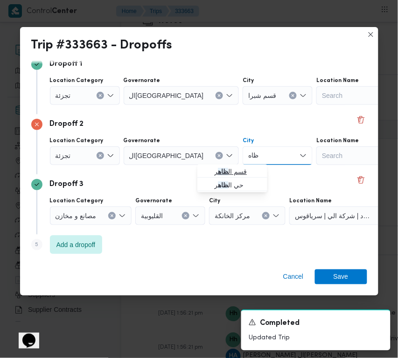
type input "ظاه"
click at [204, 175] on icon "button" at bounding box center [206, 171] width 7 height 7
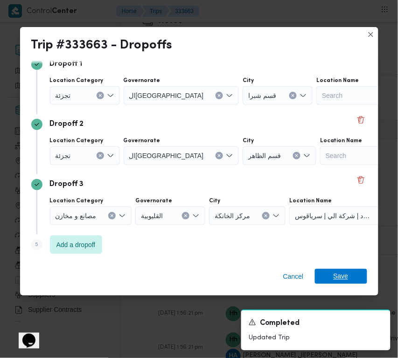
click at [334, 280] on span "Save" at bounding box center [341, 276] width 15 height 15
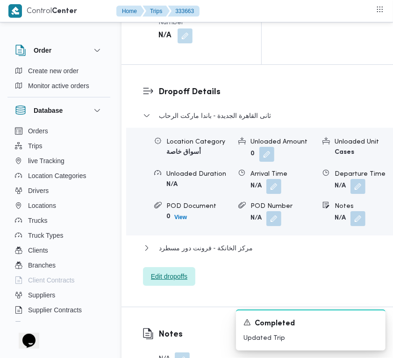
scroll to position [1464, 0]
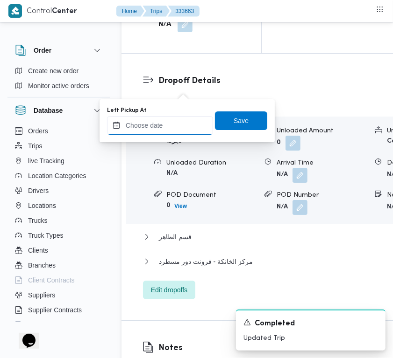
click at [185, 122] on input "Left Pickup At" at bounding box center [160, 125] width 106 height 19
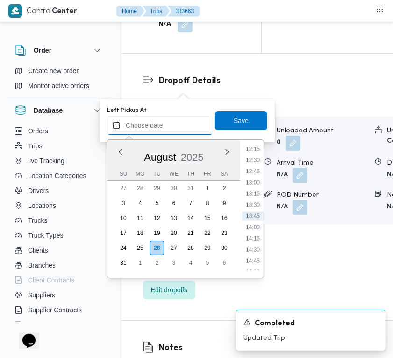
paste input "[DATE] 9:00:00 AM"
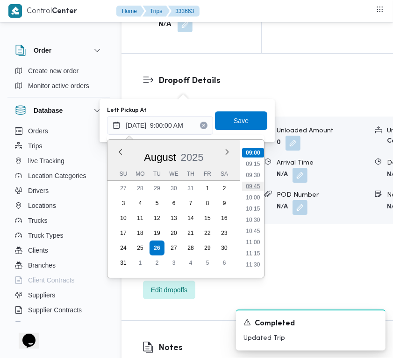
click at [257, 188] on li "09:45" at bounding box center [252, 186] width 21 height 9
type input "[DATE] 09:45"
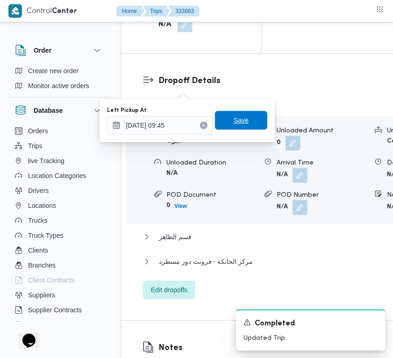
click at [240, 120] on span "Save" at bounding box center [241, 120] width 52 height 19
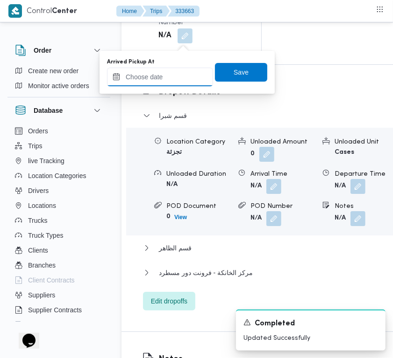
click at [182, 82] on input "Arrived Pickup At" at bounding box center [160, 77] width 106 height 19
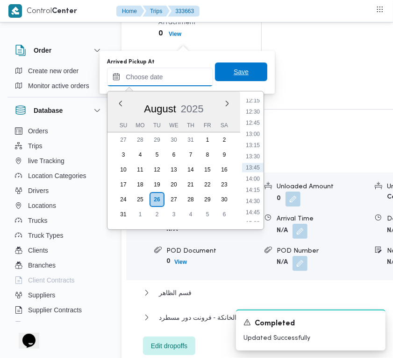
paste input "[DATE] 9:00:00 AM"
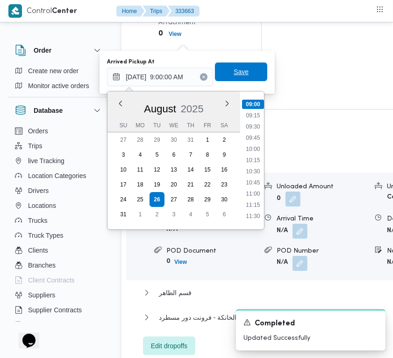
type input "[DATE] 09:00"
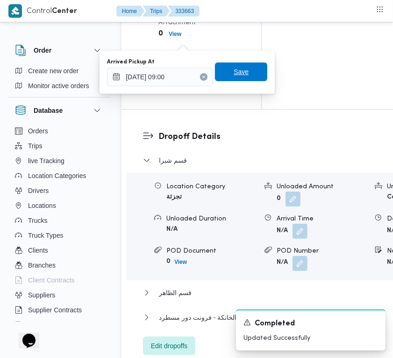
click at [238, 71] on span "Save" at bounding box center [240, 71] width 15 height 11
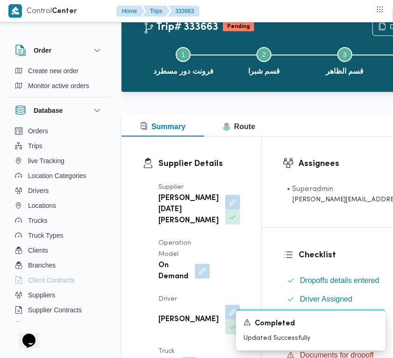
scroll to position [0, 0]
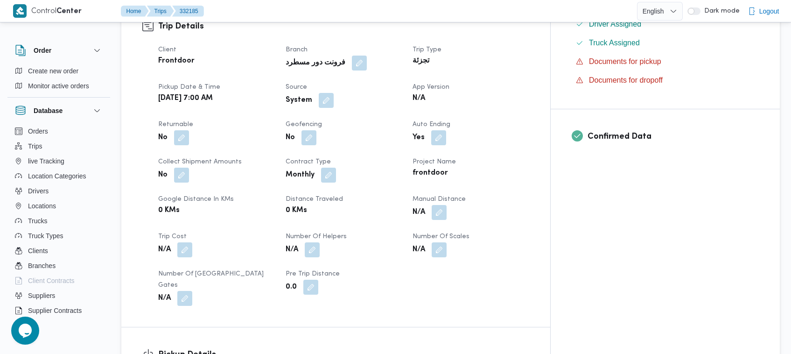
scroll to position [619, 0]
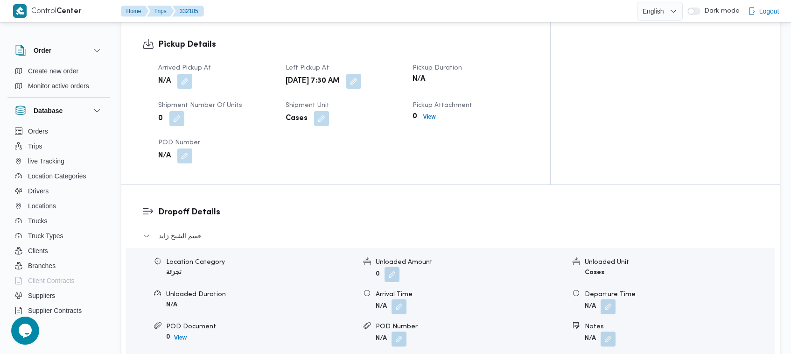
drag, startPoint x: 190, startPoint y: 65, endPoint x: 196, endPoint y: 71, distance: 8.6
click at [191, 74] on button "button" at bounding box center [184, 81] width 15 height 15
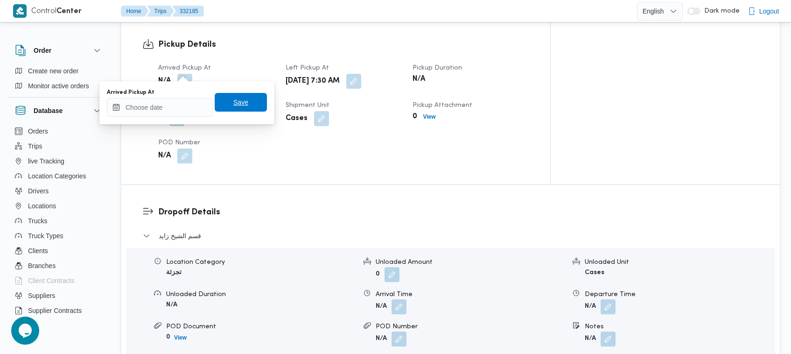
click at [215, 110] on span "Save" at bounding box center [241, 102] width 52 height 19
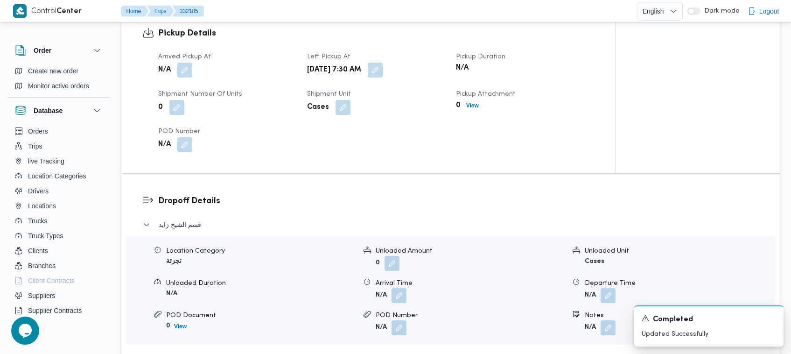
click at [186, 78] on div "Arrived Pickup At N/A Left Pickup At Tue, Aug 26, 2025 7:30 AM Pickup Duration …" at bounding box center [376, 102] width 447 height 112
click at [185, 75] on button "button" at bounding box center [184, 69] width 15 height 15
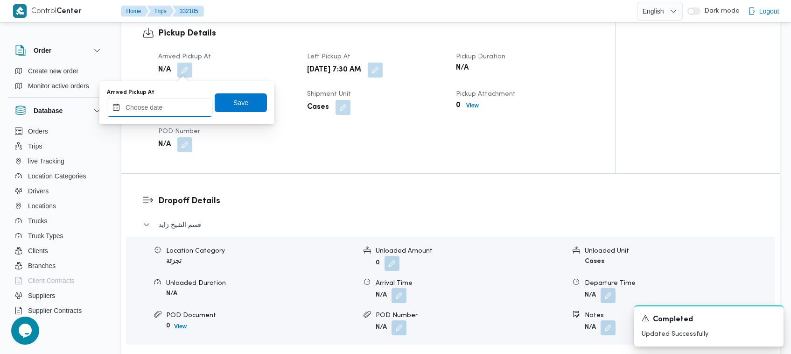
click at [192, 109] on input "Arrived Pickup At" at bounding box center [160, 107] width 106 height 19
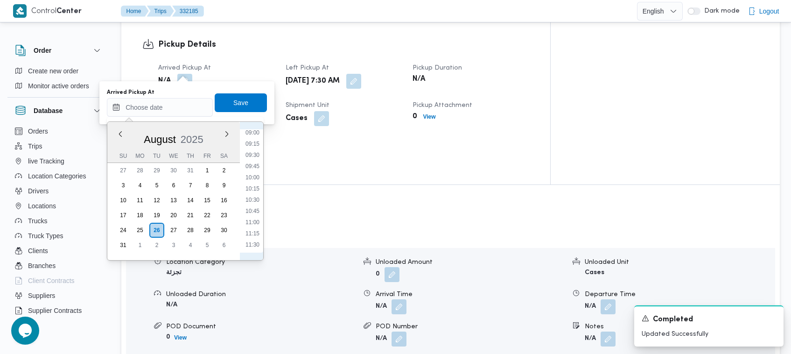
scroll to position [365, 0]
click at [255, 145] on li "08:30" at bounding box center [252, 149] width 21 height 9
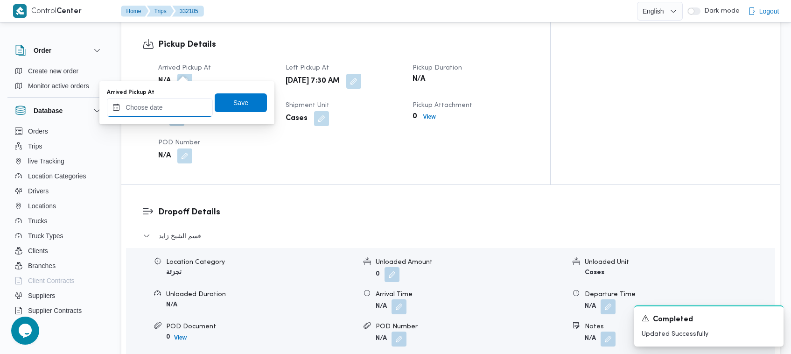
click at [169, 101] on input "Arrived Pickup At" at bounding box center [160, 107] width 106 height 19
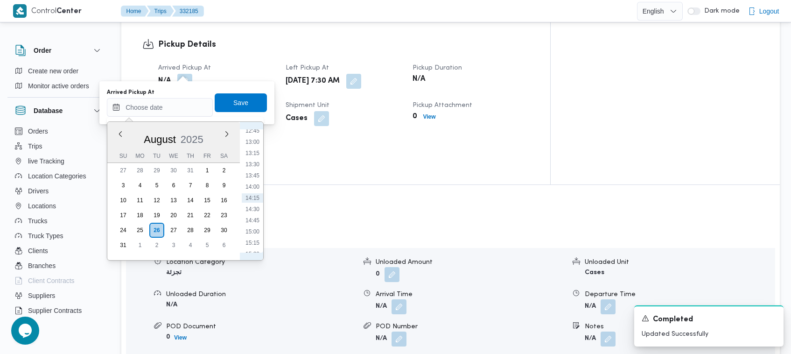
scroll to position [470, 0]
click at [262, 145] on li "10:45" at bounding box center [252, 145] width 21 height 9
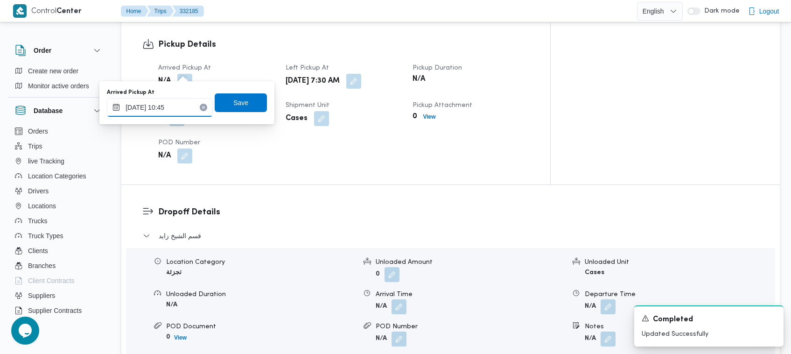
click at [189, 105] on input "[DATE] 10:45" at bounding box center [160, 107] width 106 height 19
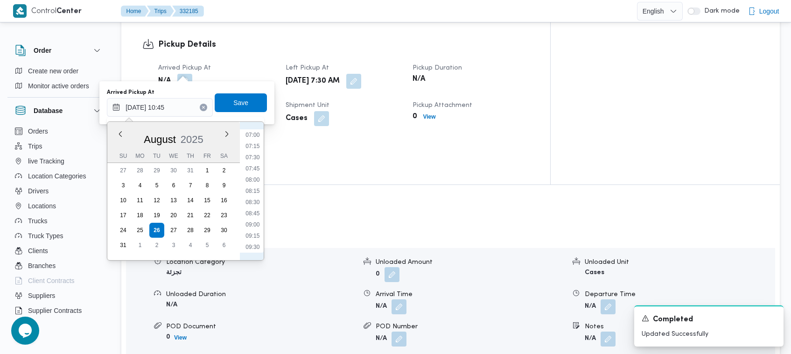
scroll to position [208, 0]
click at [259, 236] on li "07:00" at bounding box center [252, 239] width 21 height 9
type input "[DATE] 07:00"
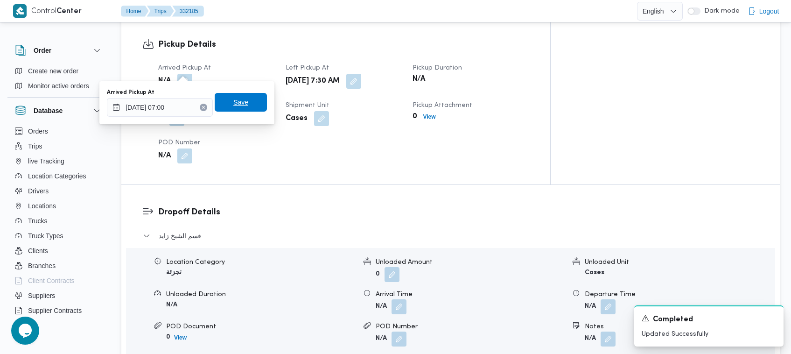
click at [237, 99] on span "Save" at bounding box center [240, 102] width 15 height 11
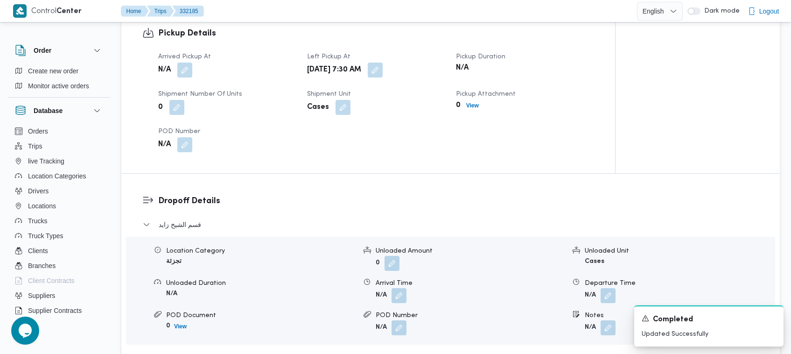
scroll to position [0, 0]
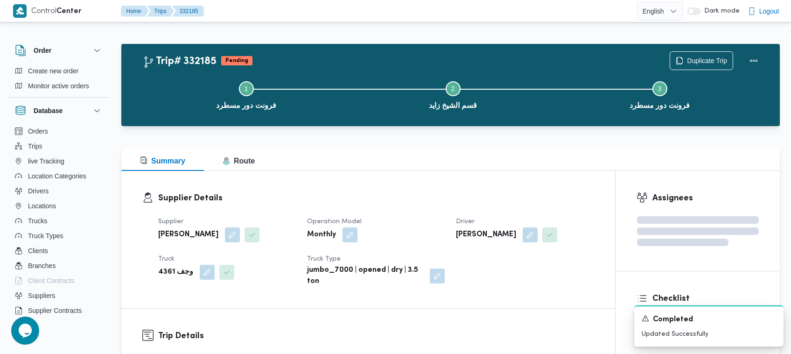
click at [174, 262] on dt "Truck" at bounding box center [227, 258] width 138 height 11
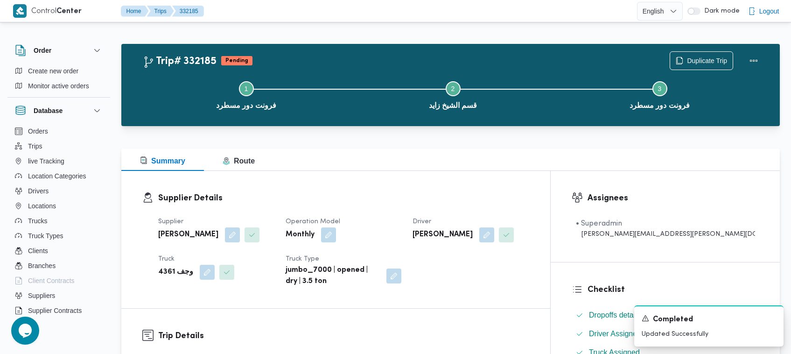
click at [170, 272] on b "وجف 4361" at bounding box center [175, 271] width 35 height 11
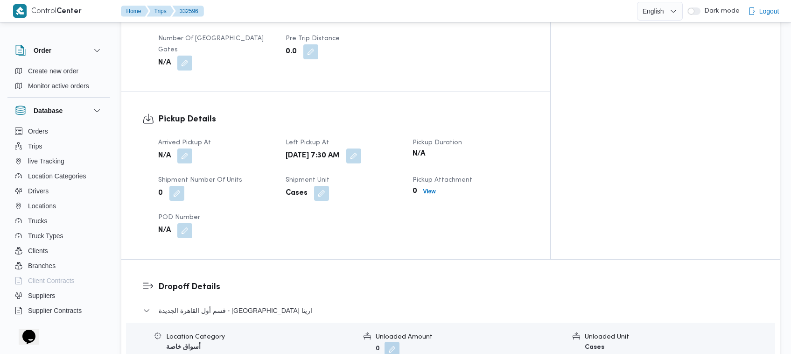
scroll to position [544, 0]
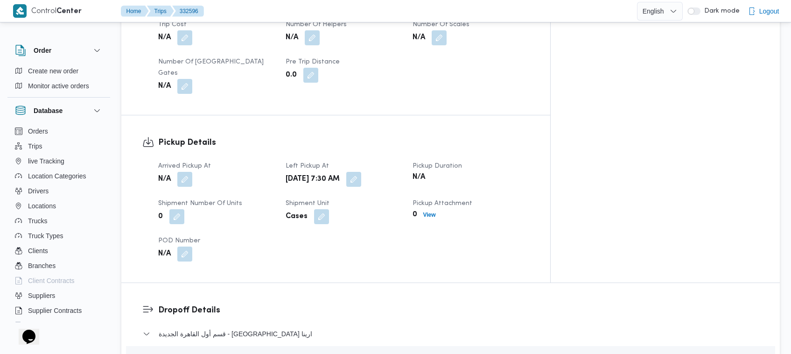
click at [176, 172] on span at bounding box center [183, 179] width 20 height 15
click at [185, 171] on button "button" at bounding box center [184, 178] width 15 height 15
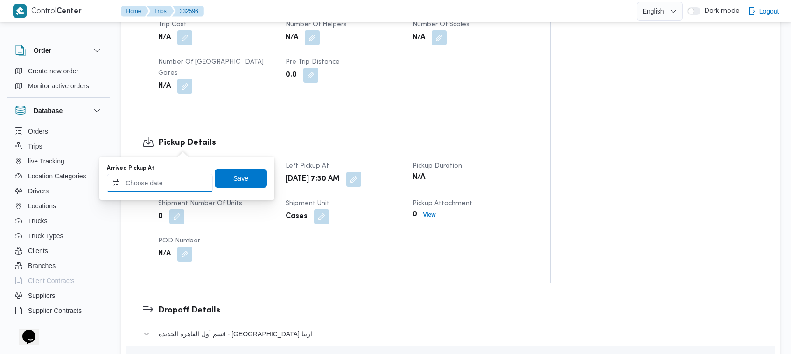
click at [193, 177] on input "Arrived Pickup At" at bounding box center [160, 183] width 106 height 19
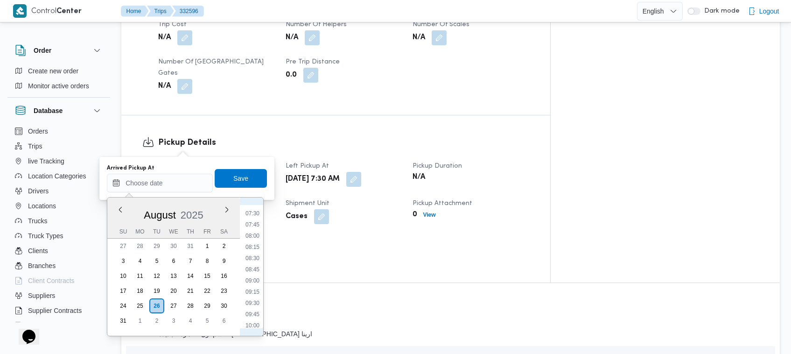
scroll to position [261, 0]
click at [258, 259] on li "07:00" at bounding box center [252, 261] width 21 height 9
type input "[DATE] 07:00"
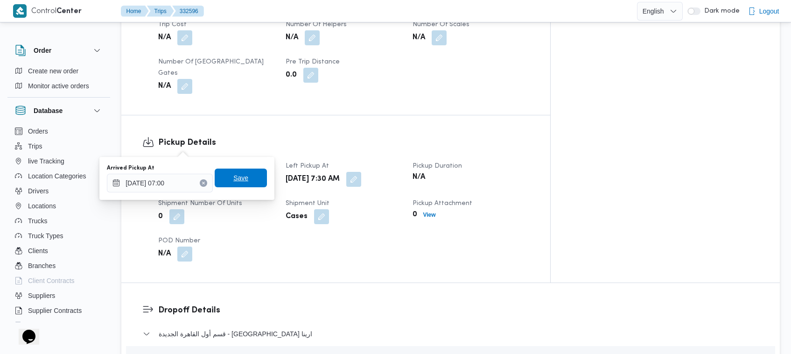
click at [232, 169] on div "Save" at bounding box center [241, 178] width 52 height 19
click at [233, 174] on span "Save" at bounding box center [240, 177] width 15 height 11
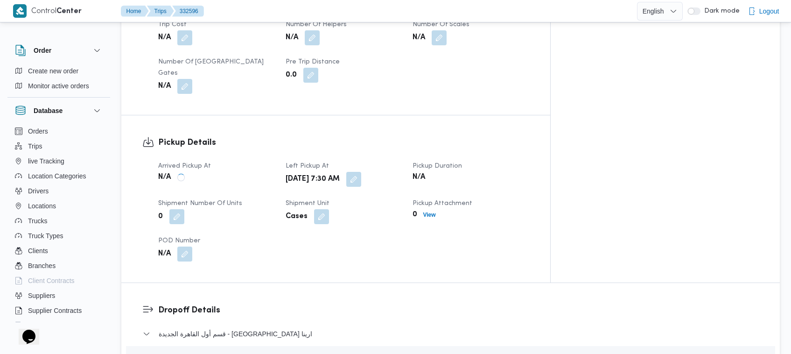
click at [284, 156] on div "Arrived Pickup At N/A Left Pickup At Tue, Aug 26, 2025 7:30 AM Pickup Duration …" at bounding box center [344, 211] width 382 height 112
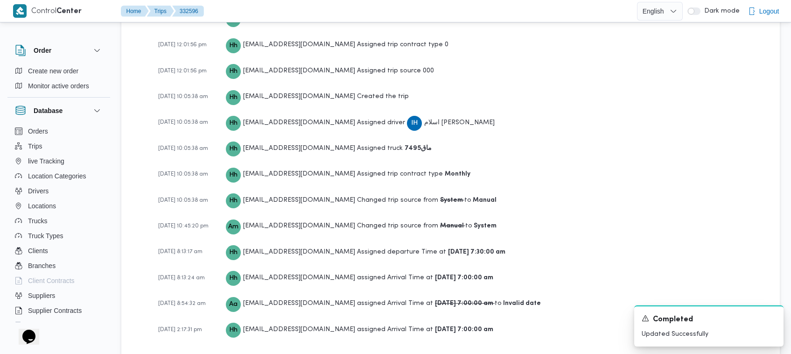
scroll to position [1376, 0]
